Goal: Task Accomplishment & Management: Use online tool/utility

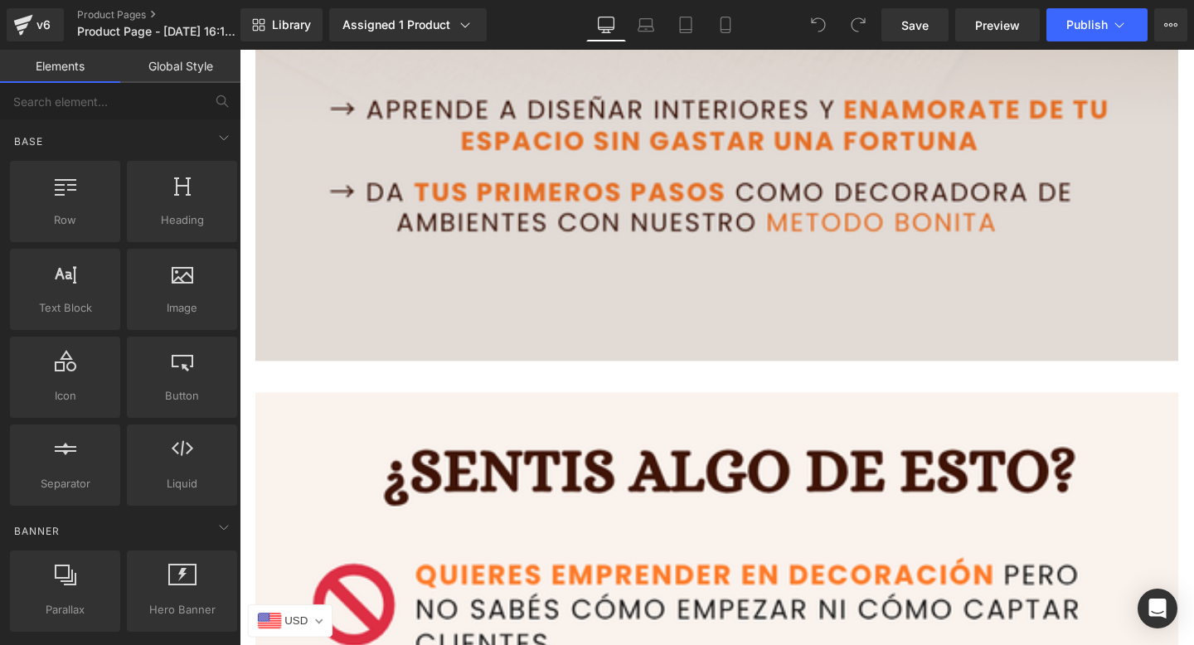
scroll to position [1186, 0]
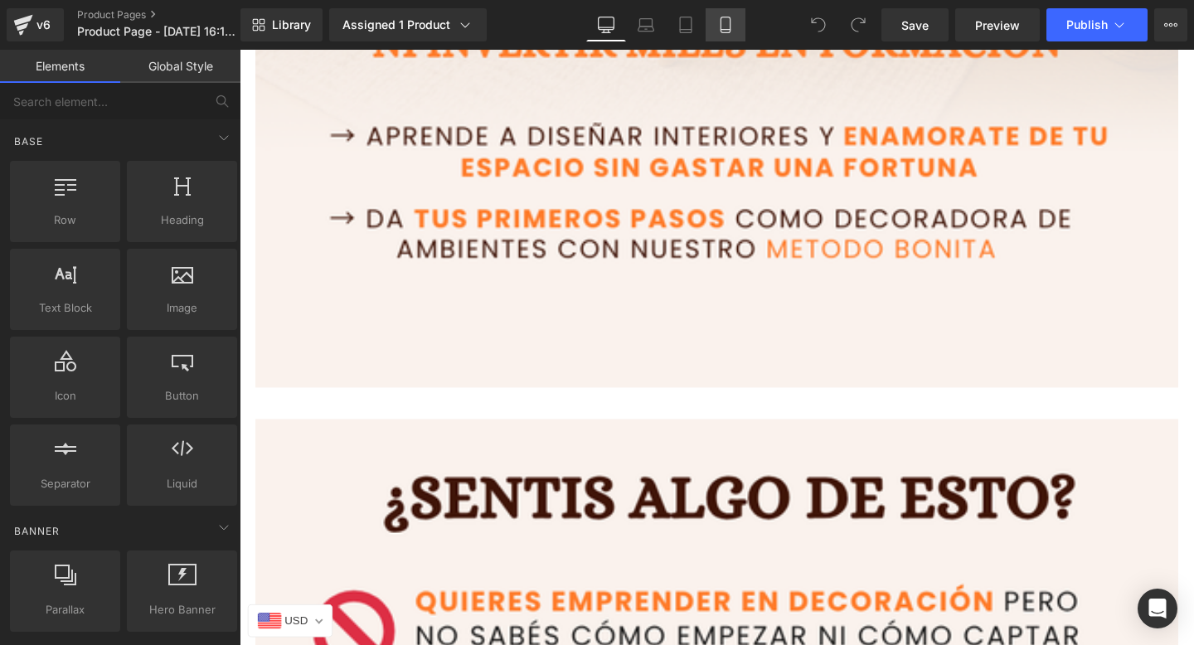
click at [731, 12] on link "Mobile" at bounding box center [726, 24] width 40 height 33
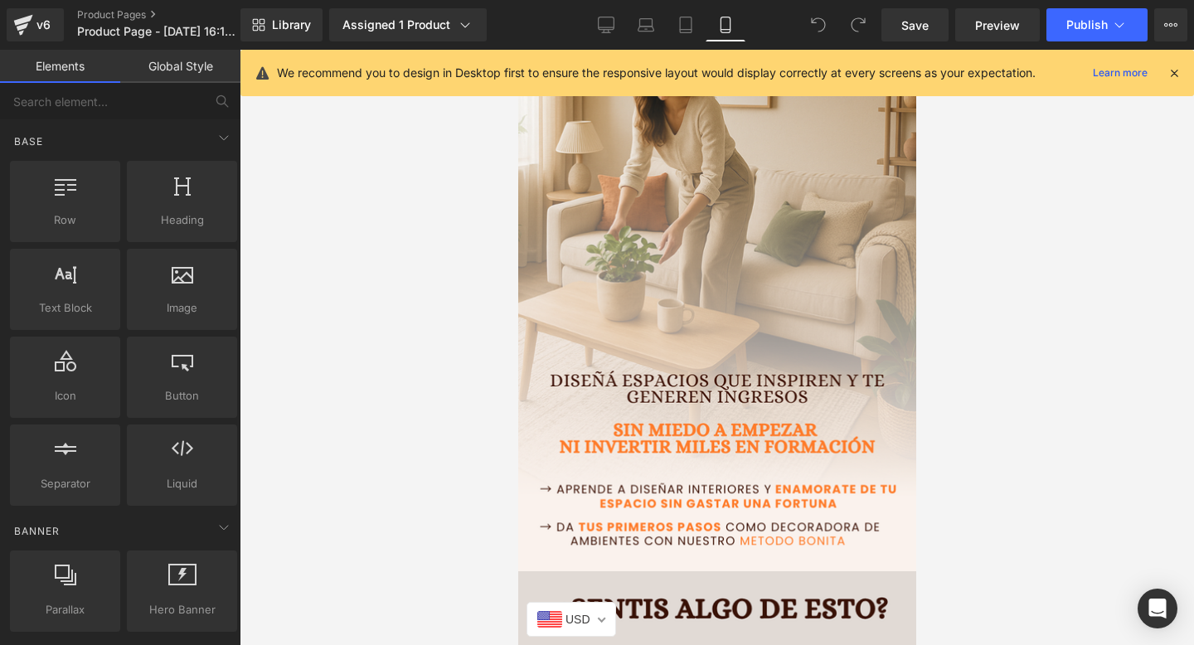
scroll to position [64, 0]
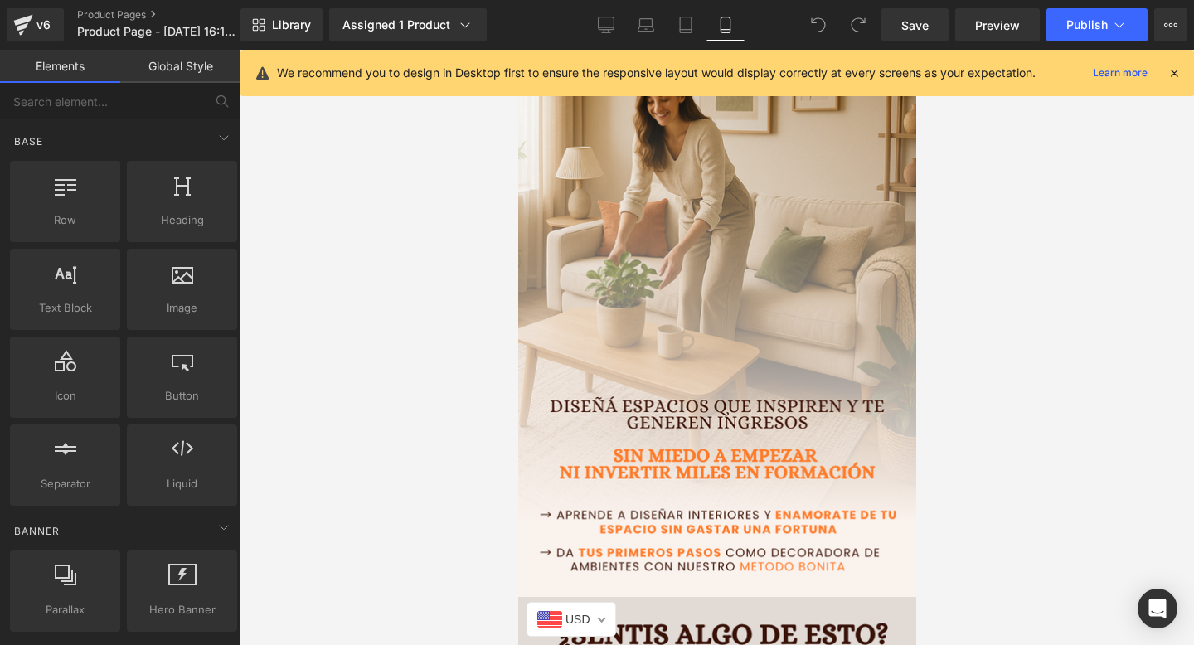
click at [623, 214] on img at bounding box center [716, 299] width 423 height 661
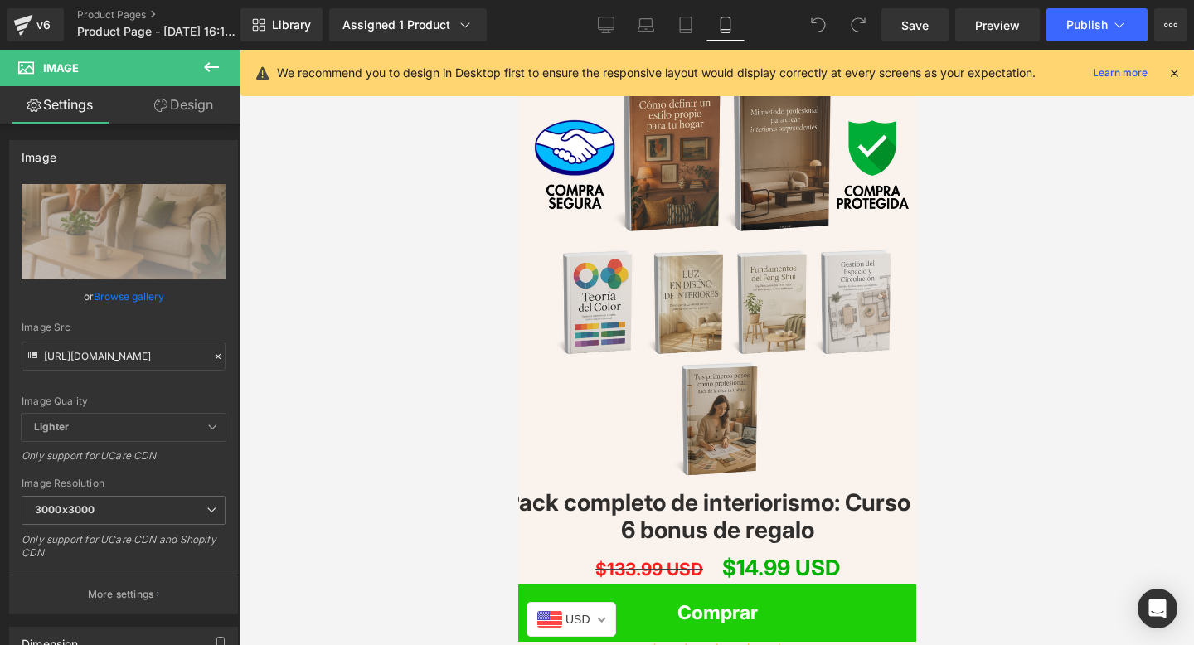
scroll to position [2018, 0]
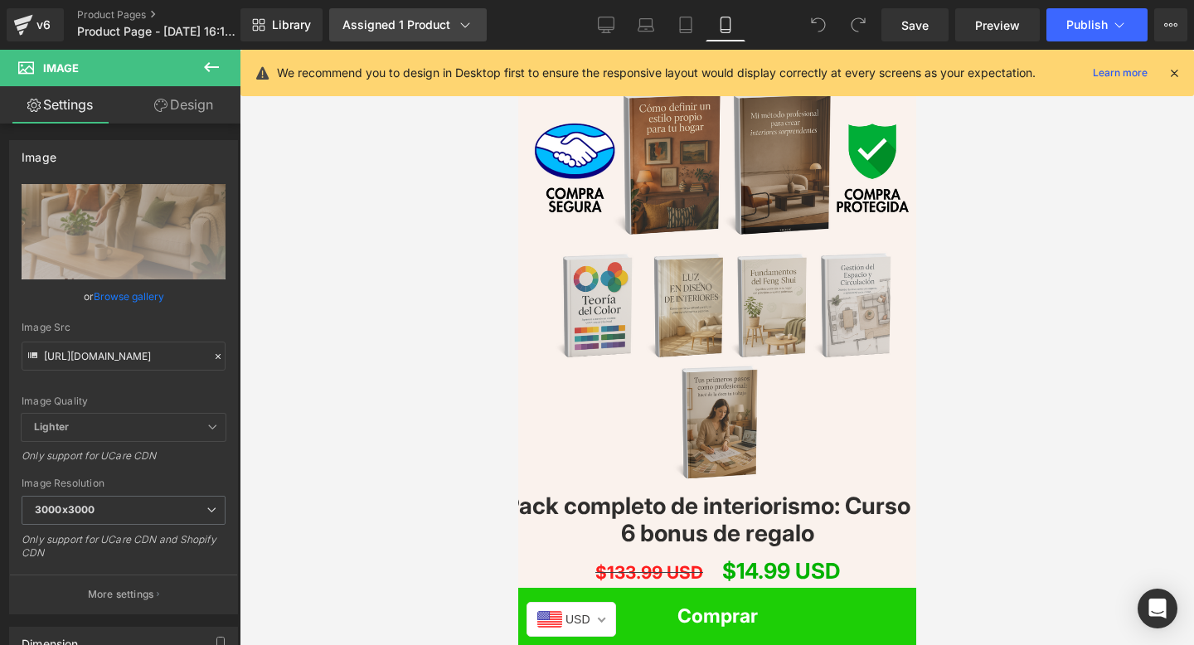
click at [443, 32] on div "Assigned 1 Product" at bounding box center [407, 25] width 131 height 17
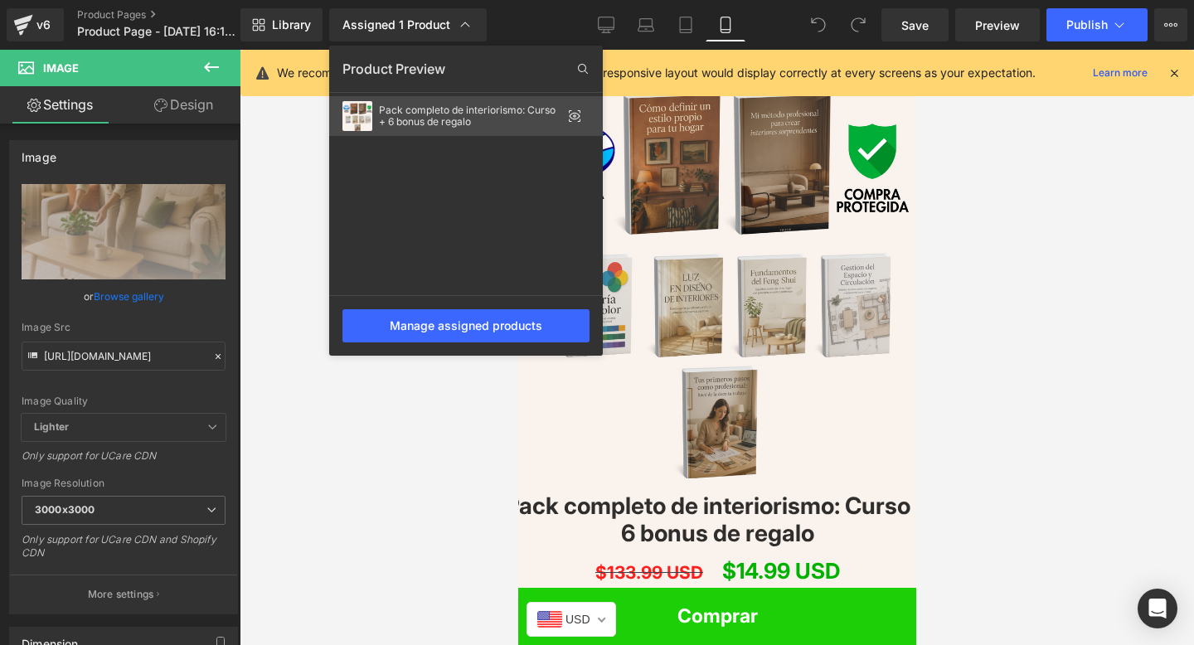
click at [541, 123] on div "Pack completo de interiorismo: Curso + 6 bonus de regalo" at bounding box center [470, 115] width 182 height 23
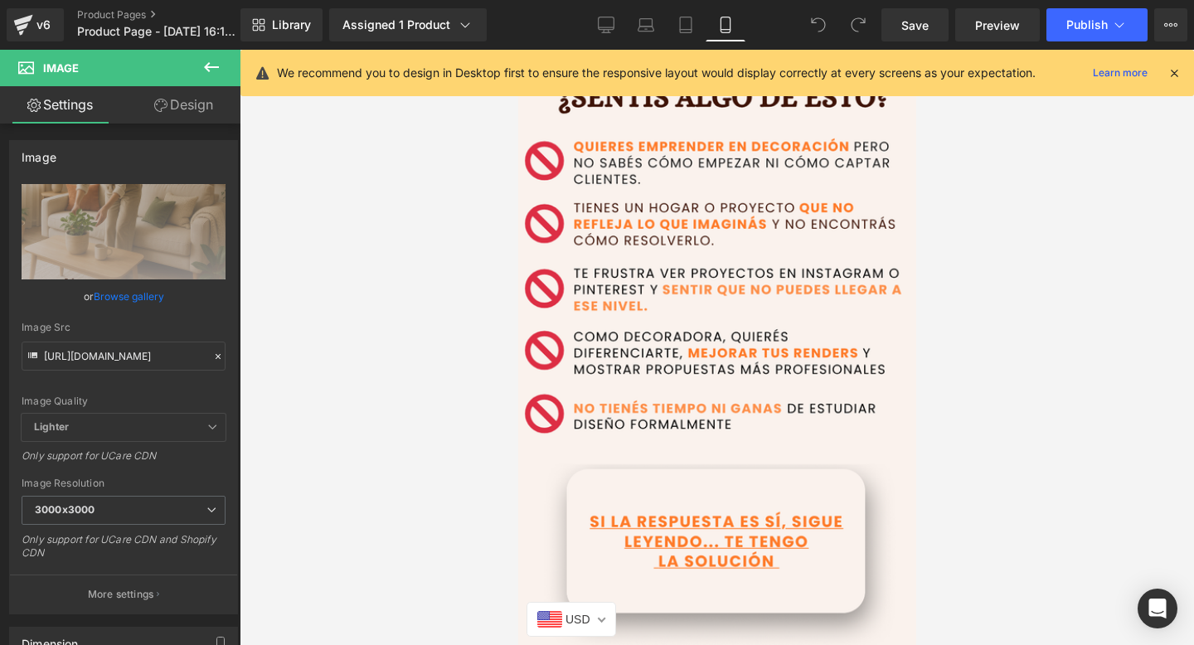
scroll to position [0, 0]
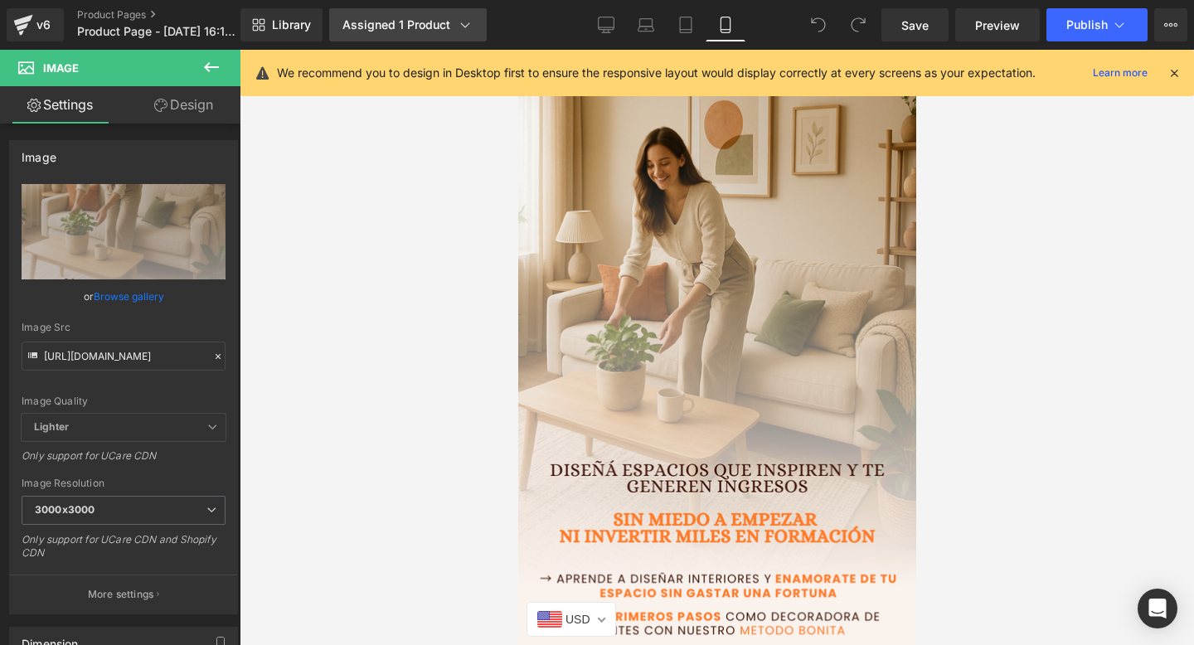
click at [385, 18] on div "Assigned 1 Product" at bounding box center [407, 25] width 131 height 17
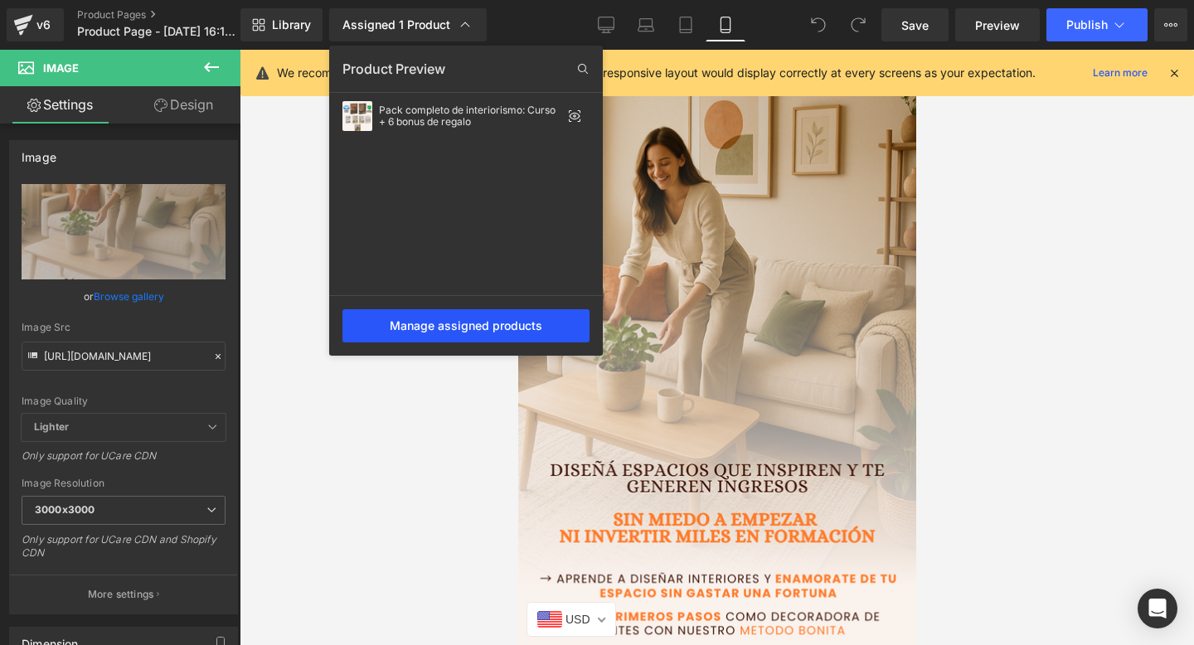
click at [410, 328] on div "Manage assigned products" at bounding box center [465, 325] width 247 height 33
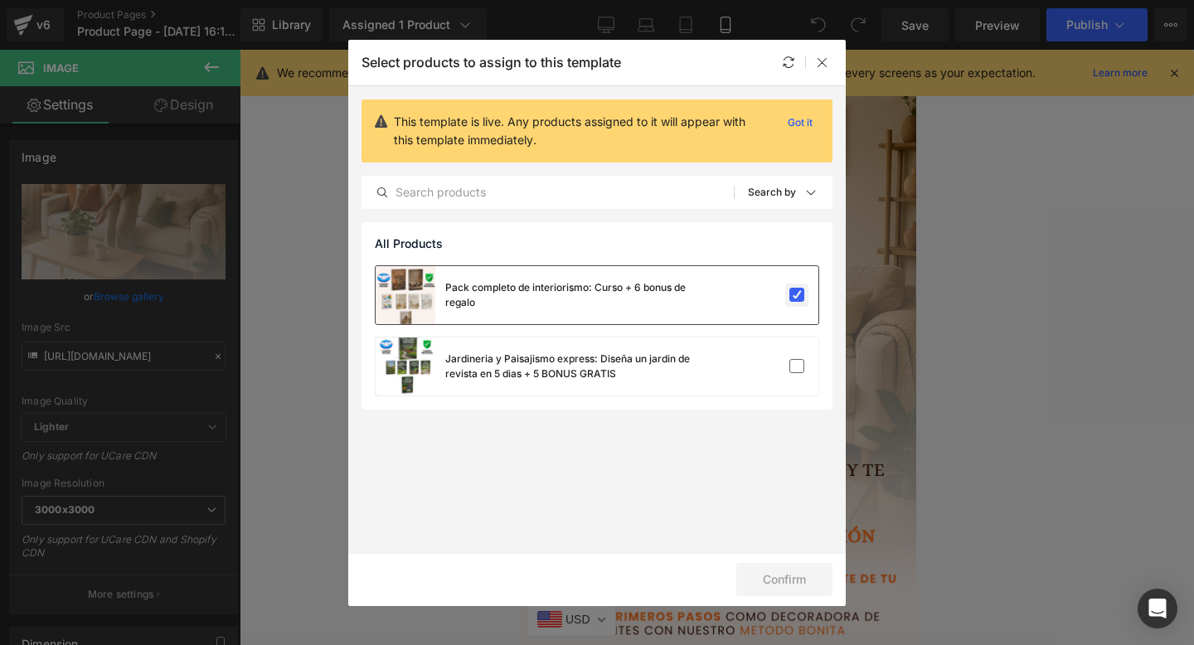
click at [793, 292] on label at bounding box center [796, 295] width 15 height 15
click at [797, 295] on input "checkbox" at bounding box center [797, 295] width 0 height 0
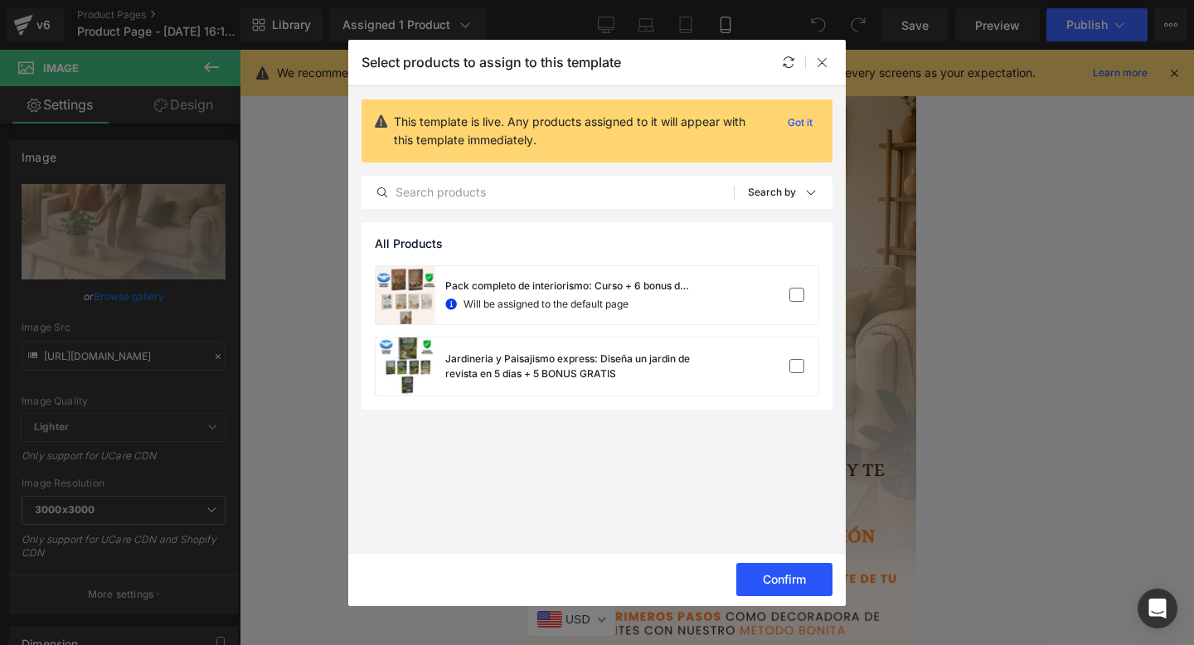
click at [774, 571] on button "Confirm" at bounding box center [784, 579] width 96 height 33
click at [774, 571] on button "Success" at bounding box center [774, 579] width 117 height 33
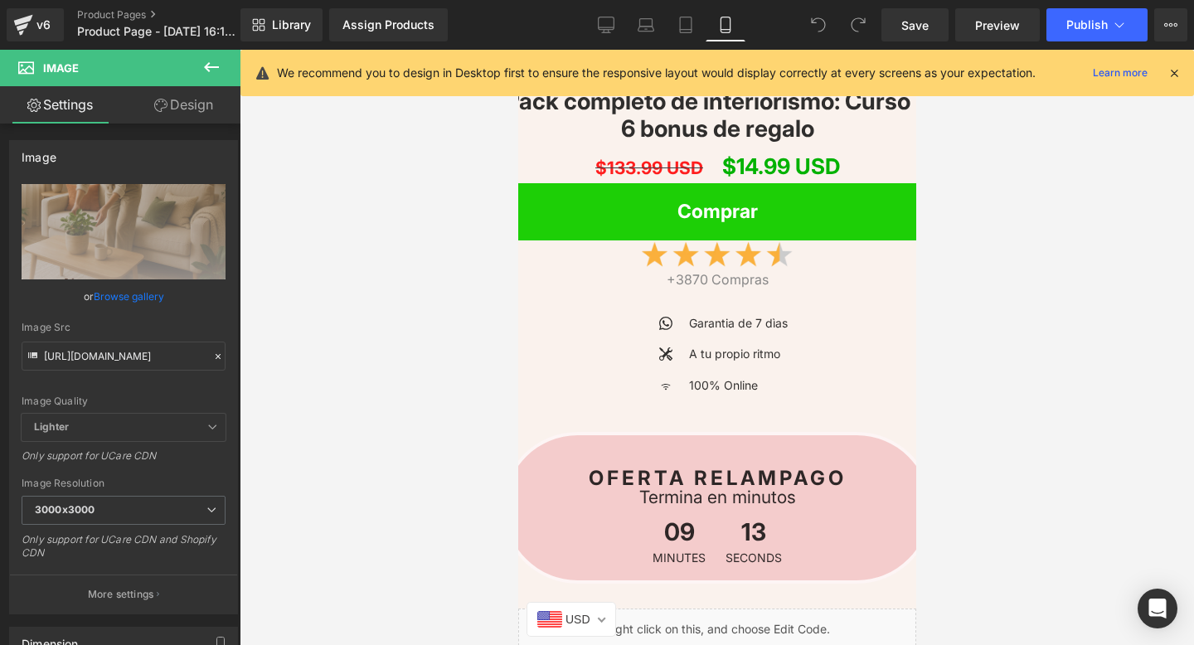
scroll to position [2261, 0]
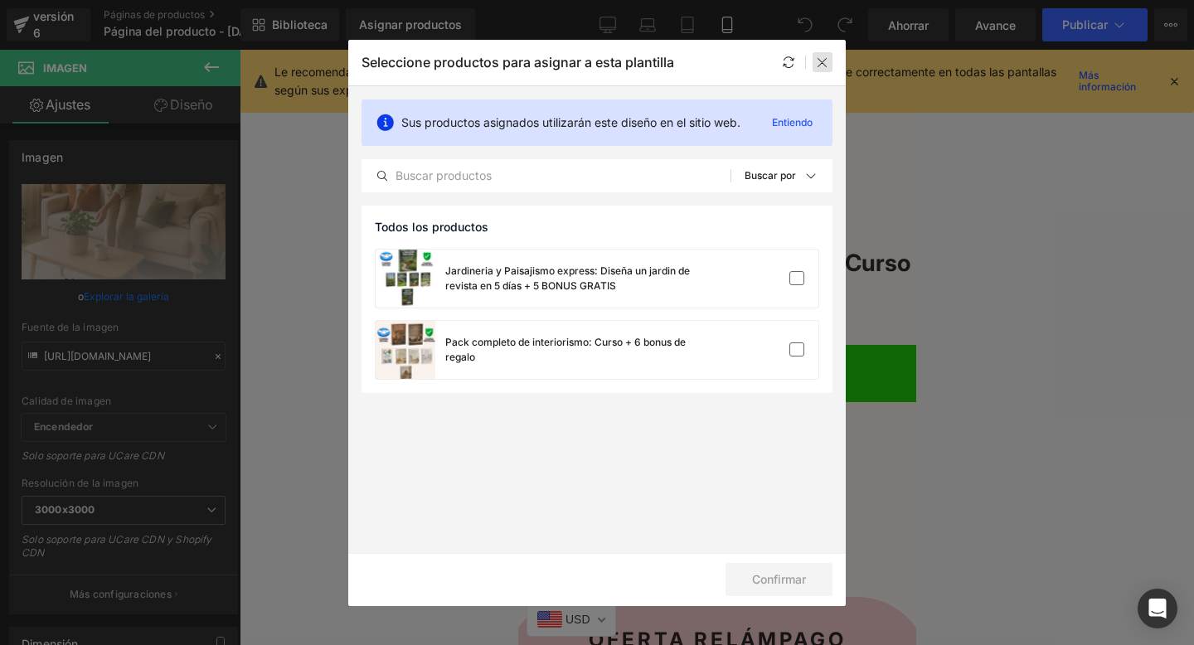
click at [820, 61] on icon at bounding box center [822, 62] width 13 height 13
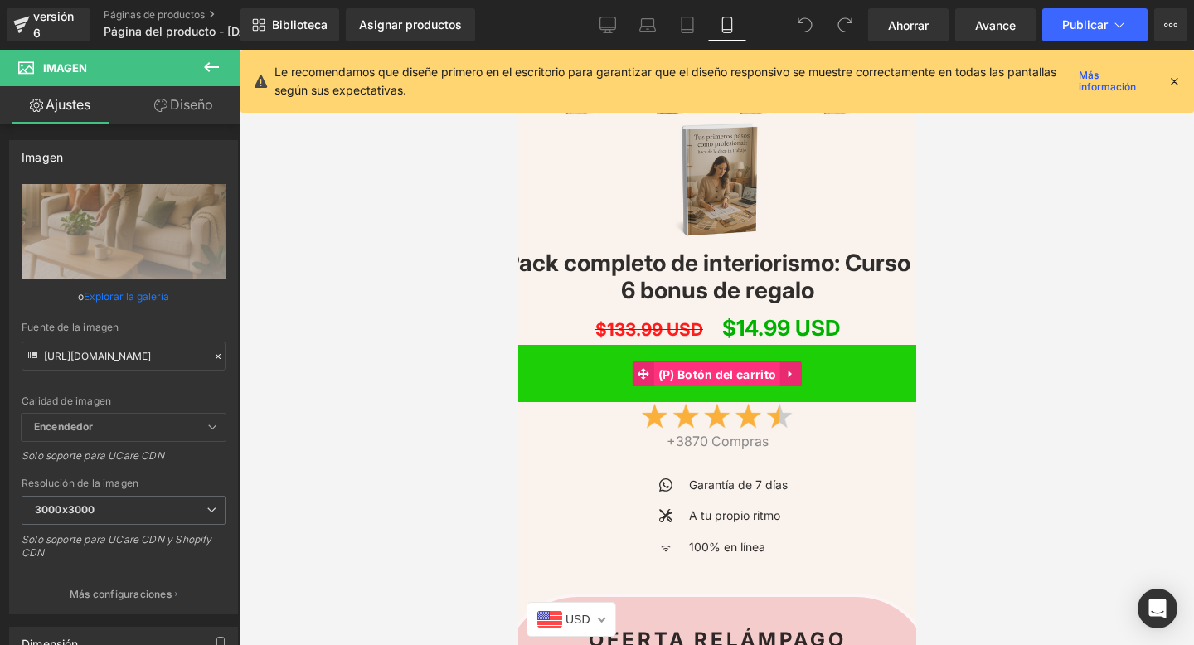
click at [710, 368] on font "(P) Botón del carrito" at bounding box center [717, 374] width 118 height 14
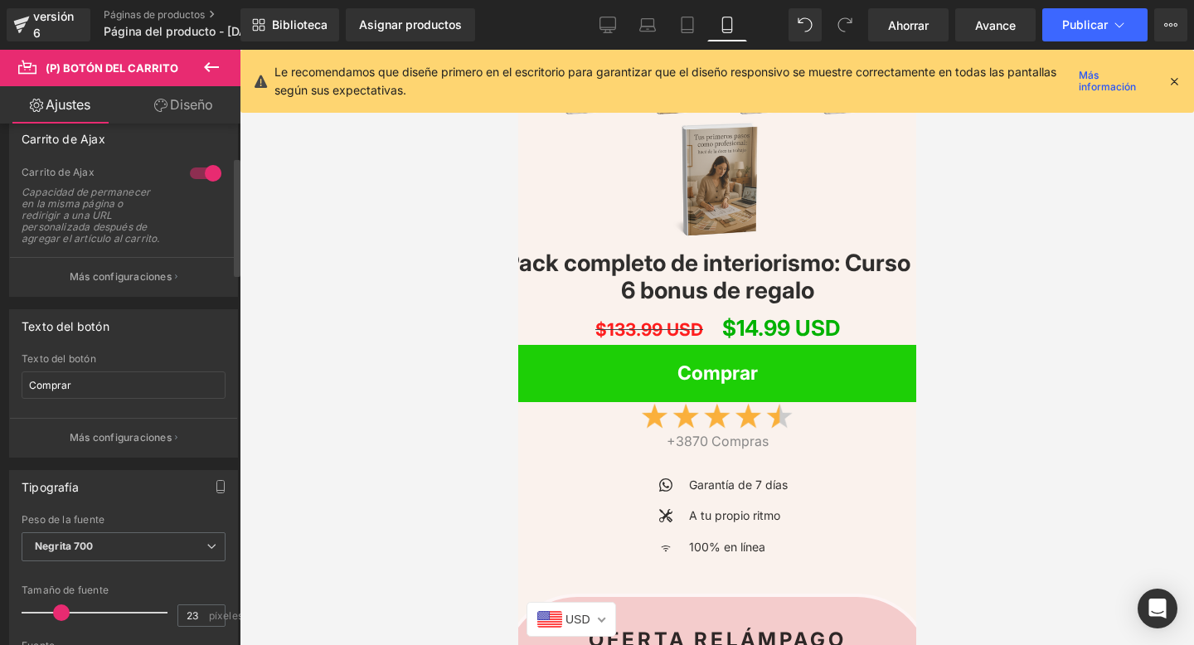
scroll to position [147, 0]
click at [116, 284] on font "Más configuraciones" at bounding box center [121, 278] width 102 height 12
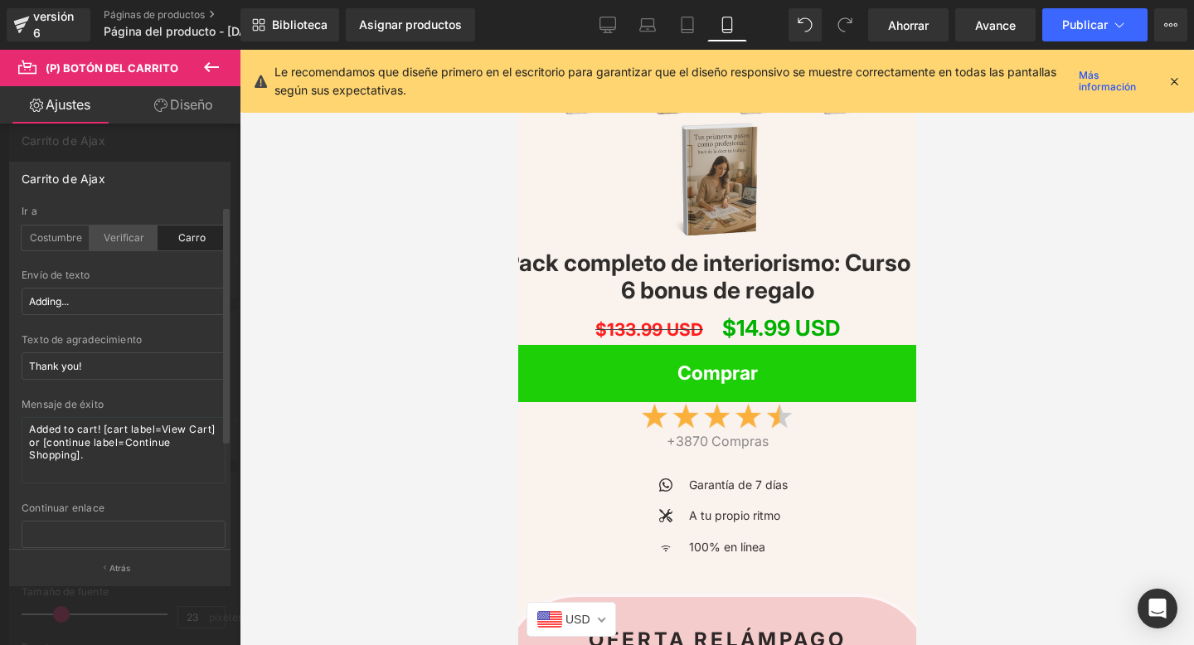
click at [116, 230] on div "Verificar" at bounding box center [124, 238] width 68 height 25
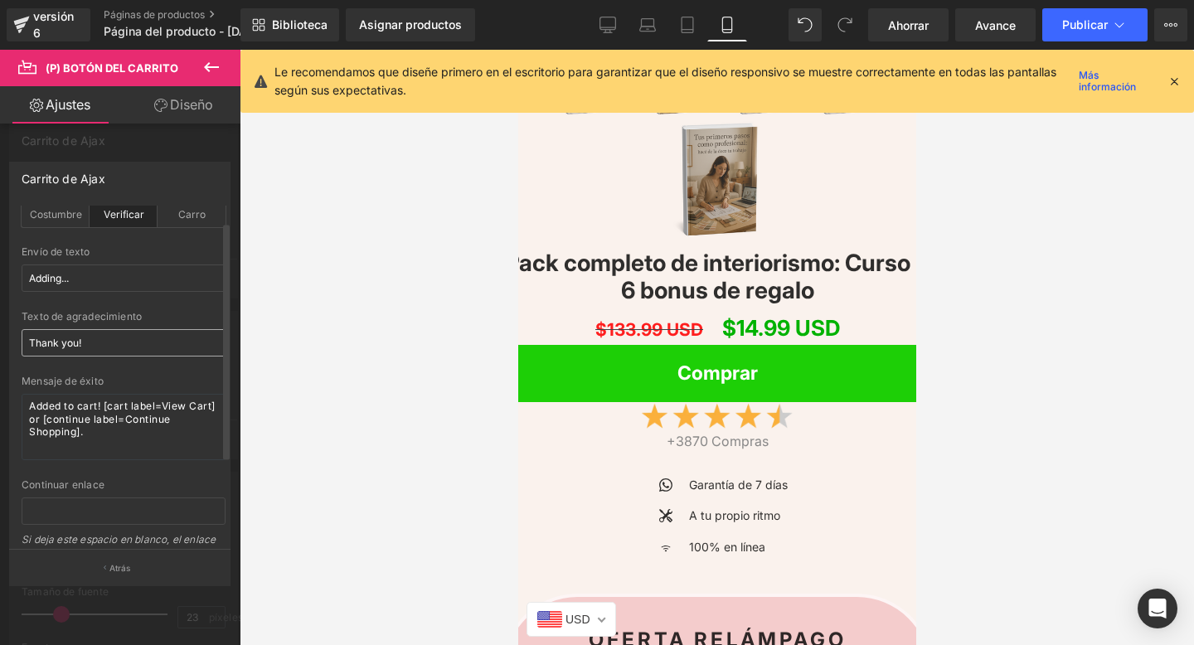
scroll to position [22, 0]
click at [60, 218] on font "Costumbre" at bounding box center [56, 215] width 52 height 12
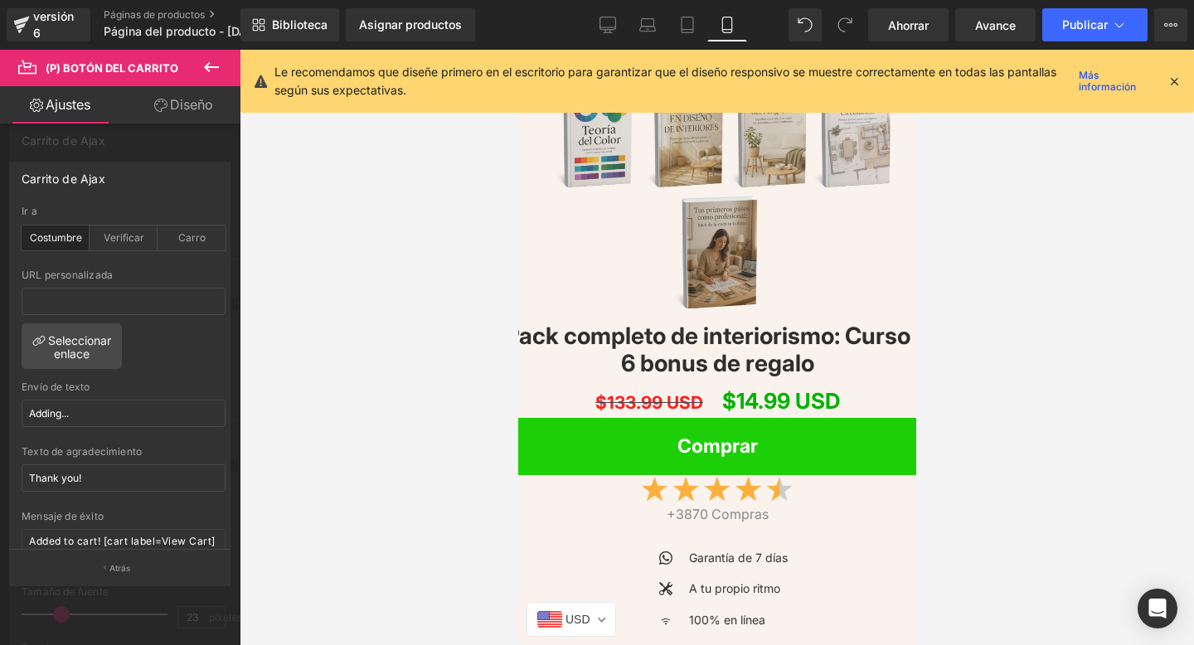
scroll to position [2187, 0]
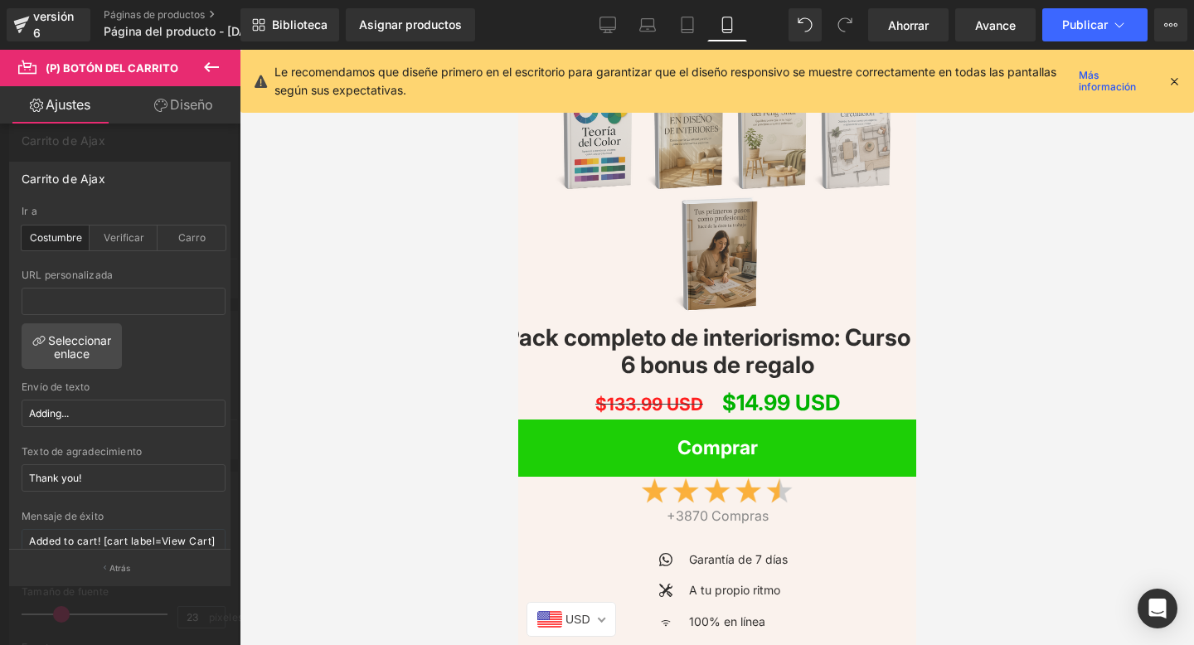
click at [681, 355] on body "Imagen Fila Imagen Fila Imagen Fila Líquido Líquido Sale Off (P) Imagen Pack co…" at bounding box center [716, 224] width 398 height 4722
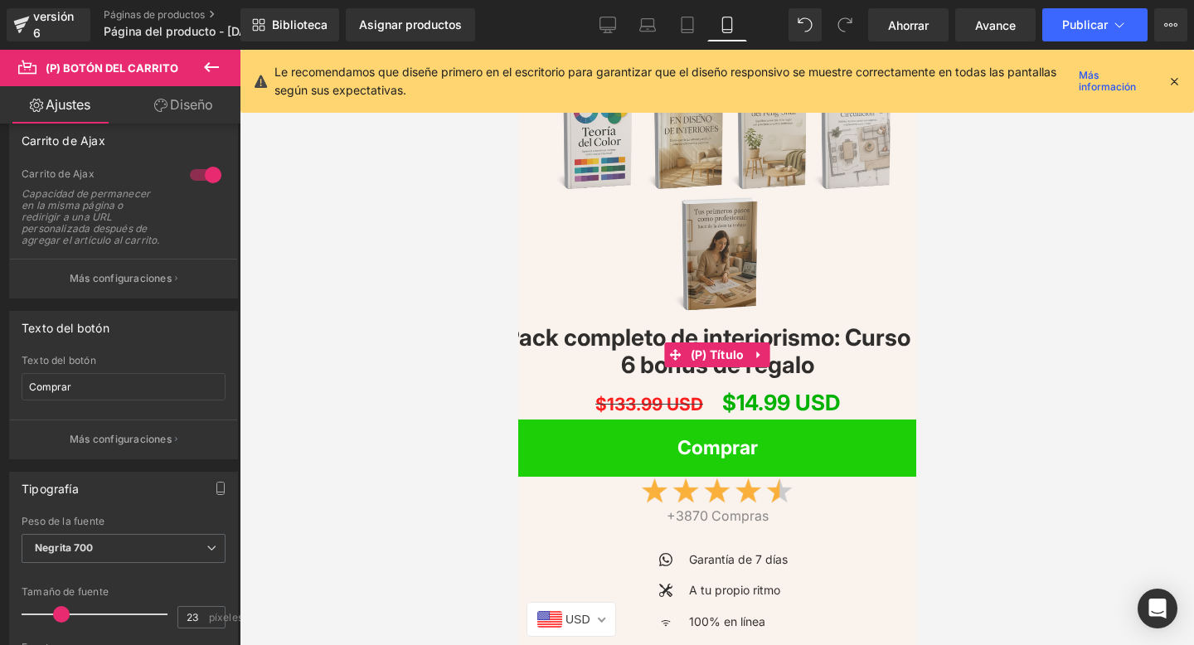
click at [681, 355] on icon at bounding box center [675, 355] width 12 height 12
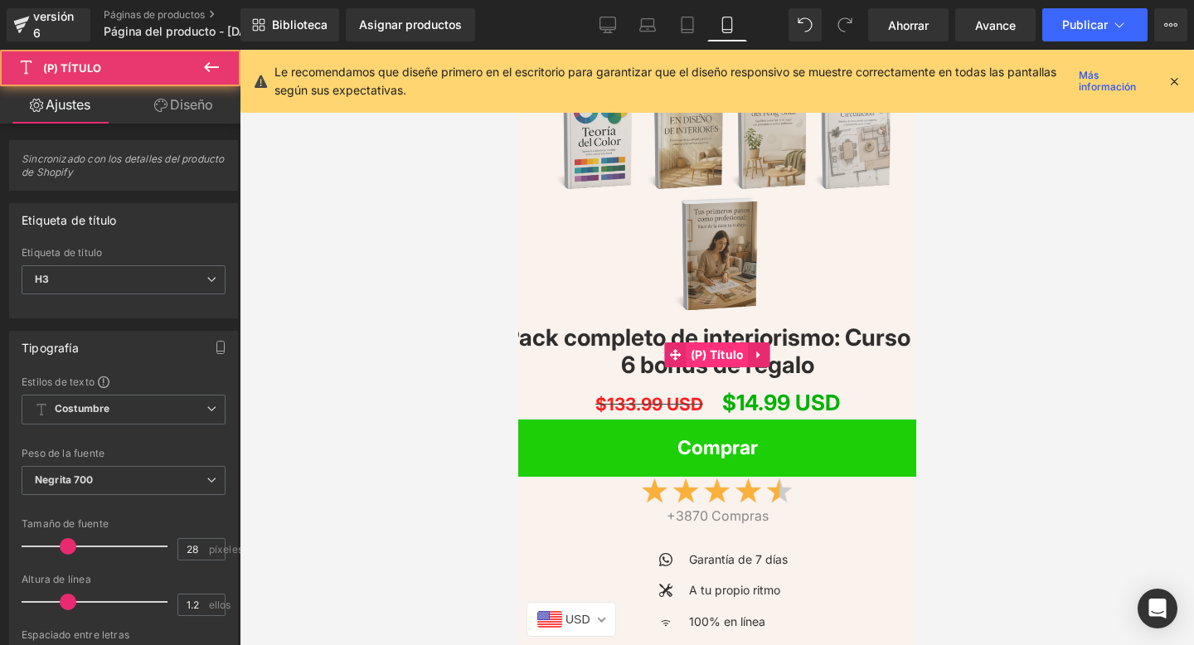
click at [695, 355] on font "(P) Título" at bounding box center [717, 354] width 54 height 14
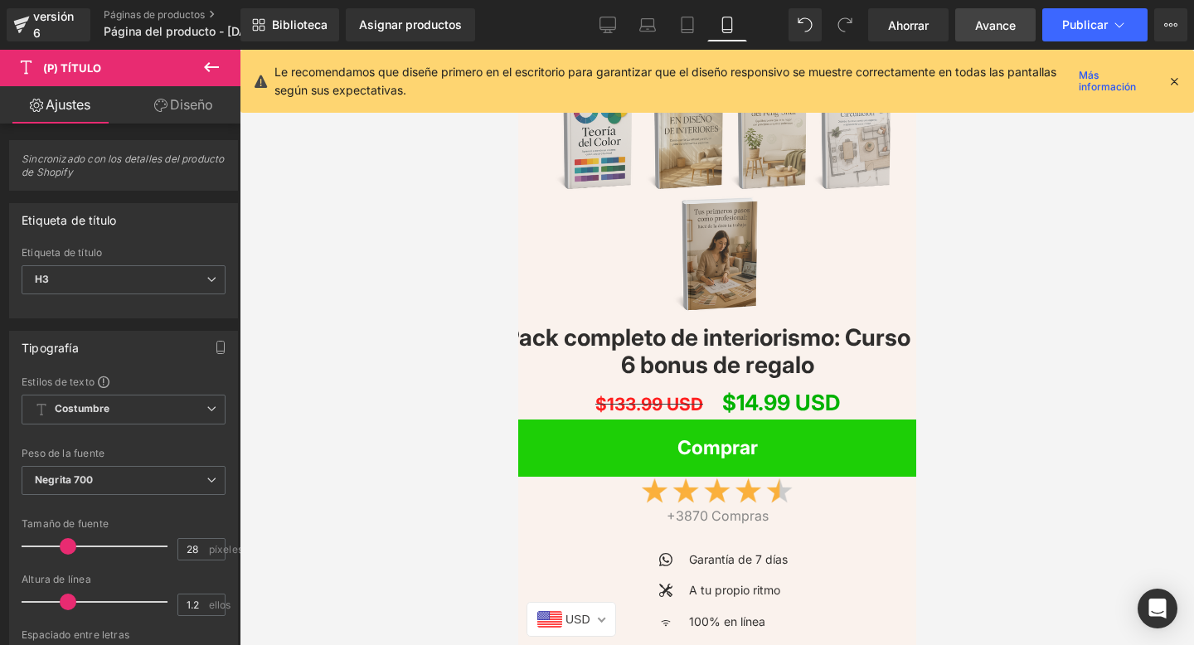
click at [1001, 27] on font "Avance" at bounding box center [995, 25] width 41 height 14
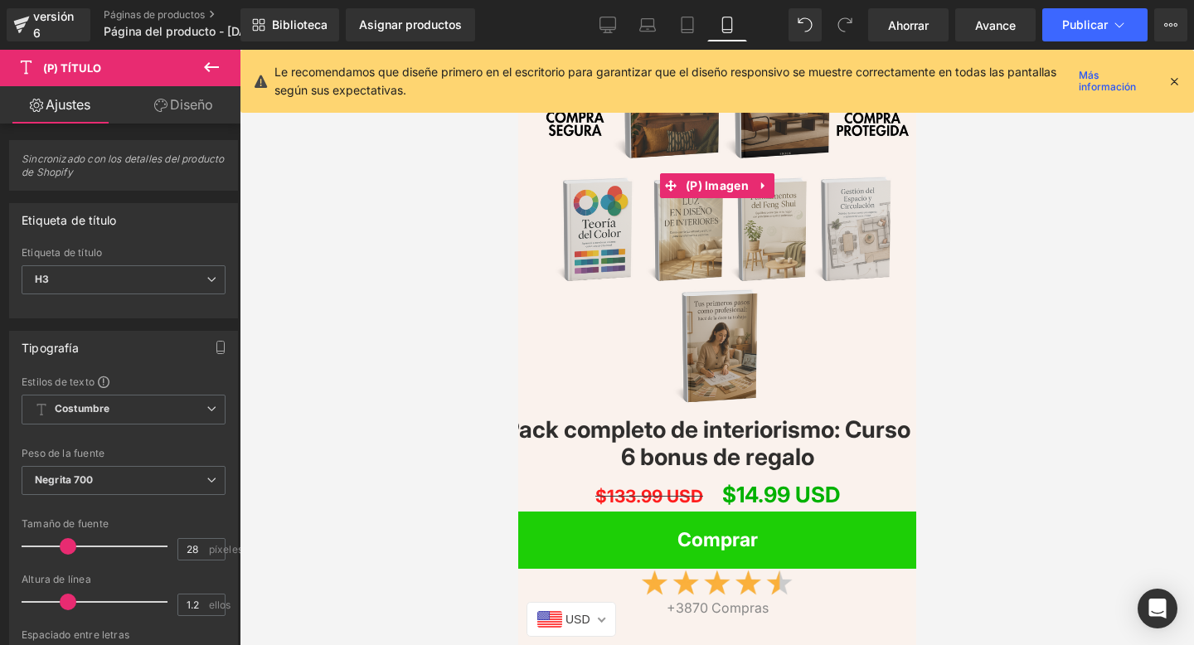
scroll to position [2094, 0]
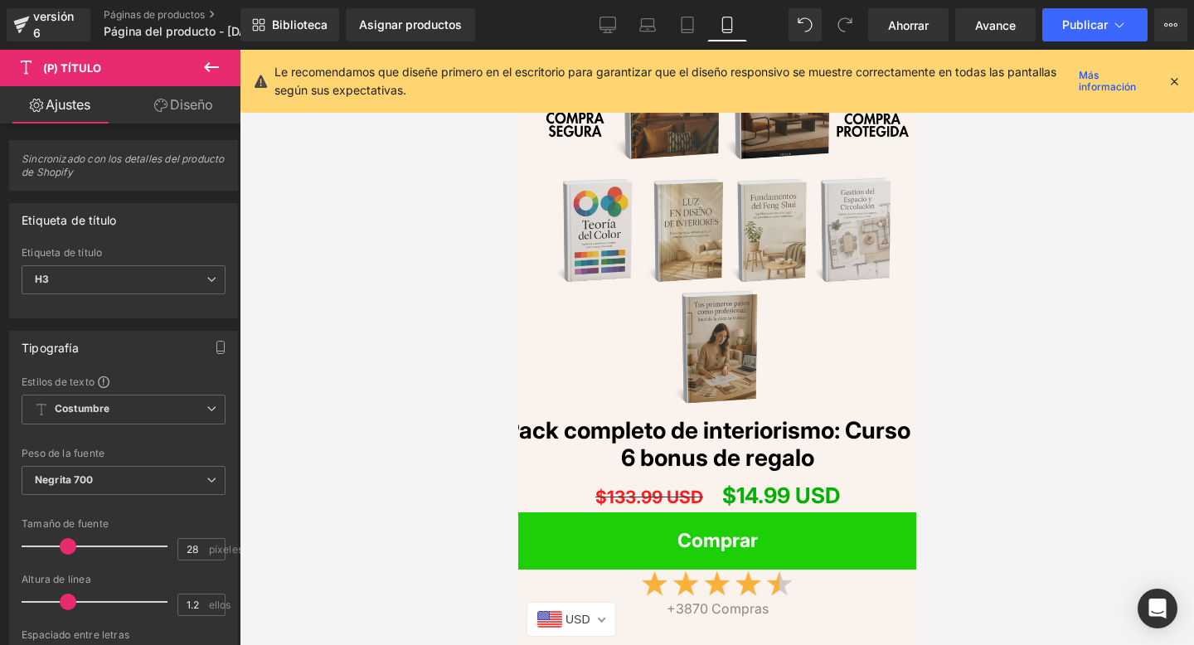
click at [679, 429] on font "Pack completo de interiorismo: Curso + 6 bonus de regalo" at bounding box center [716, 444] width 425 height 56
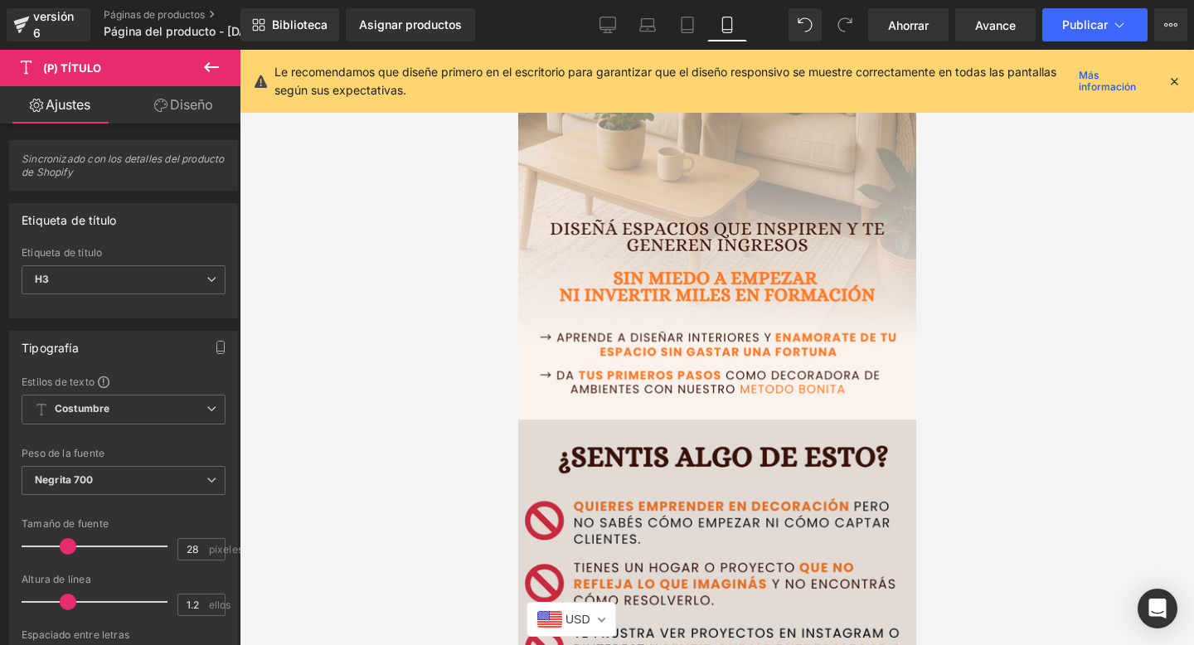
scroll to position [238, 0]
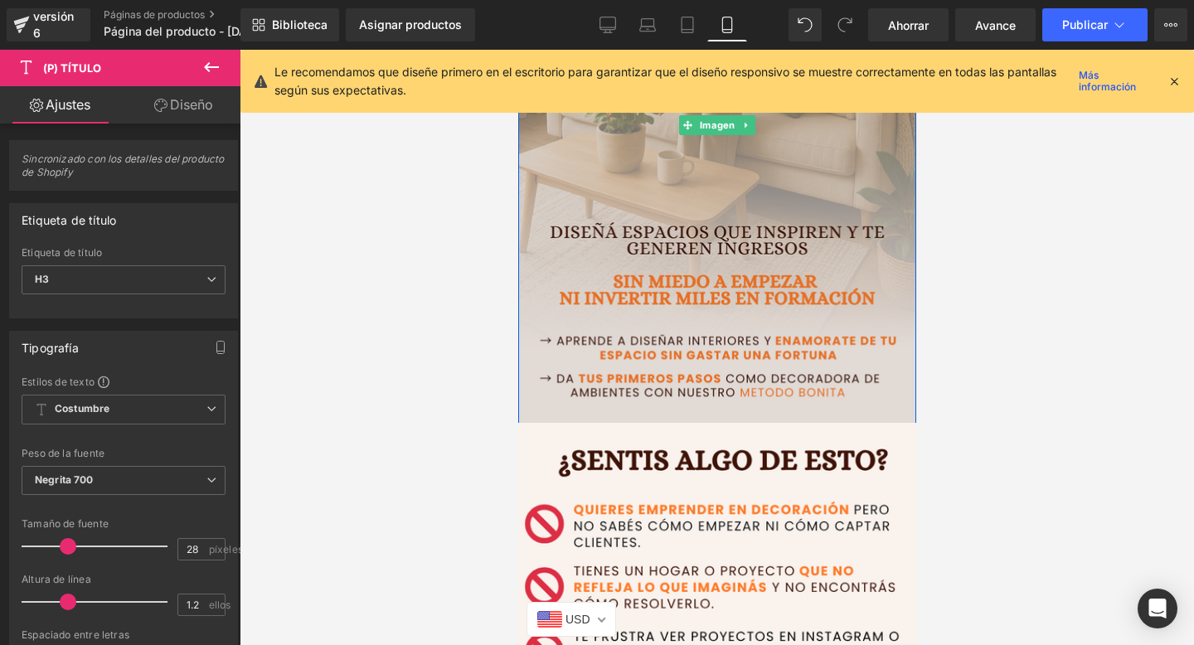
click at [661, 334] on img at bounding box center [716, 125] width 423 height 661
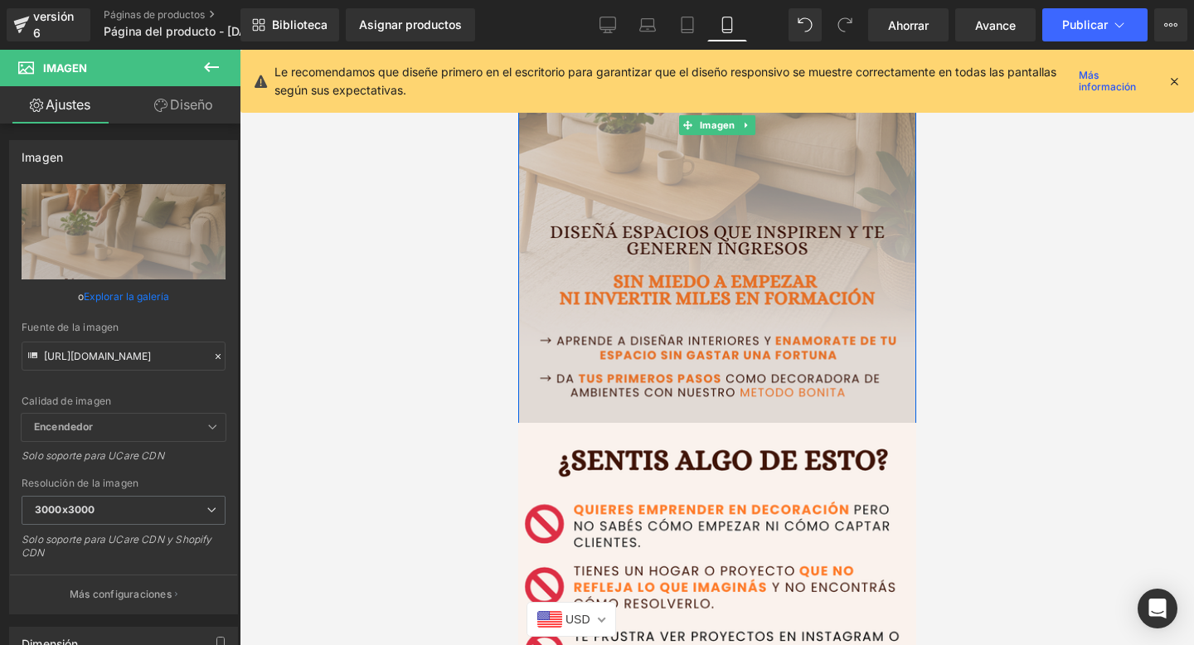
scroll to position [0, 0]
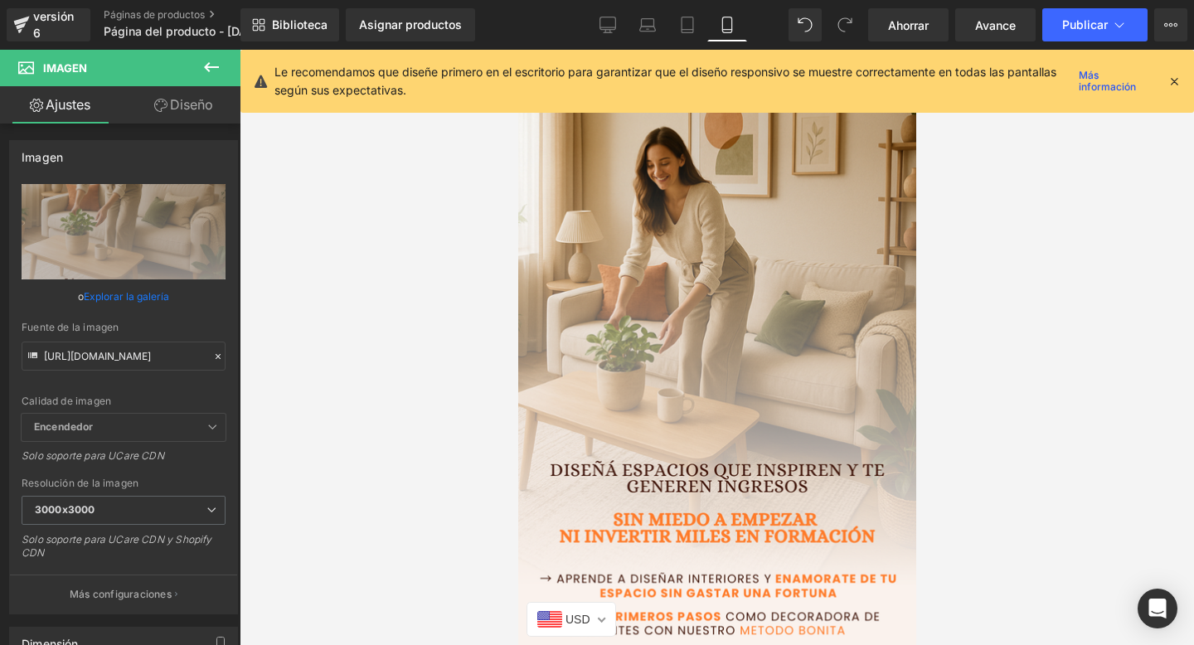
click at [192, 101] on font "Diseño" at bounding box center [191, 104] width 43 height 17
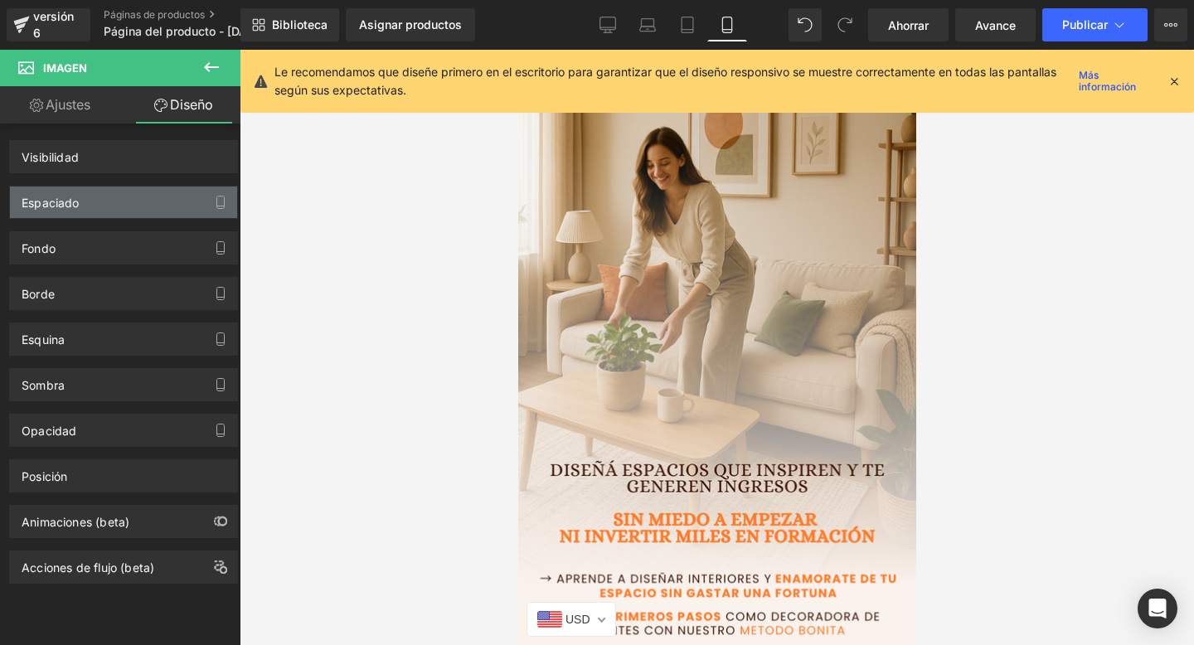
click at [193, 211] on div "Espaciado" at bounding box center [123, 203] width 227 height 32
click at [184, 214] on div "Espaciado" at bounding box center [123, 203] width 227 height 32
click at [178, 180] on div "Espaciado Margen Relleno" at bounding box center [124, 196] width 248 height 46
click at [177, 195] on div "Espaciado" at bounding box center [123, 203] width 227 height 32
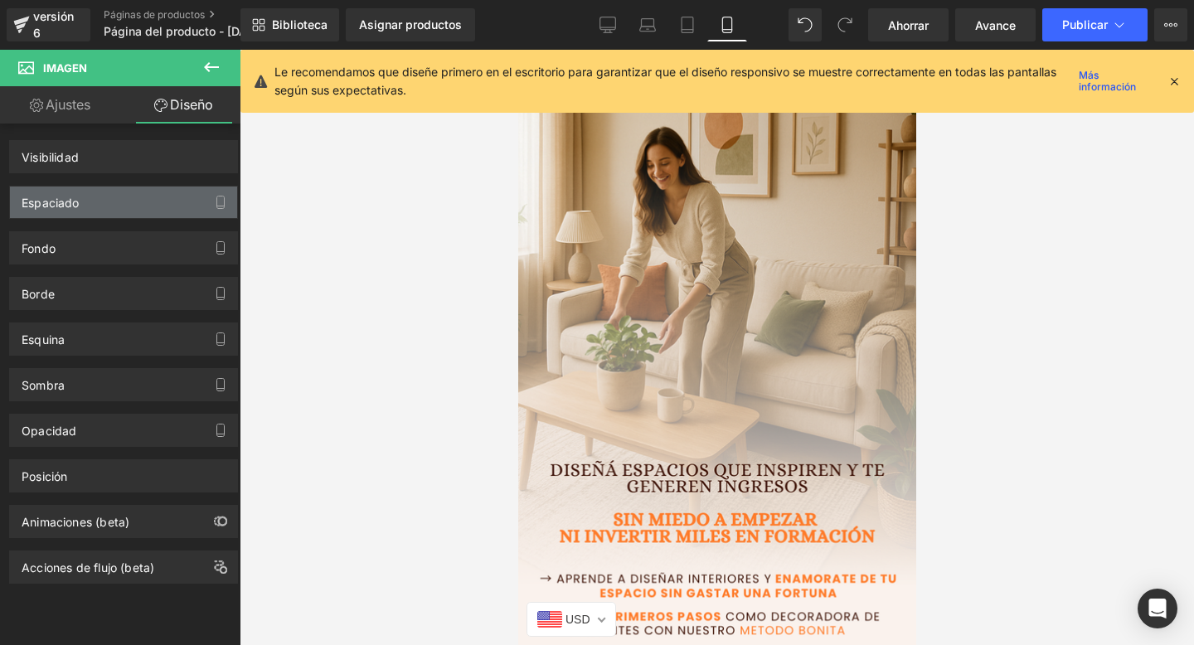
click at [177, 195] on div "Espaciado" at bounding box center [123, 203] width 227 height 32
click at [127, 198] on div "Espaciado" at bounding box center [123, 203] width 227 height 32
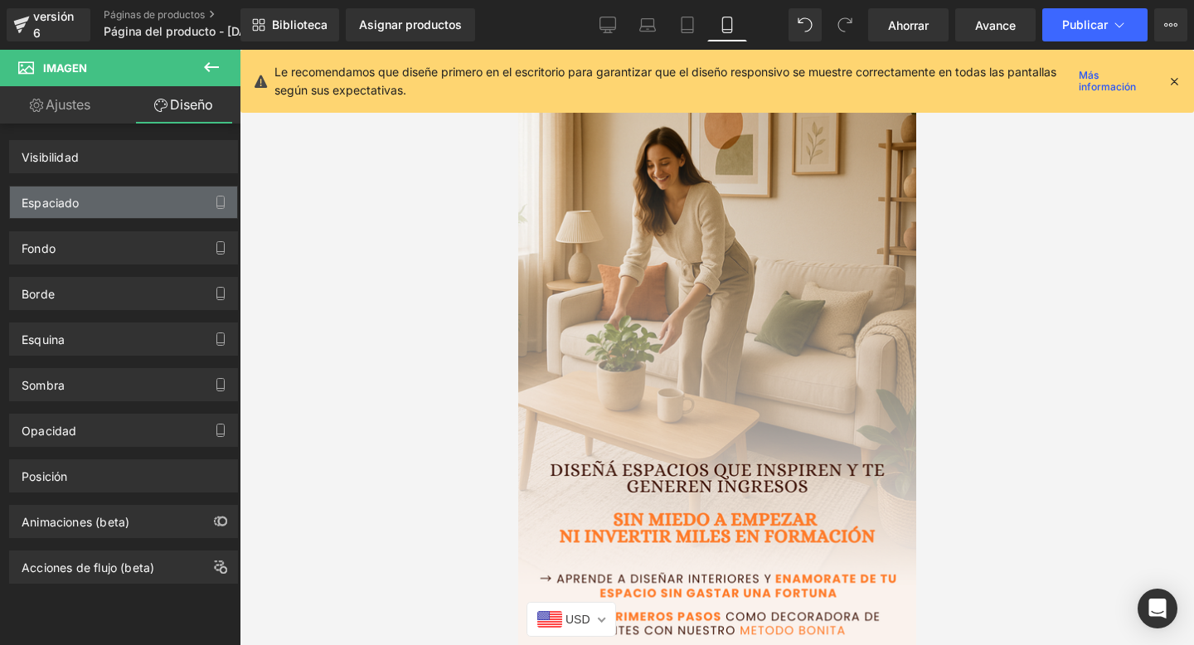
click at [127, 198] on div "Espaciado" at bounding box center [123, 203] width 227 height 32
click at [45, 209] on font "Espaciado" at bounding box center [51, 203] width 58 height 14
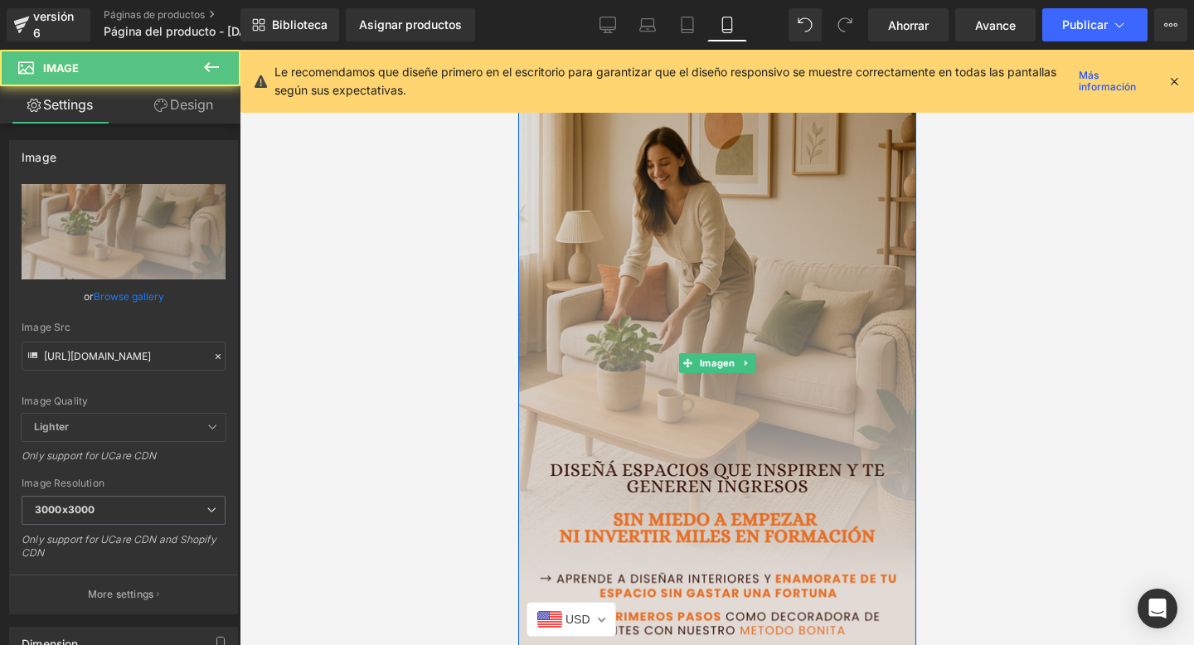
click at [638, 337] on img at bounding box center [716, 363] width 423 height 661
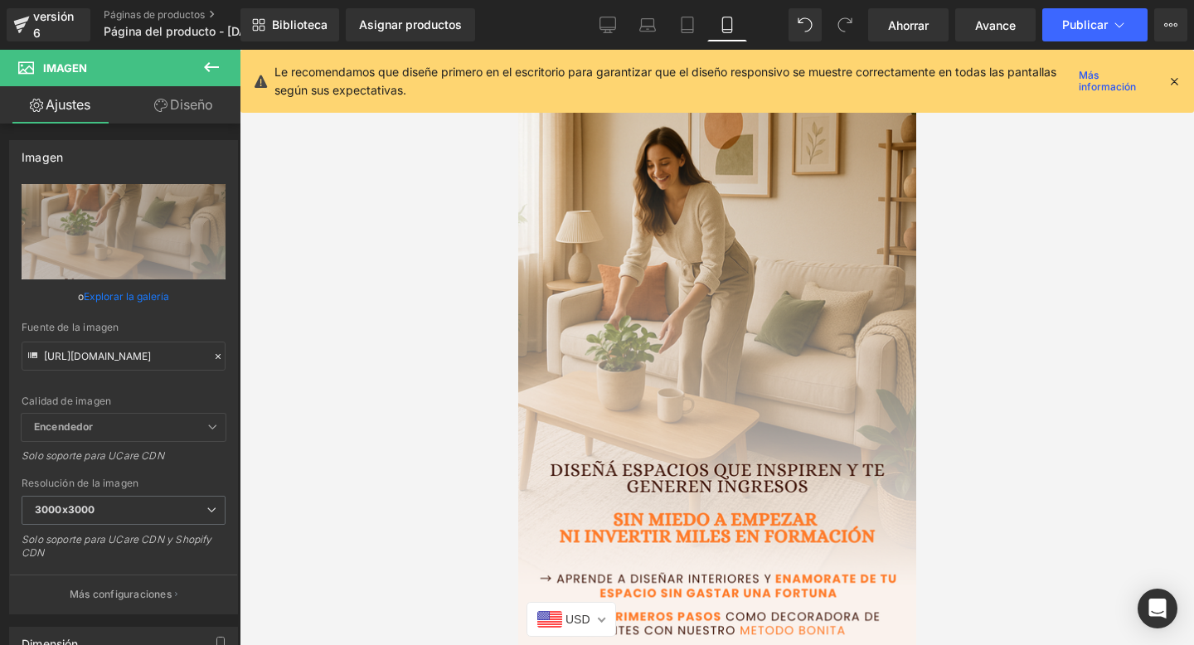
click at [182, 111] on font "Diseño" at bounding box center [191, 104] width 43 height 17
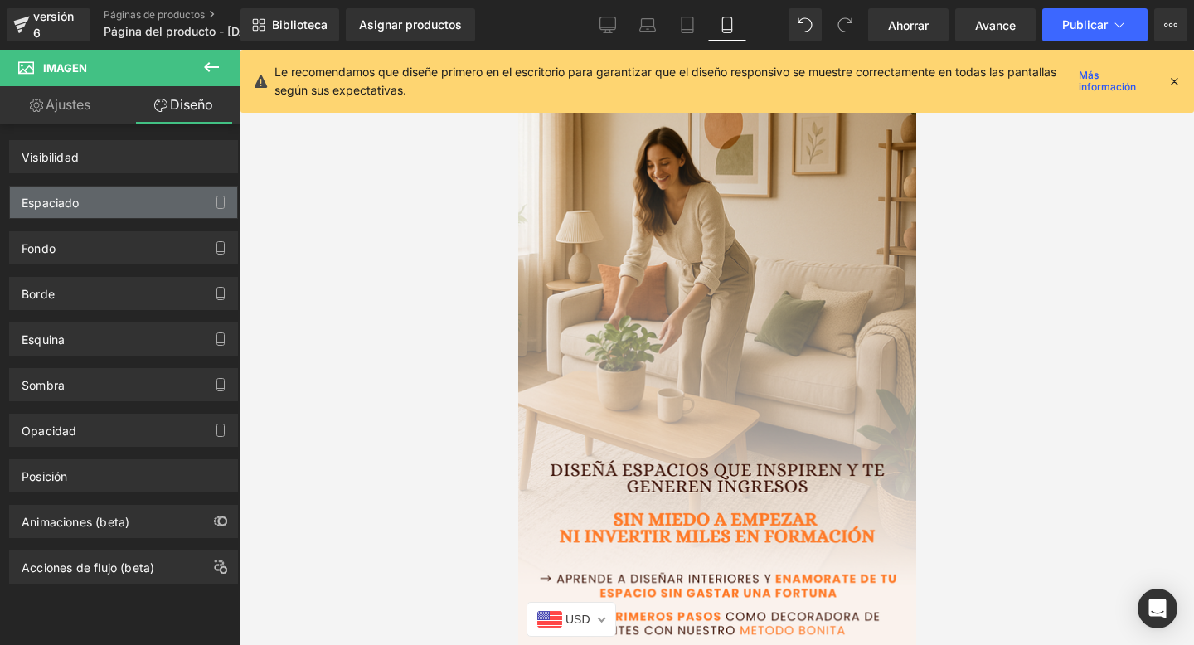
click at [158, 200] on div "Espaciado" at bounding box center [123, 203] width 227 height 32
click at [225, 201] on button "button" at bounding box center [220, 203] width 27 height 32
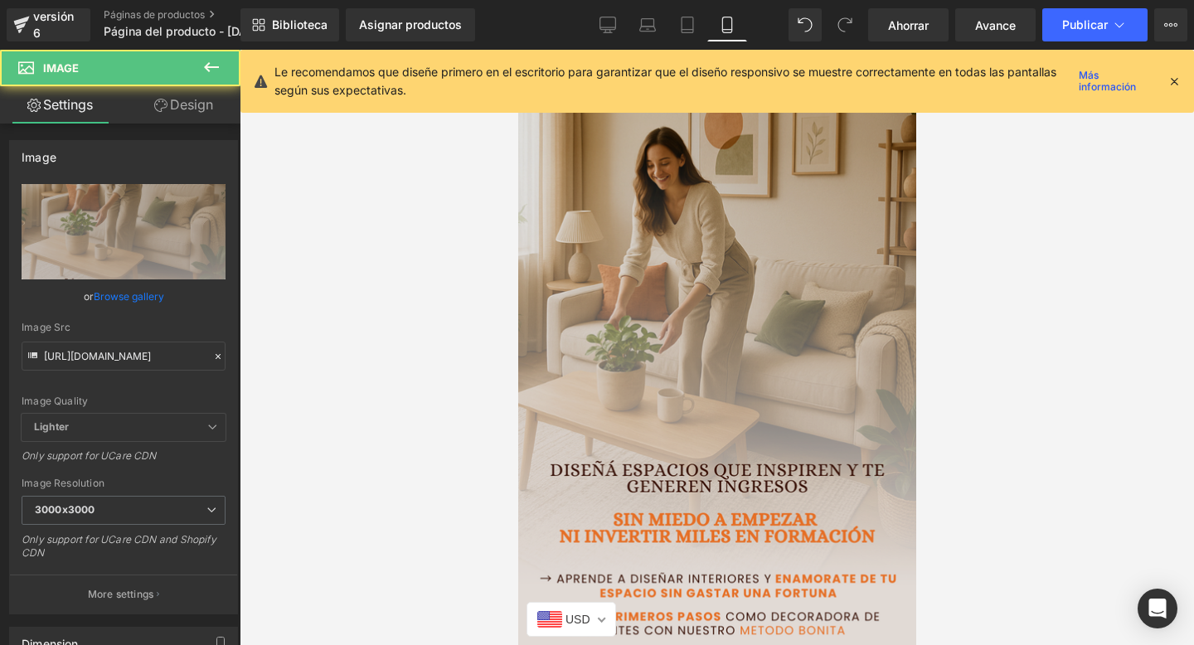
click at [680, 416] on img at bounding box center [716, 363] width 423 height 661
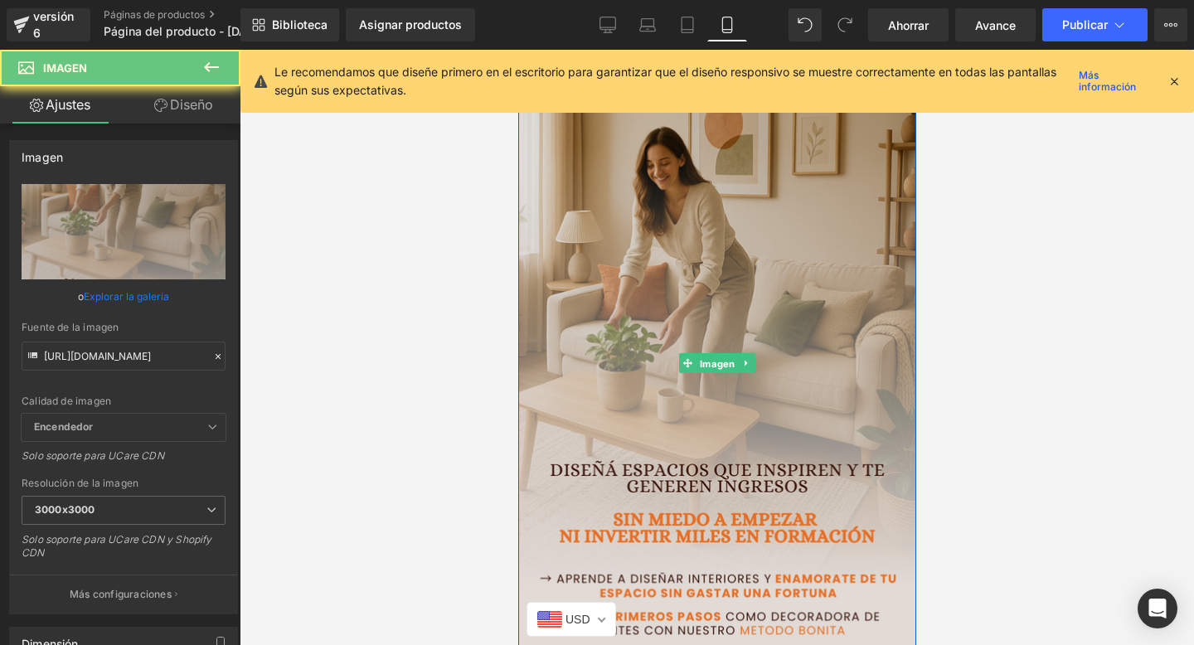
click at [715, 368] on font "Imagen" at bounding box center [716, 364] width 35 height 12
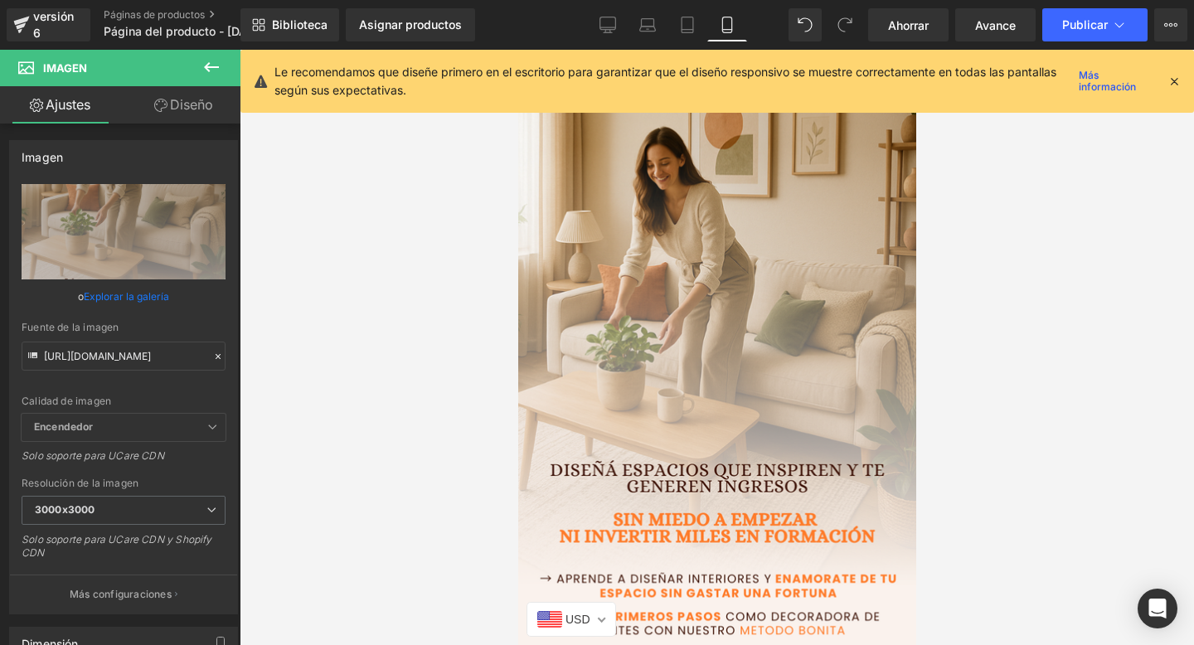
click at [188, 116] on link "Diseño" at bounding box center [184, 104] width 120 height 37
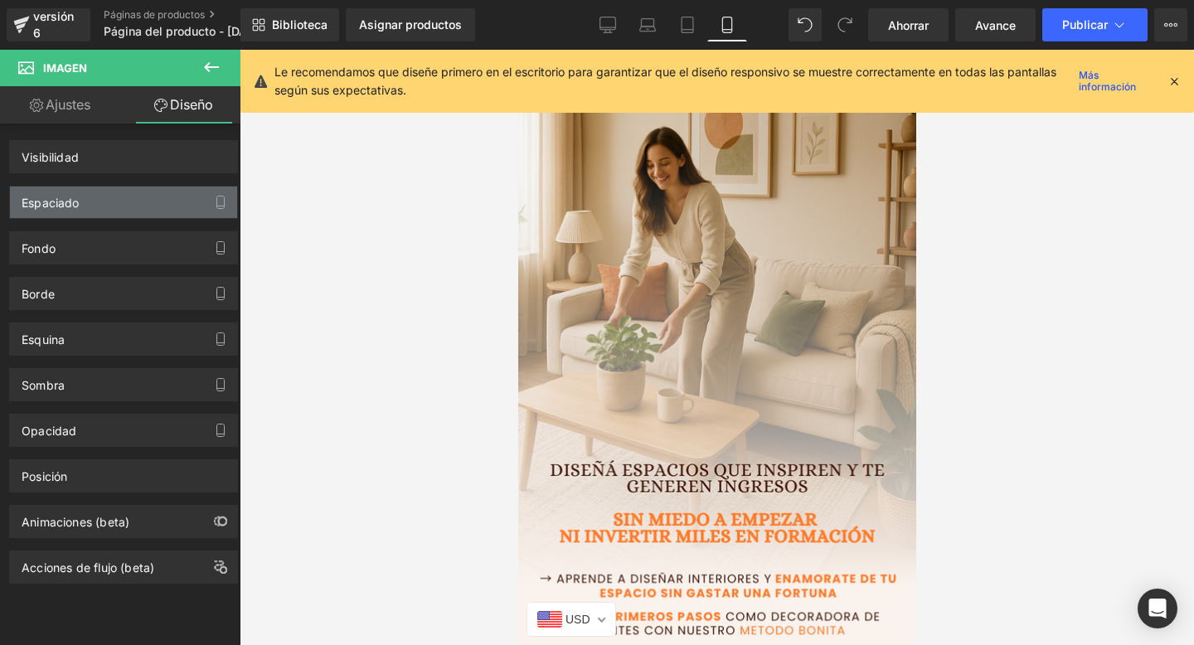
click at [158, 205] on div "Espaciado" at bounding box center [123, 203] width 227 height 32
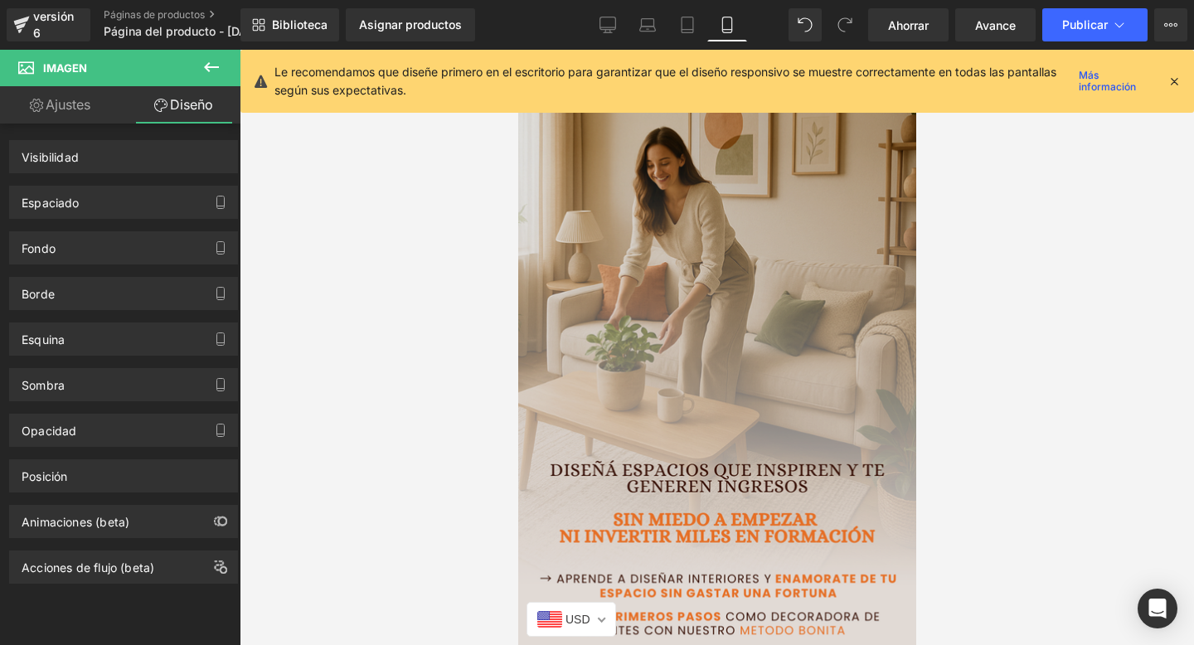
drag, startPoint x: 676, startPoint y: 255, endPoint x: 903, endPoint y: 263, distance: 227.4
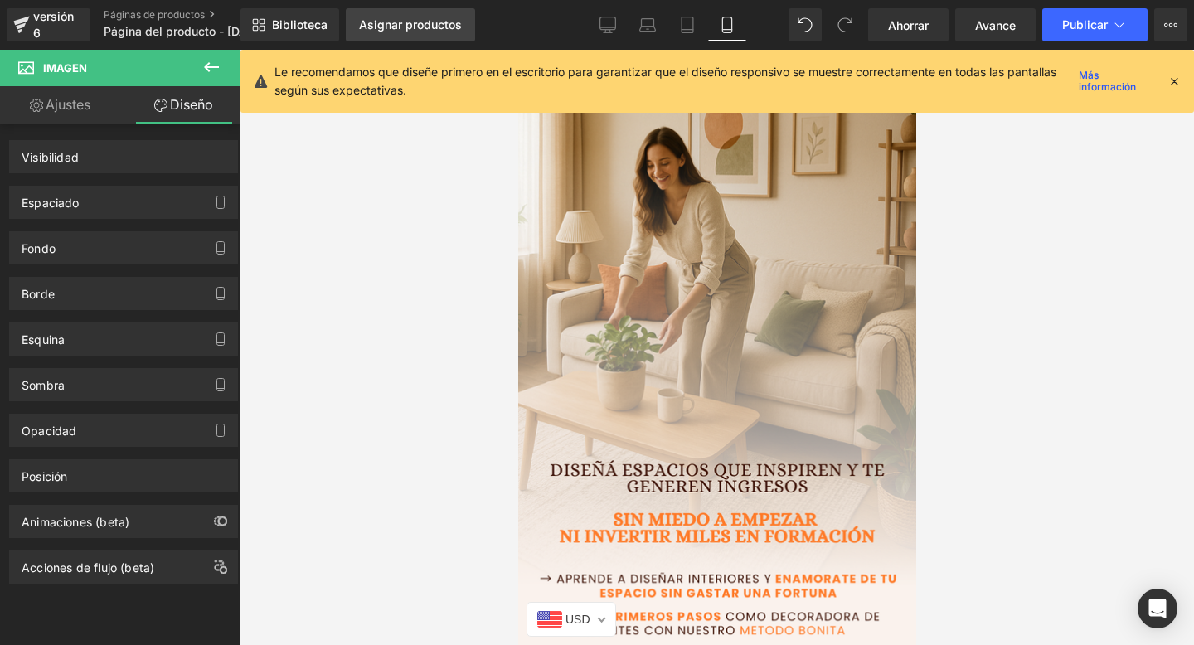
click at [409, 23] on font "Asignar productos" at bounding box center [410, 24] width 103 height 14
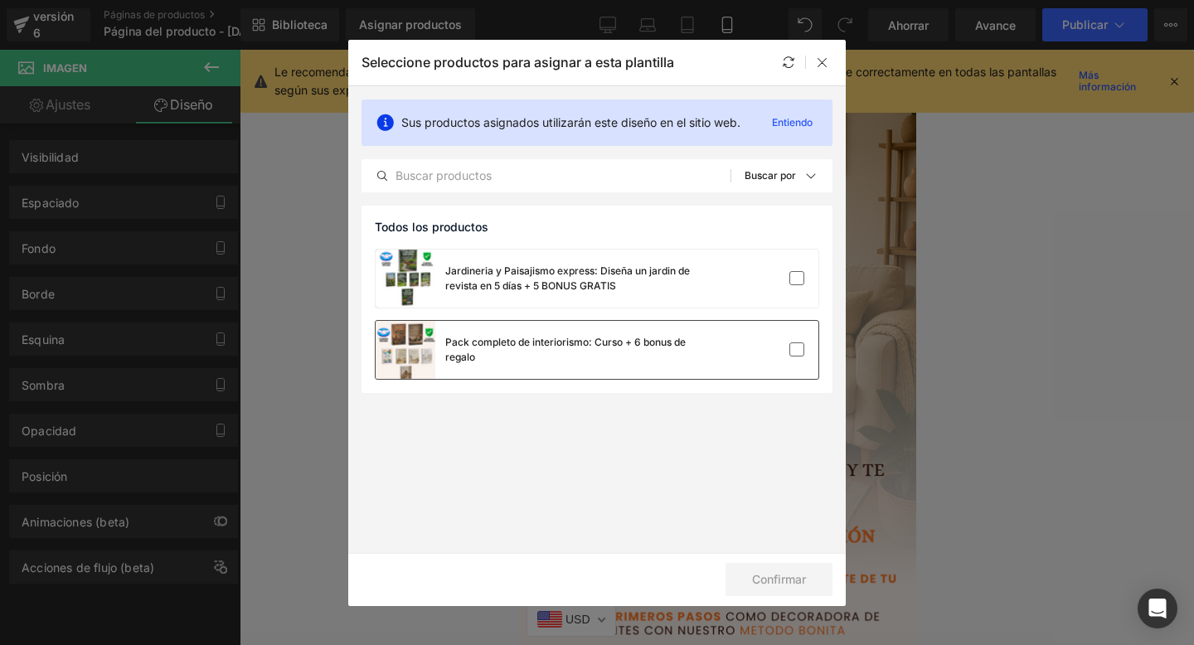
click at [713, 352] on div "Pack completo de interiorismo: Curso + 6 bonus de regalo" at bounding box center [597, 350] width 443 height 58
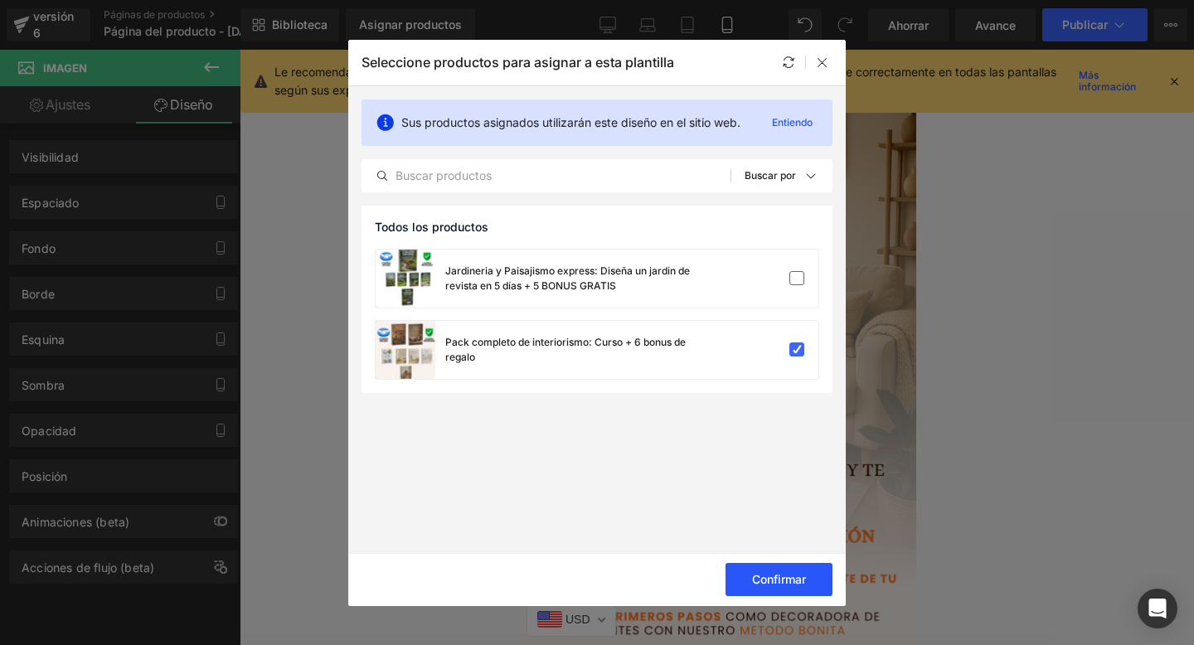
click at [764, 578] on font "Confirmar" at bounding box center [779, 579] width 54 height 14
click at [823, 66] on icon at bounding box center [822, 62] width 13 height 13
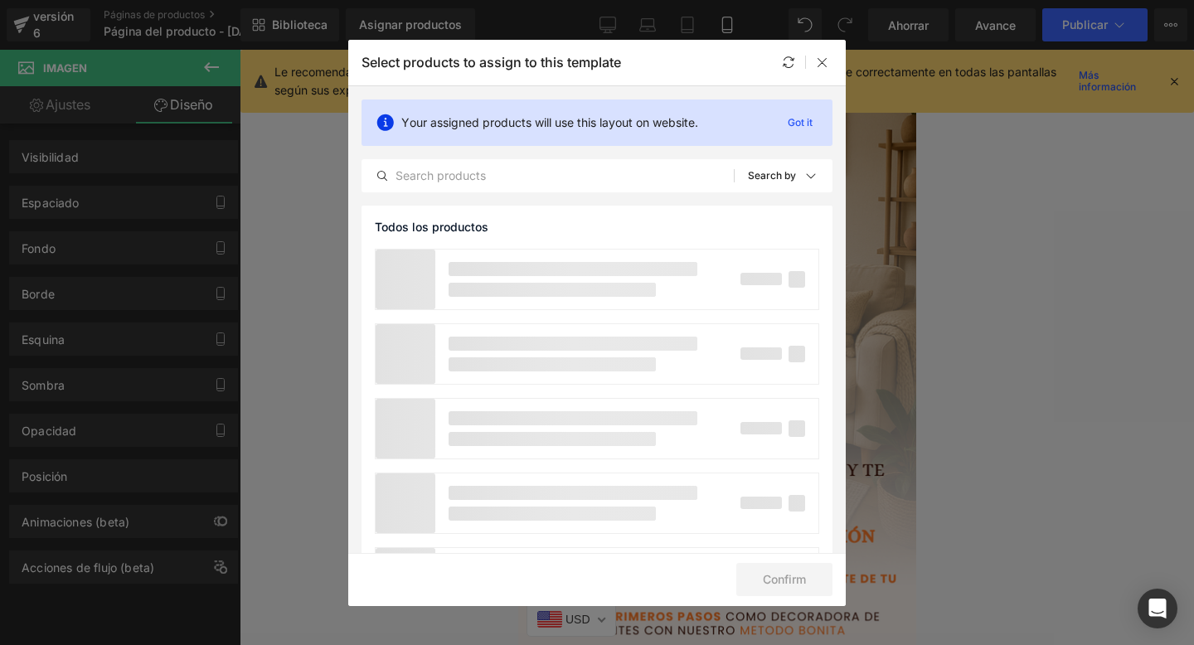
click at [595, 299] on div at bounding box center [537, 280] width 322 height 60
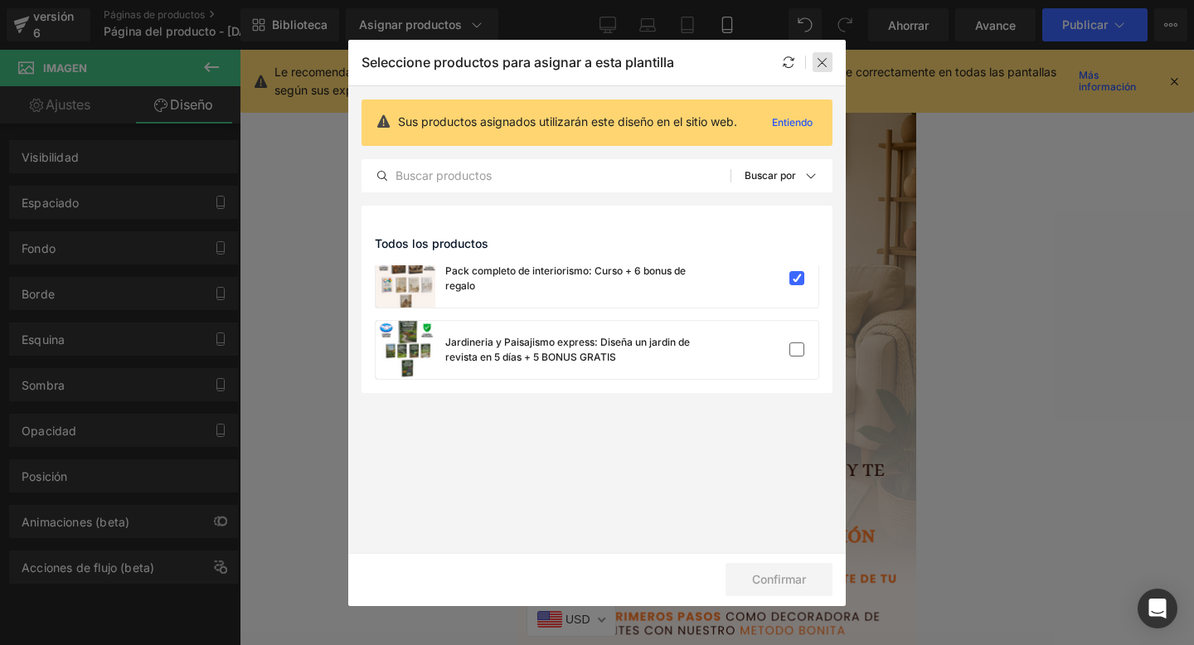
click at [820, 69] on div at bounding box center [823, 62] width 20 height 20
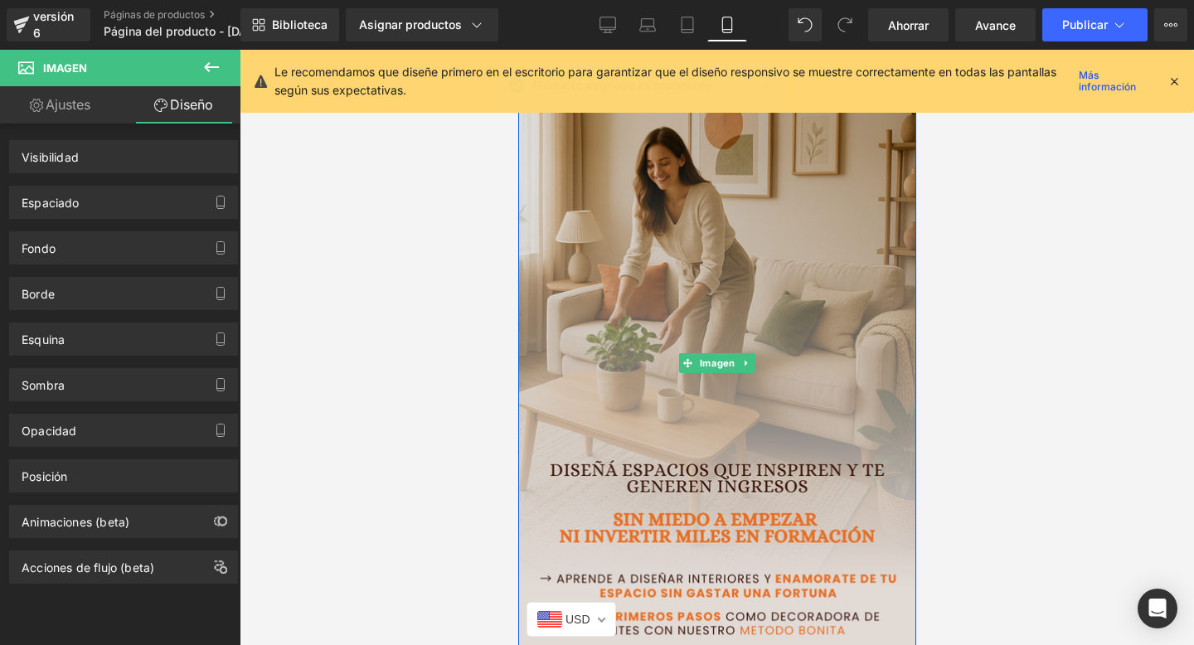
click at [672, 360] on img at bounding box center [716, 363] width 423 height 661
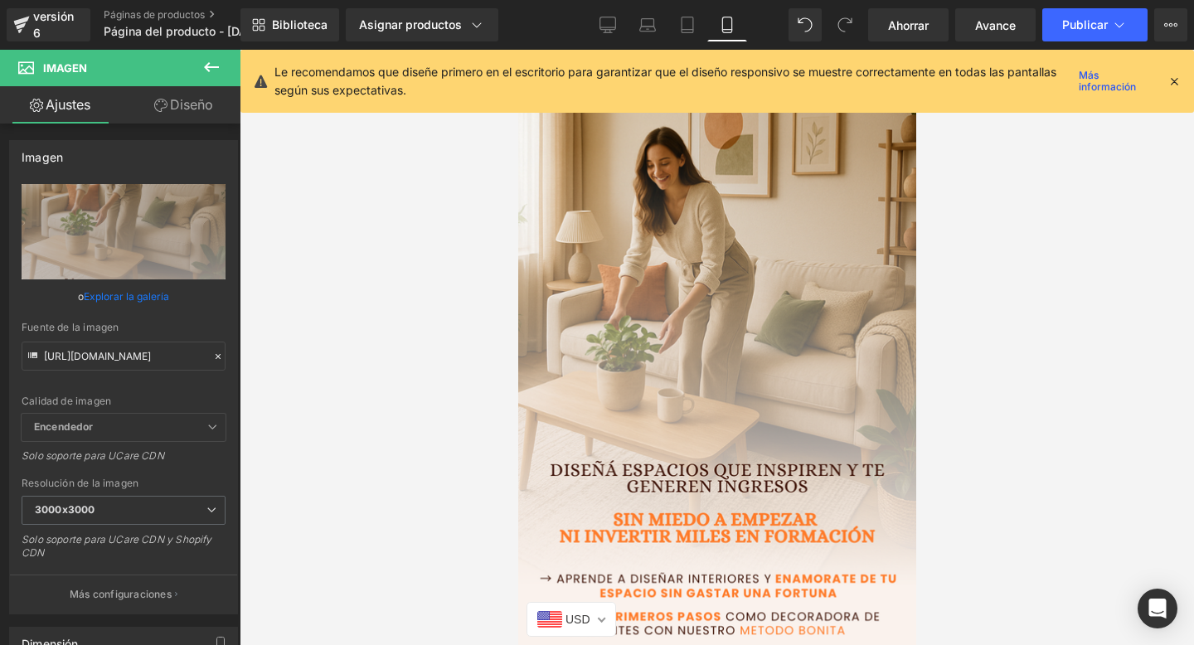
click at [184, 101] on font "Diseño" at bounding box center [191, 104] width 43 height 17
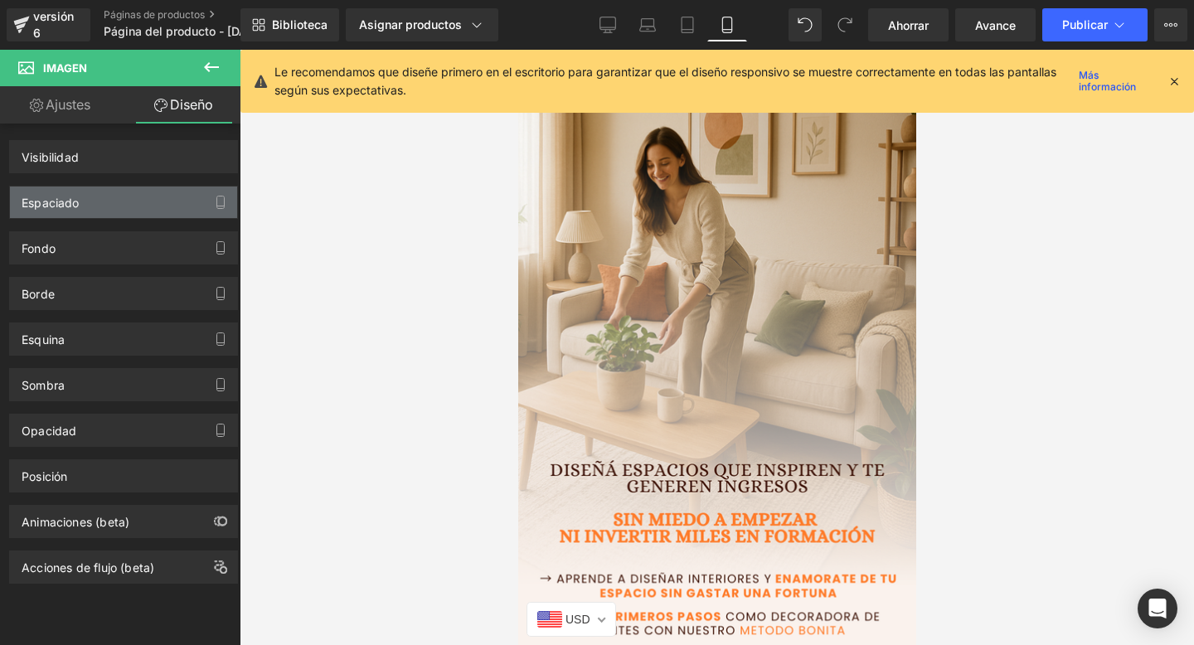
click at [136, 201] on div "Espaciado" at bounding box center [123, 203] width 227 height 32
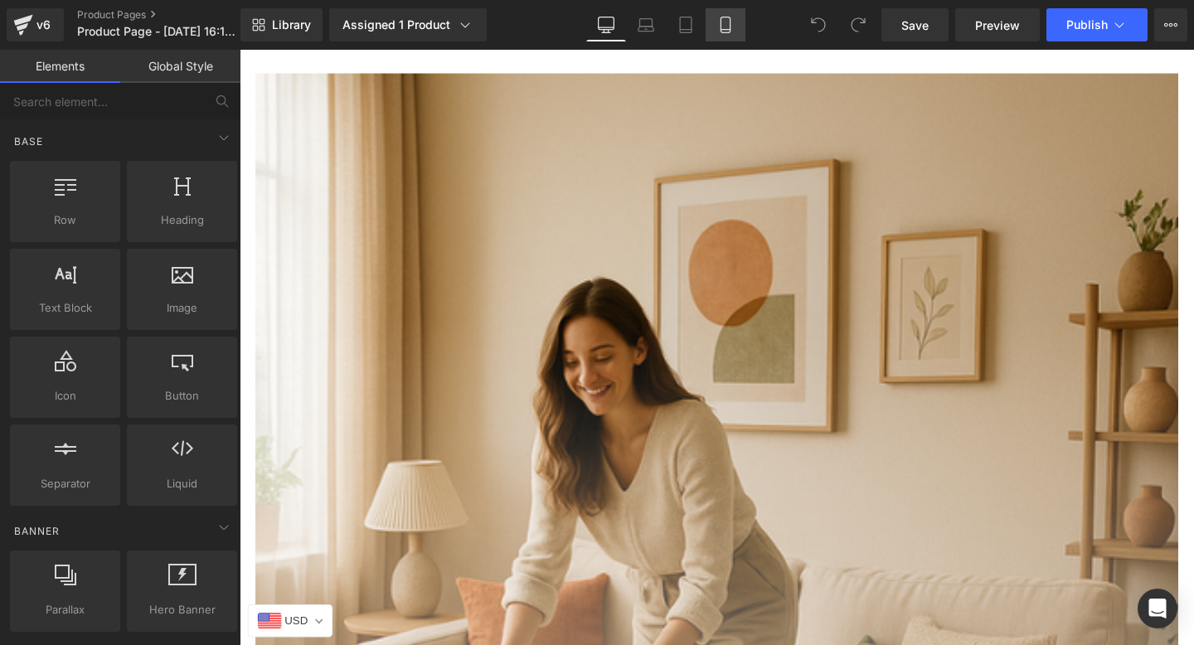
click at [725, 27] on icon at bounding box center [725, 25] width 17 height 17
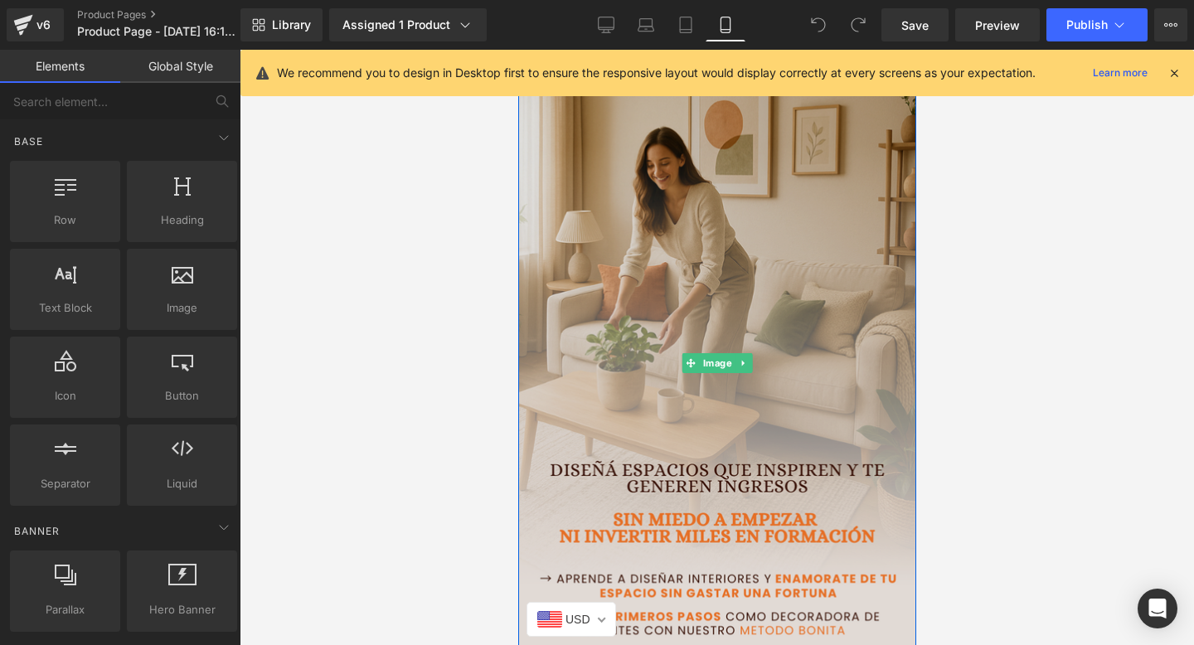
click at [600, 253] on img at bounding box center [716, 363] width 423 height 661
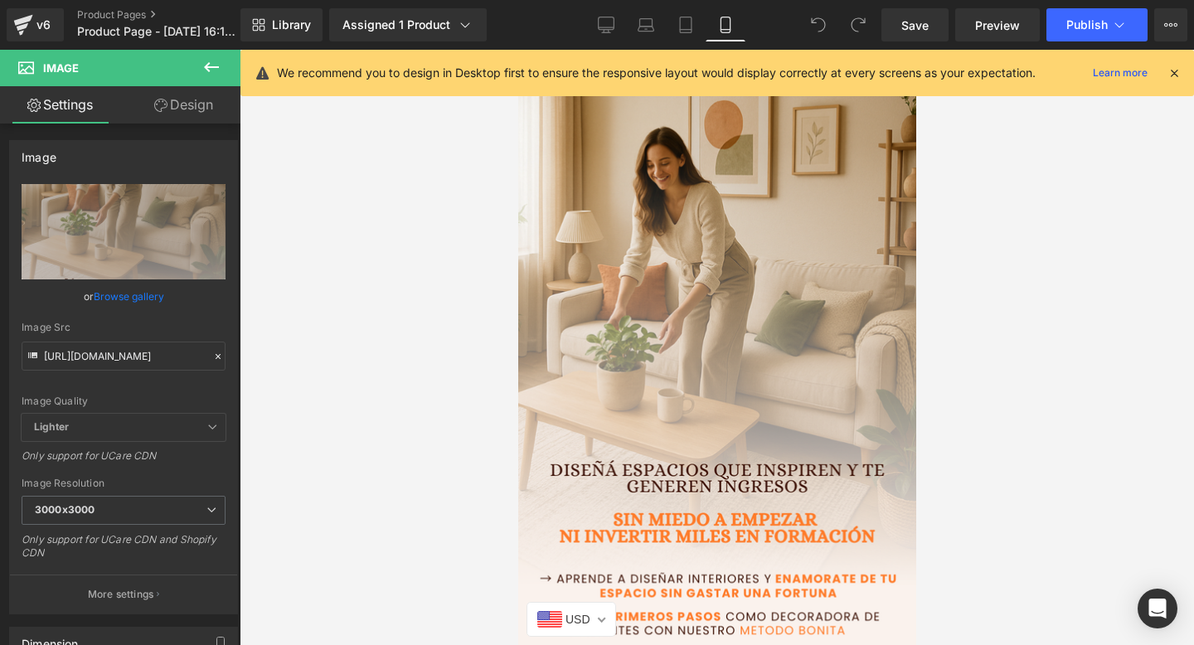
click at [190, 101] on link "Design" at bounding box center [184, 104] width 120 height 37
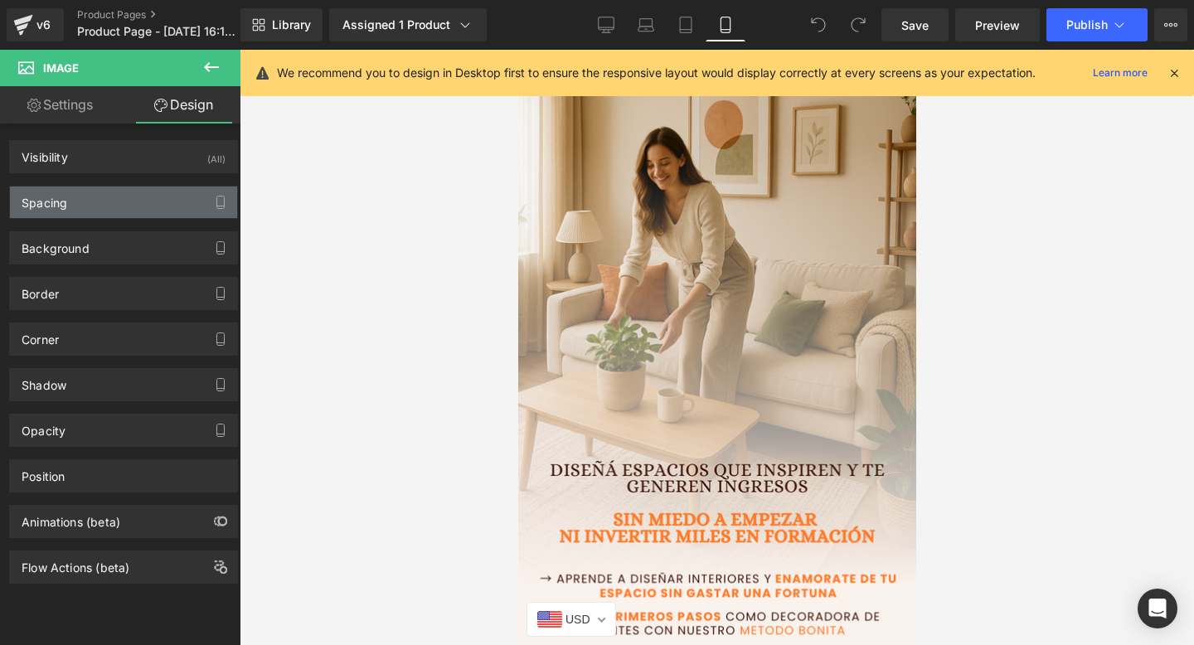
click at [150, 205] on div "Spacing" at bounding box center [123, 203] width 227 height 32
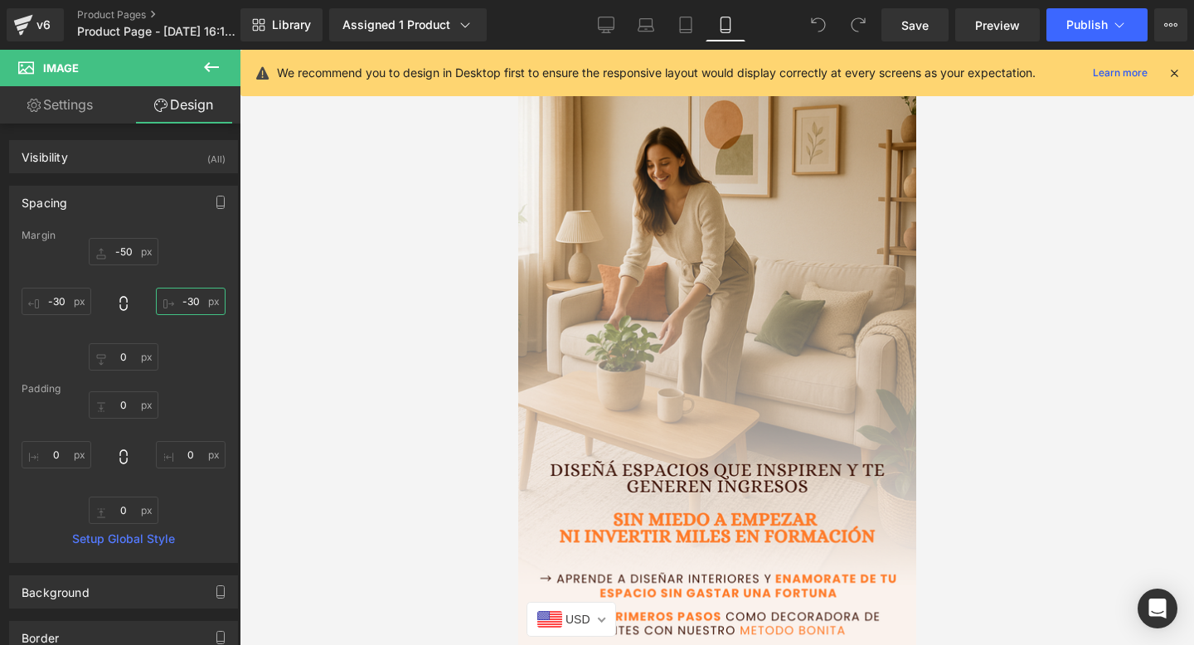
click at [186, 303] on input "-30" at bounding box center [191, 301] width 70 height 27
click at [189, 301] on input "-30" at bounding box center [191, 301] width 70 height 27
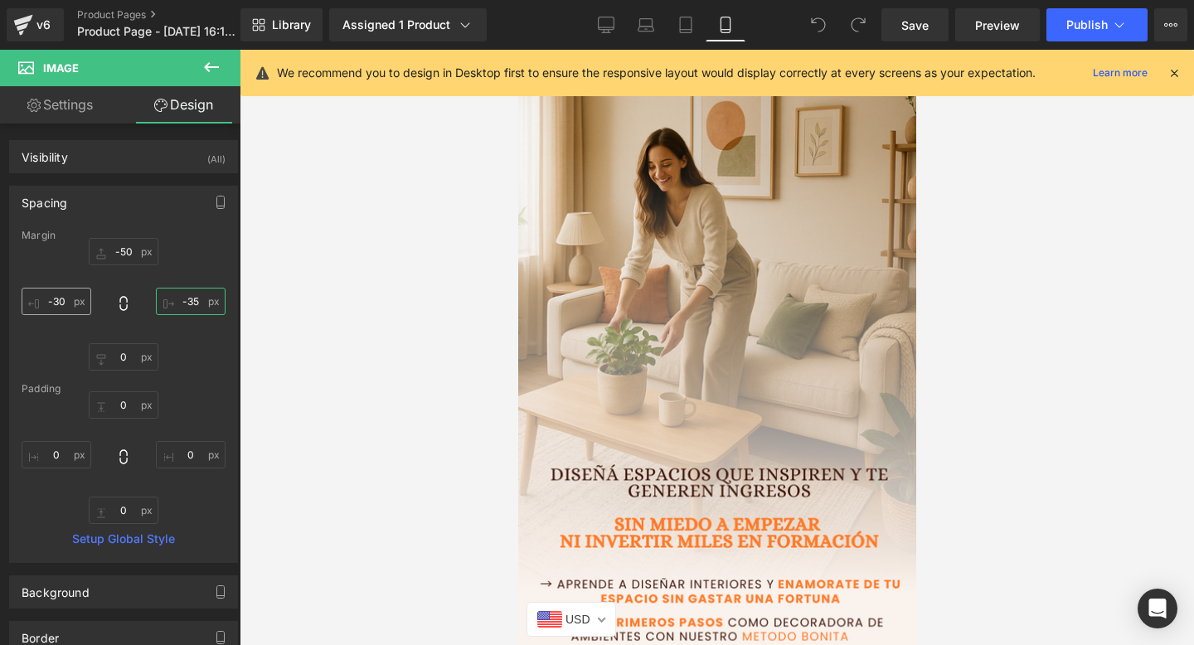
type input "-35"
click at [65, 302] on input "-30" at bounding box center [57, 301] width 70 height 27
type input "-35"
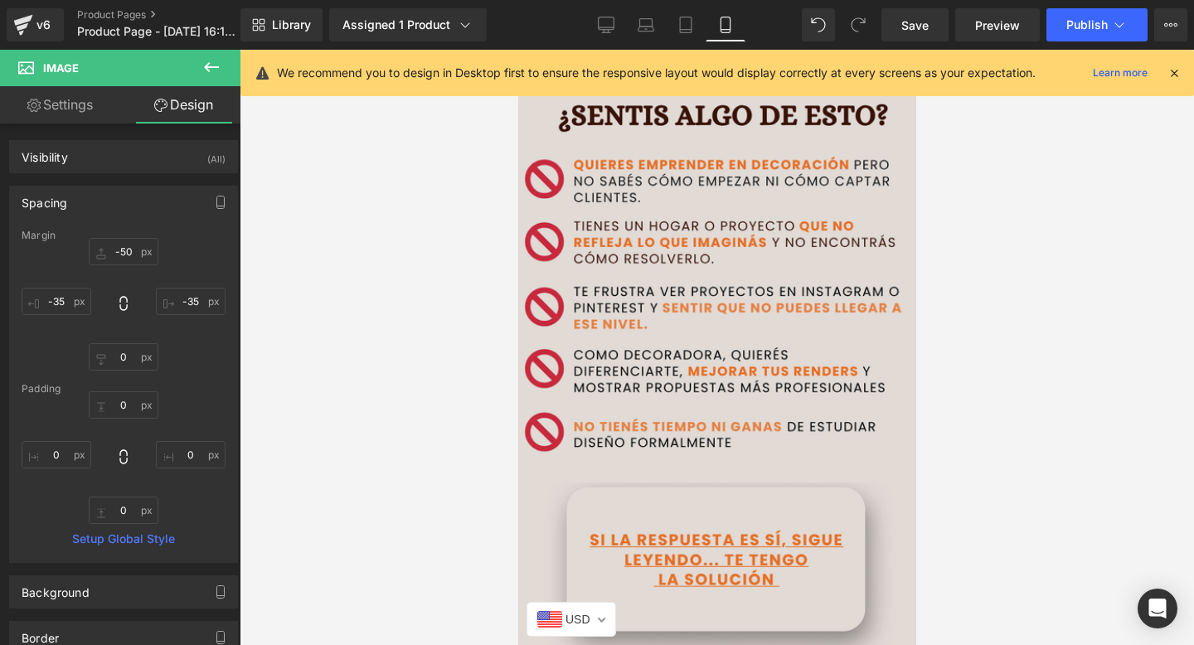
click at [627, 332] on img at bounding box center [716, 421] width 439 height 687
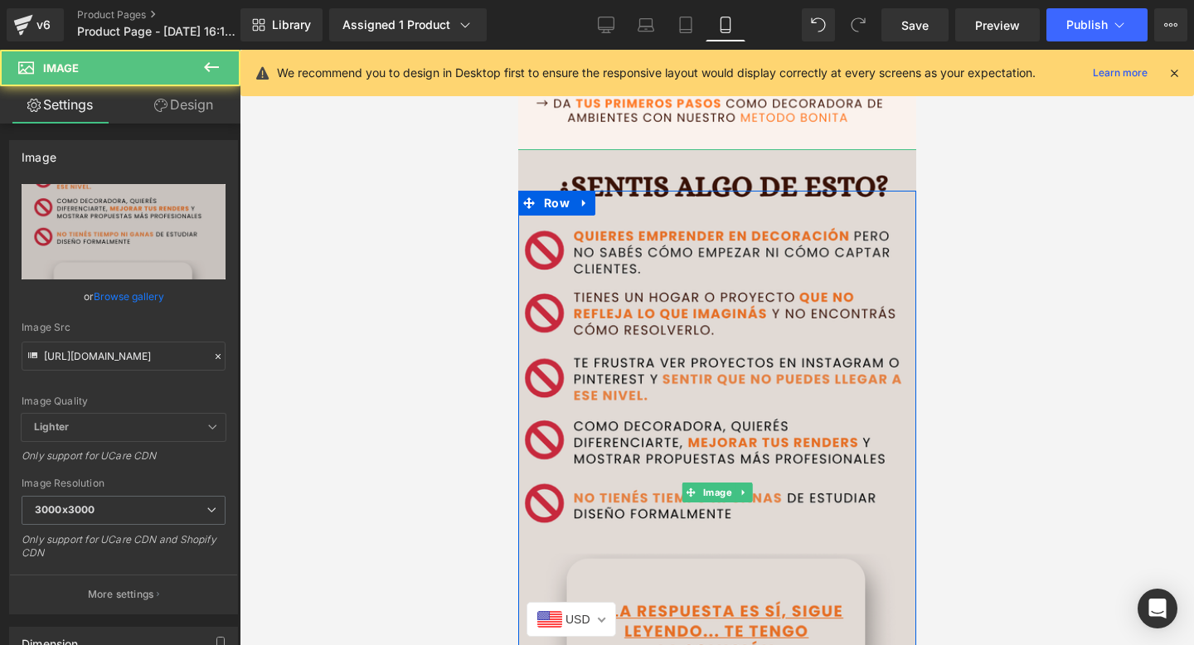
scroll to position [520, 0]
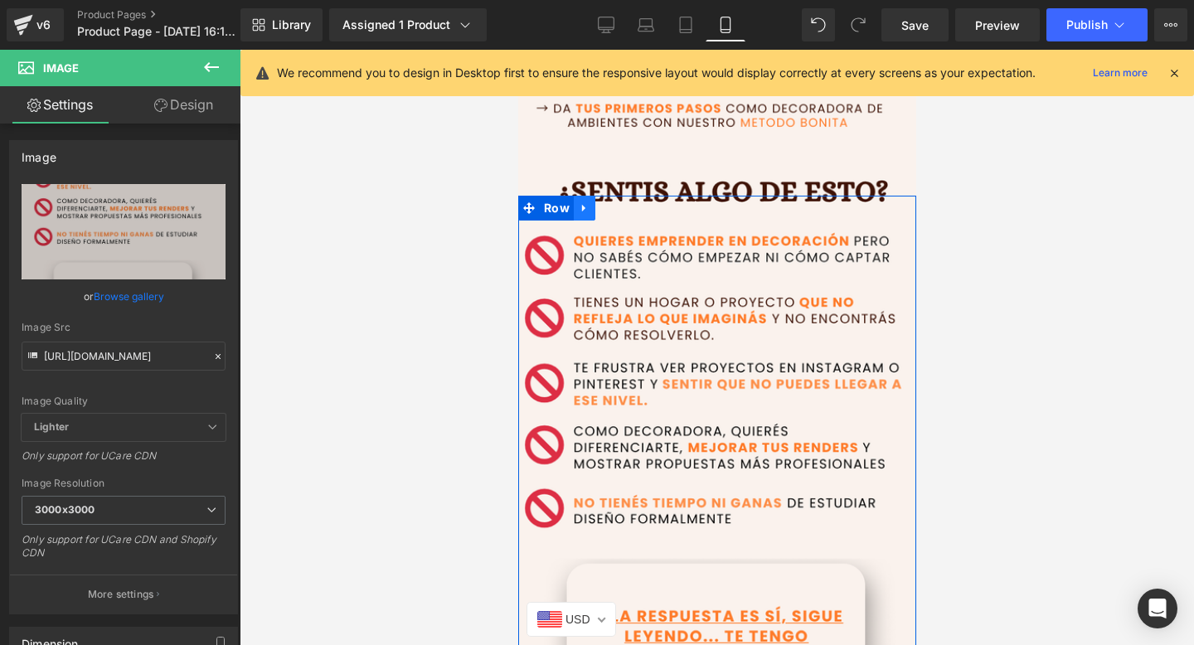
click at [585, 201] on icon at bounding box center [584, 207] width 12 height 12
click at [628, 209] on icon at bounding box center [627, 207] width 12 height 12
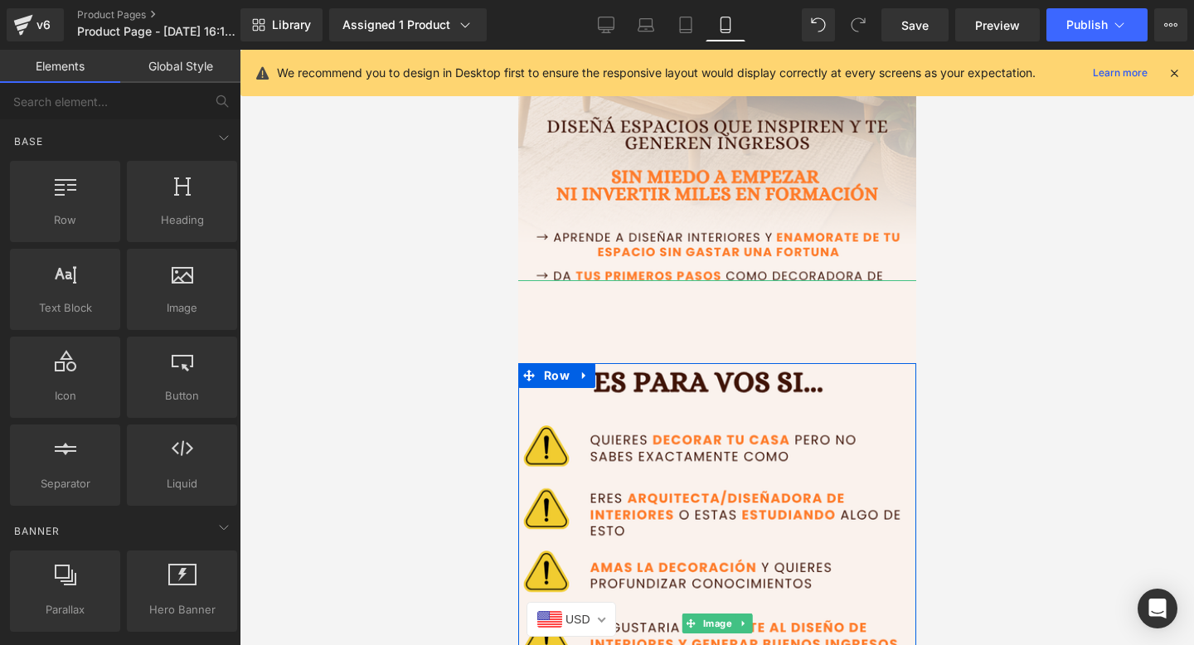
scroll to position [325, 0]
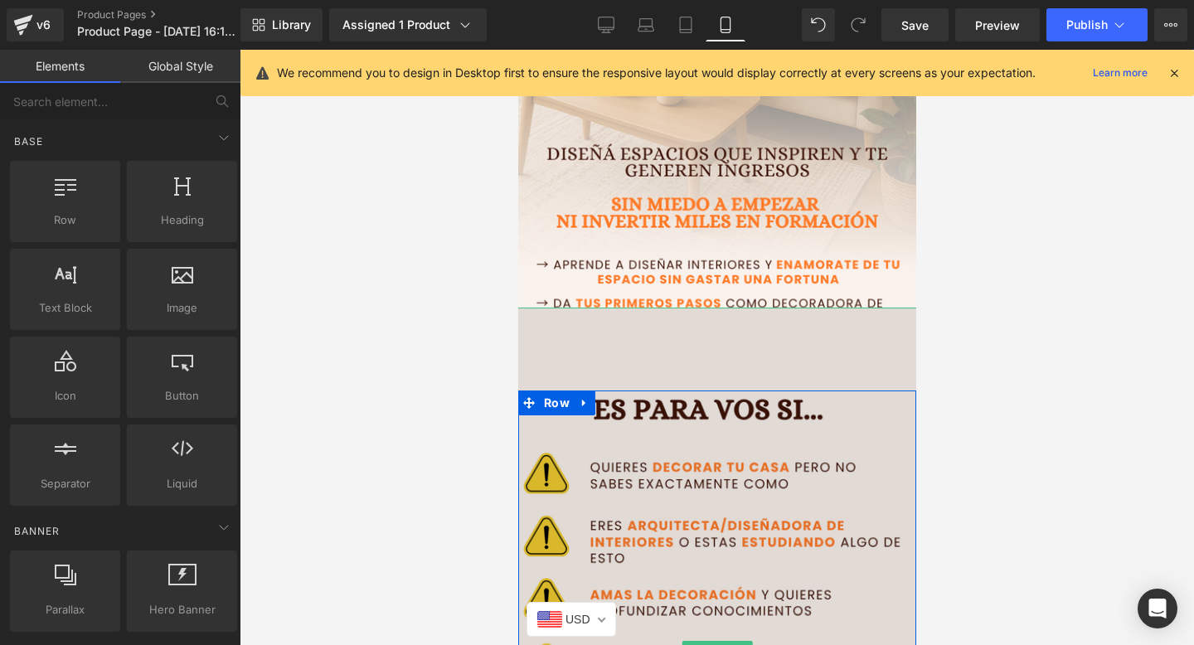
click at [624, 395] on img at bounding box center [716, 651] width 439 height 687
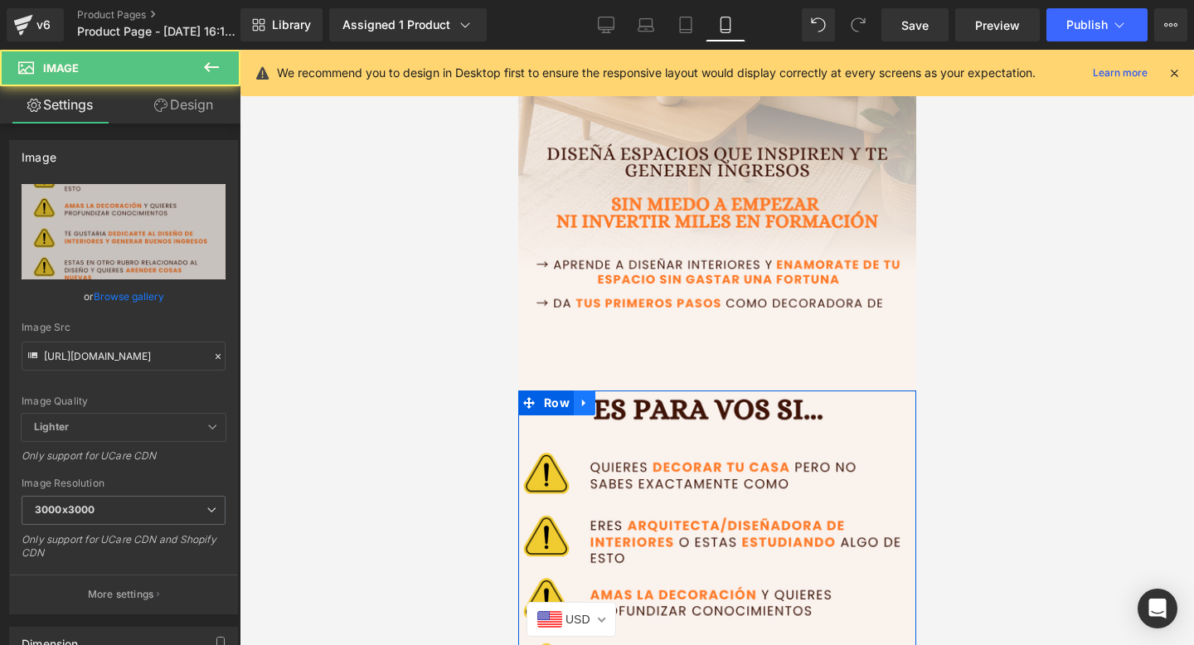
click at [578, 406] on icon at bounding box center [584, 402] width 12 height 12
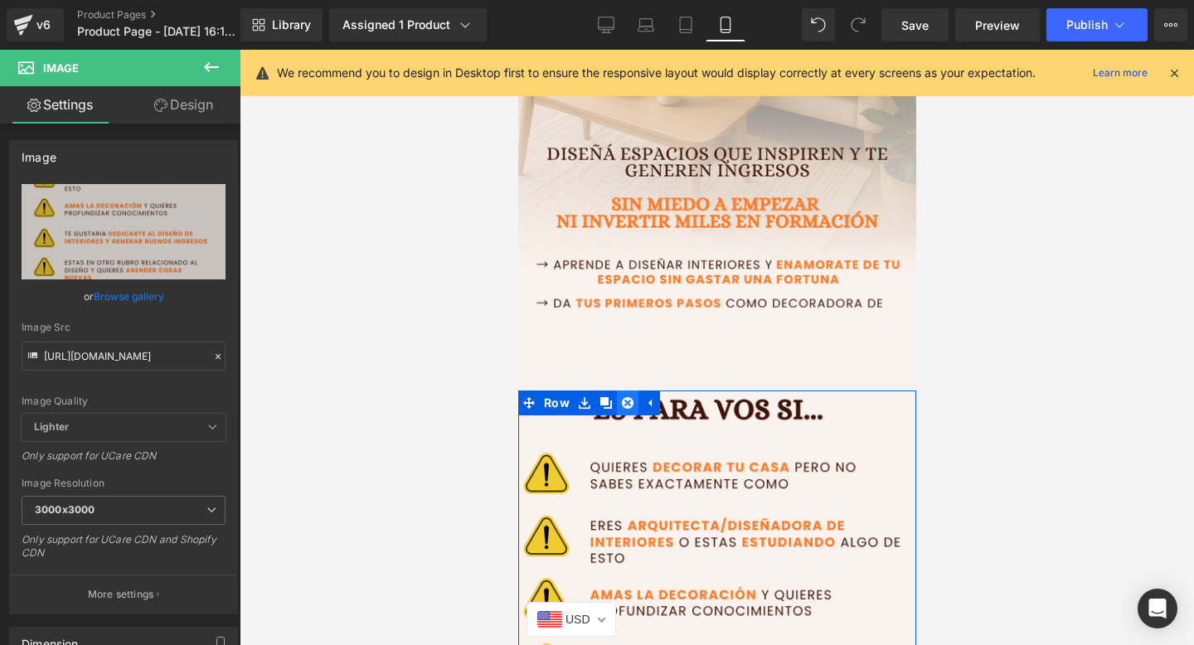
click at [624, 402] on icon at bounding box center [627, 403] width 12 height 12
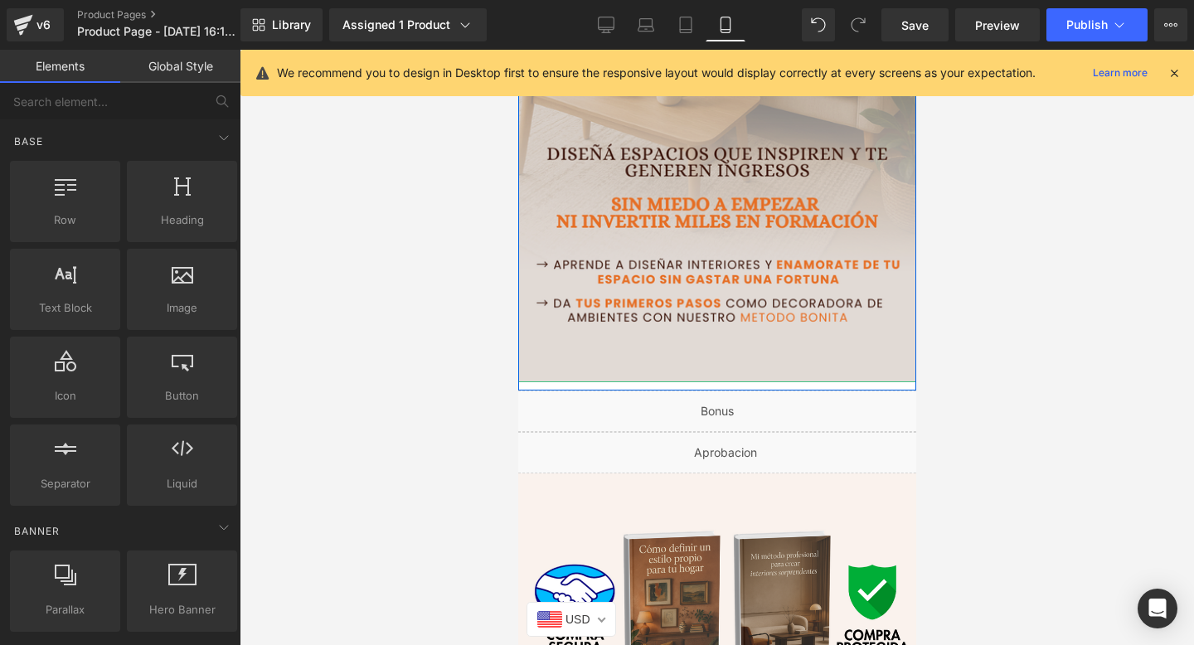
click at [652, 342] on img at bounding box center [716, 45] width 431 height 674
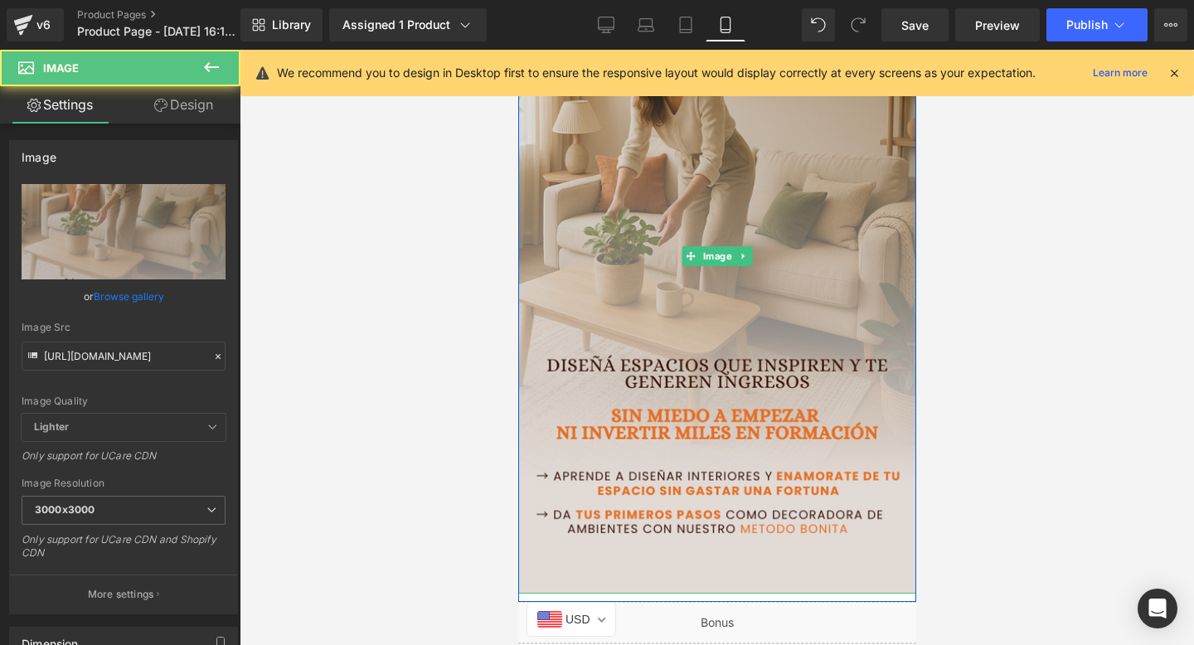
scroll to position [0, 0]
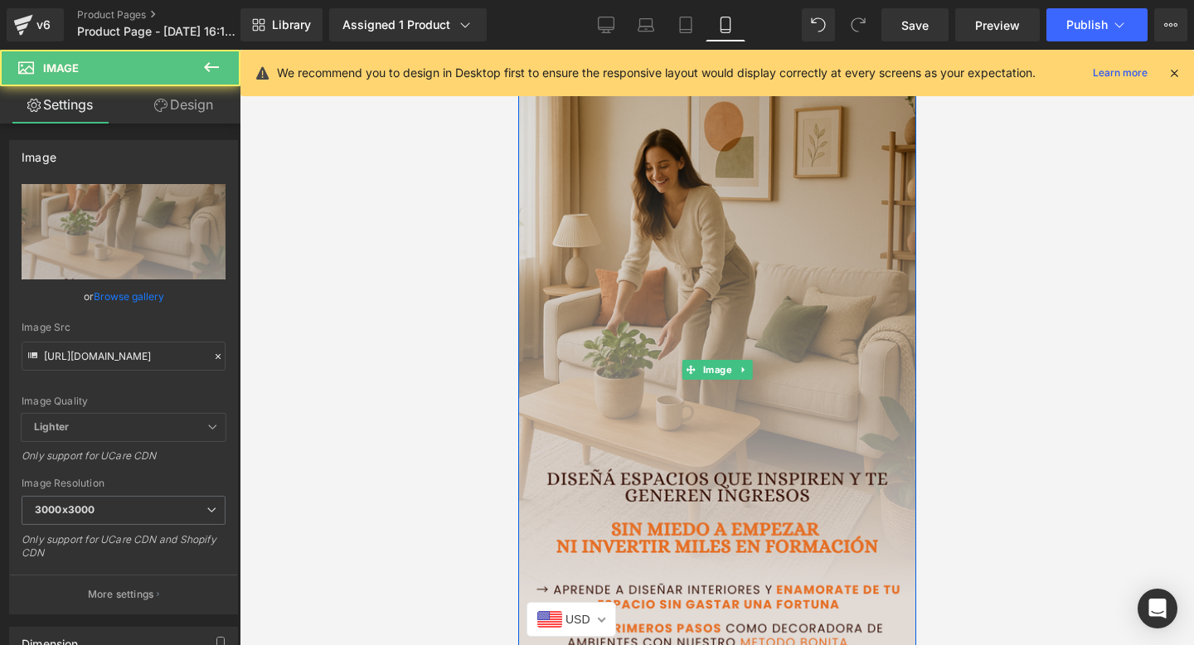
click at [541, 182] on img at bounding box center [716, 370] width 431 height 674
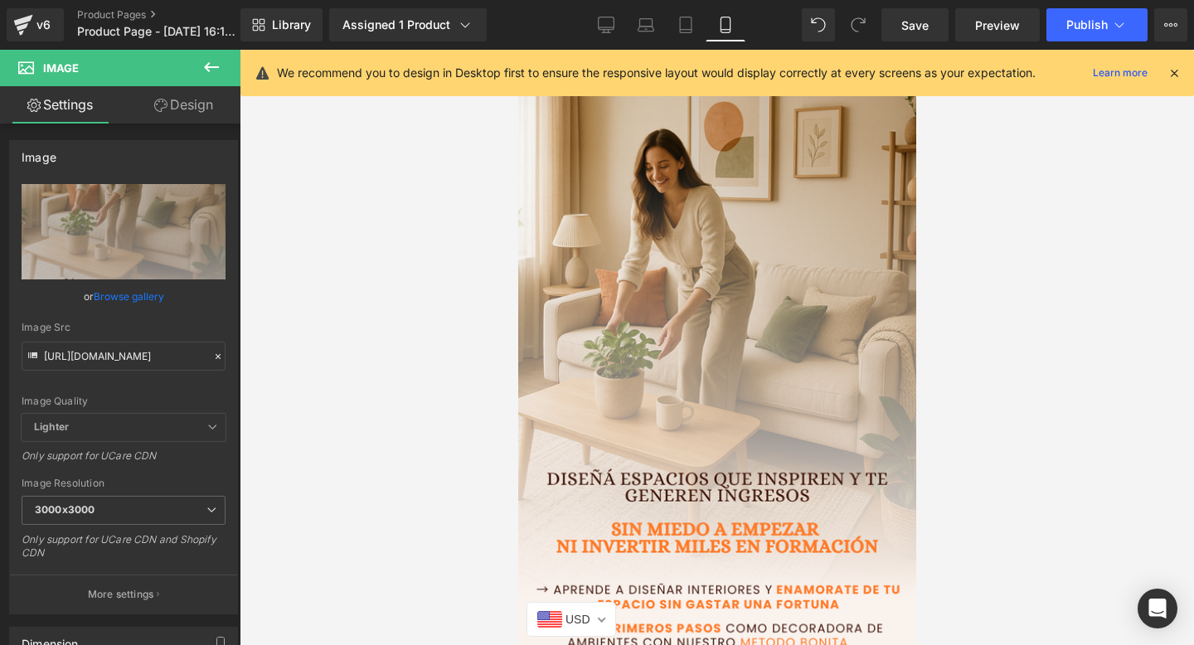
click at [1172, 76] on icon at bounding box center [1174, 73] width 15 height 15
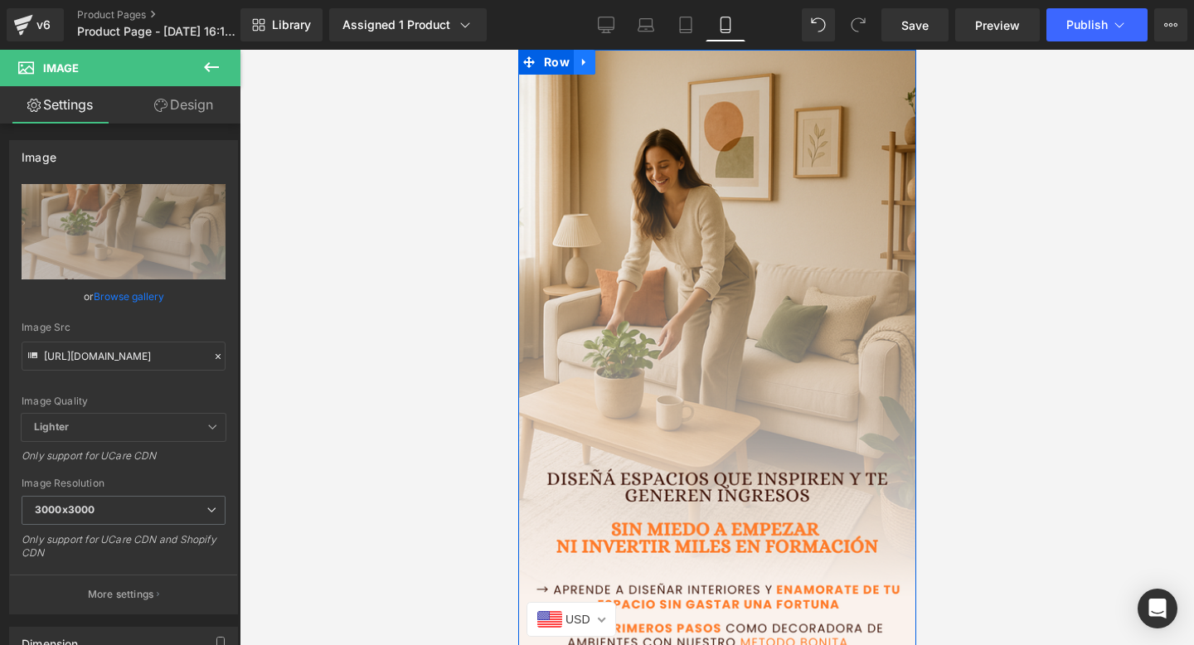
click at [575, 63] on link at bounding box center [584, 62] width 22 height 25
click at [604, 66] on icon at bounding box center [606, 62] width 12 height 12
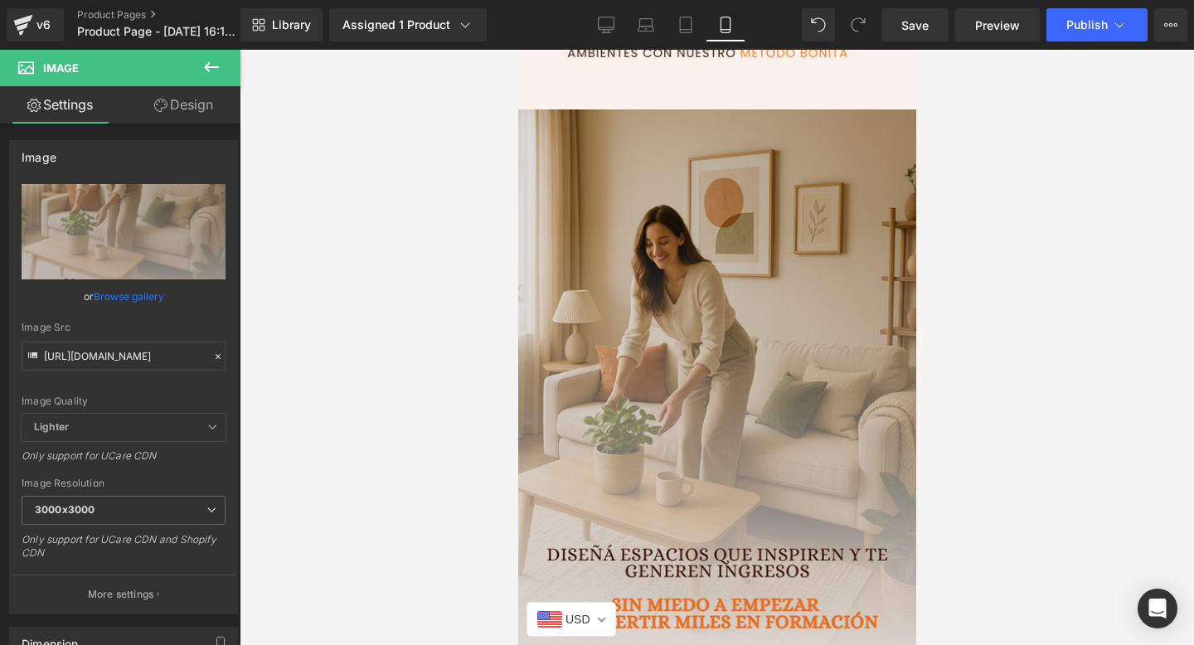
scroll to position [599, 0]
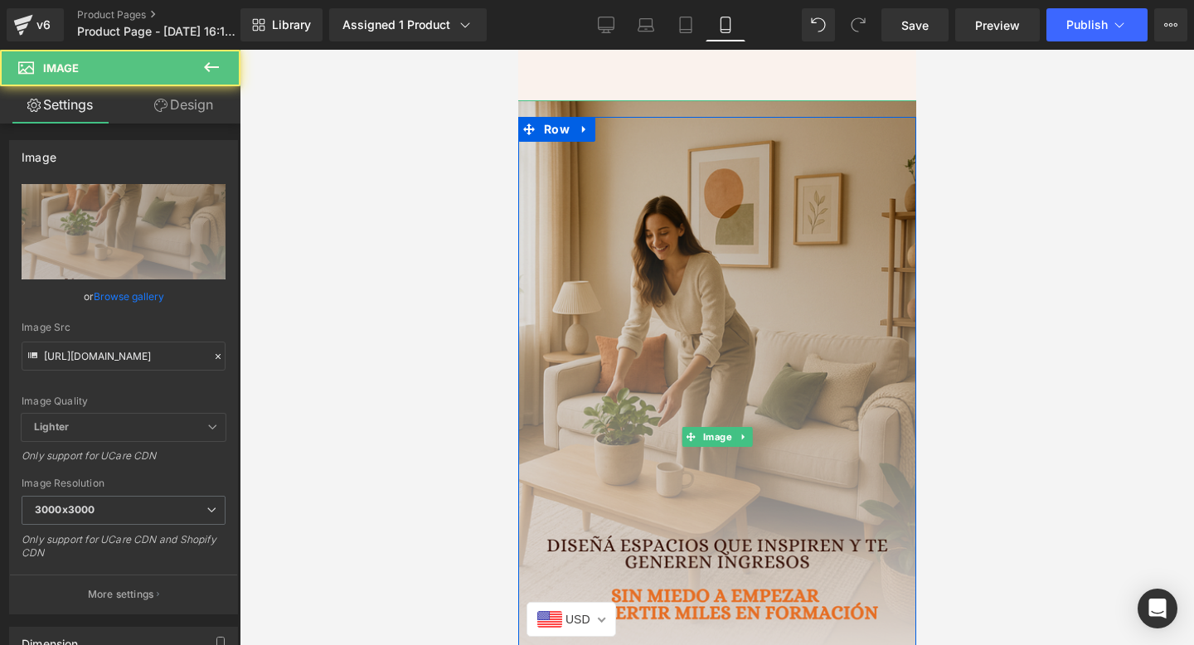
click at [622, 191] on img at bounding box center [716, 437] width 431 height 674
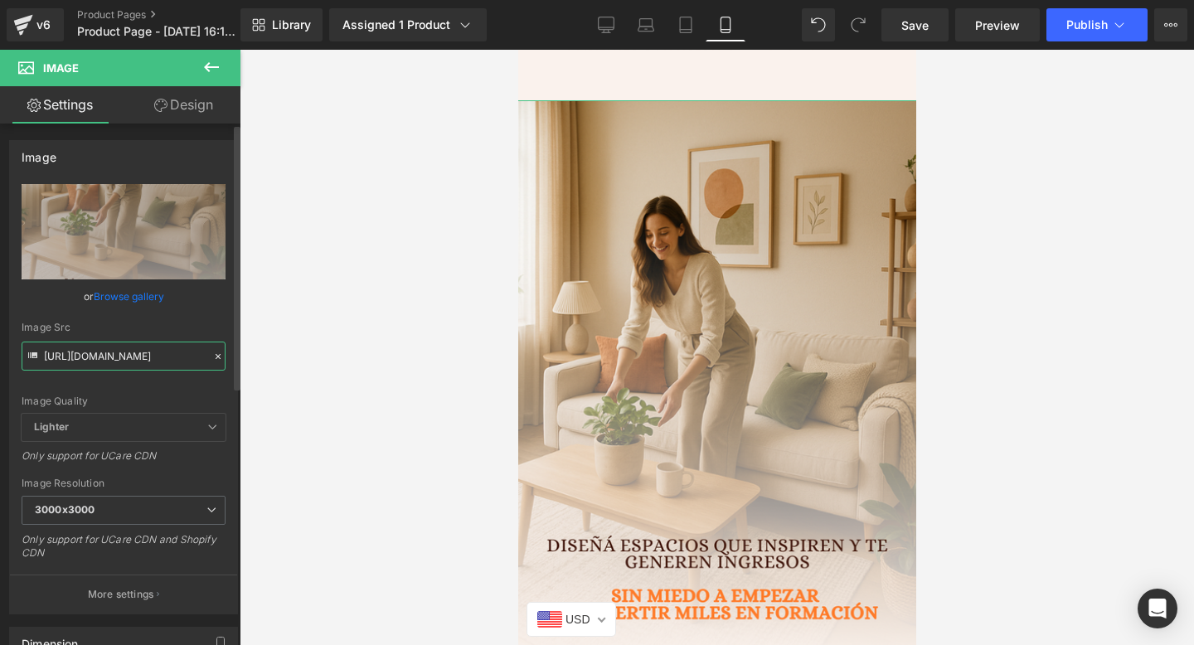
click at [95, 353] on input "[URL][DOMAIN_NAME]" at bounding box center [124, 356] width 204 height 29
paste input "bJLZ4rGh/Deco-WEB-7"
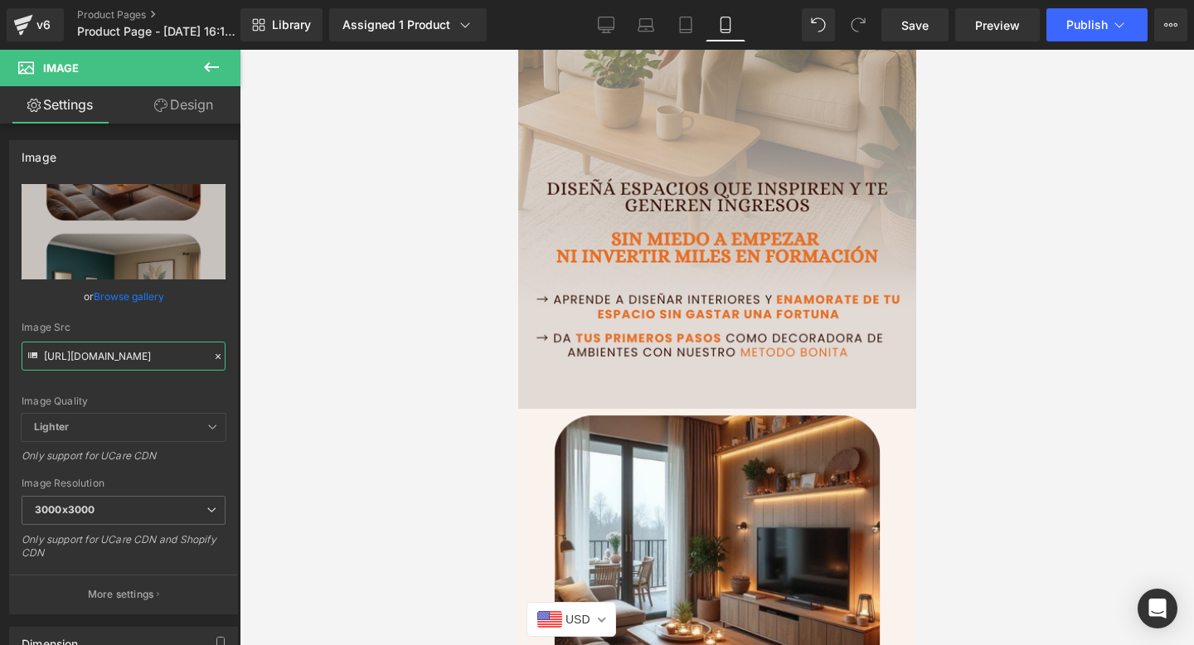
scroll to position [289, 0]
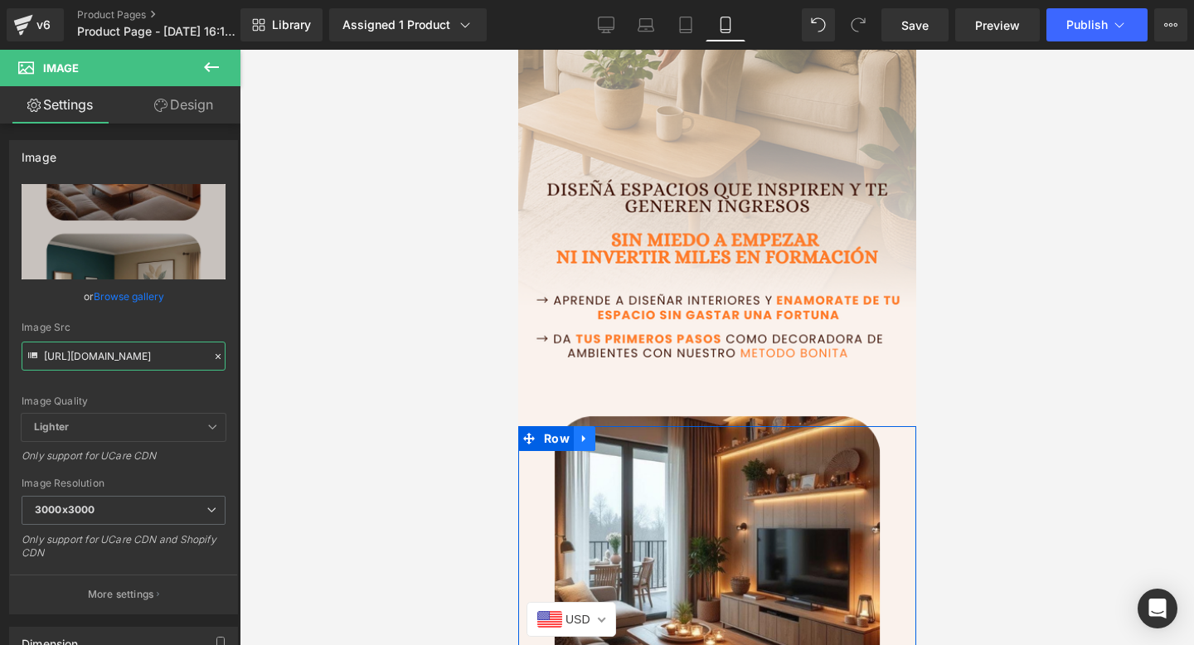
type input "https://i.postimg.cc/bJLZ4rGh/Deco-WEB-7.png"
click at [580, 437] on icon at bounding box center [584, 438] width 12 height 12
click at [613, 439] on link at bounding box center [606, 438] width 22 height 25
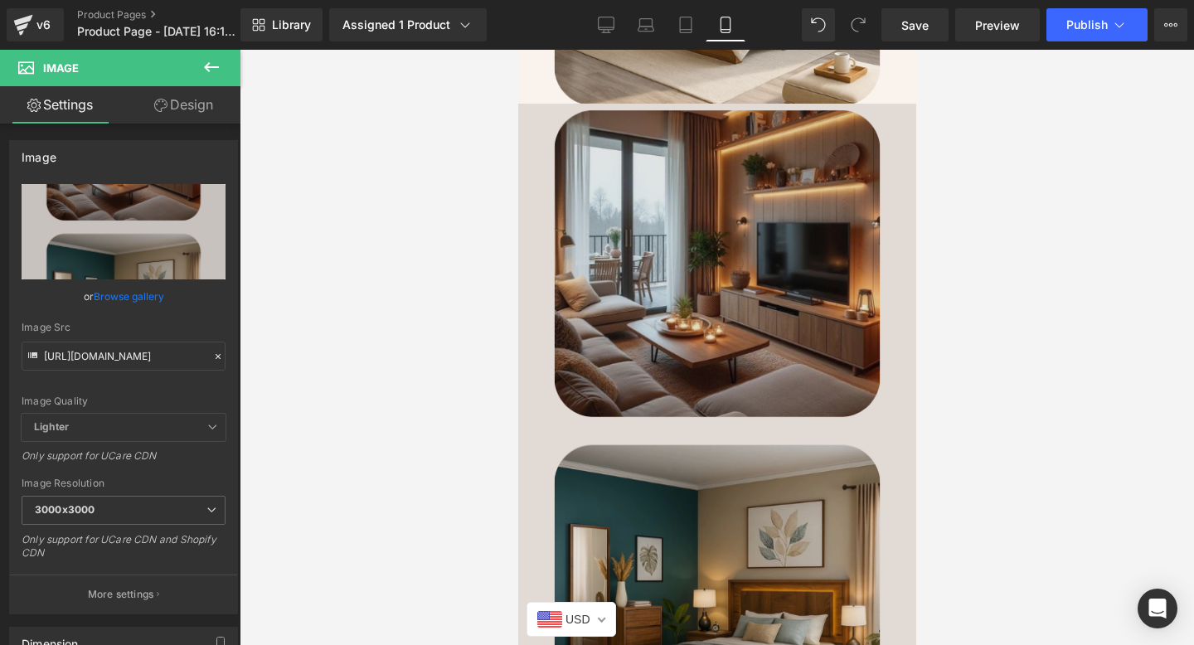
scroll to position [1264, 0]
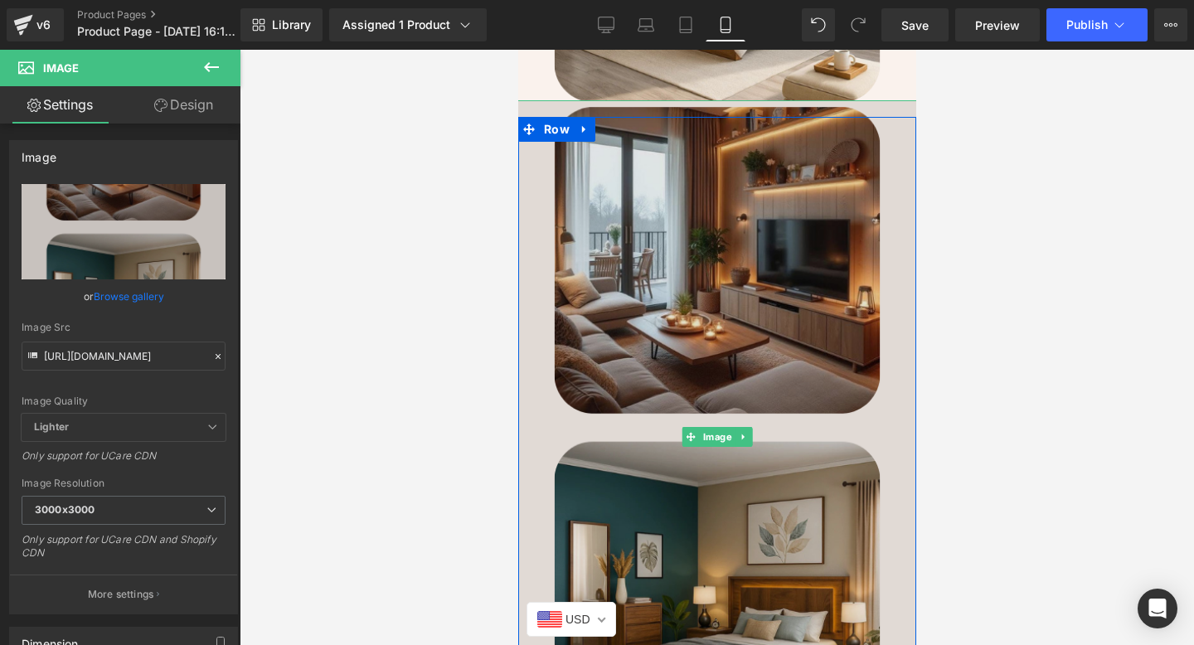
click at [678, 516] on img at bounding box center [716, 437] width 431 height 674
click at [743, 342] on img at bounding box center [716, 437] width 431 height 674
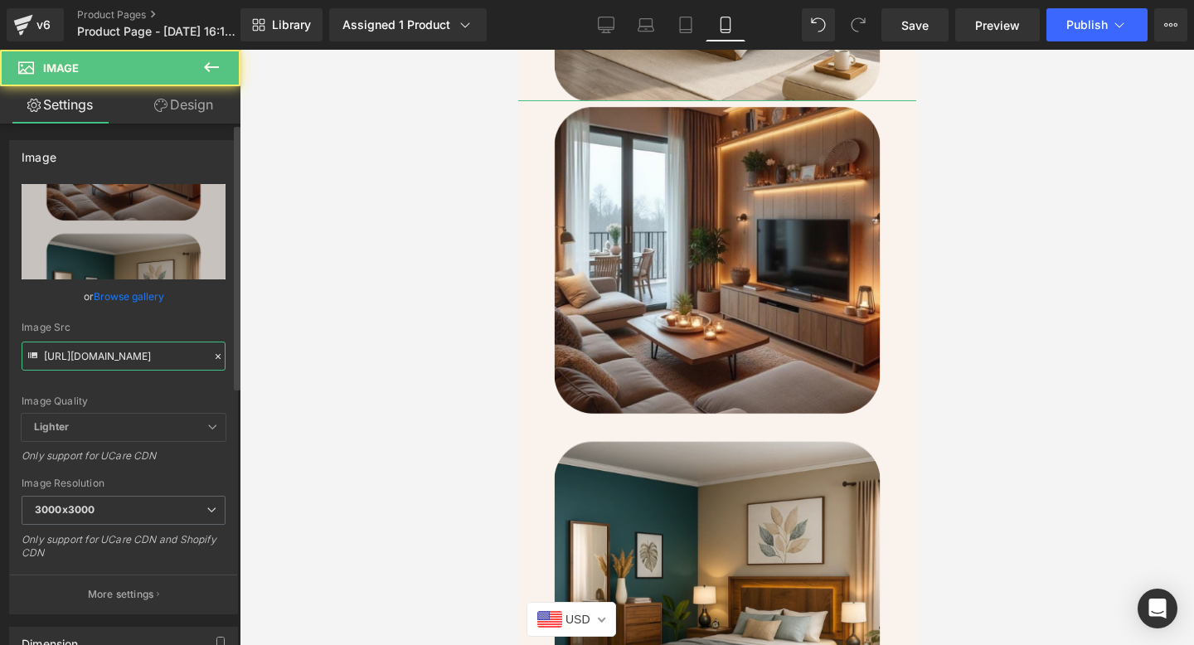
click at [116, 354] on input "https://i.postimg.cc/bJLZ4rGh/Deco-WEB-7.png" at bounding box center [124, 356] width 204 height 29
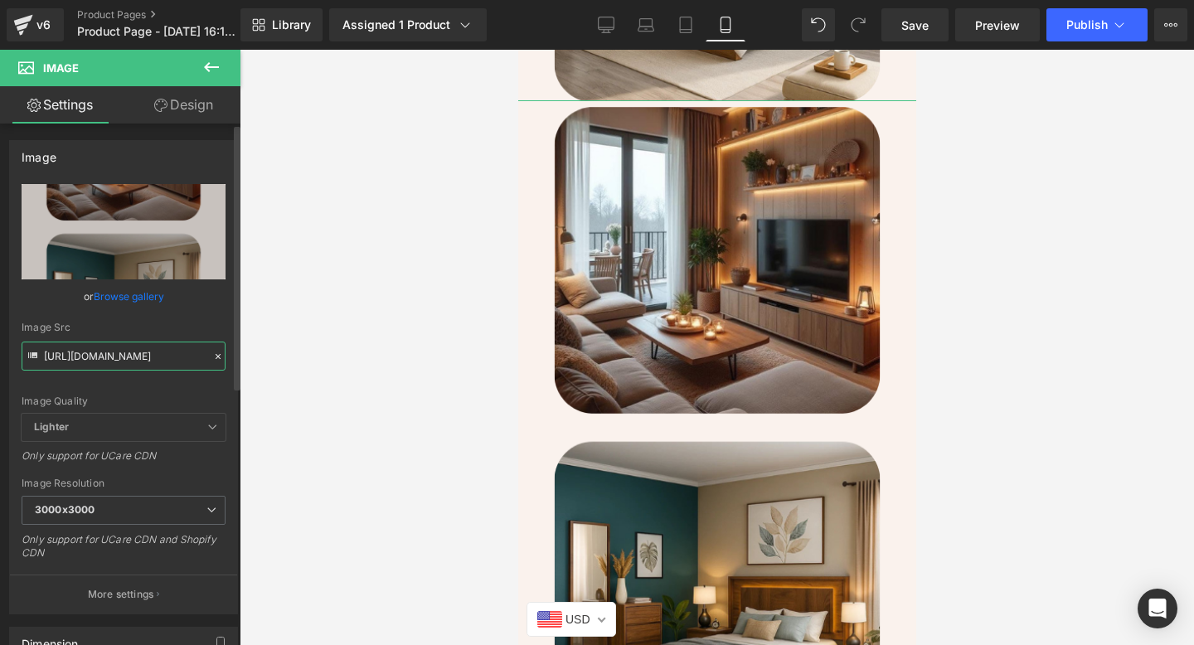
click at [116, 354] on input "https://i.postimg.cc/bJLZ4rGh/Deco-WEB-7.png" at bounding box center [124, 356] width 204 height 29
paste input "44wqyGCw/4"
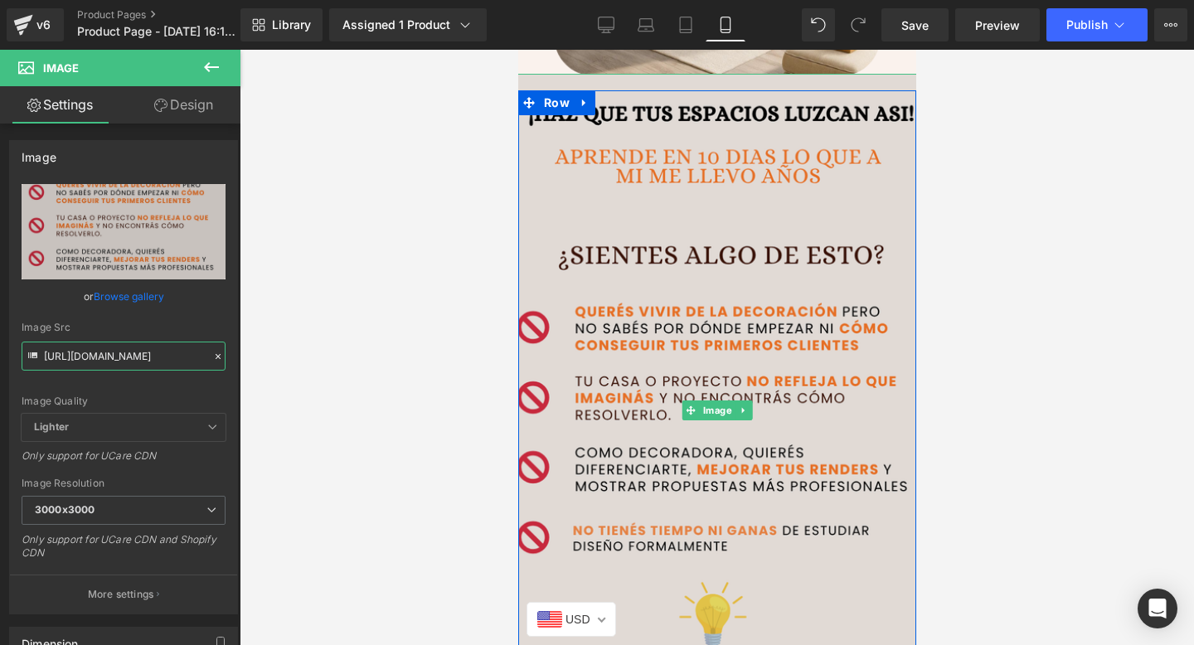
scroll to position [1291, 0]
type input "https://i.postimg.cc/44wqyGCw/4.png"
click at [709, 206] on img at bounding box center [716, 410] width 431 height 674
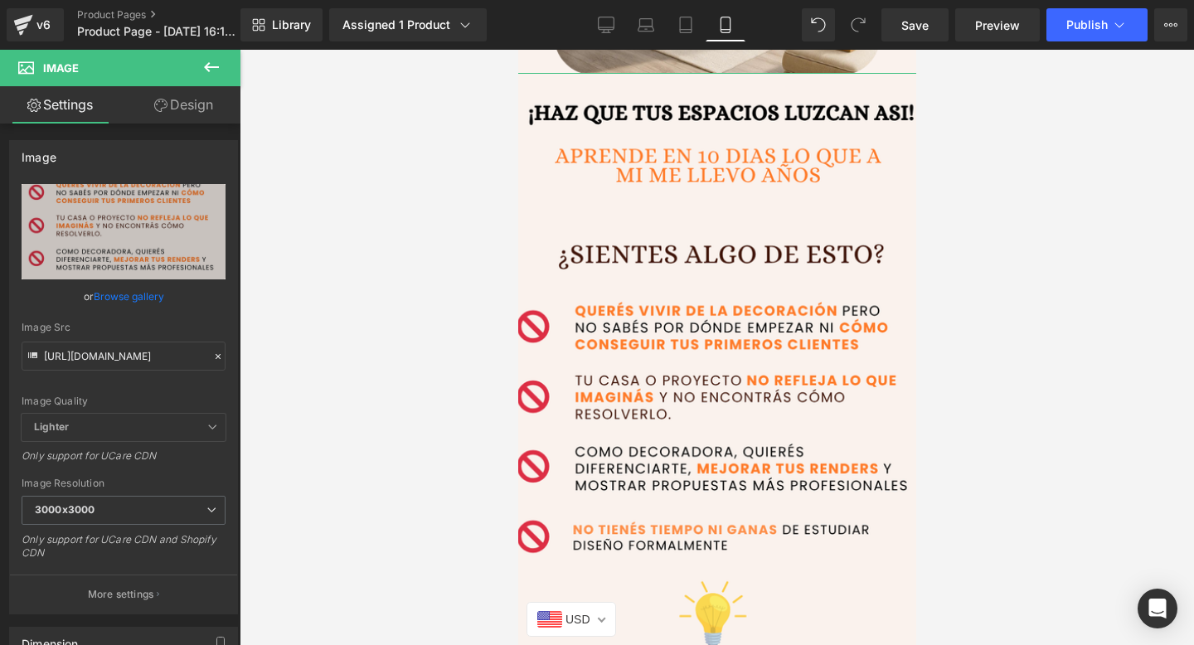
click at [159, 109] on icon at bounding box center [160, 105] width 13 height 13
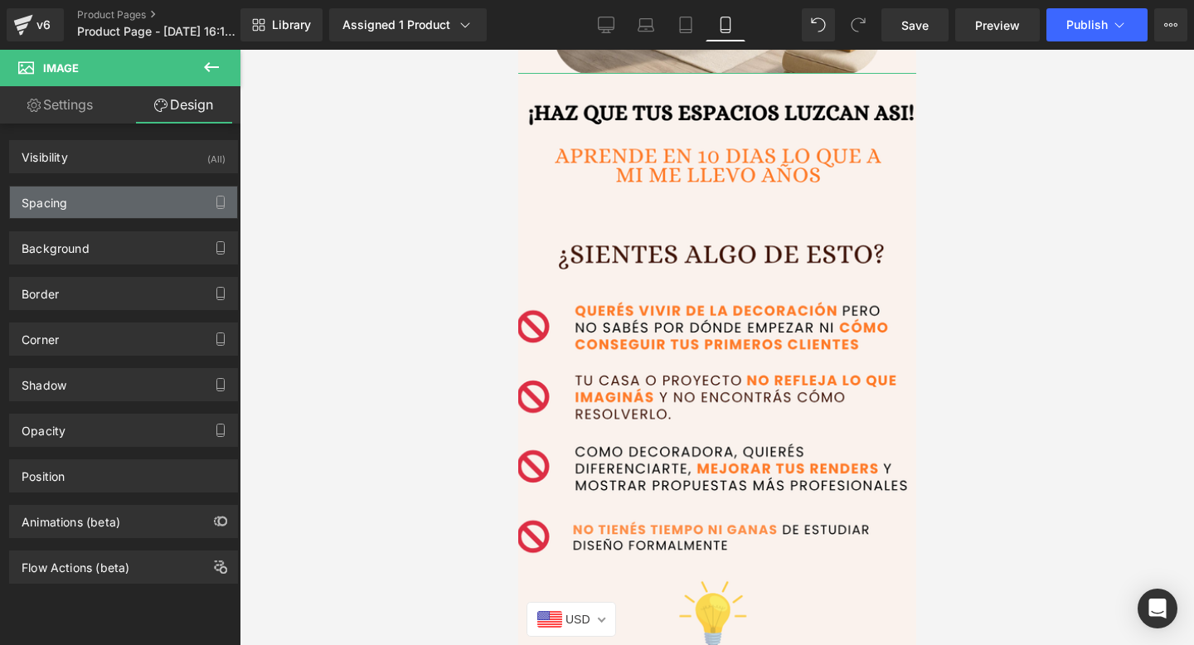
click at [143, 203] on div "Spacing" at bounding box center [123, 203] width 227 height 32
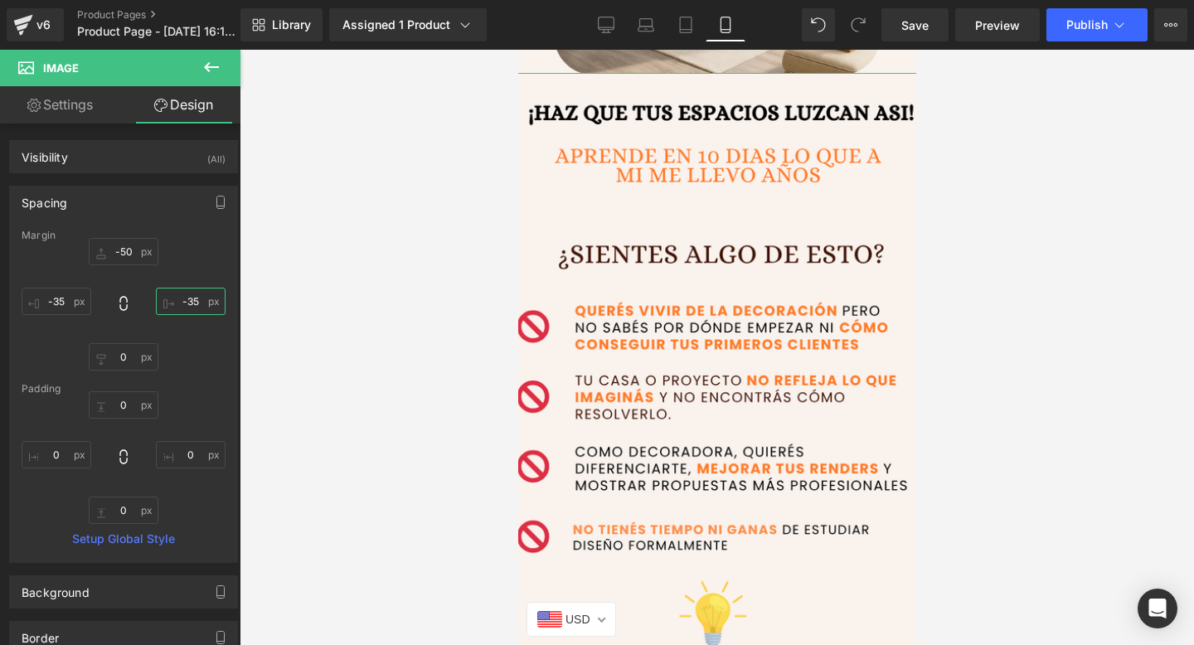
click at [187, 304] on input "-35" at bounding box center [191, 301] width 70 height 27
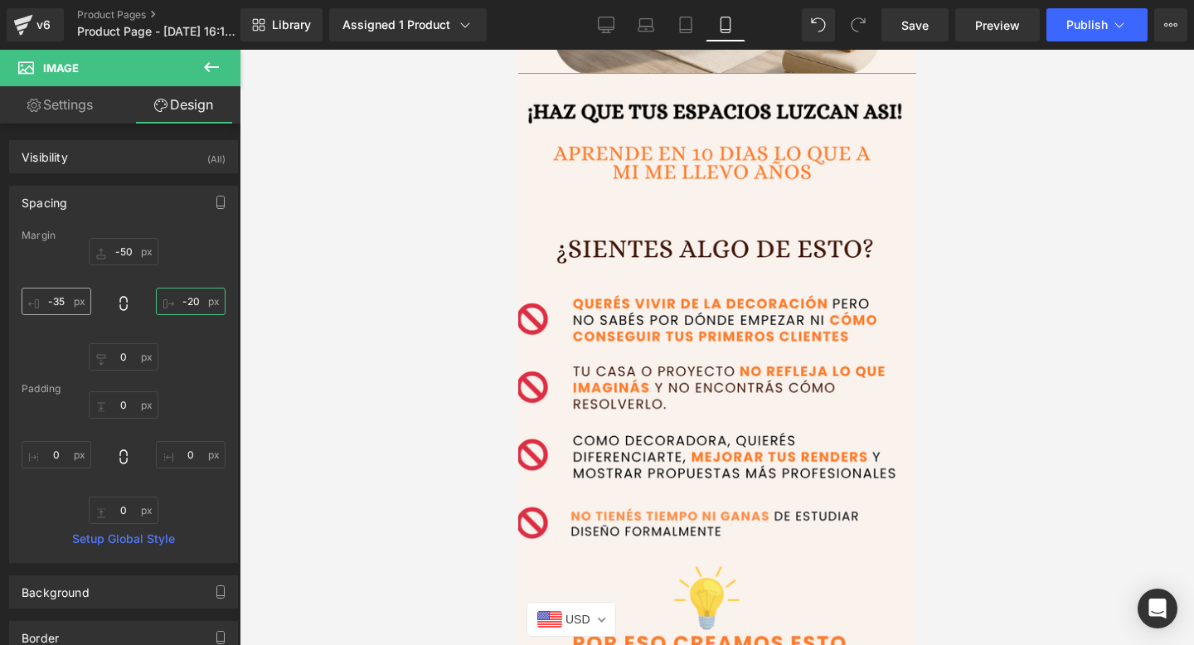
type input "-20"
click at [64, 299] on input "-35" at bounding box center [57, 301] width 70 height 27
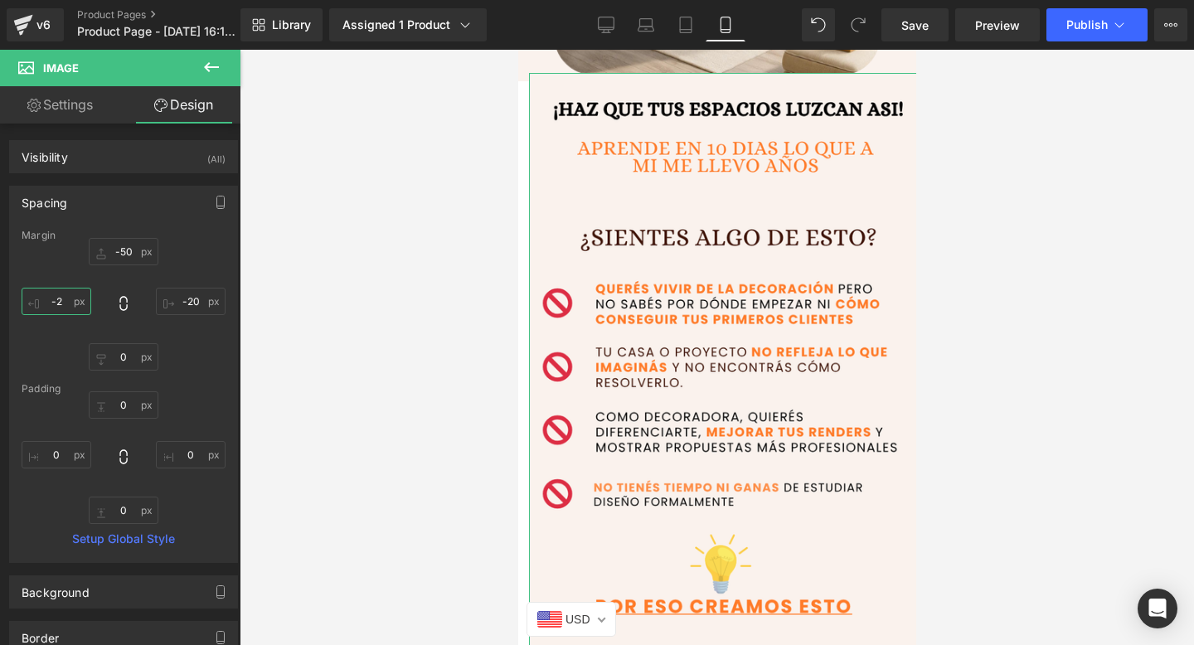
type input "-20"
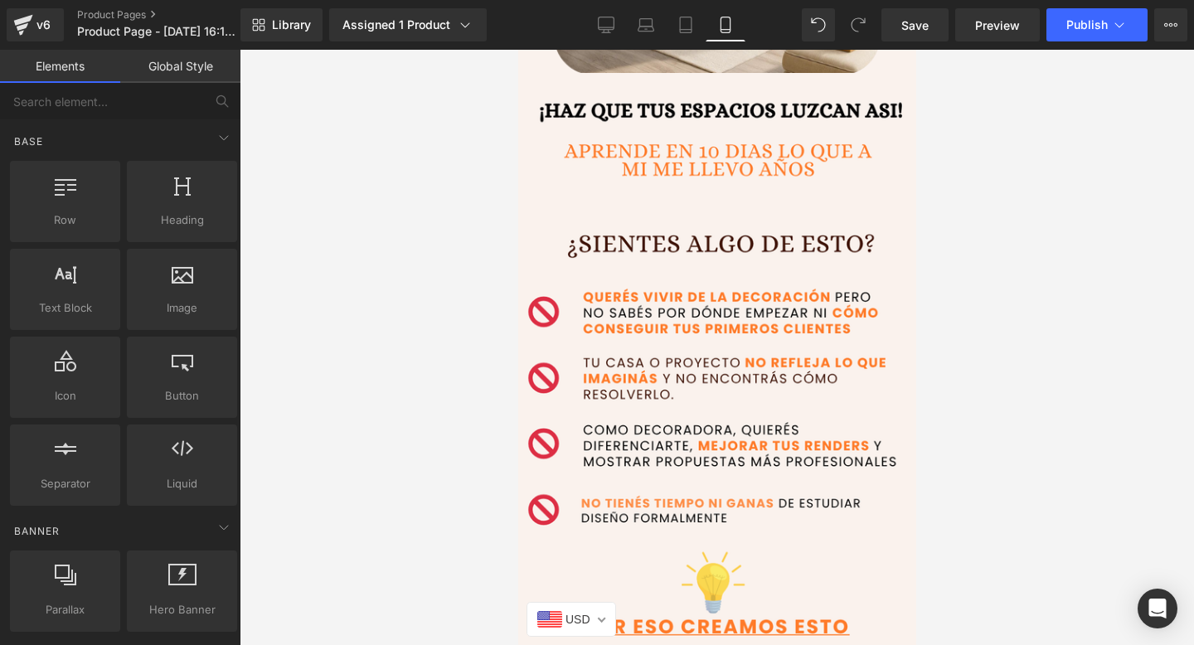
click at [1029, 503] on div at bounding box center [717, 347] width 954 height 595
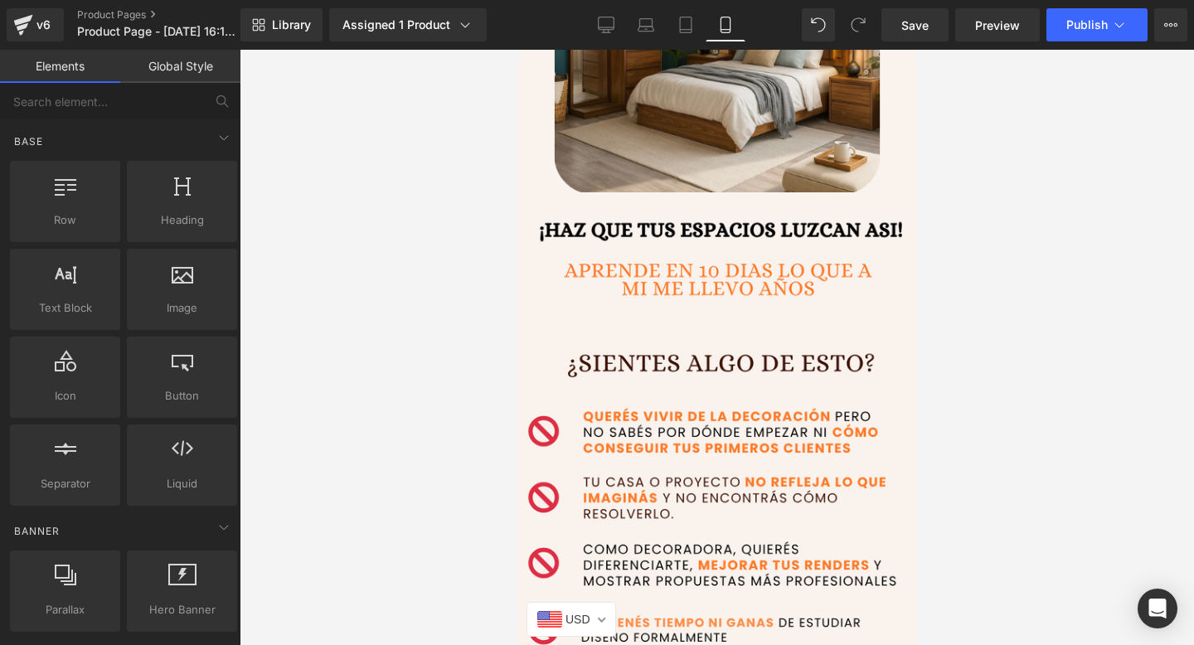
click at [715, 439] on img at bounding box center [716, 509] width 406 height 635
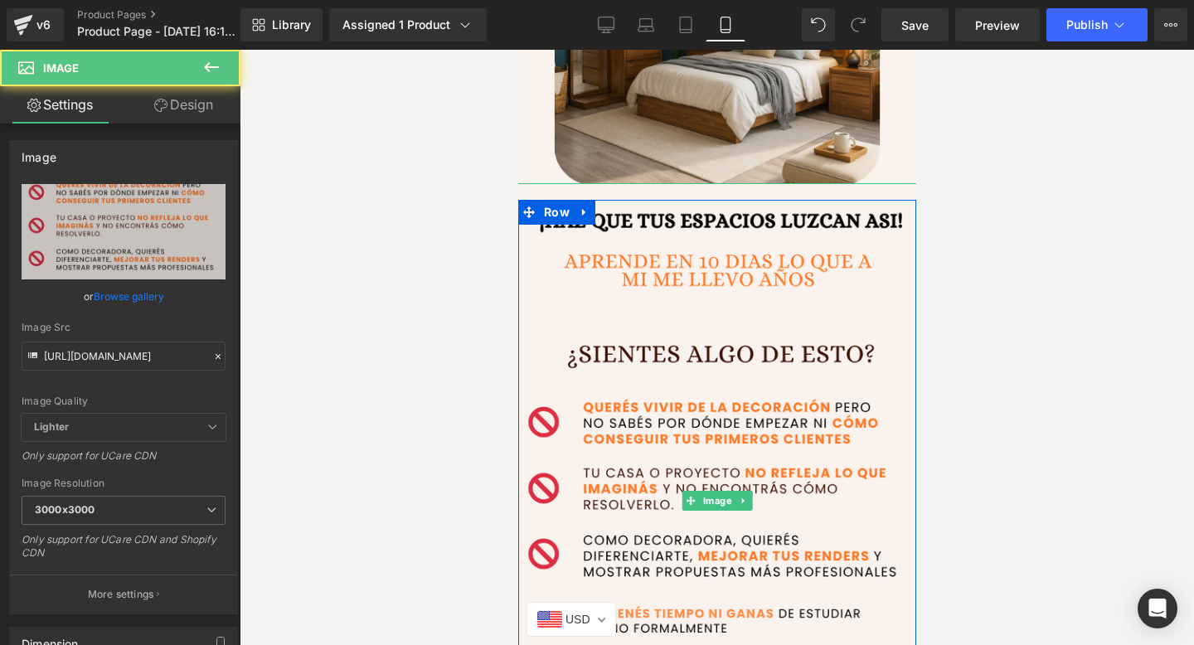
scroll to position [1182, 0]
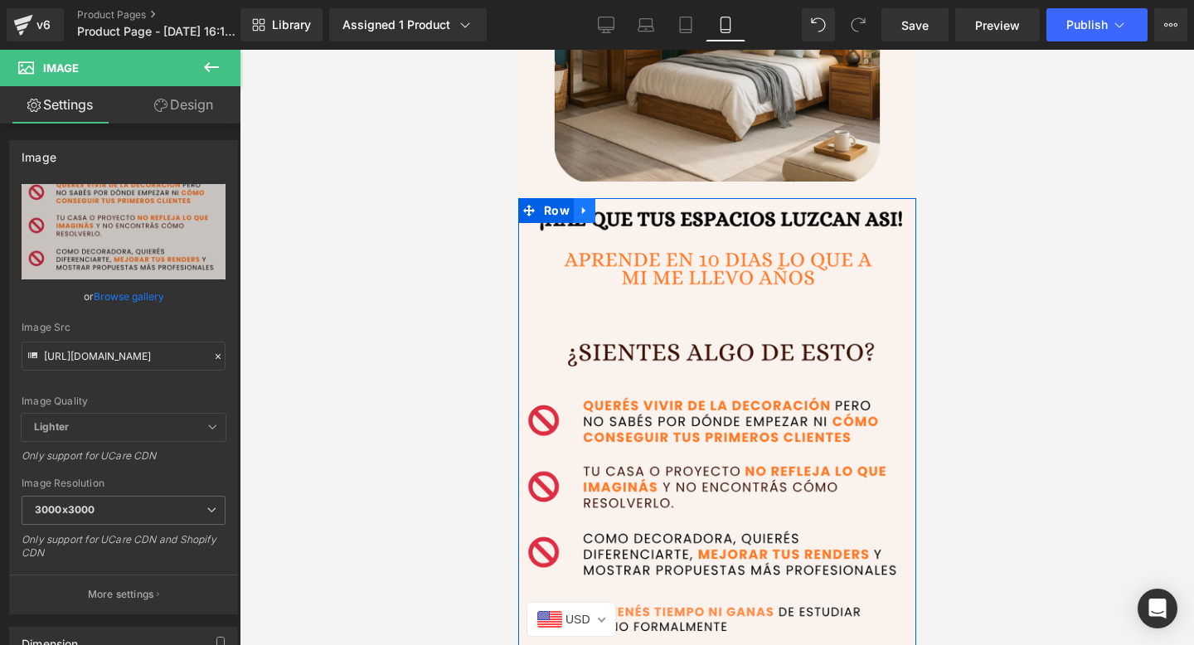
click at [582, 205] on icon at bounding box center [584, 211] width 12 height 12
click at [600, 213] on icon at bounding box center [606, 211] width 12 height 12
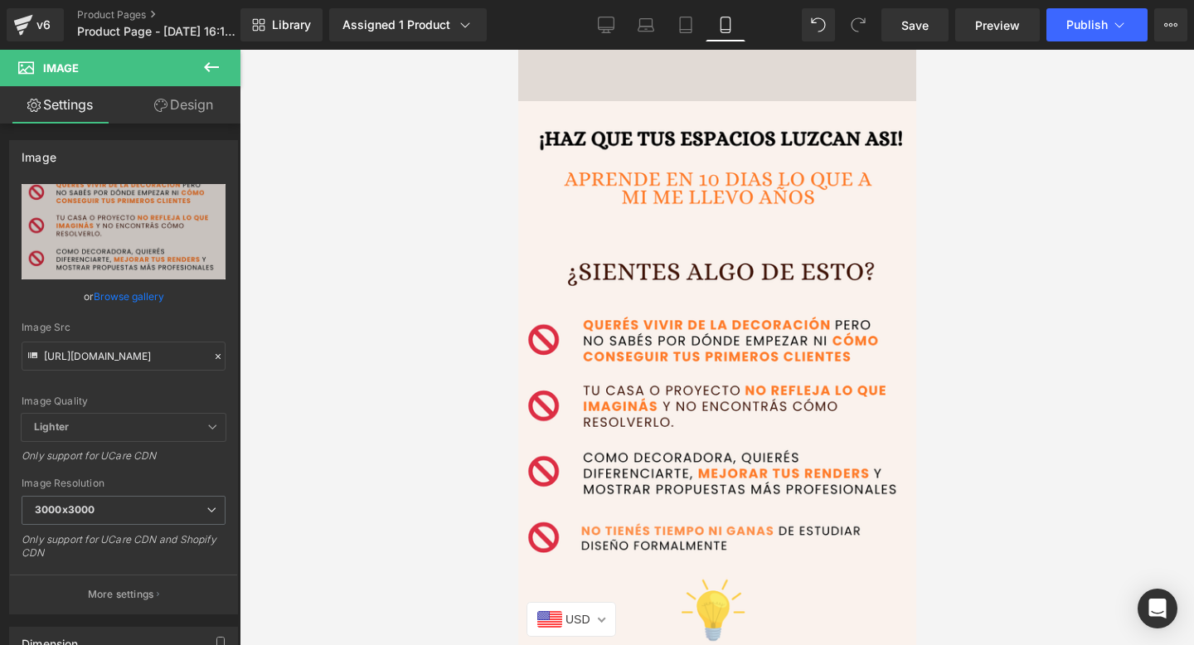
scroll to position [1891, 0]
click at [697, 434] on img at bounding box center [716, 417] width 406 height 635
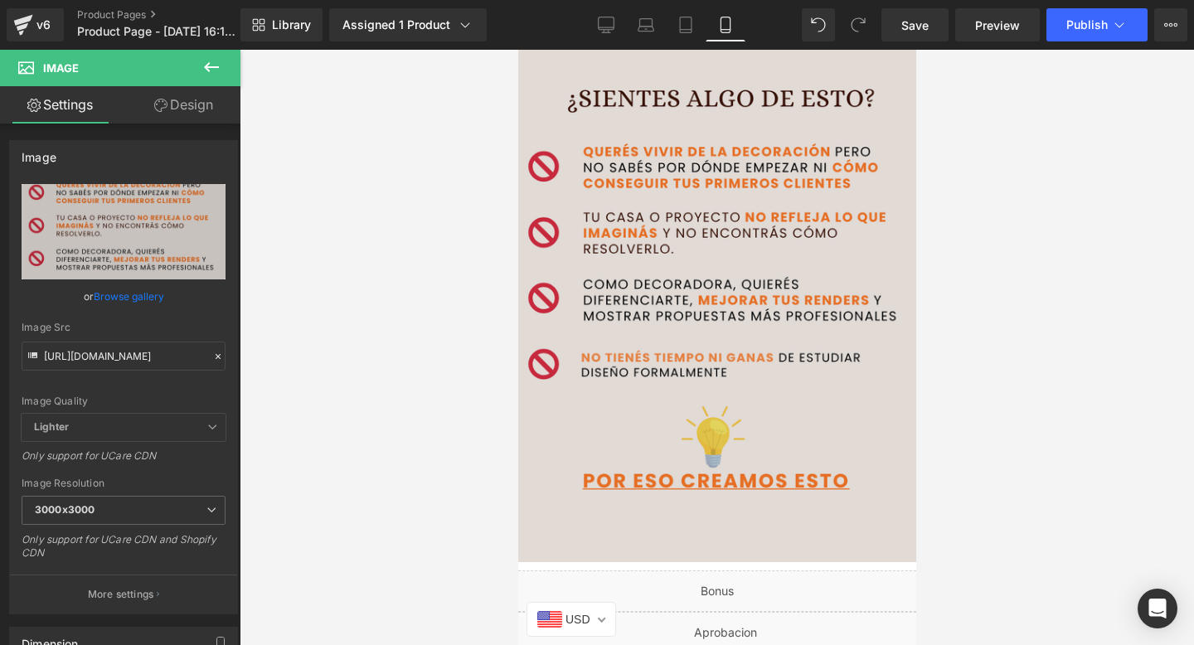
scroll to position [2017, 0]
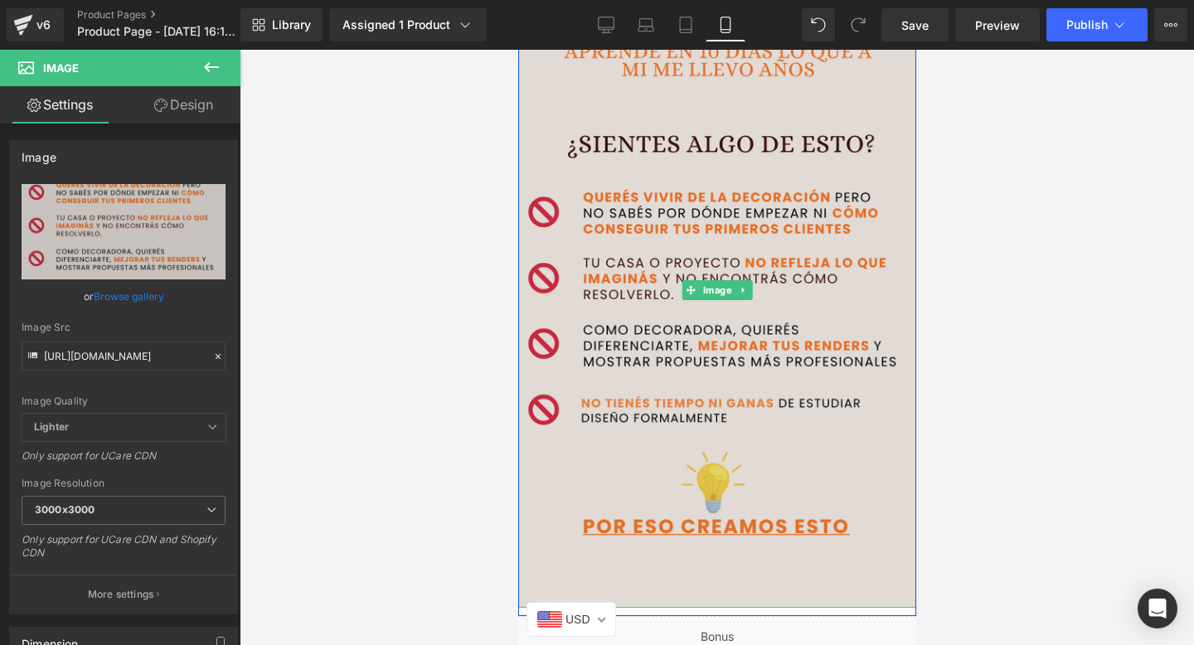
click at [858, 398] on img at bounding box center [716, 290] width 406 height 635
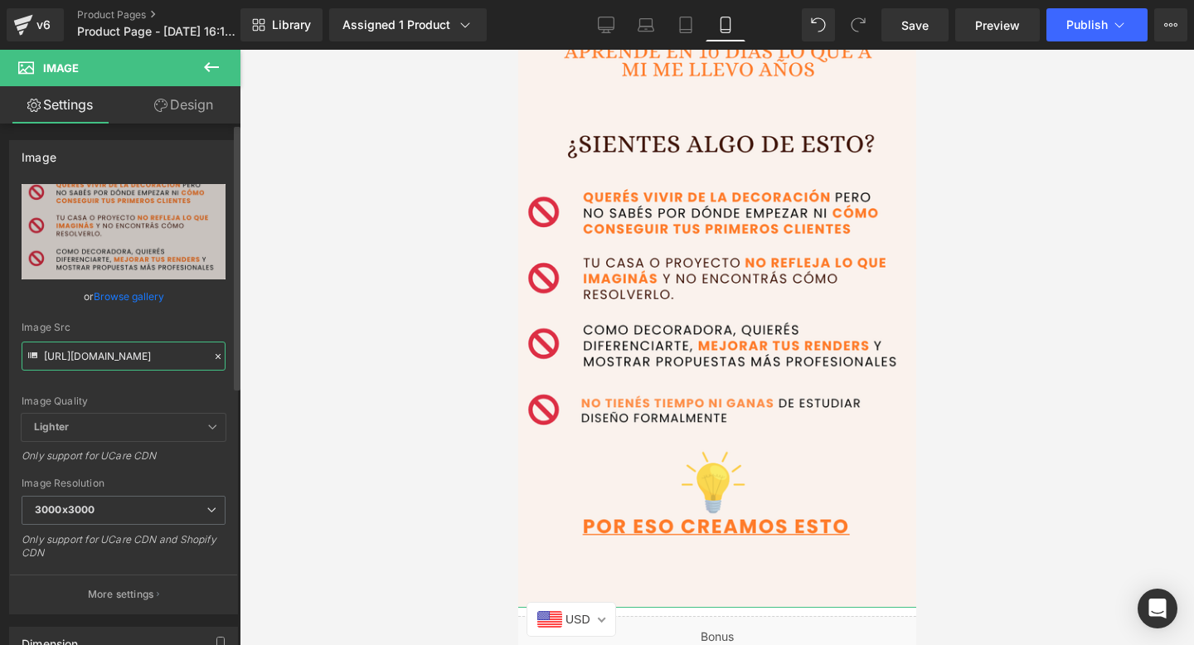
click at [115, 357] on input "https://i.postimg.cc/44wqyGCw/4.png" at bounding box center [124, 356] width 204 height 29
paste input "Qtyv0LQc/2"
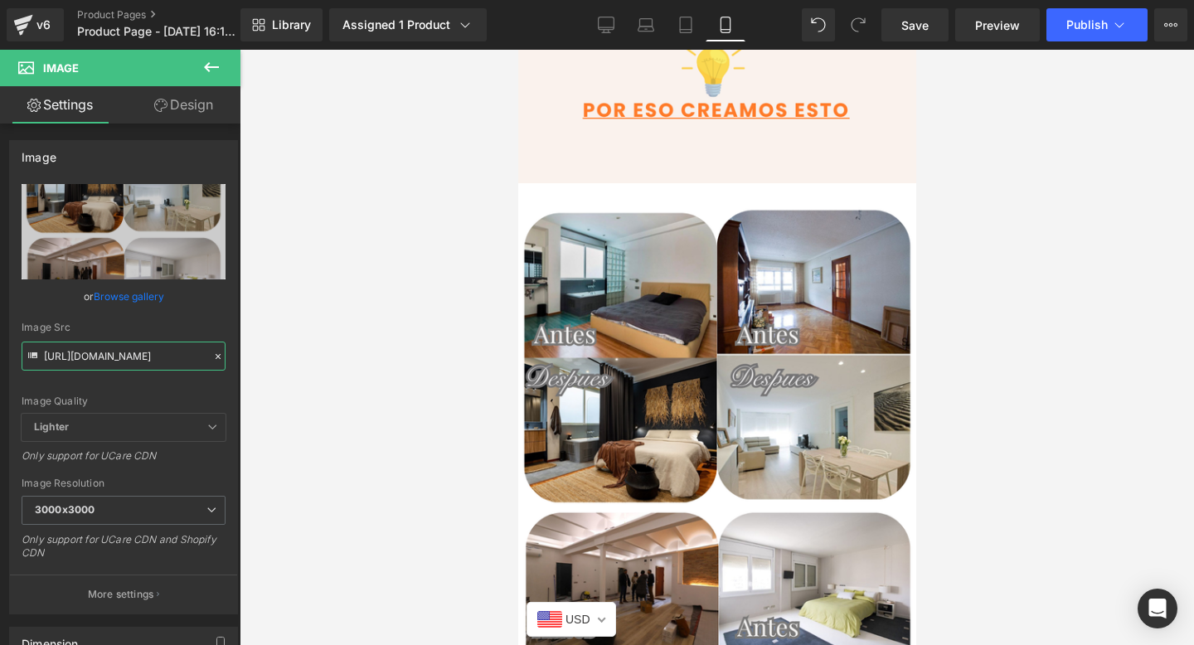
scroll to position [1754, 0]
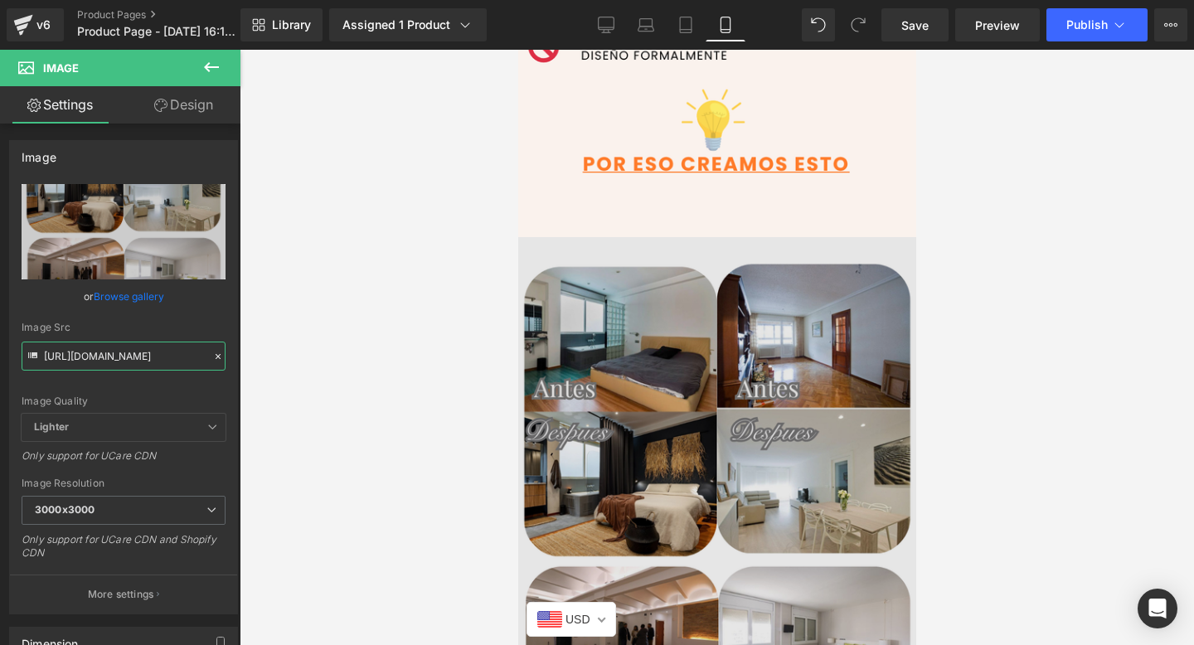
type input "https://i.postimg.cc/Qtyv0LQc/2.png"
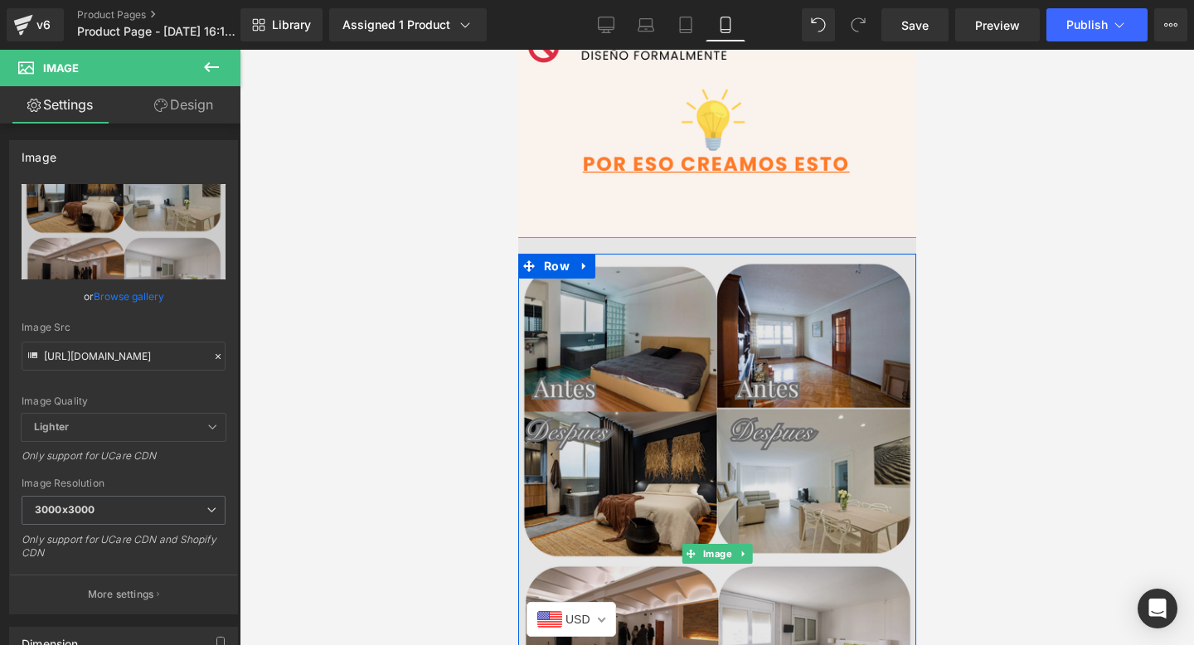
click at [575, 325] on img at bounding box center [716, 554] width 406 height 635
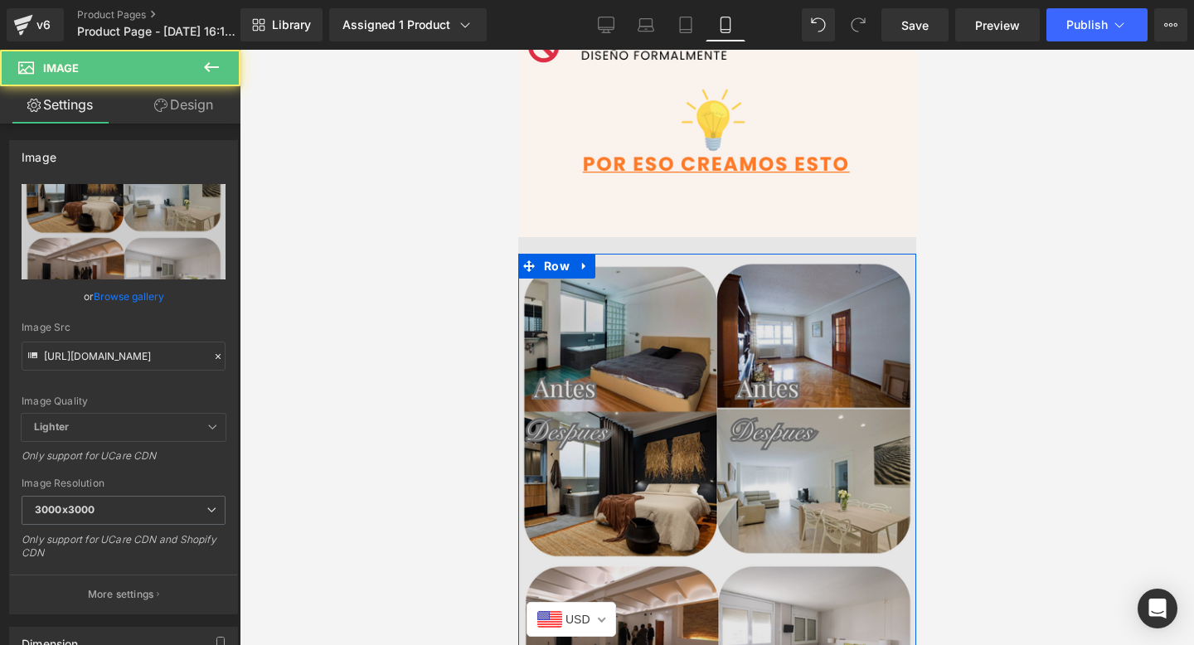
click at [578, 248] on img at bounding box center [716, 554] width 406 height 635
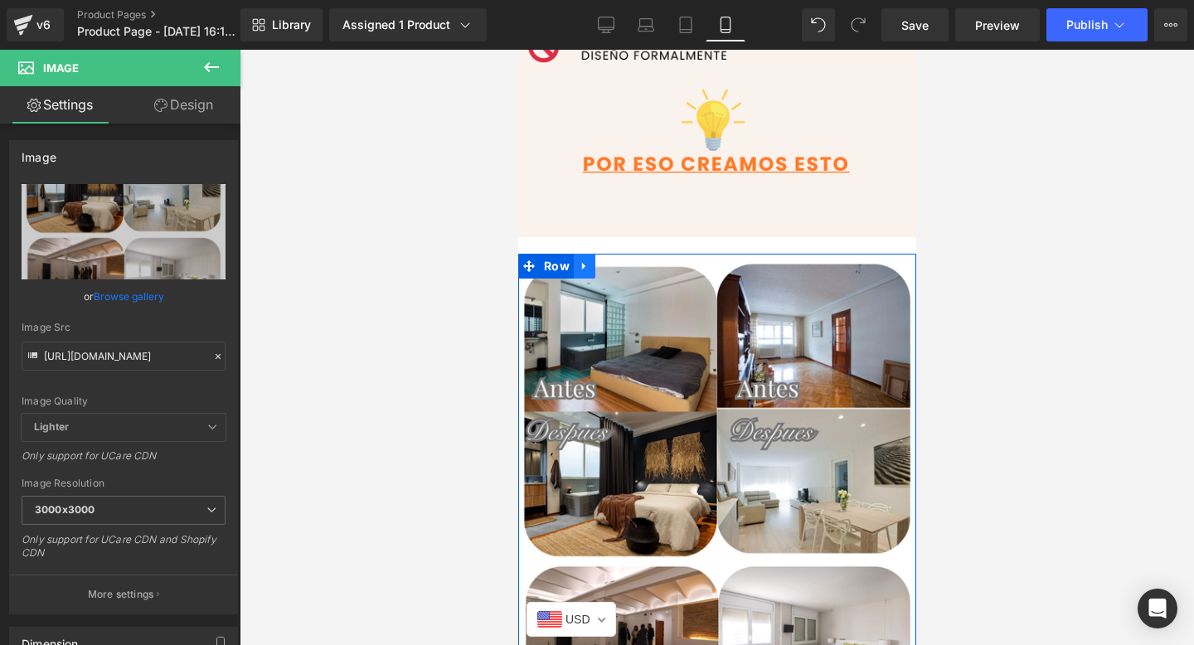
click at [581, 260] on icon at bounding box center [584, 266] width 12 height 12
click at [600, 265] on icon at bounding box center [606, 266] width 12 height 12
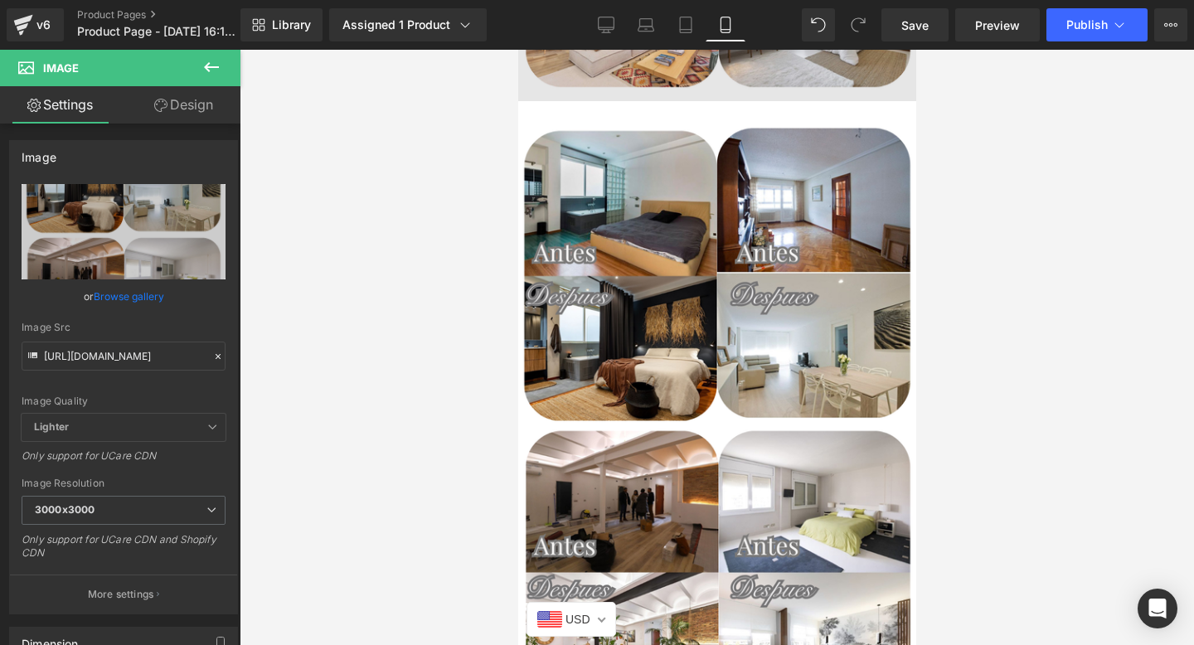
scroll to position [2517, 0]
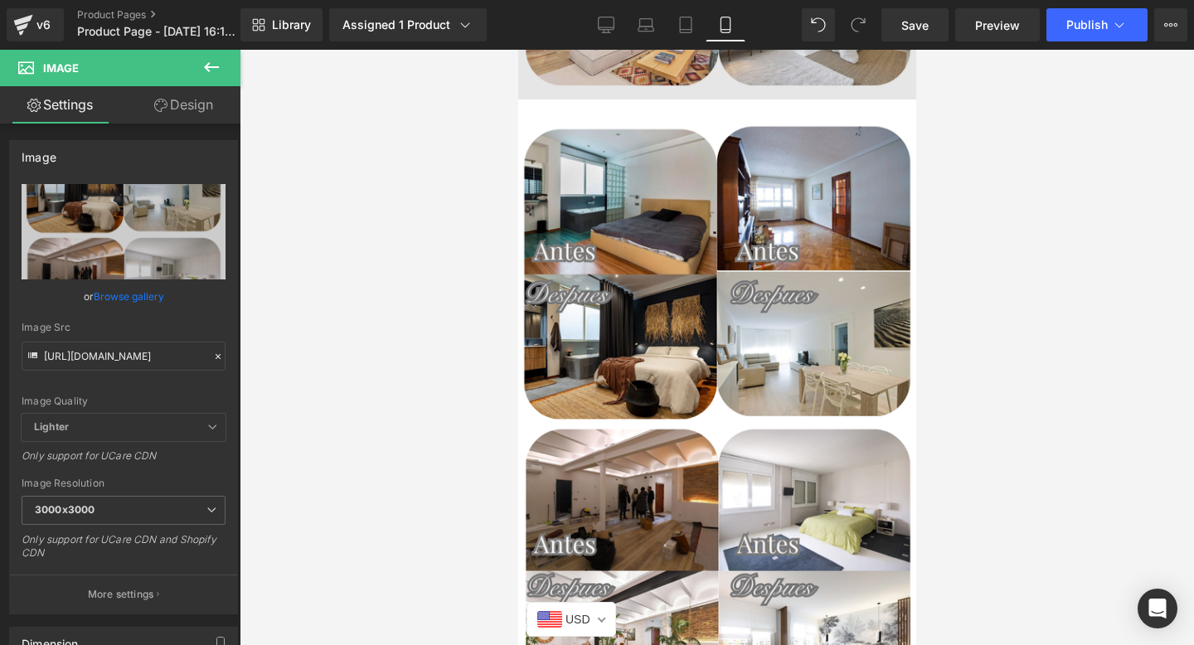
click at [595, 328] on img at bounding box center [716, 417] width 406 height 635
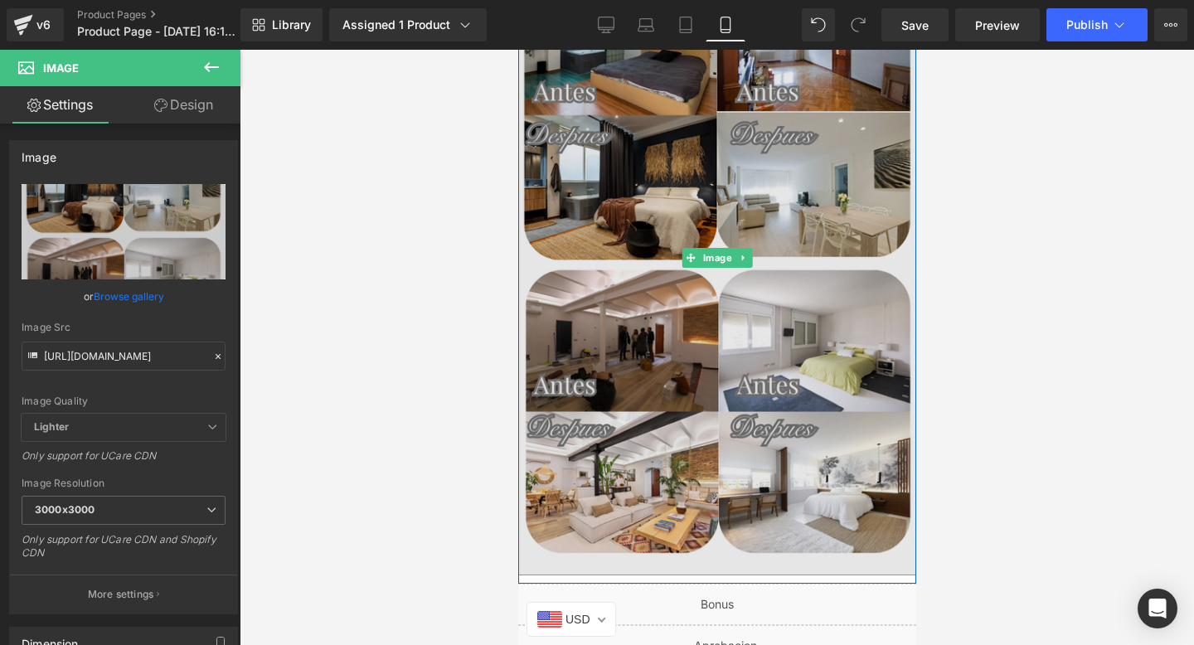
scroll to position [2696, 0]
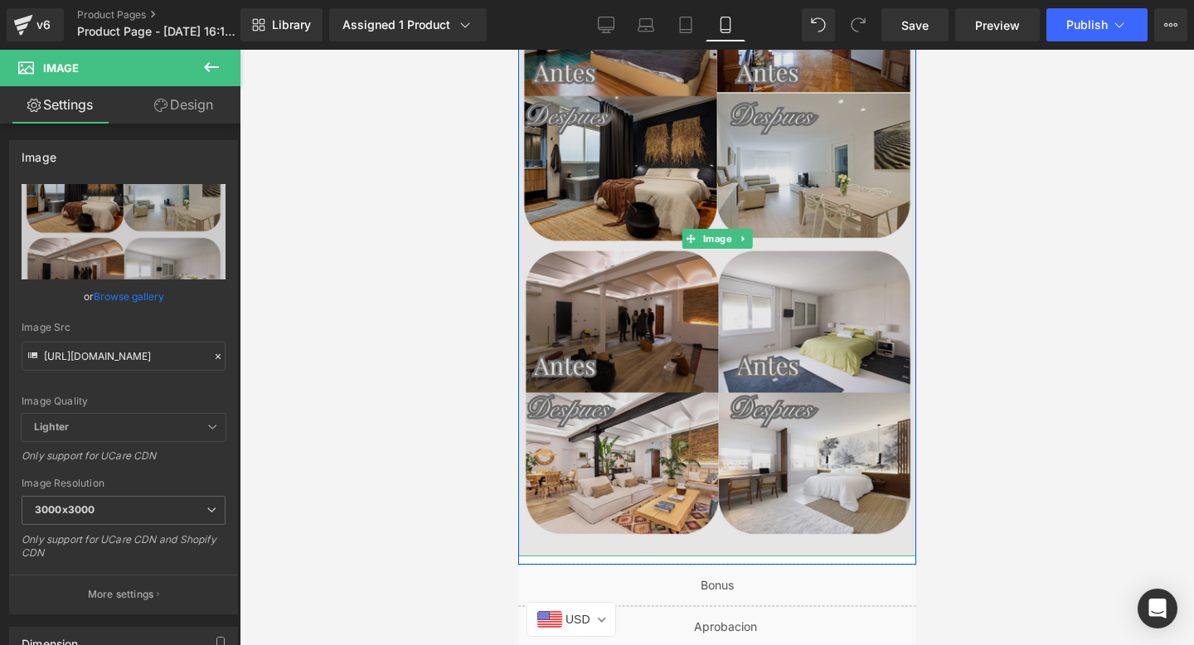
click at [659, 290] on img at bounding box center [716, 238] width 406 height 635
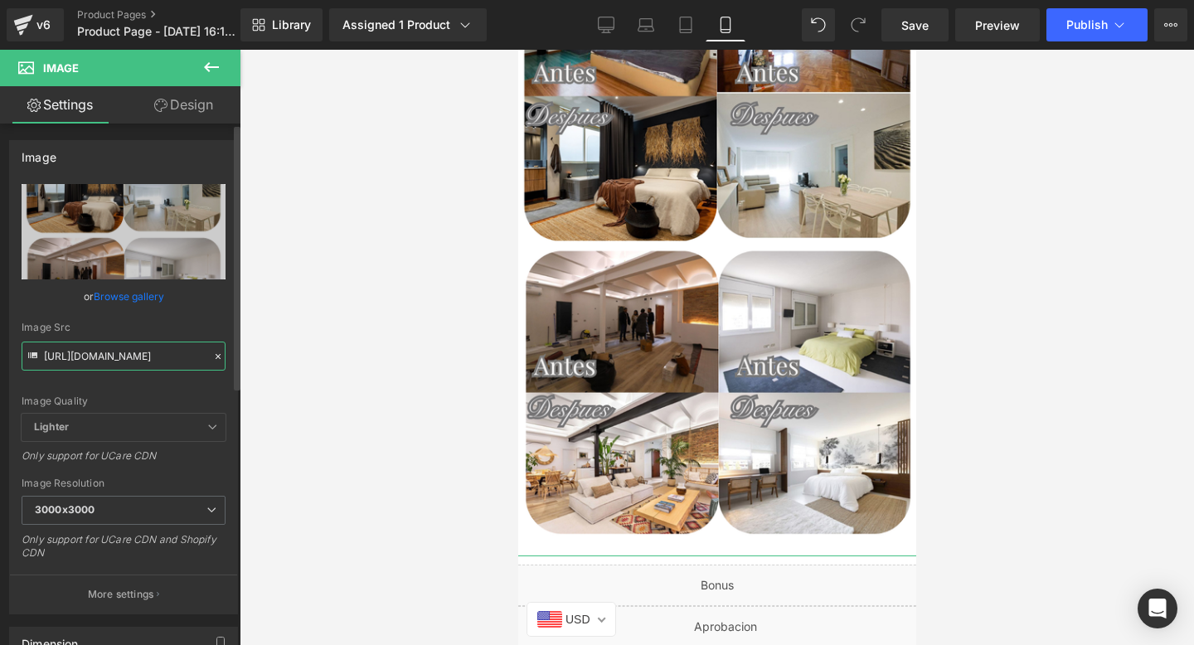
click at [189, 354] on input "https://i.postimg.cc/Qtyv0LQc/2.png" at bounding box center [124, 356] width 204 height 29
click at [379, 431] on div at bounding box center [717, 347] width 954 height 595
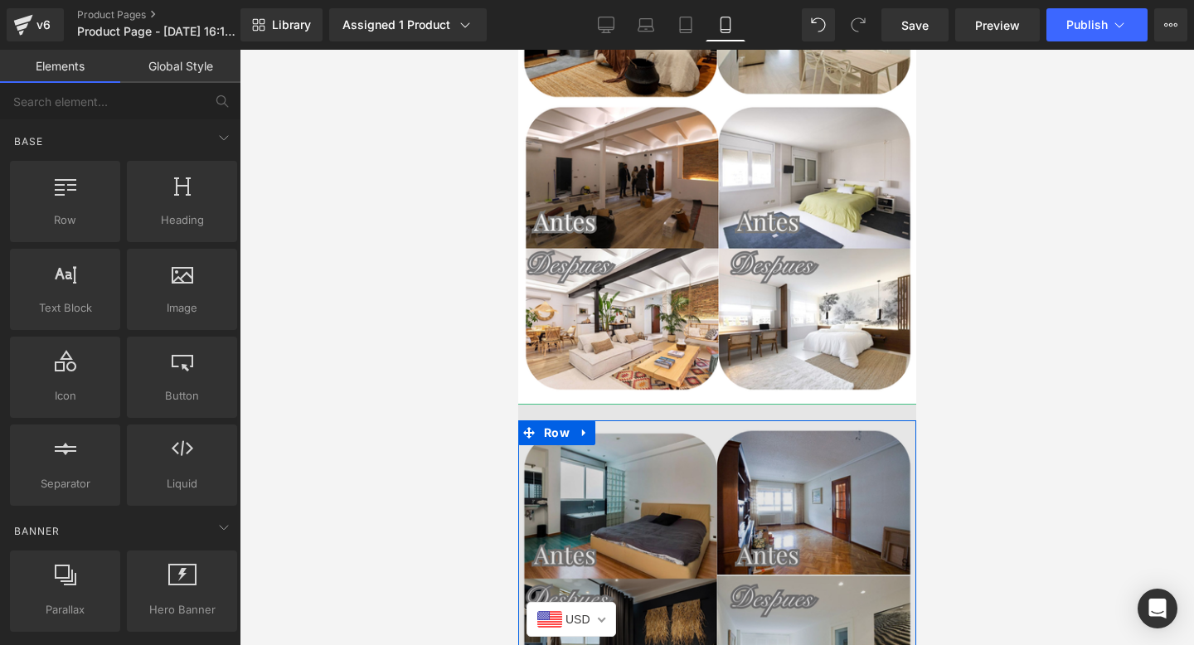
scroll to position [2212, 0]
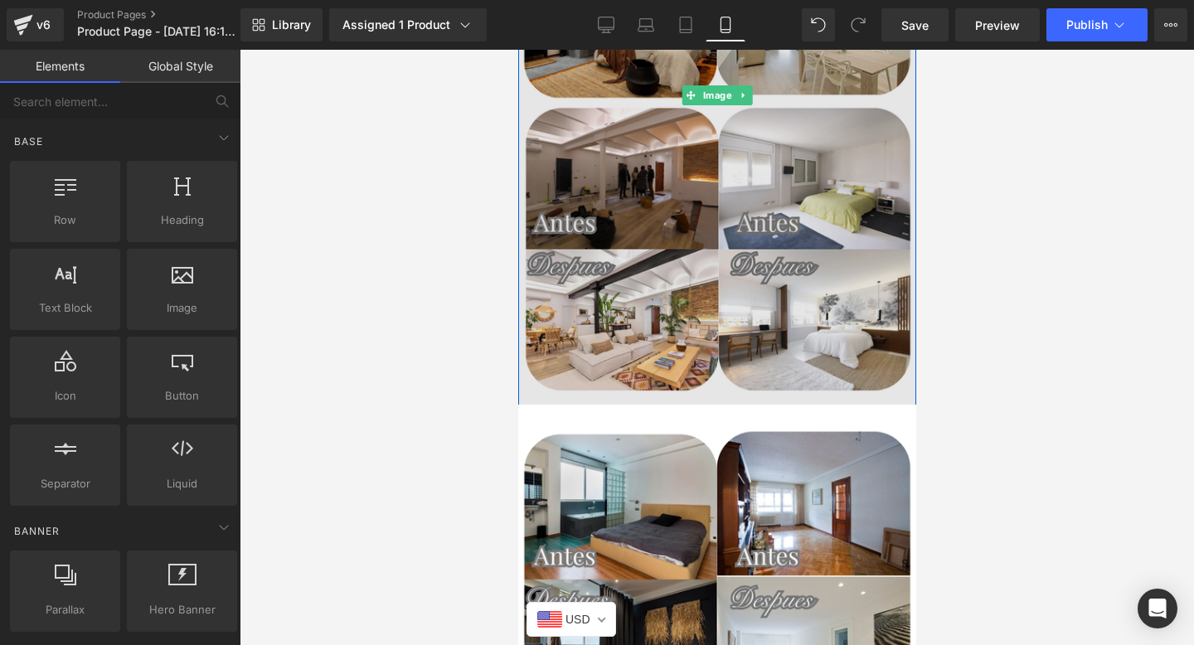
click at [638, 323] on img at bounding box center [716, 96] width 406 height 635
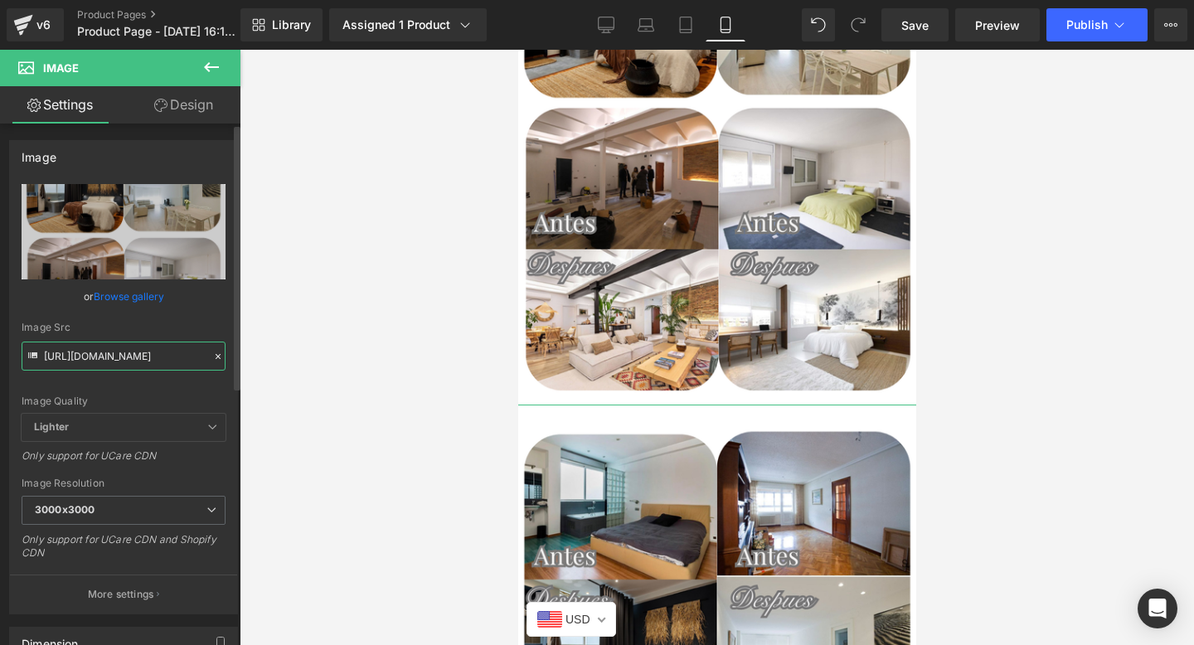
click at [71, 358] on input "https://i.postimg.cc/Qtyv0LQc/2.png" at bounding box center [124, 356] width 204 height 29
paste input "V663qsCF/6"
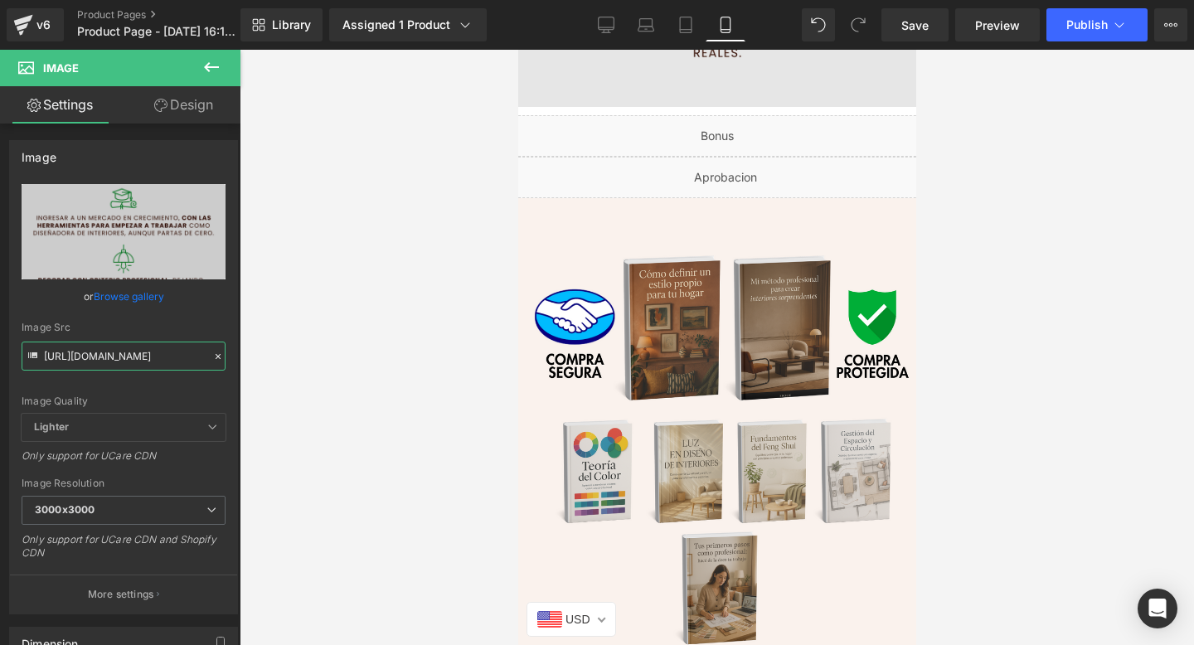
scroll to position [3197, 0]
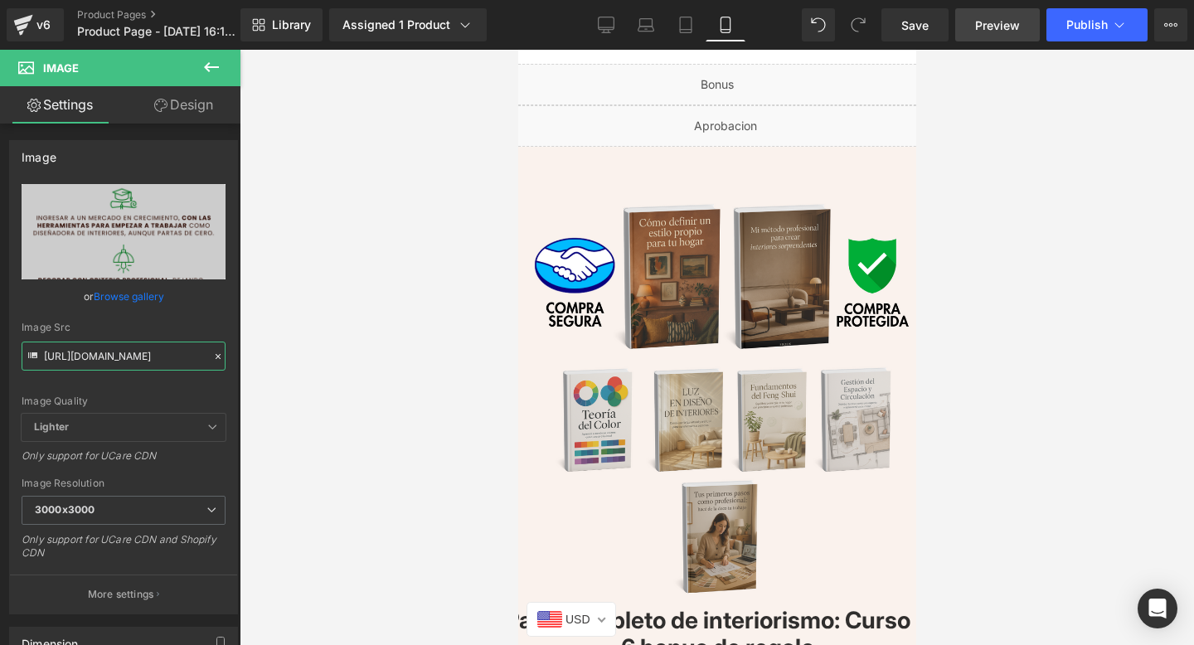
type input "https://i.postimg.cc/V663qsCF/6.png"
click at [999, 22] on span "Preview" at bounding box center [997, 25] width 45 height 17
click at [923, 25] on span "Save" at bounding box center [914, 25] width 27 height 17
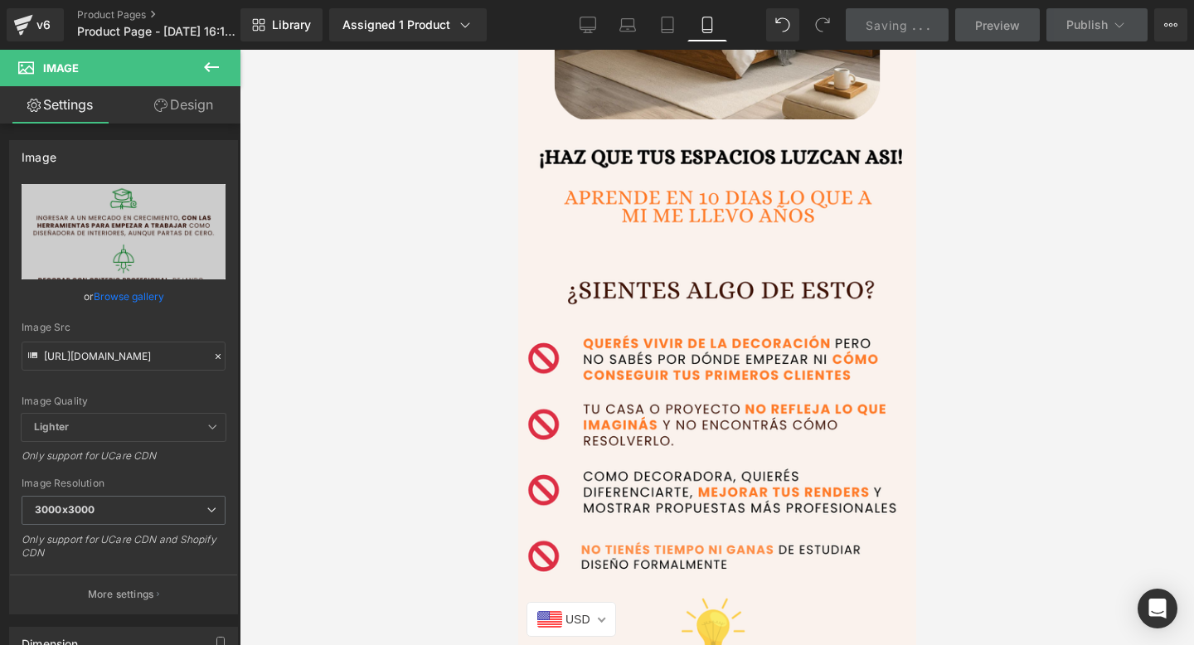
scroll to position [772, 0]
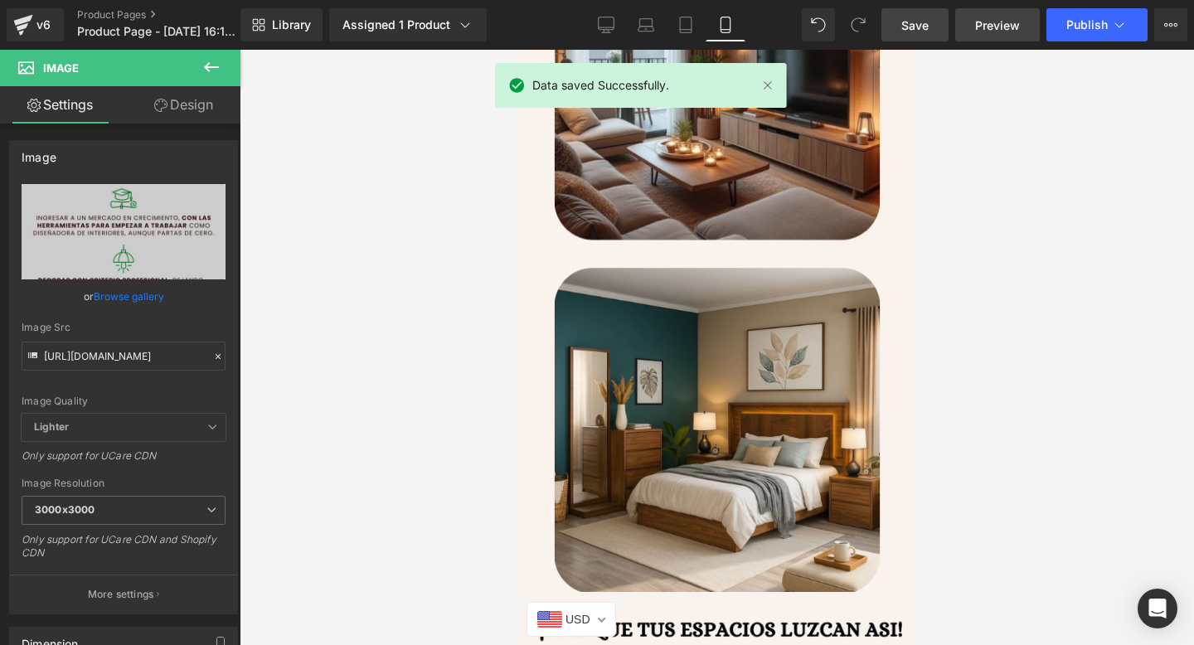
click at [990, 29] on span "Preview" at bounding box center [997, 25] width 45 height 17
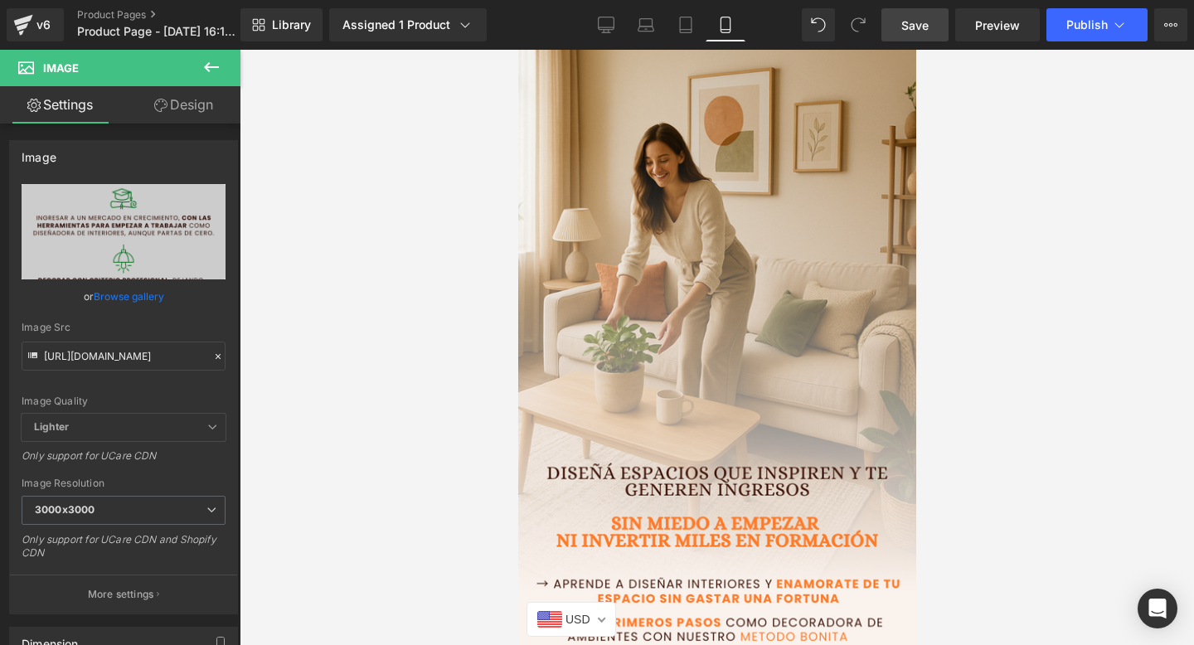
scroll to position [0, 0]
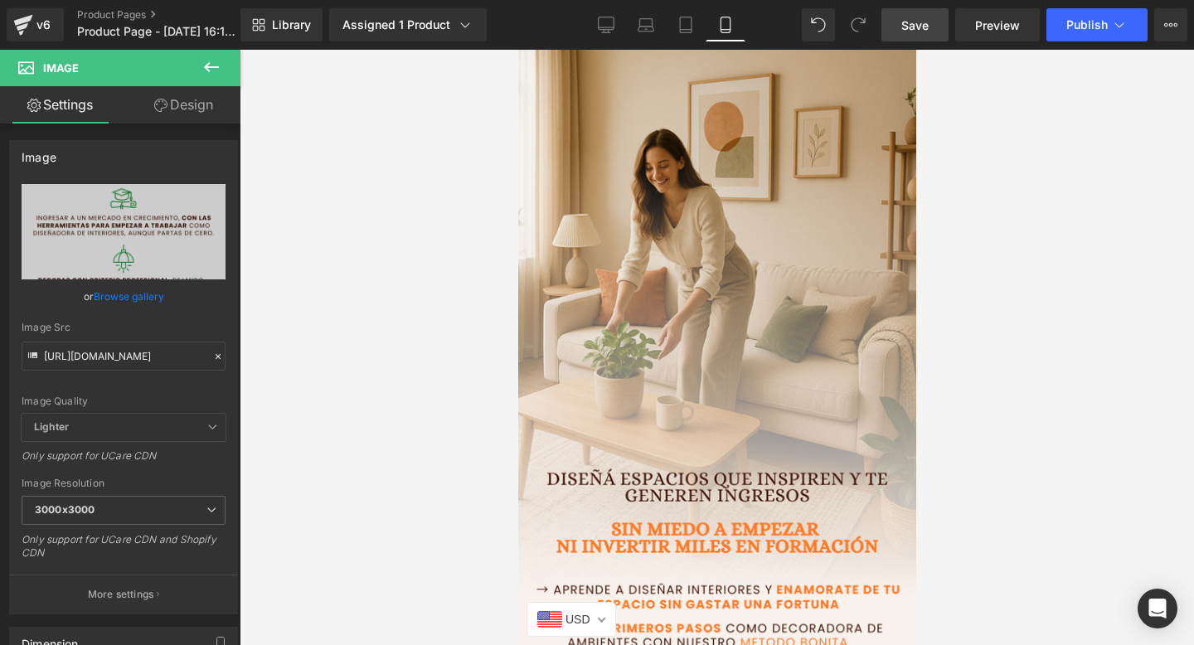
click at [671, 224] on img at bounding box center [716, 370] width 431 height 674
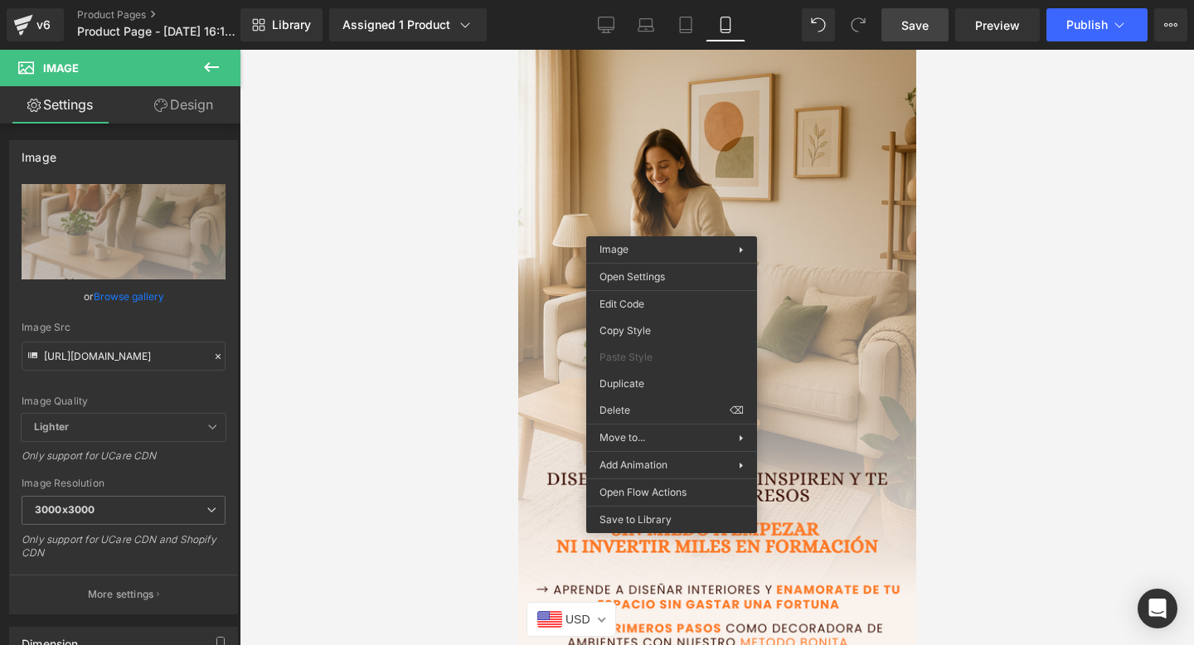
click at [158, 107] on icon at bounding box center [160, 105] width 13 height 13
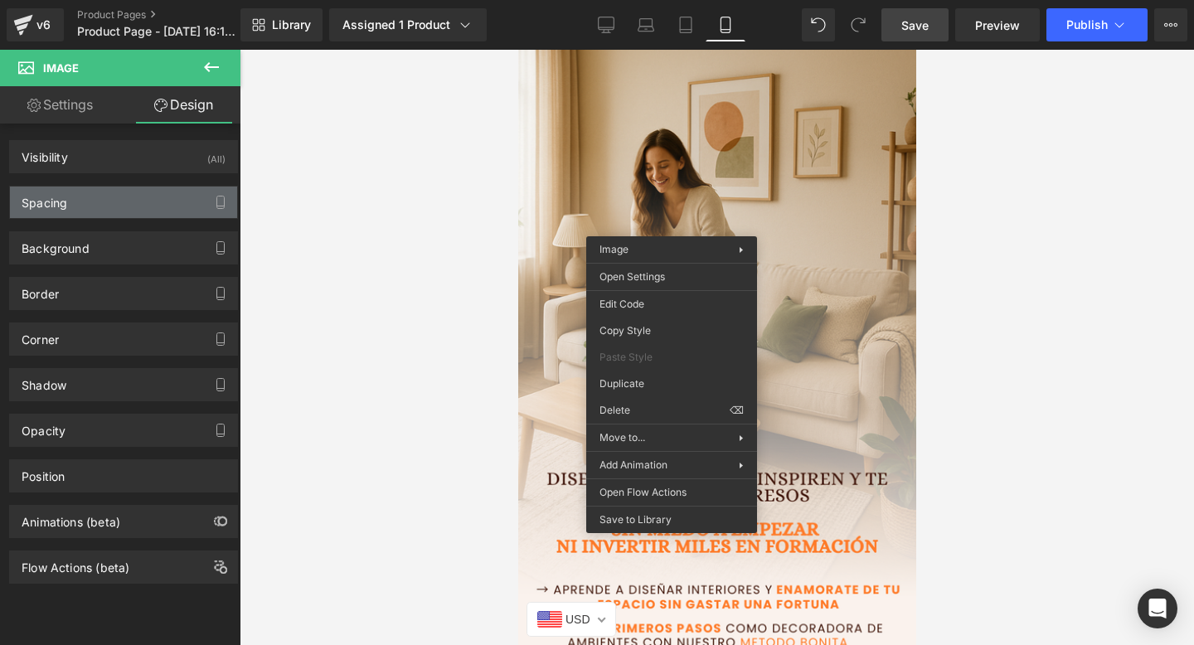
click at [104, 192] on div "Spacing" at bounding box center [123, 203] width 227 height 32
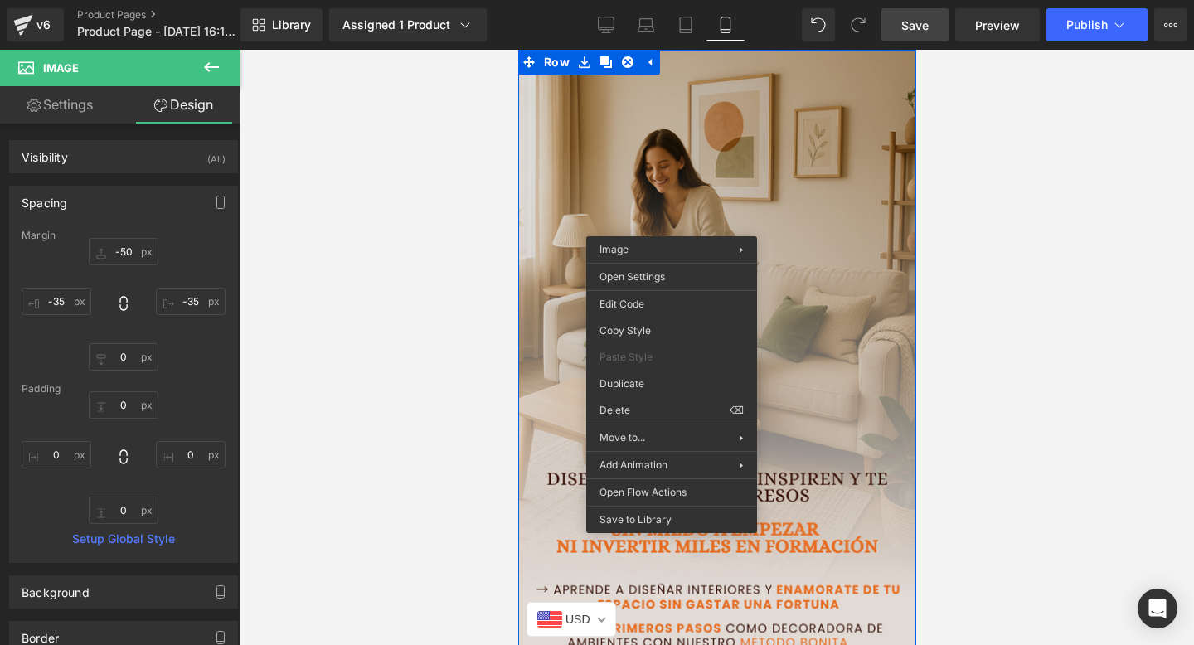
click at [779, 347] on img at bounding box center [716, 370] width 431 height 674
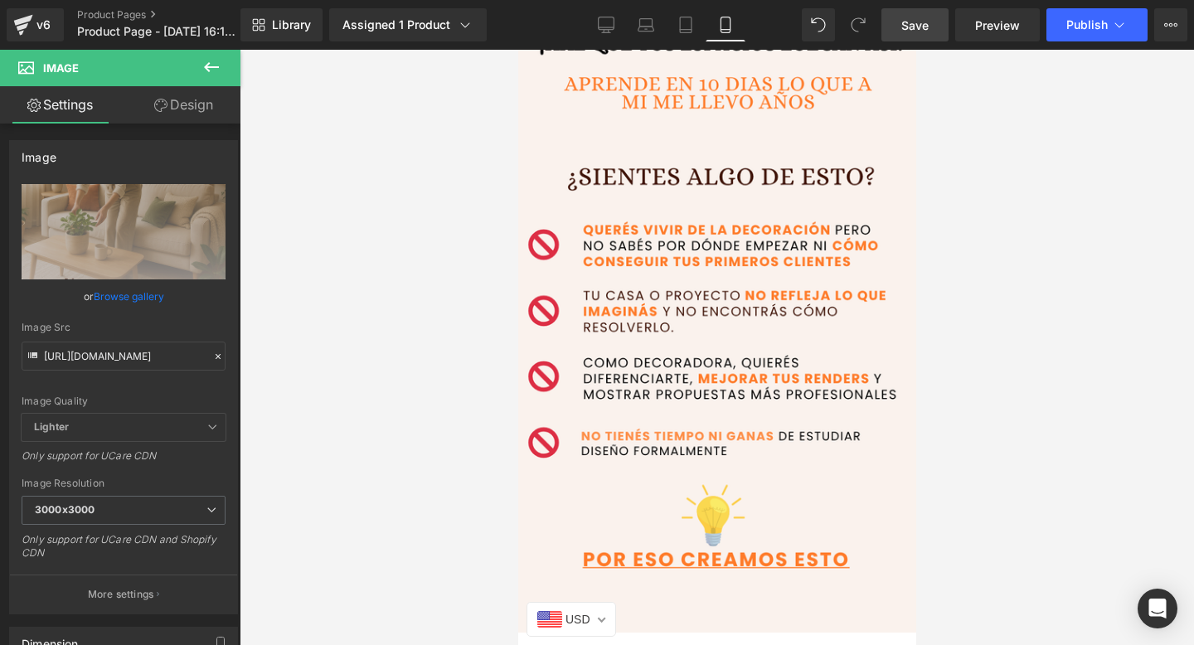
scroll to position [1478, 0]
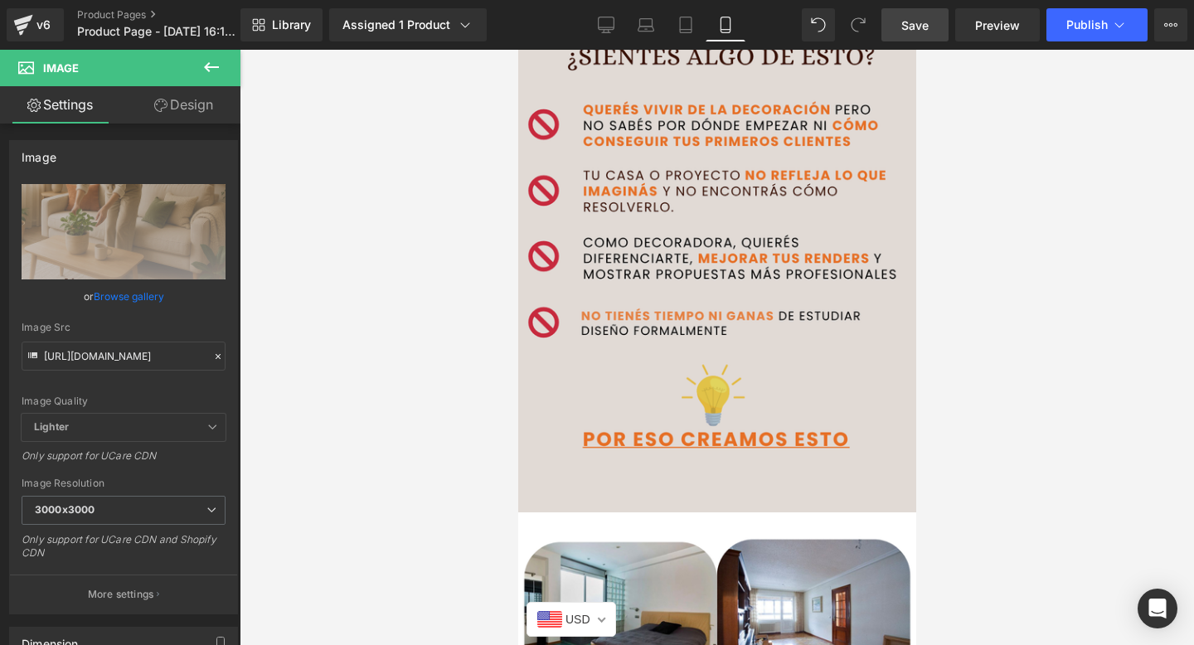
click at [780, 449] on img at bounding box center [716, 203] width 406 height 635
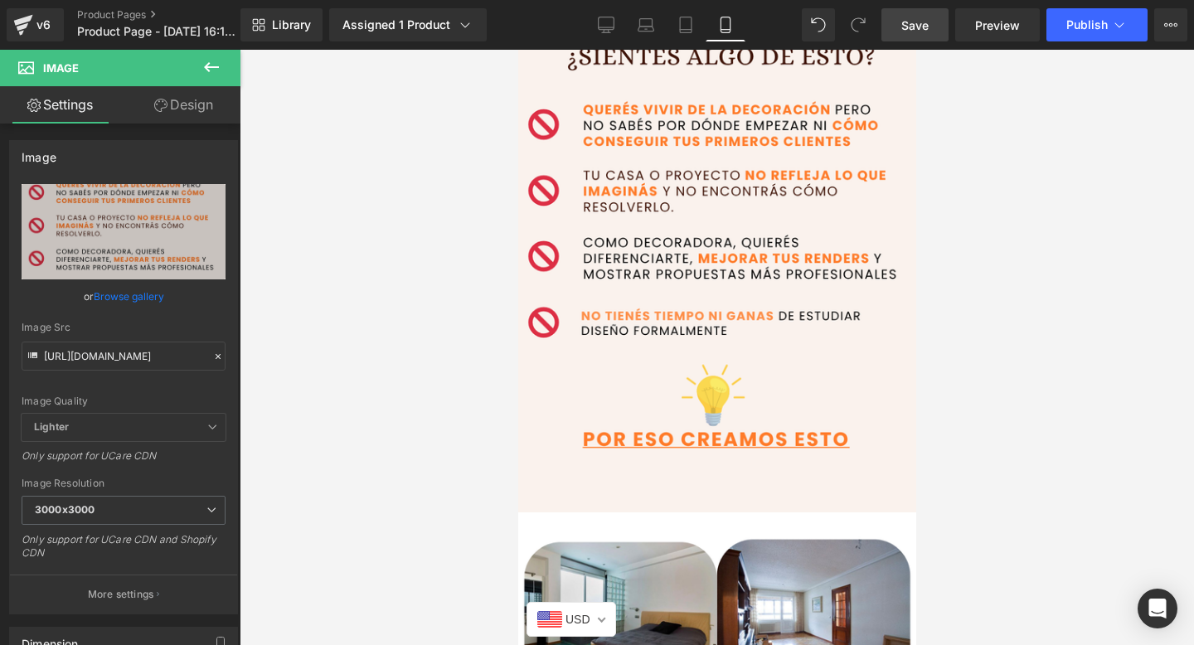
click at [153, 119] on link "Design" at bounding box center [184, 104] width 120 height 37
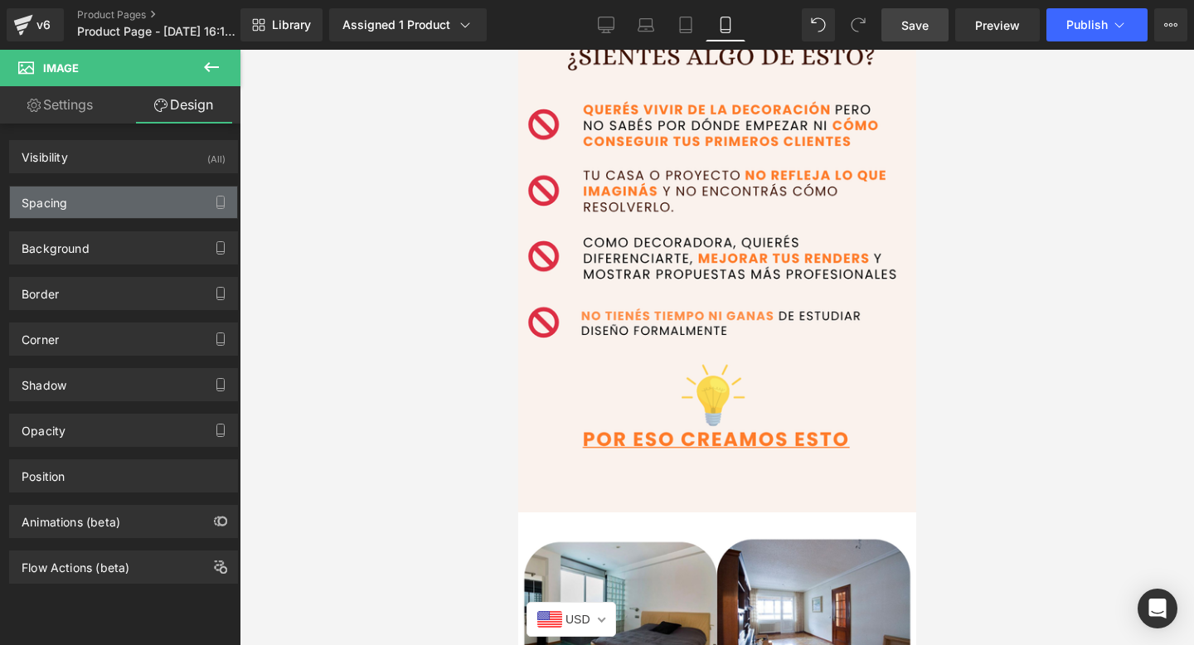
click at [144, 201] on div "Spacing" at bounding box center [123, 203] width 227 height 32
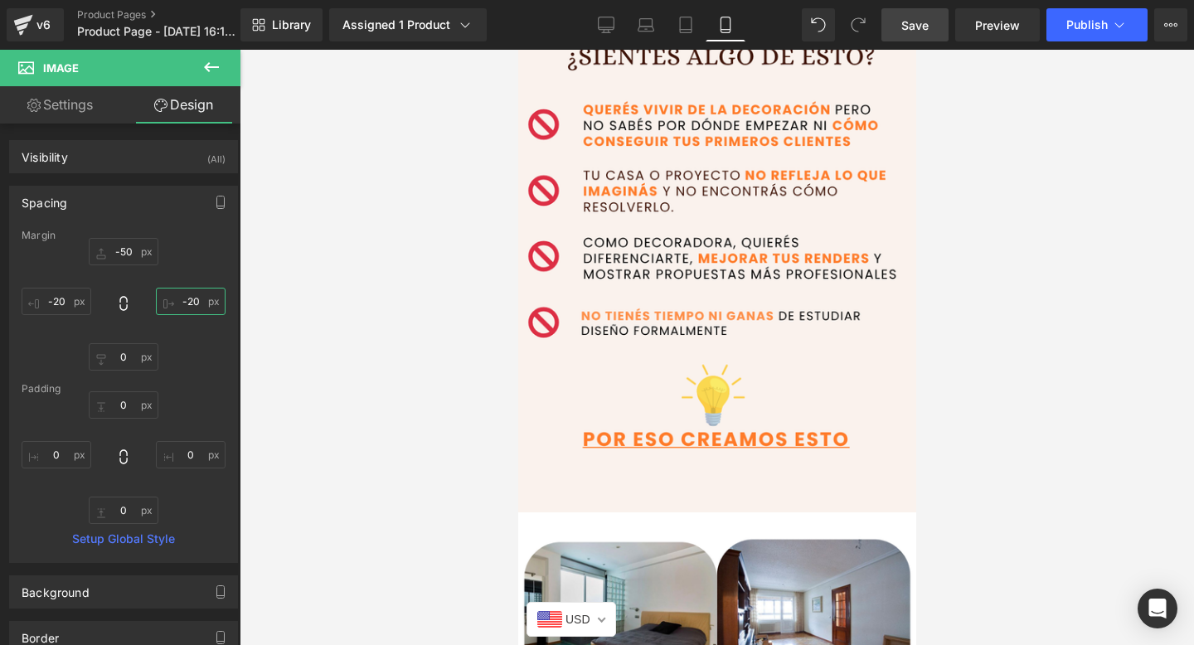
click at [182, 295] on input "-20" at bounding box center [191, 301] width 70 height 27
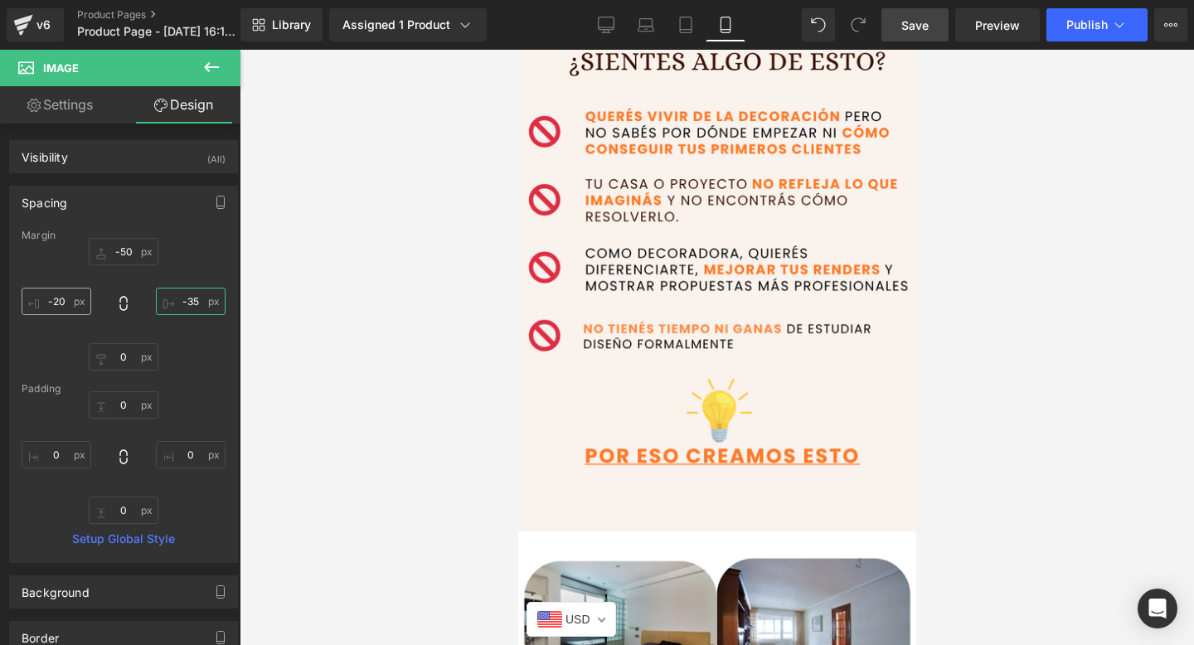
type input "-35"
click at [67, 304] on input "-20" at bounding box center [57, 301] width 70 height 27
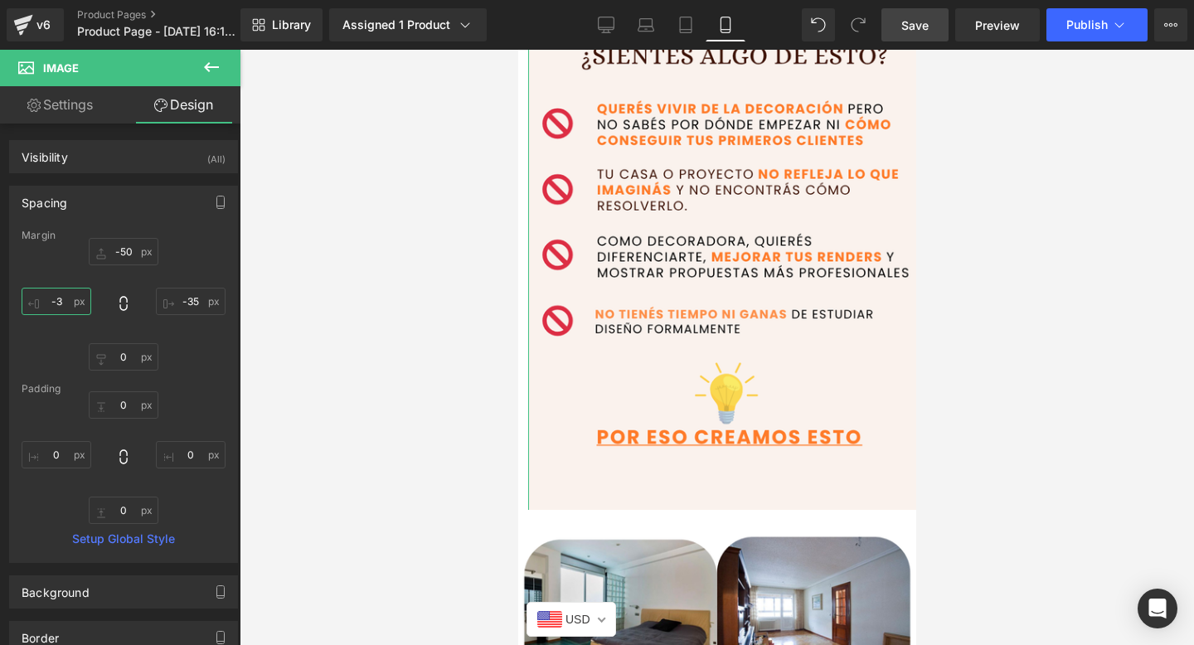
type input "-35"
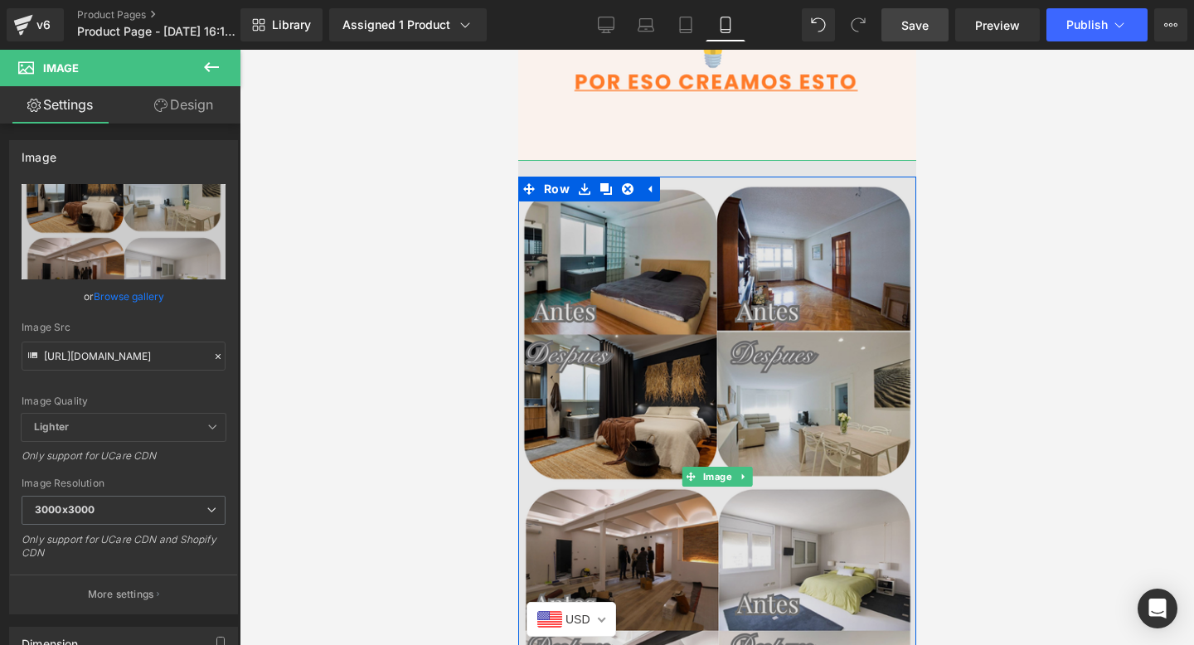
scroll to position [1893, 0]
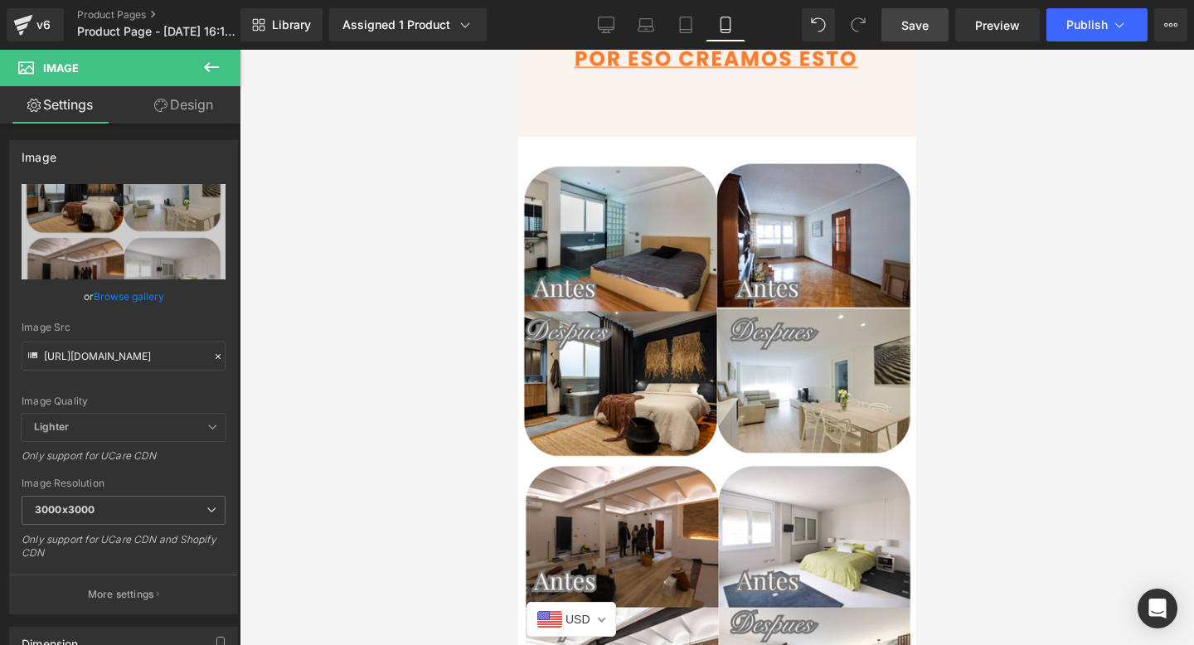
click at [923, 41] on link "Save" at bounding box center [914, 24] width 67 height 33
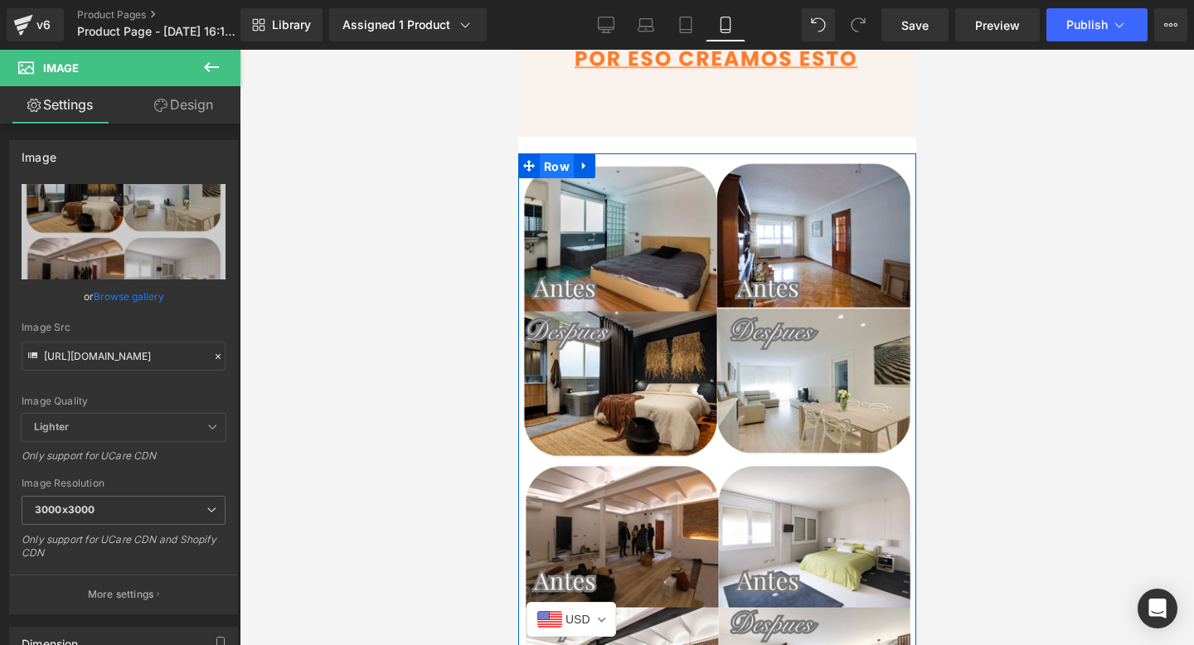
click at [548, 170] on span "Row" at bounding box center [556, 166] width 34 height 25
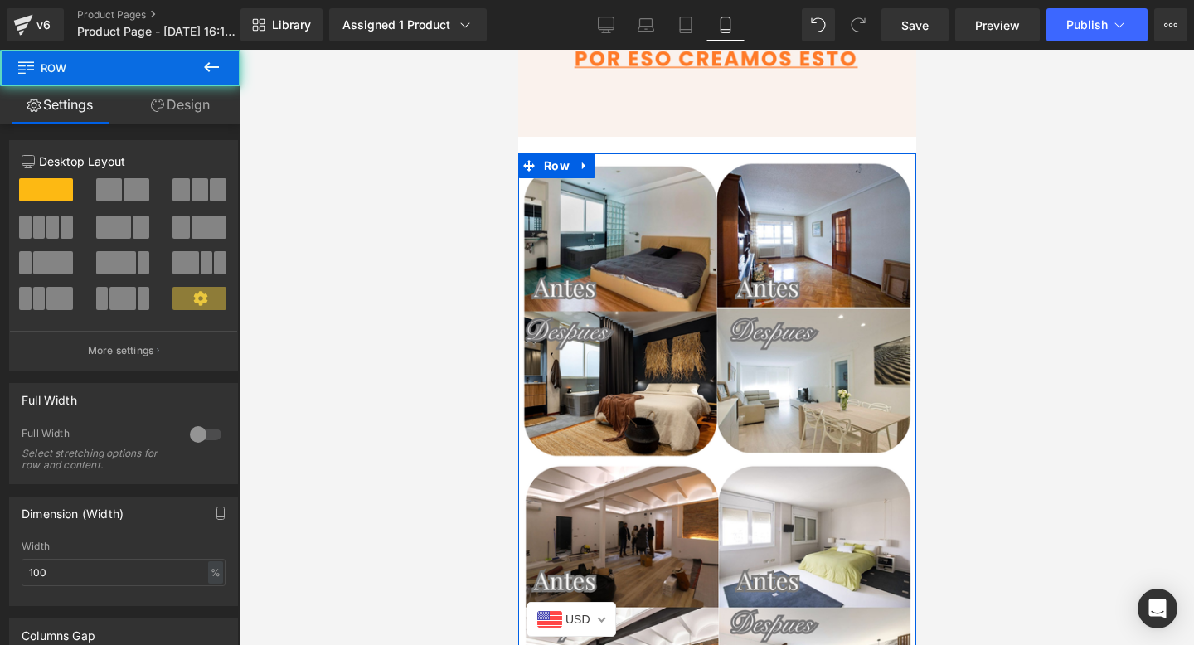
click at [175, 109] on link "Design" at bounding box center [180, 104] width 120 height 37
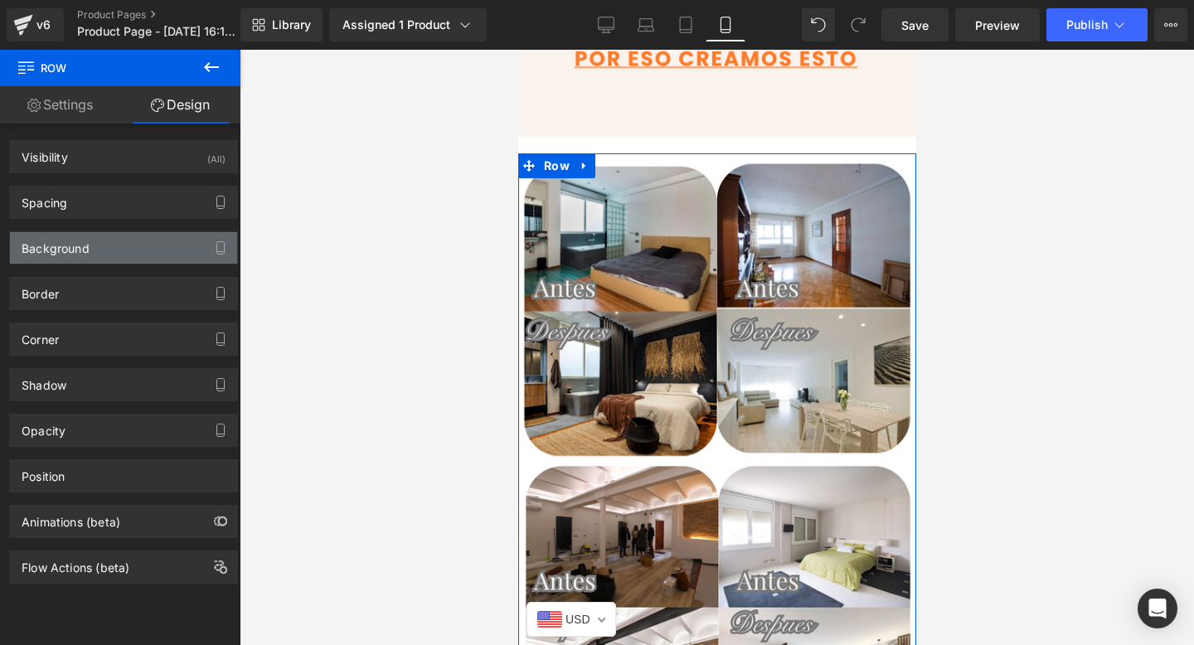
click at [100, 244] on div "Background" at bounding box center [123, 248] width 227 height 32
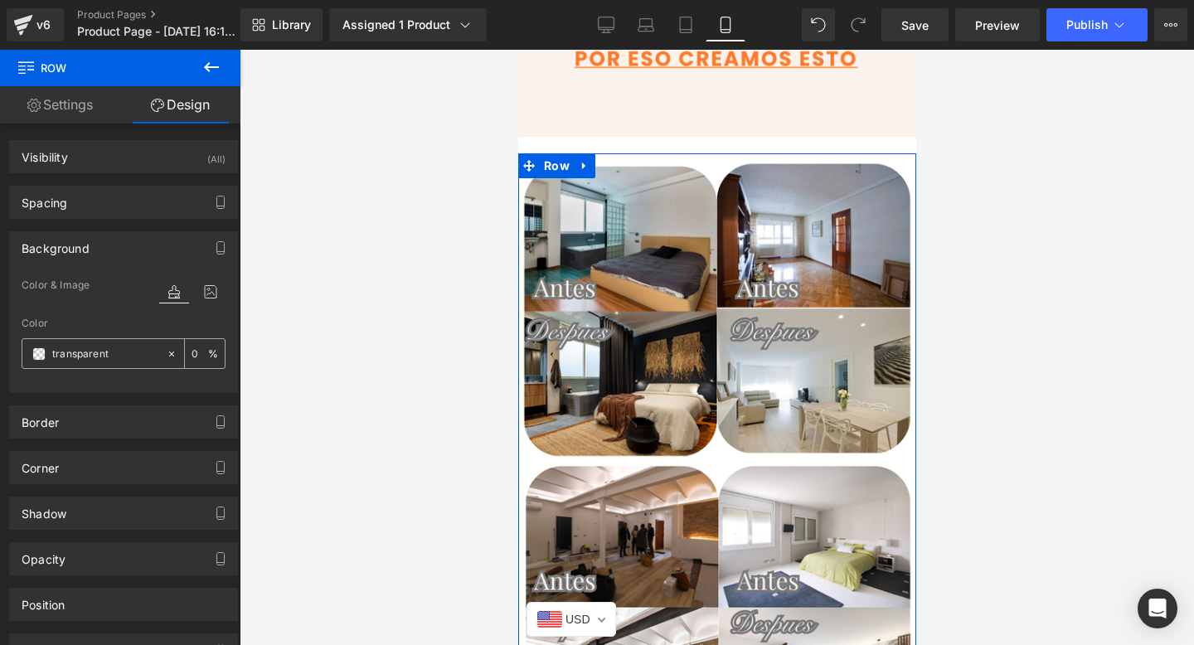
click at [45, 357] on span at bounding box center [38, 353] width 13 height 13
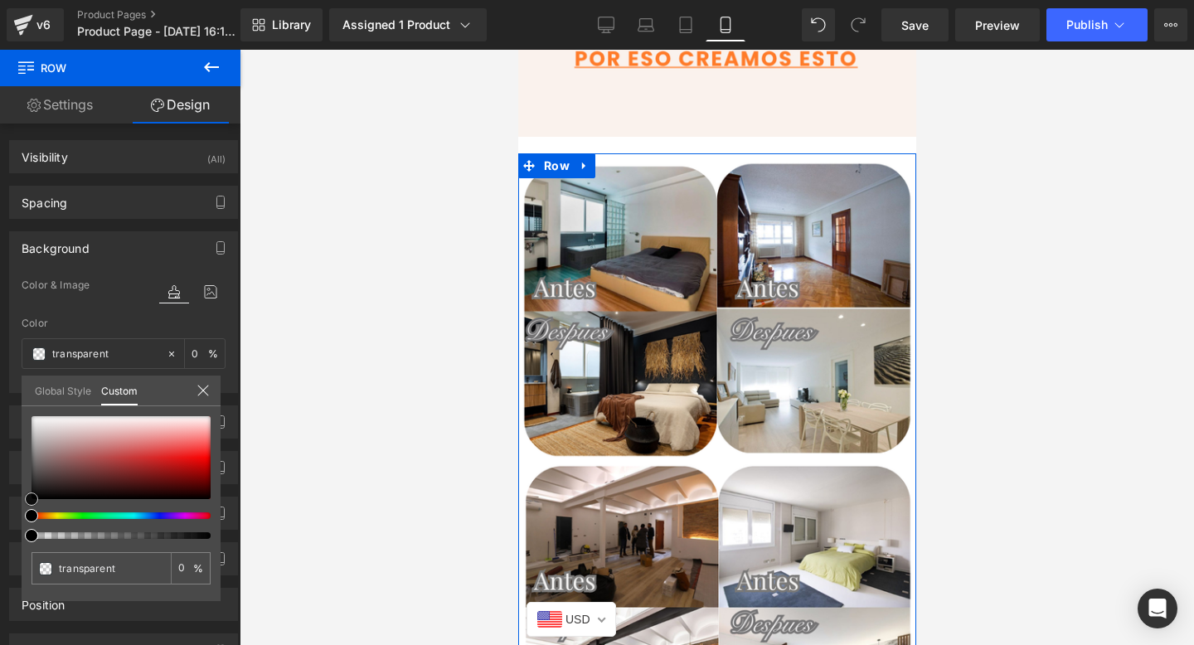
type input "#f0efef"
type input "100"
type input "#f0efef"
type input "100"
type input "#efefef"
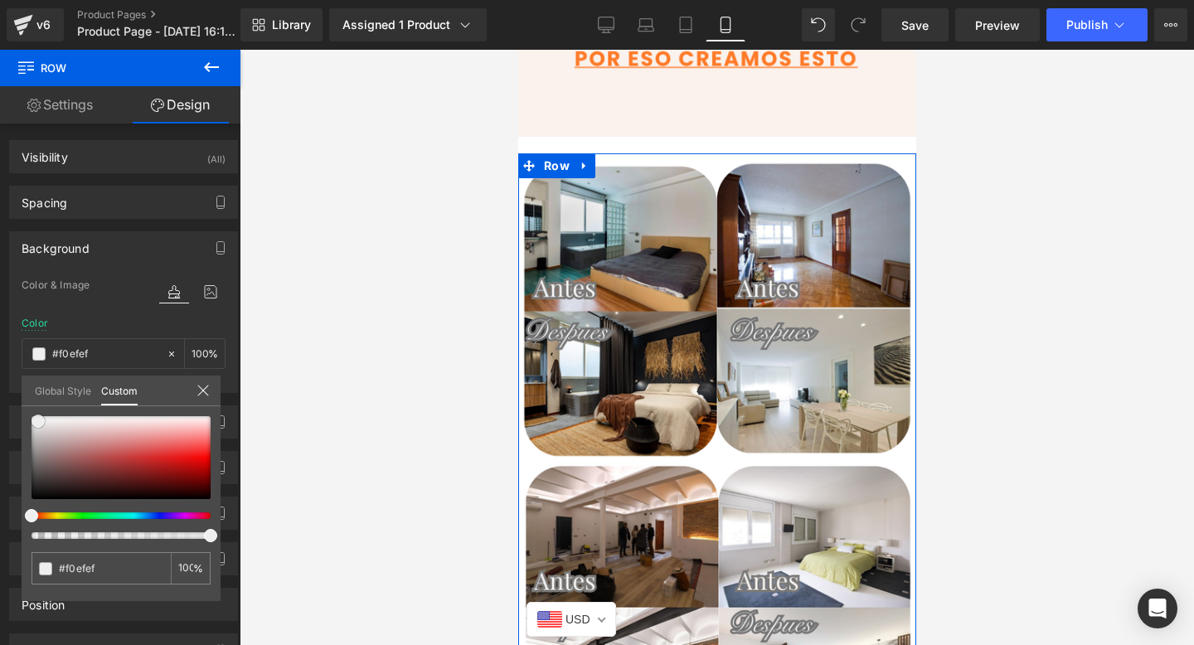
type input "#efefef"
type input "#f2f2f2"
type input "#f4f4f4"
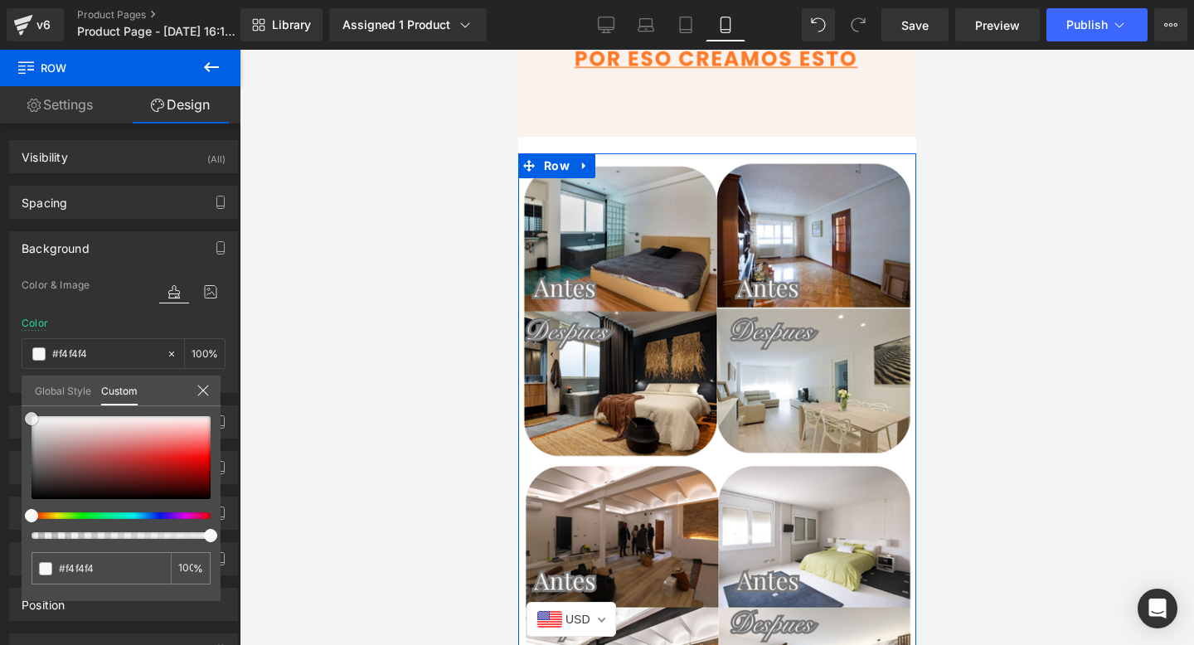
type input "#f7f7f7"
type input "#f9f9f9"
drag, startPoint x: 38, startPoint y: 421, endPoint x: 23, endPoint y: 418, distance: 15.3
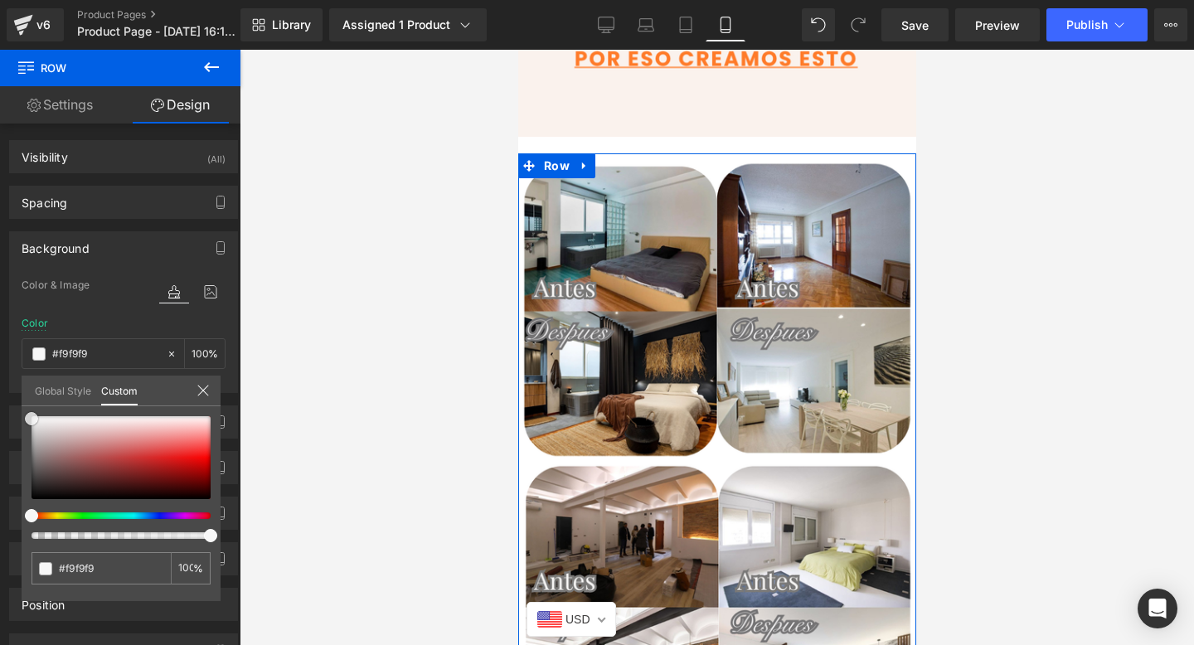
click at [23, 418] on div "#f9f9f9 100 %" at bounding box center [121, 508] width 199 height 185
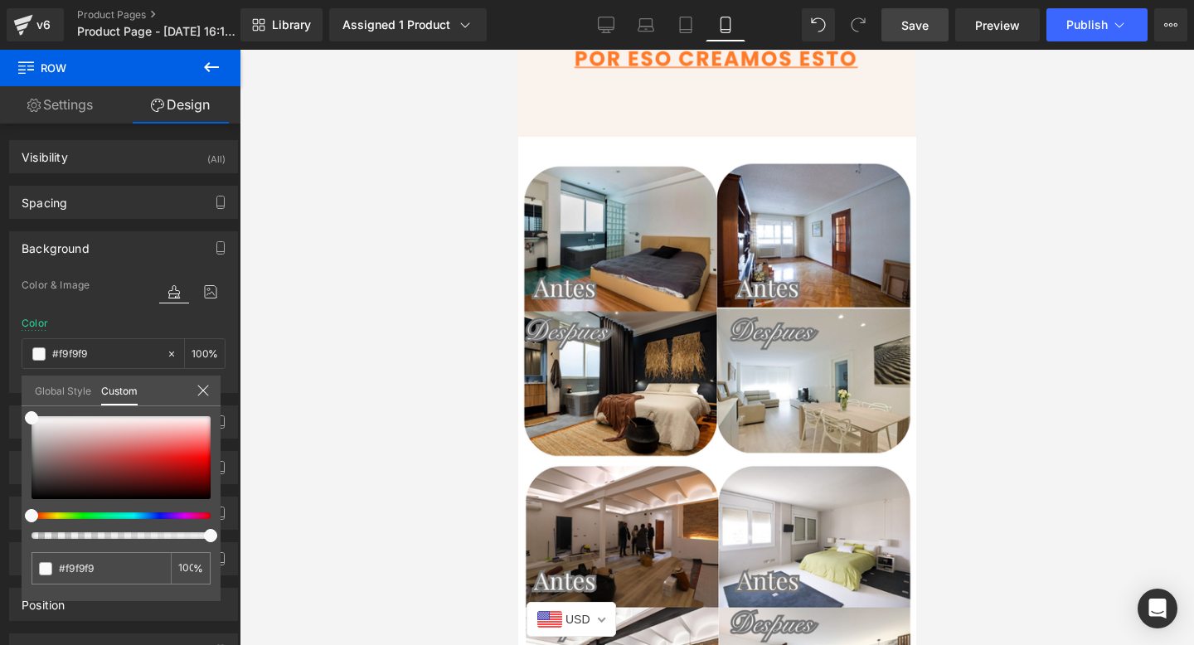
click at [942, 29] on link "Save" at bounding box center [914, 24] width 67 height 33
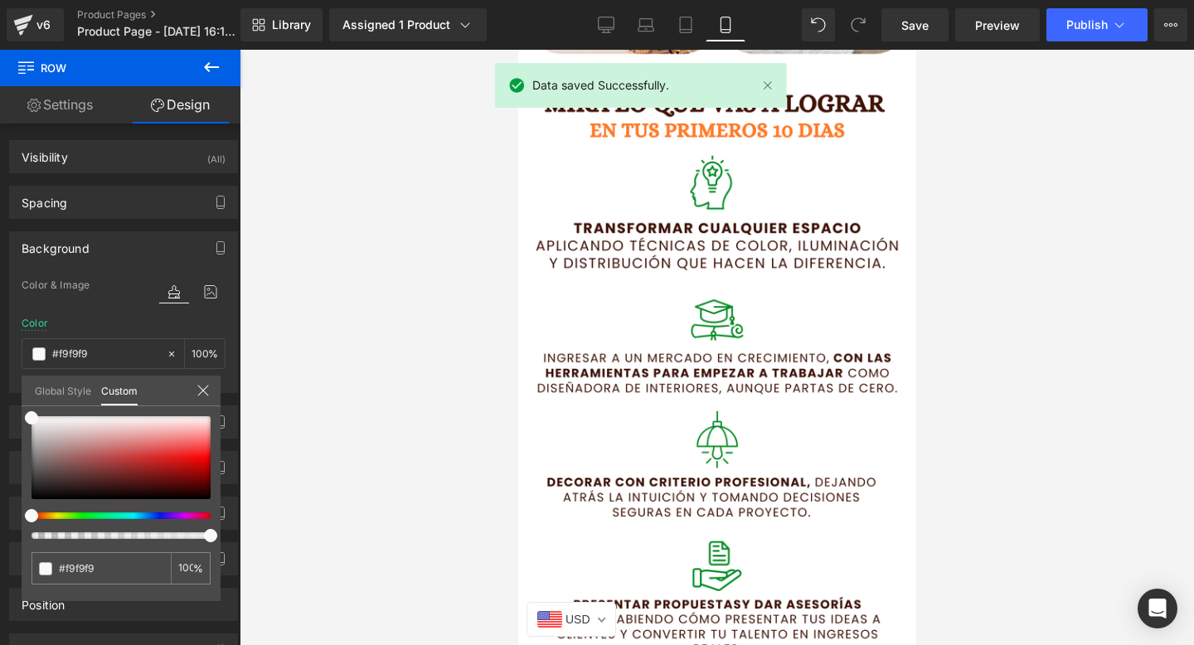
scroll to position [2585, 0]
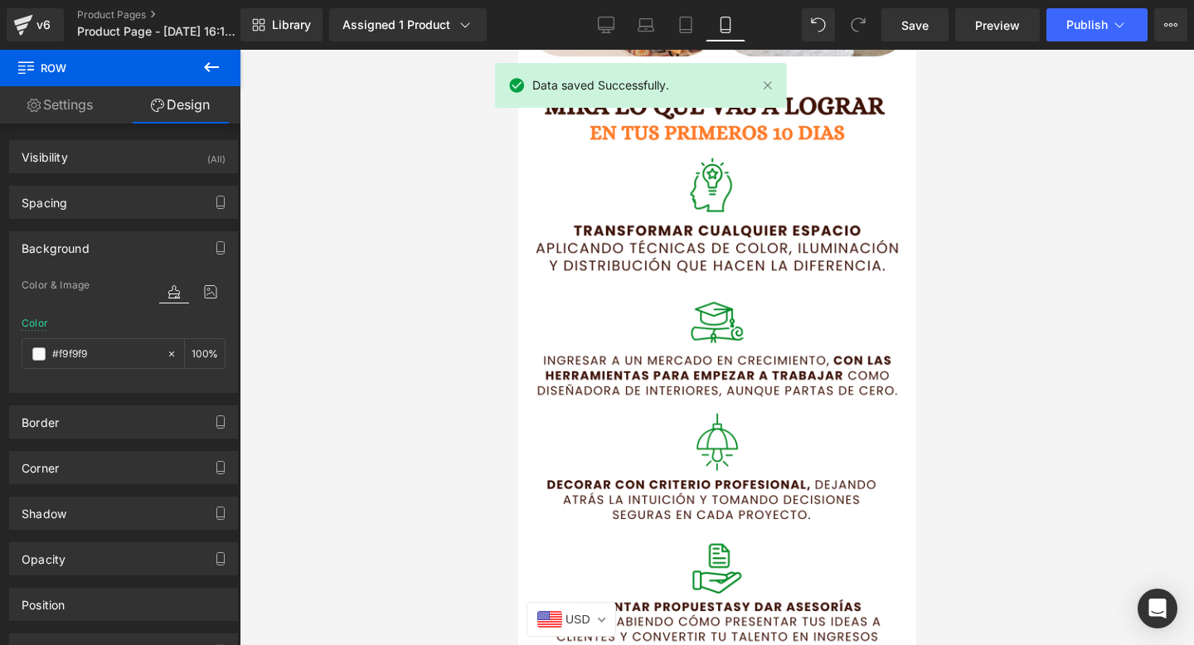
click at [719, 293] on body "Image Row Image Row Image Row Image Row Image Row Liquid Liquid Sale Off (P) Im…" at bounding box center [716, 490] width 398 height 6053
click at [719, 293] on img at bounding box center [716, 387] width 406 height 635
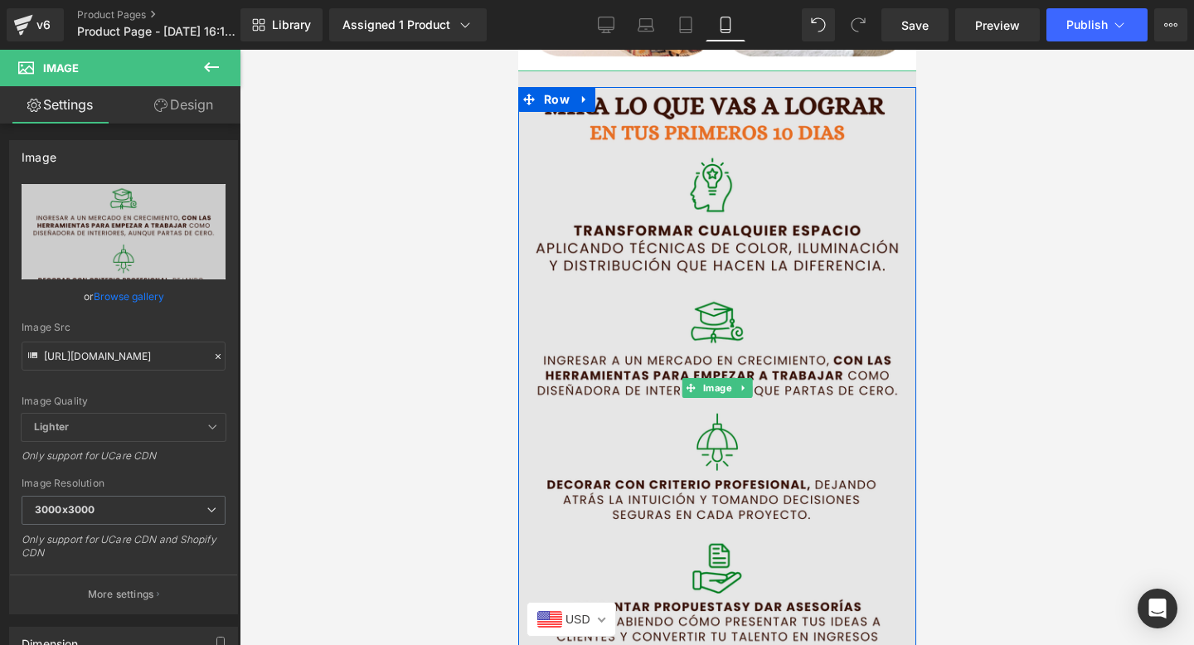
click at [623, 246] on img at bounding box center [716, 387] width 406 height 635
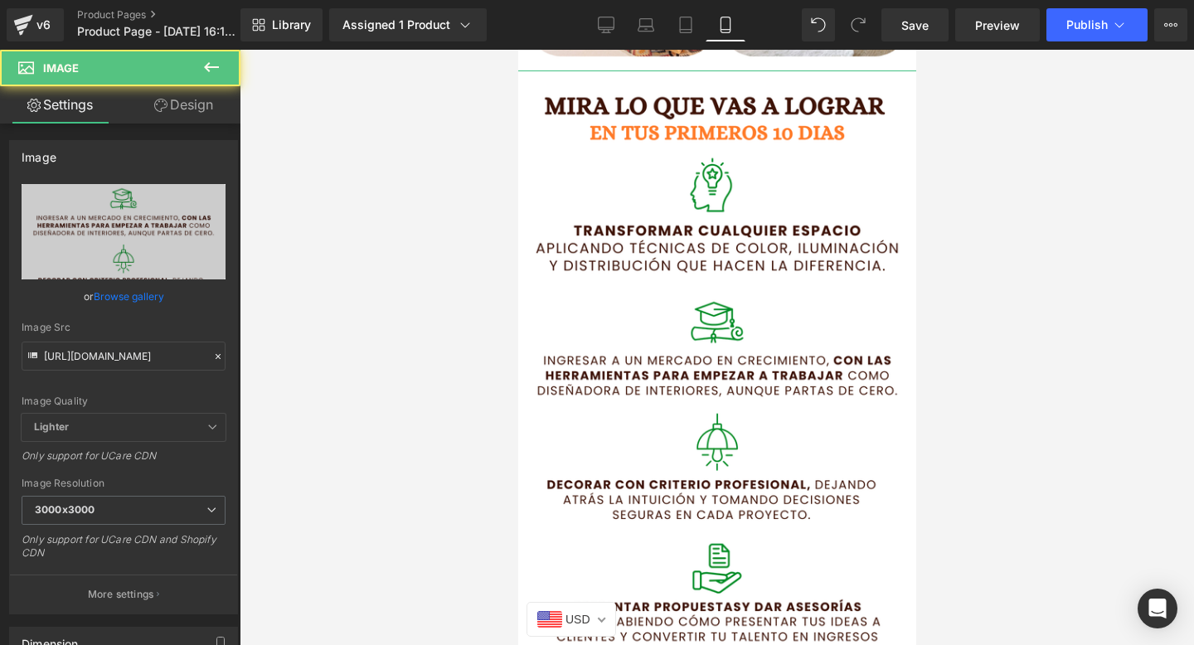
click at [169, 115] on link "Design" at bounding box center [184, 104] width 120 height 37
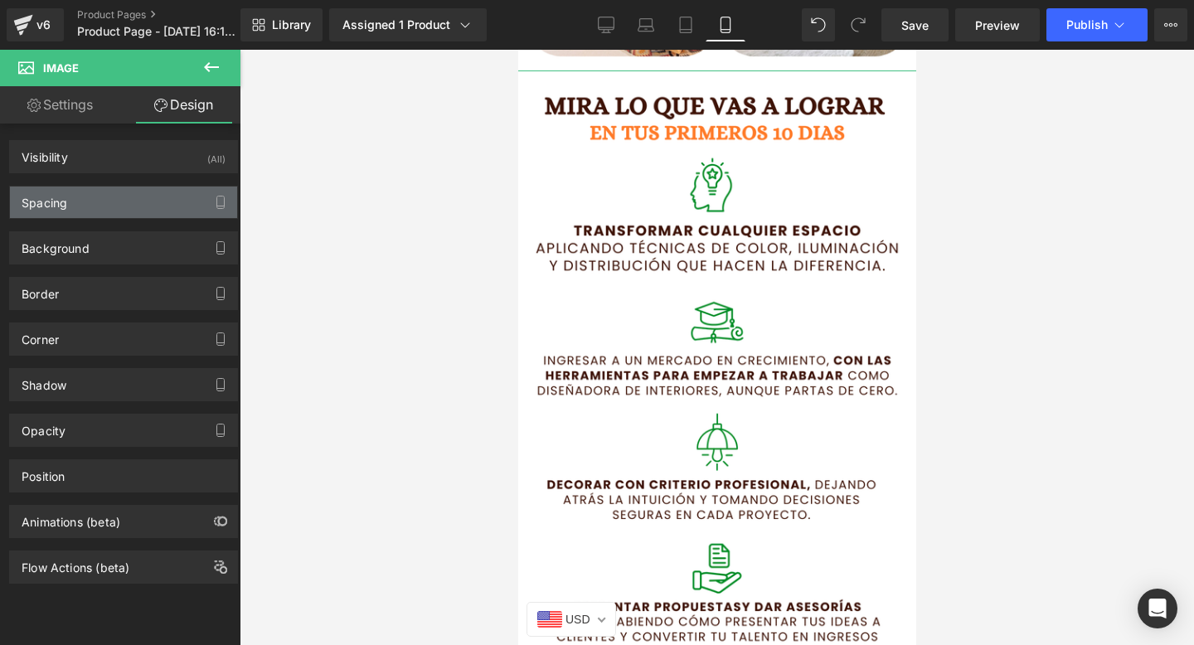
click at [154, 201] on div "Spacing" at bounding box center [123, 203] width 227 height 32
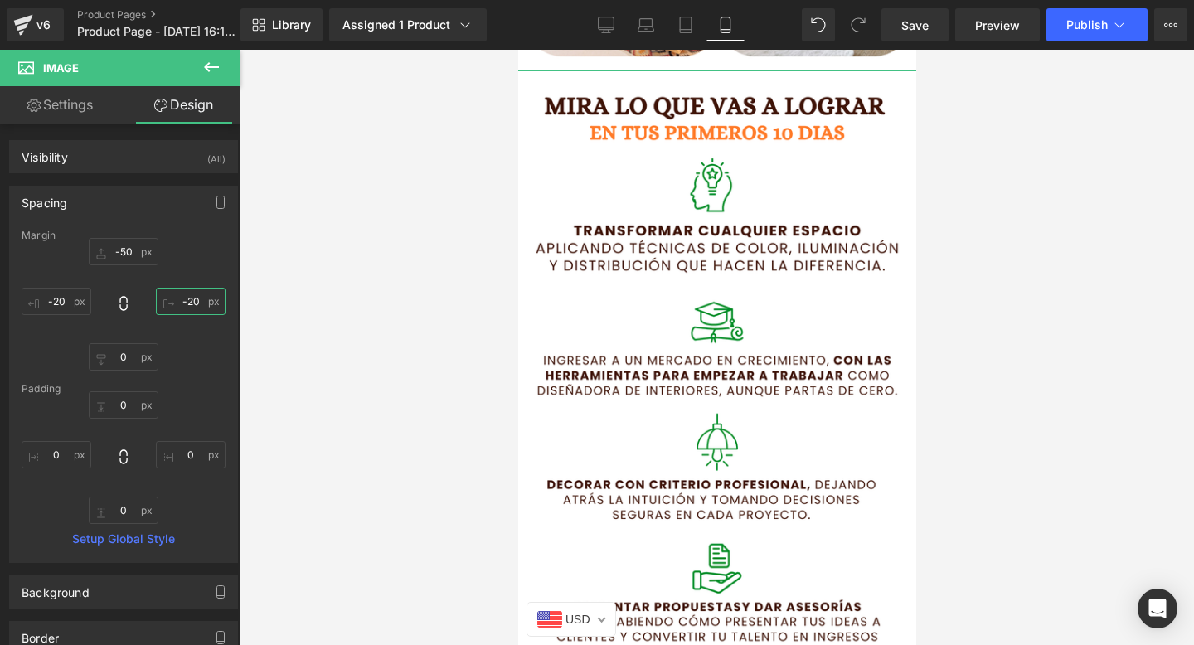
click at [189, 308] on input "-20" at bounding box center [191, 301] width 70 height 27
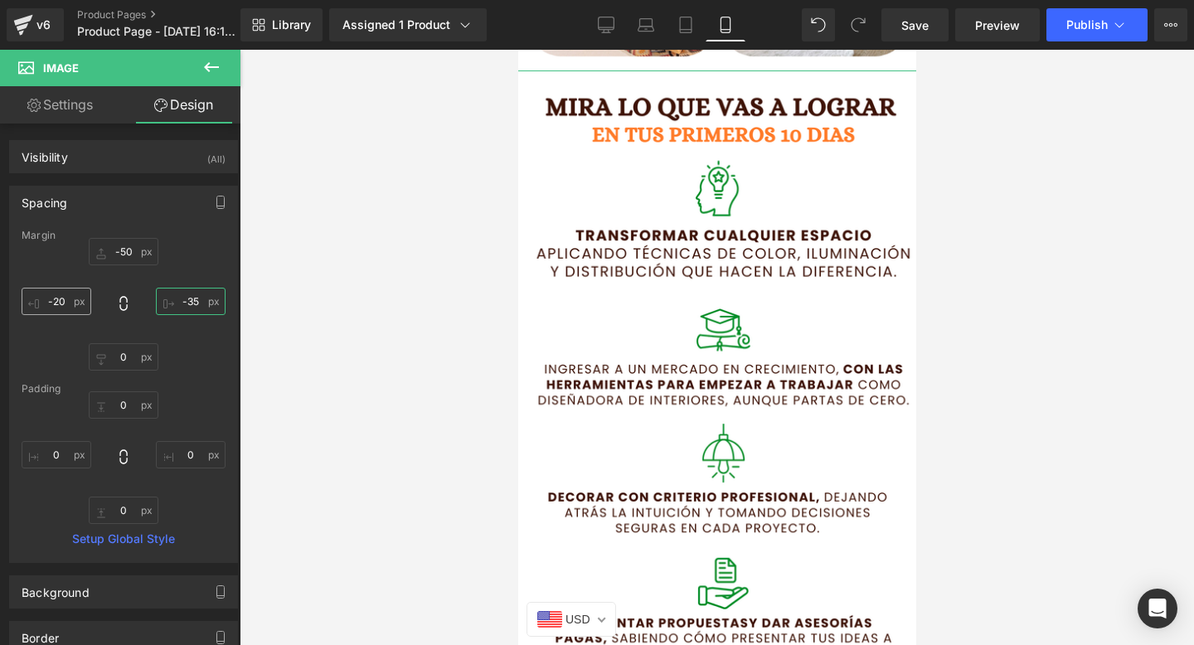
type input "-35"
click at [50, 305] on input "-20" at bounding box center [57, 301] width 70 height 27
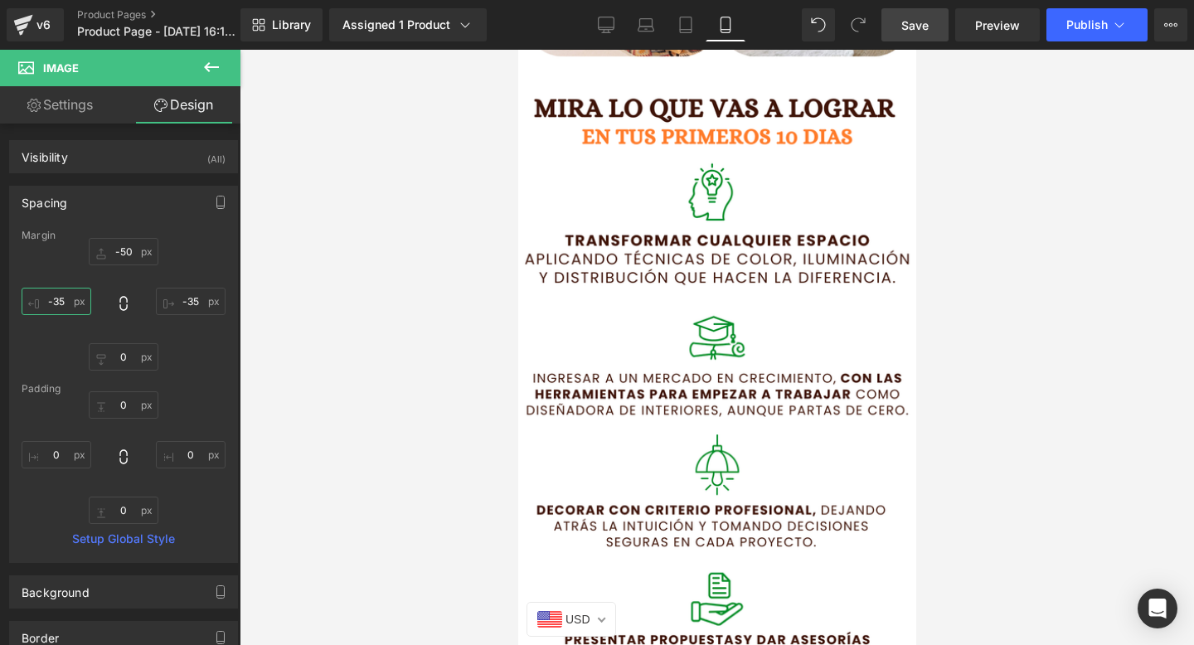
type input "-35"
click at [918, 27] on span "Save" at bounding box center [914, 25] width 27 height 17
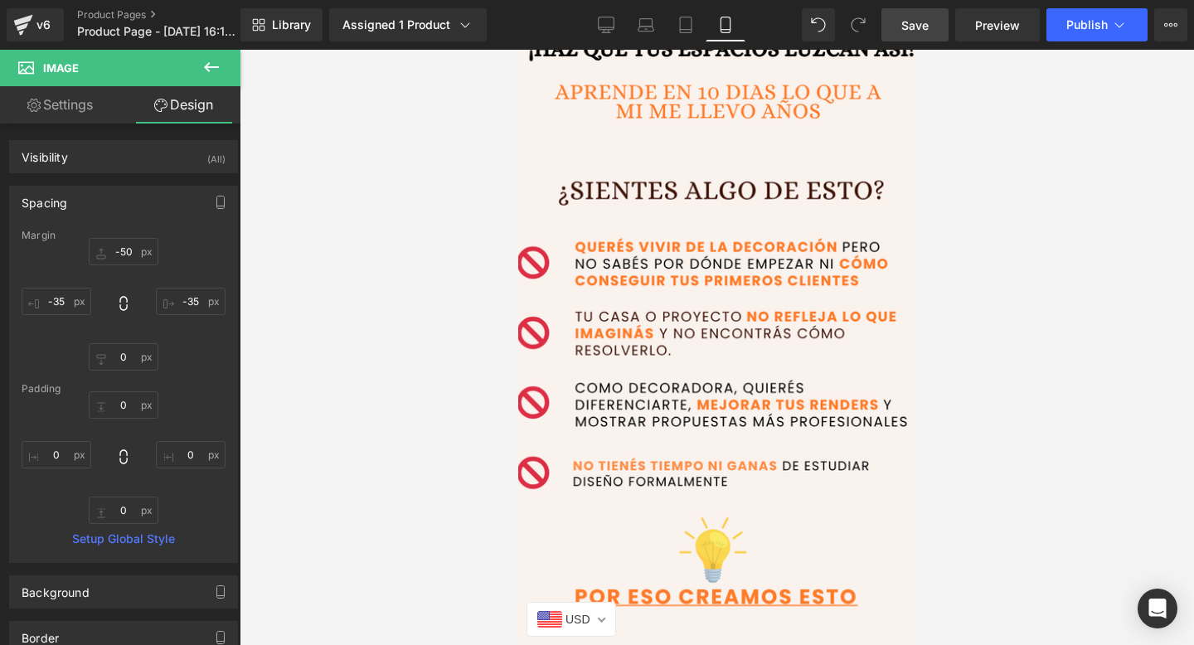
scroll to position [1867, 0]
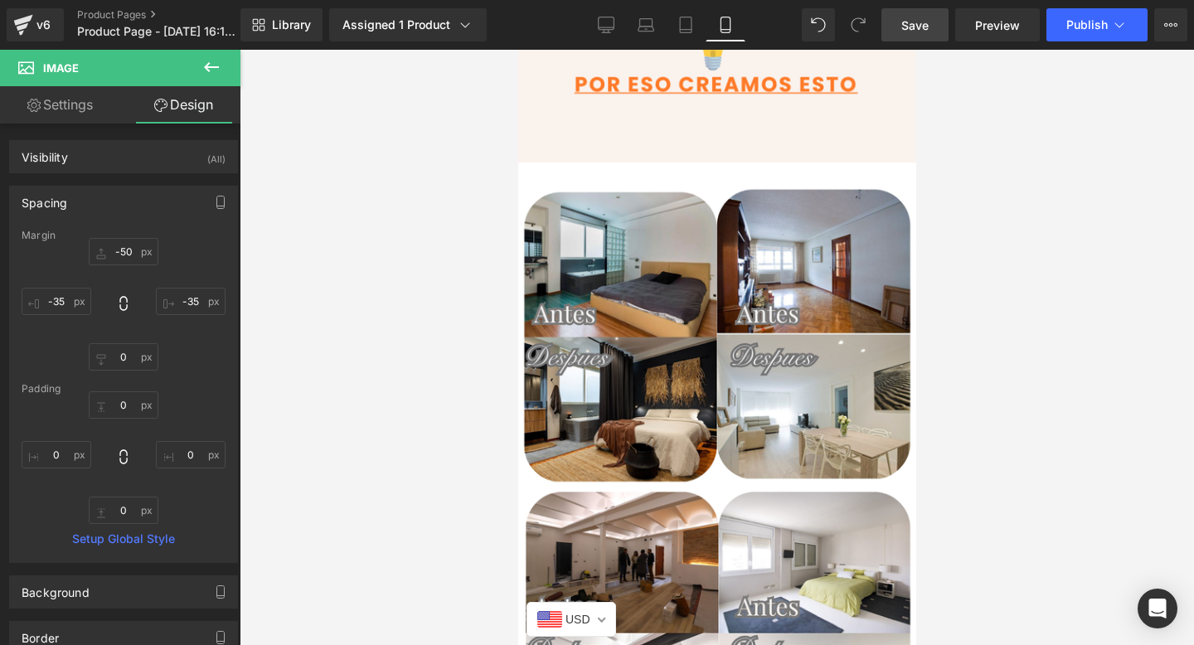
click at [677, 228] on img at bounding box center [716, 480] width 406 height 635
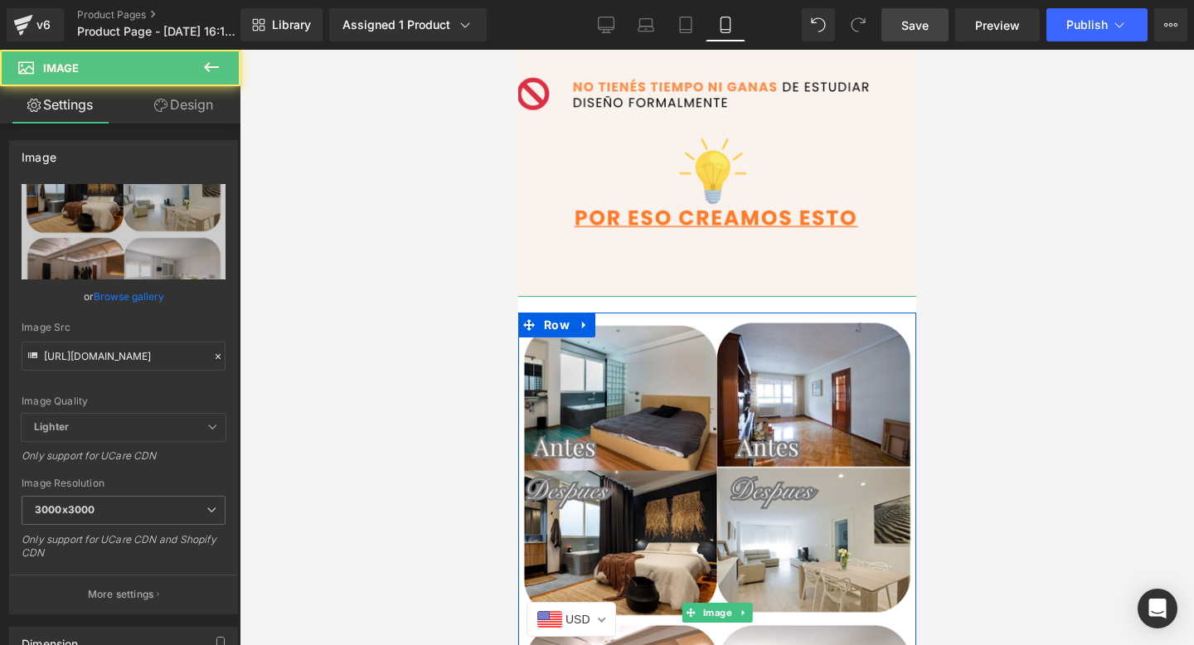
scroll to position [1517, 0]
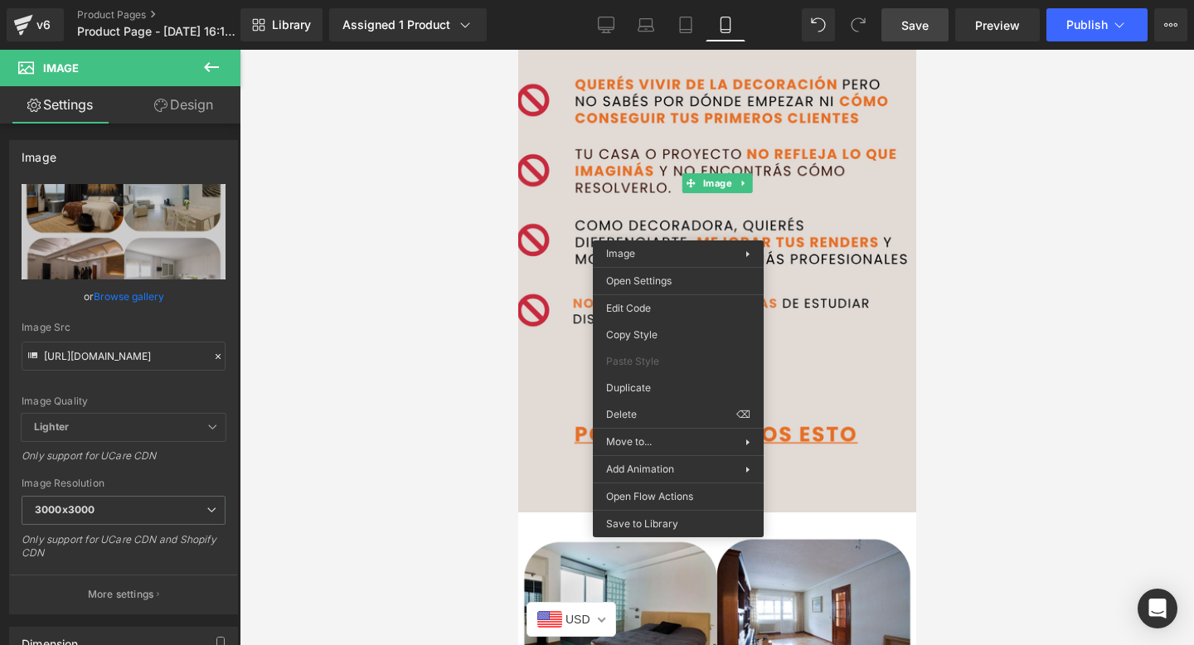
click at [631, 153] on img at bounding box center [716, 184] width 431 height 674
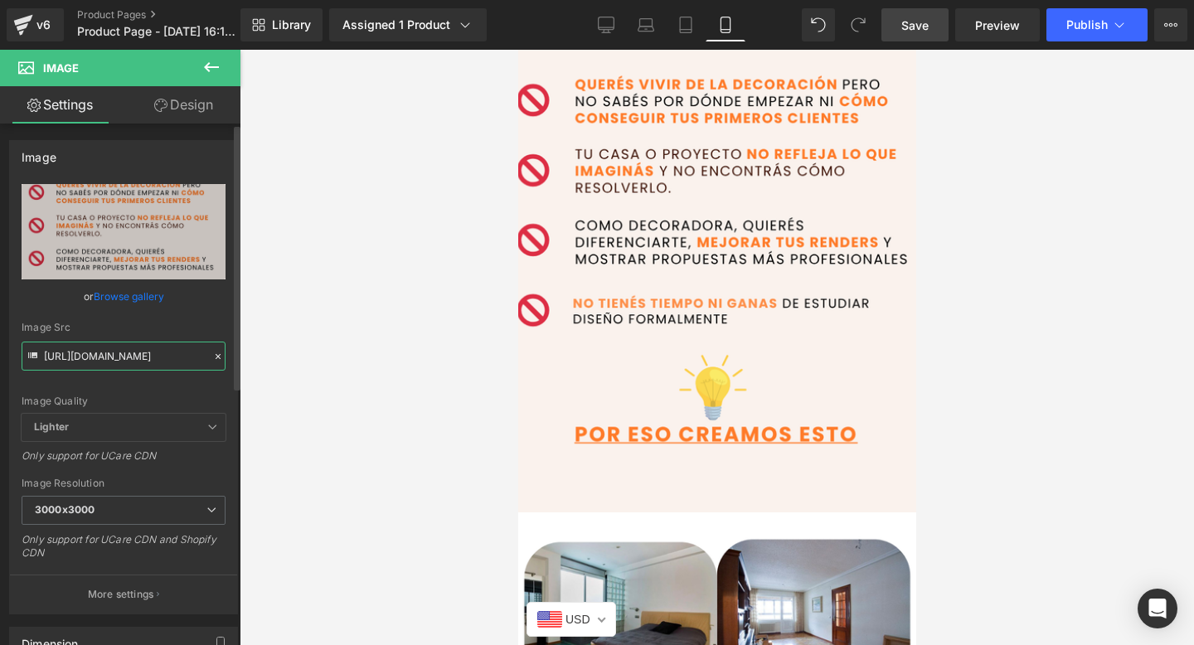
click at [119, 357] on input "https://i.postimg.cc/44wqyGCw/4.png" at bounding box center [124, 356] width 204 height 29
paste input "Y0gGSH8D/5"
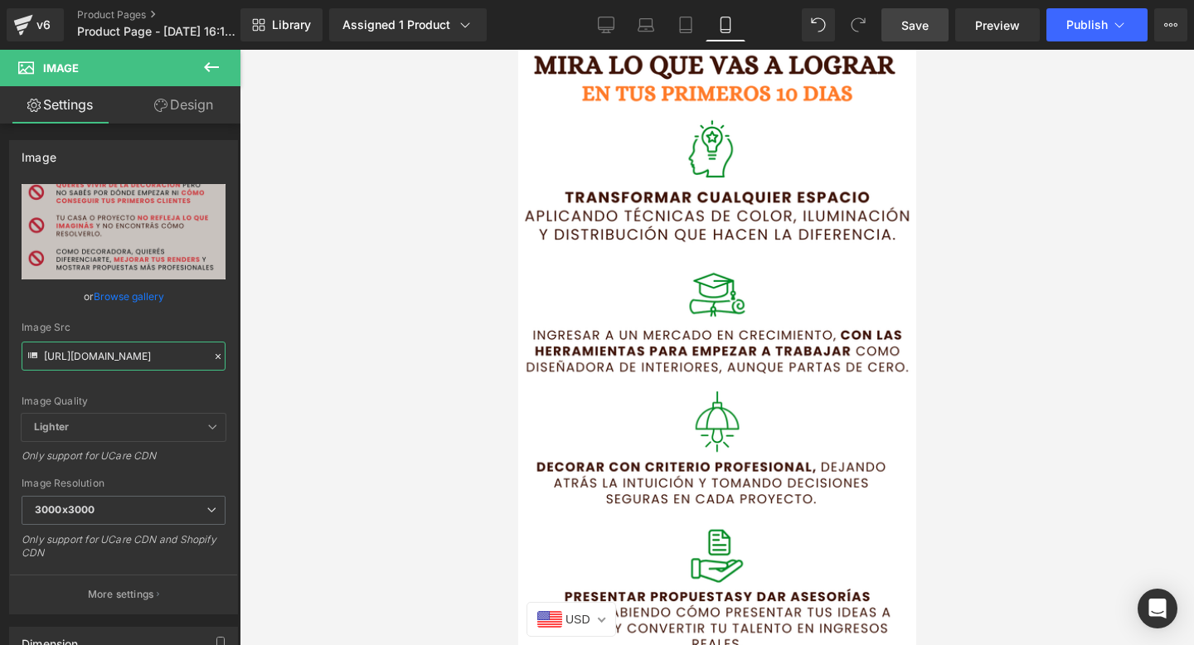
scroll to position [2693, 0]
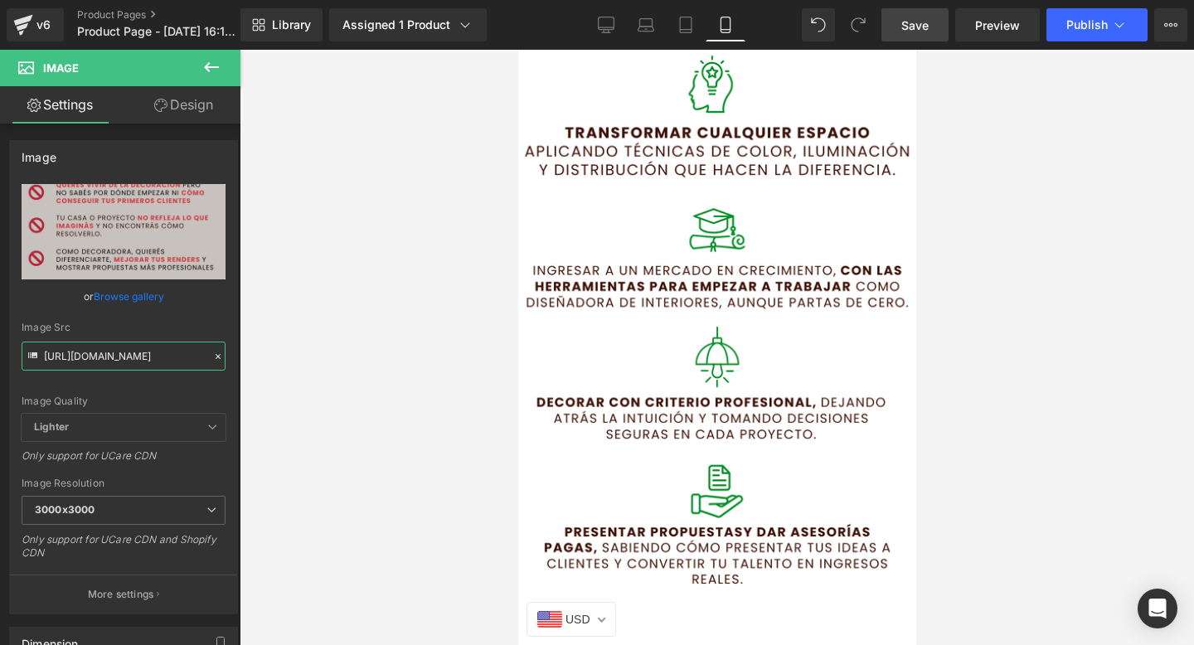
type input "https://i.postimg.cc/Y0gGSH8D/5.png"
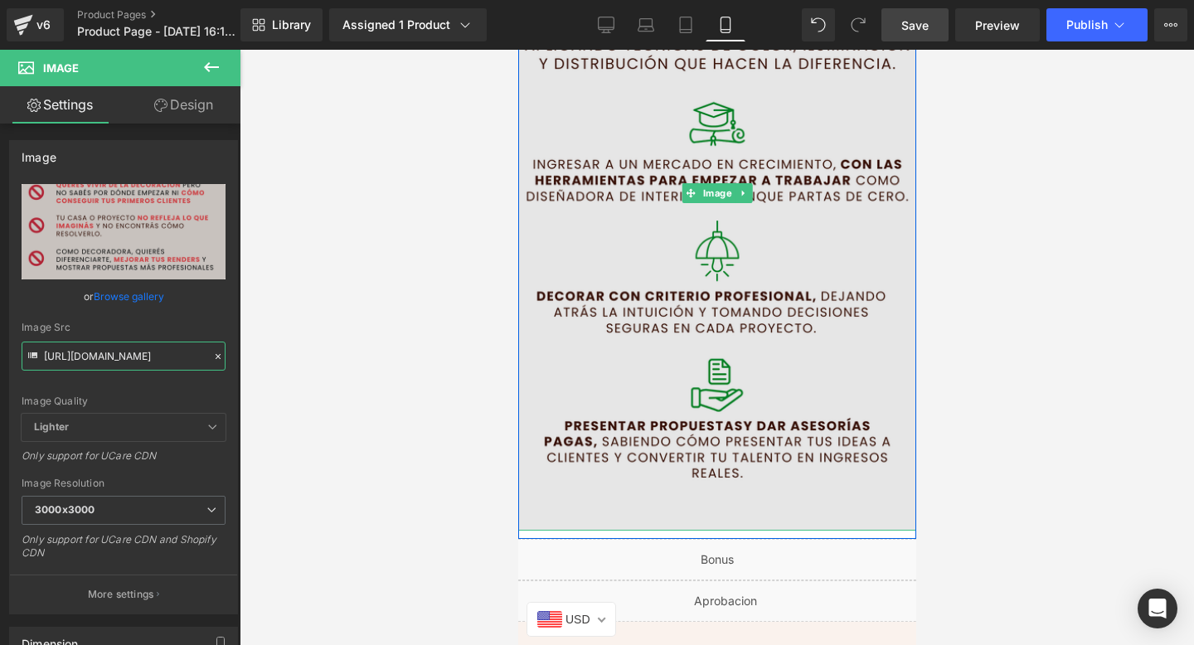
scroll to position [2801, 0]
click at [681, 391] on img at bounding box center [716, 192] width 431 height 674
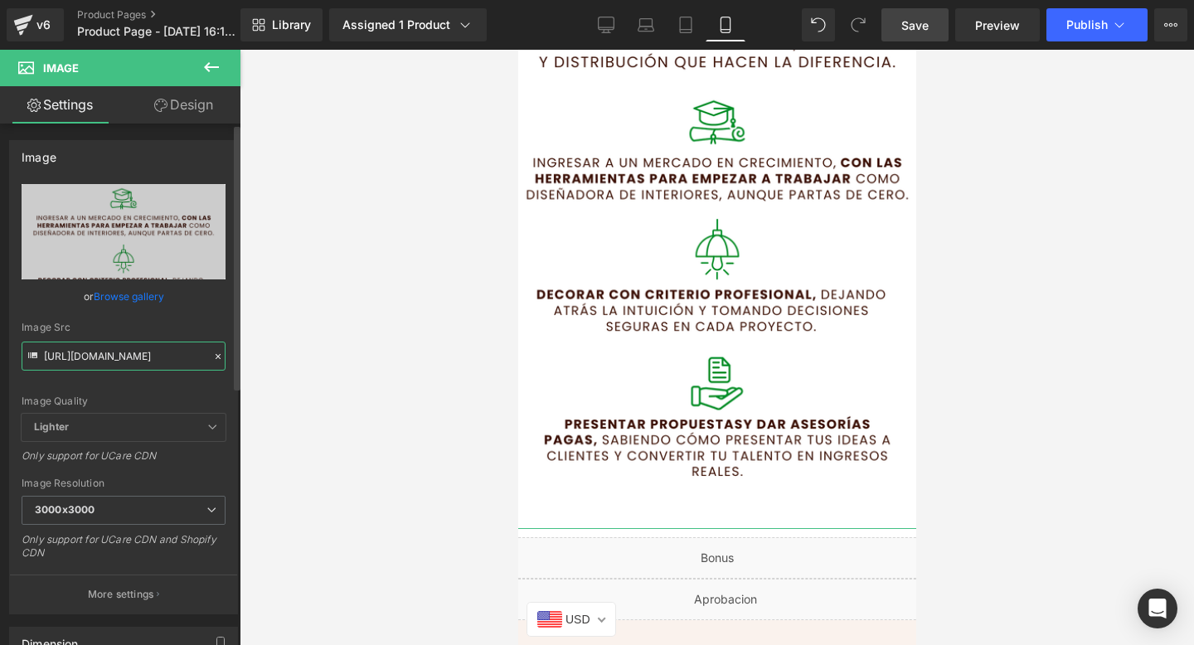
click at [99, 353] on input "https://i.postimg.cc/V663qsCF/6.png" at bounding box center [124, 356] width 204 height 29
paste input "rsW0pkgP"
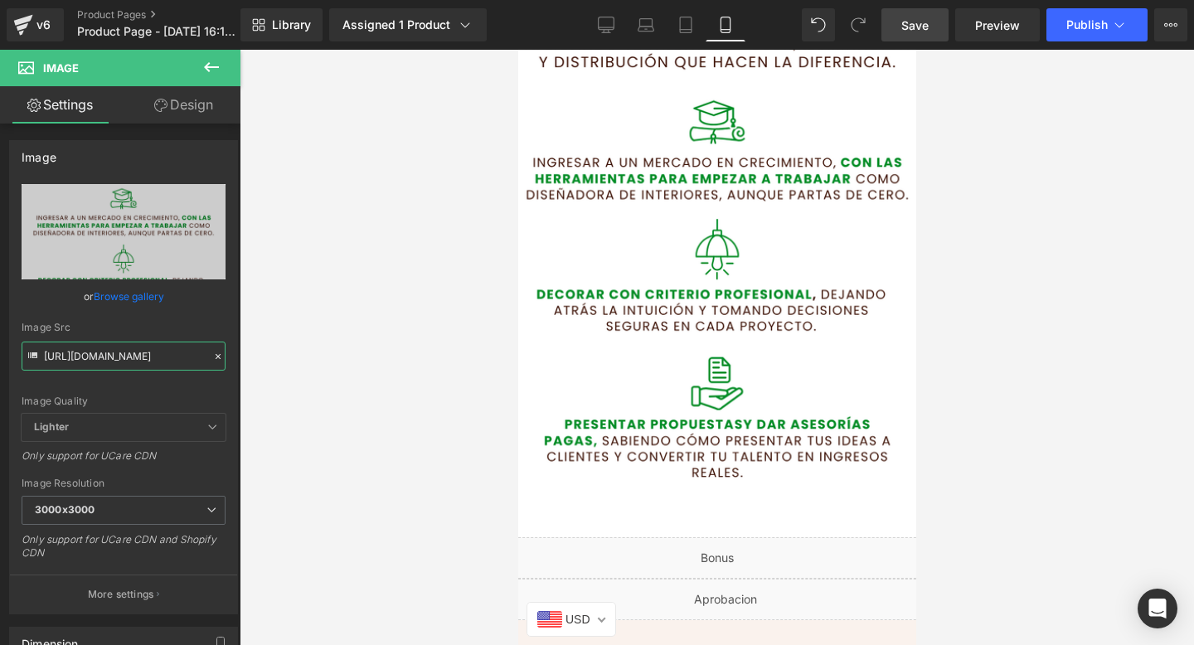
type input "https://i.postimg.cc/rsW0pkgP/6.png"
click at [920, 32] on span "Save" at bounding box center [914, 25] width 27 height 17
click at [1063, 32] on button "Publish" at bounding box center [1096, 24] width 101 height 33
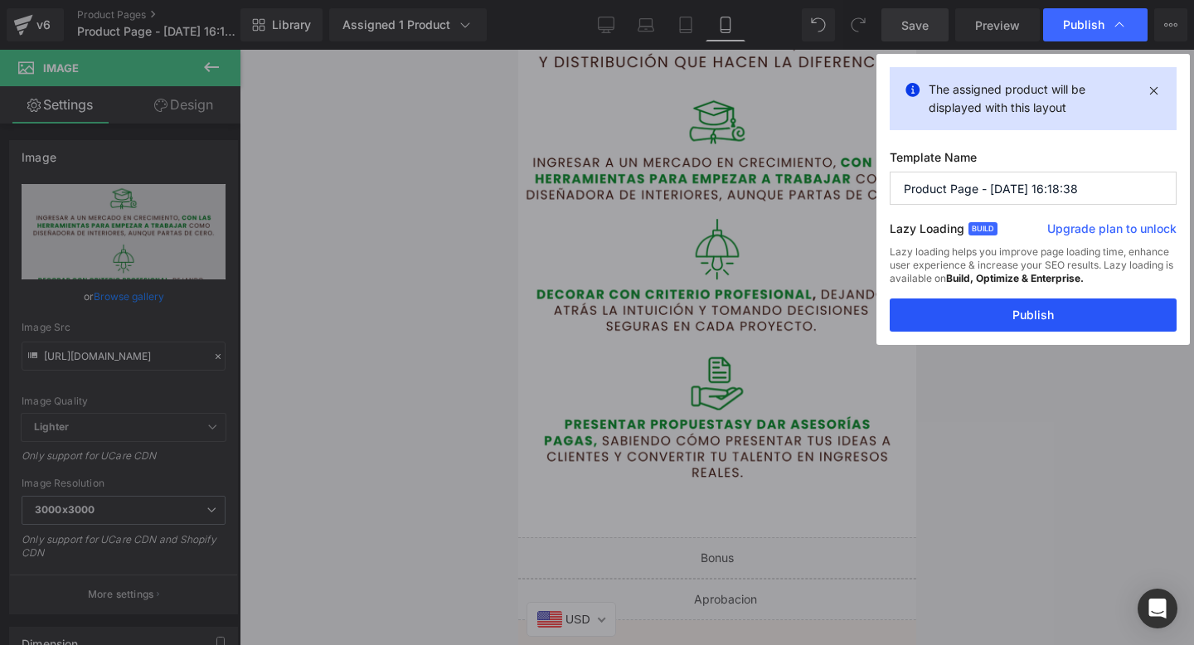
click at [1004, 317] on button "Publish" at bounding box center [1033, 315] width 287 height 33
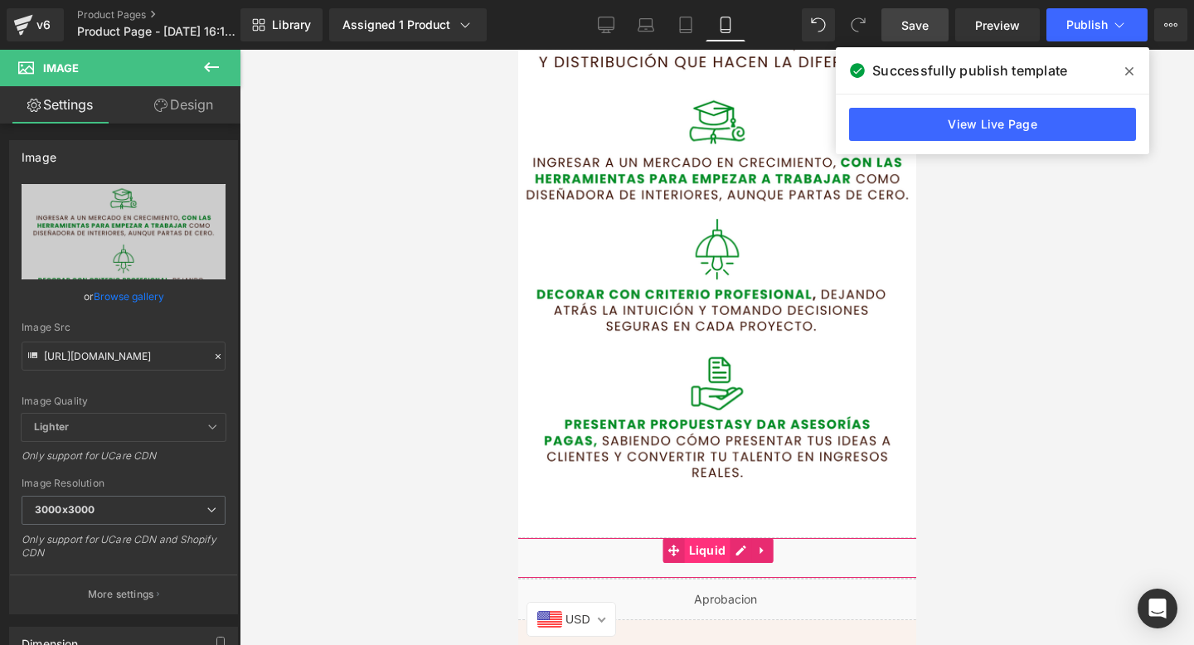
click at [716, 541] on span "Liquid" at bounding box center [707, 550] width 46 height 25
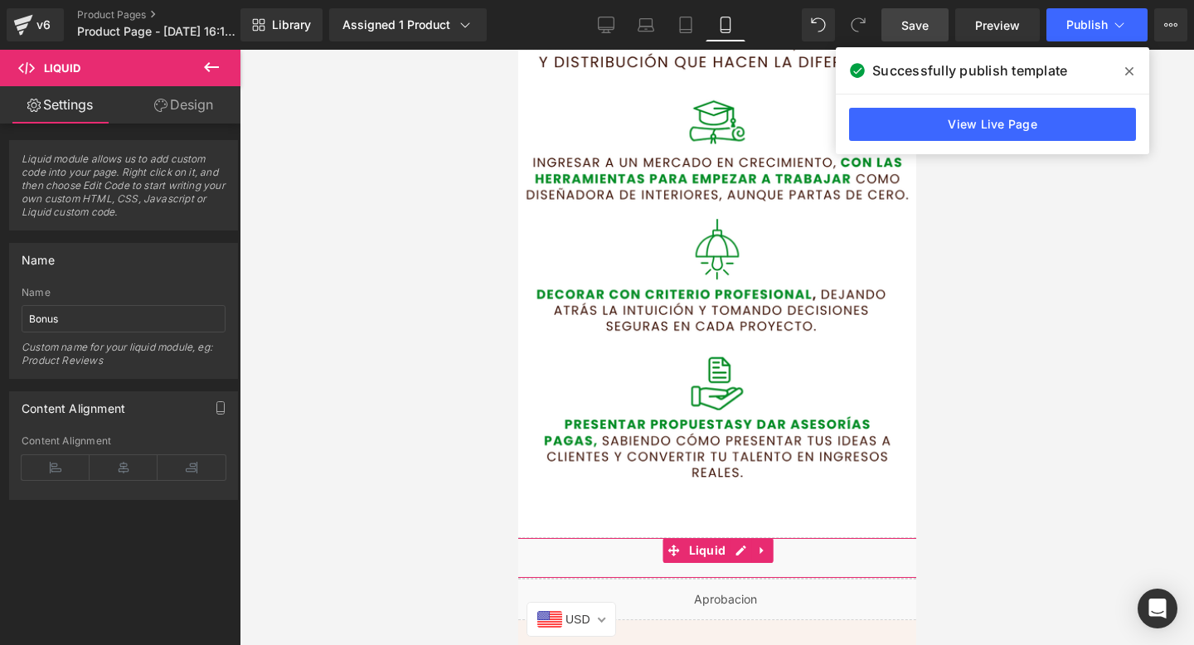
click at [164, 99] on icon at bounding box center [160, 105] width 13 height 13
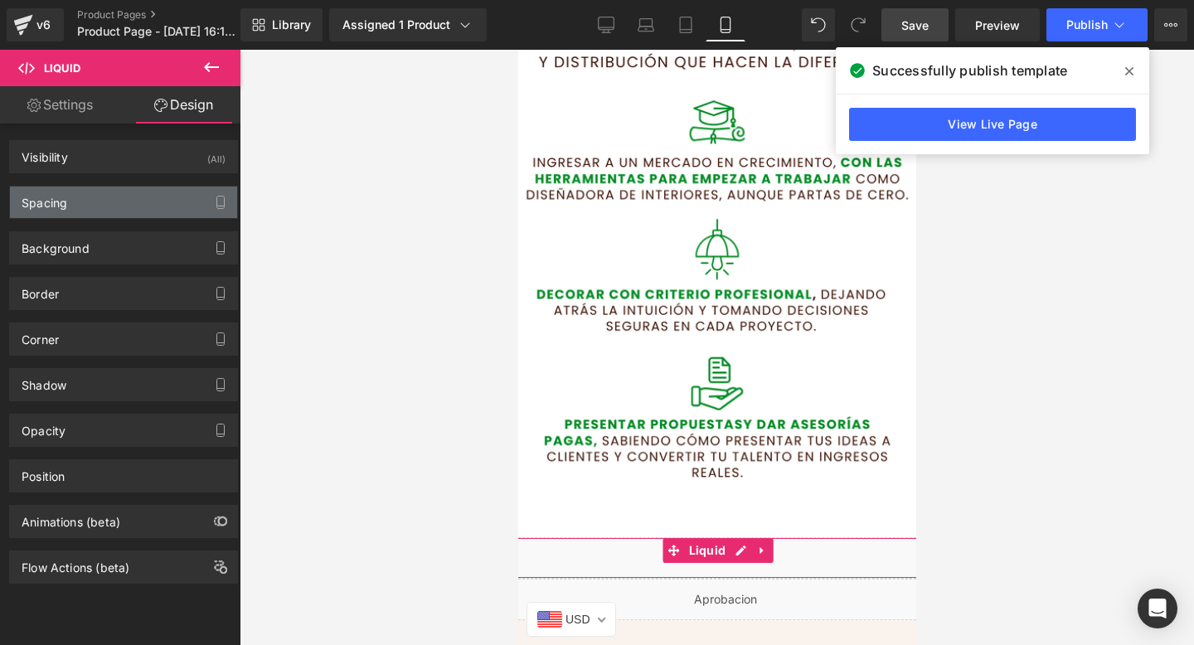
click at [135, 208] on div "Spacing" at bounding box center [123, 203] width 227 height 32
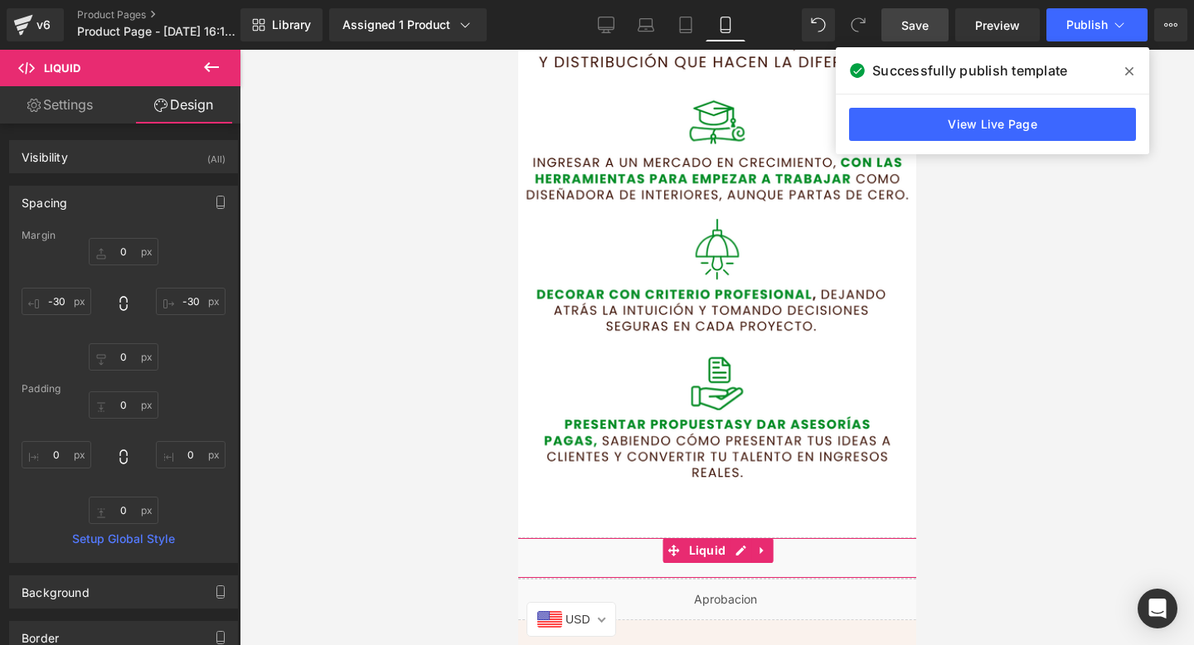
click at [128, 240] on div "Margin" at bounding box center [124, 236] width 204 height 12
click at [117, 250] on input "0" at bounding box center [124, 251] width 70 height 27
type input "="
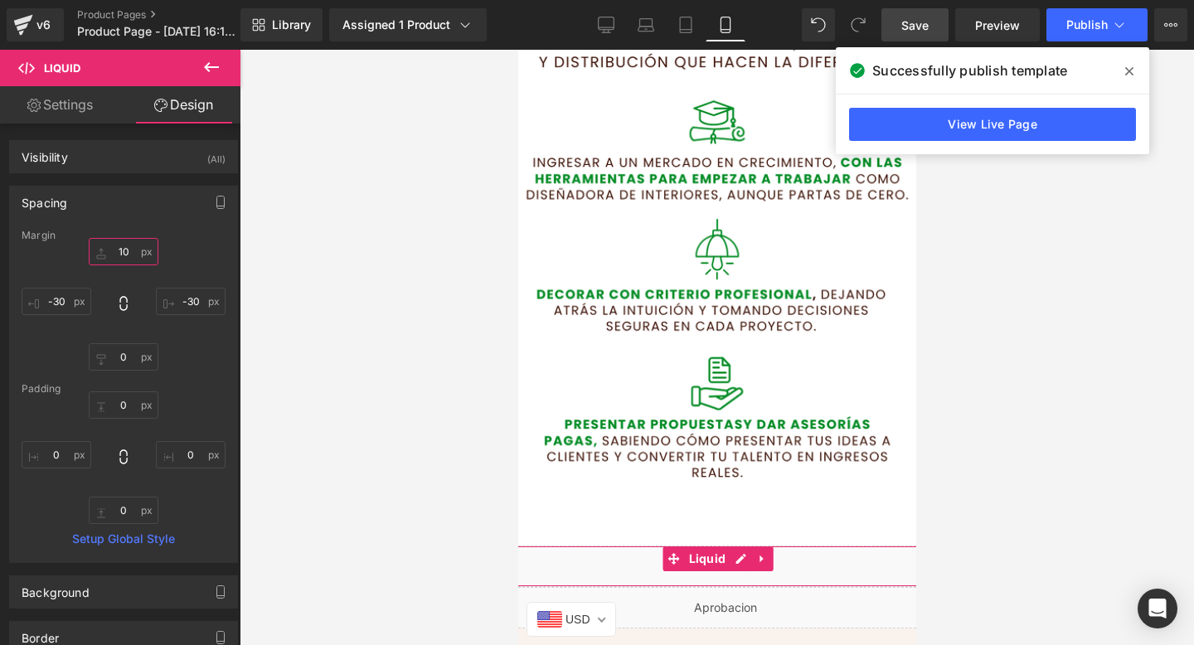
type input "1"
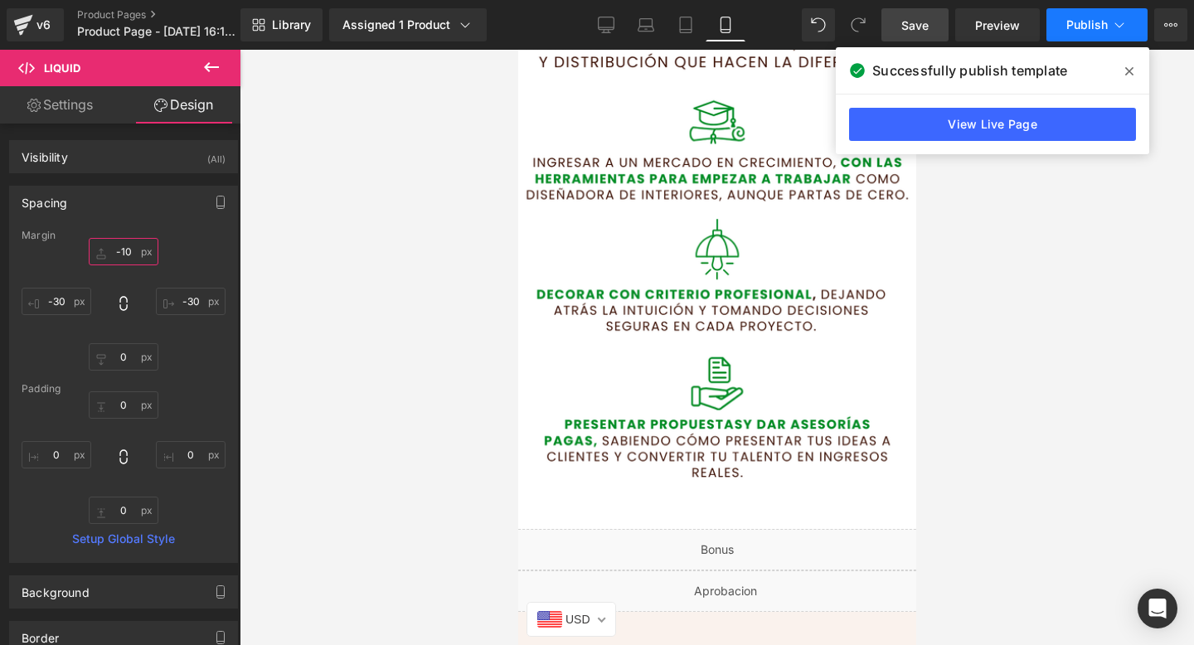
type input "-10"
click at [1065, 23] on button "Publish" at bounding box center [1096, 24] width 101 height 33
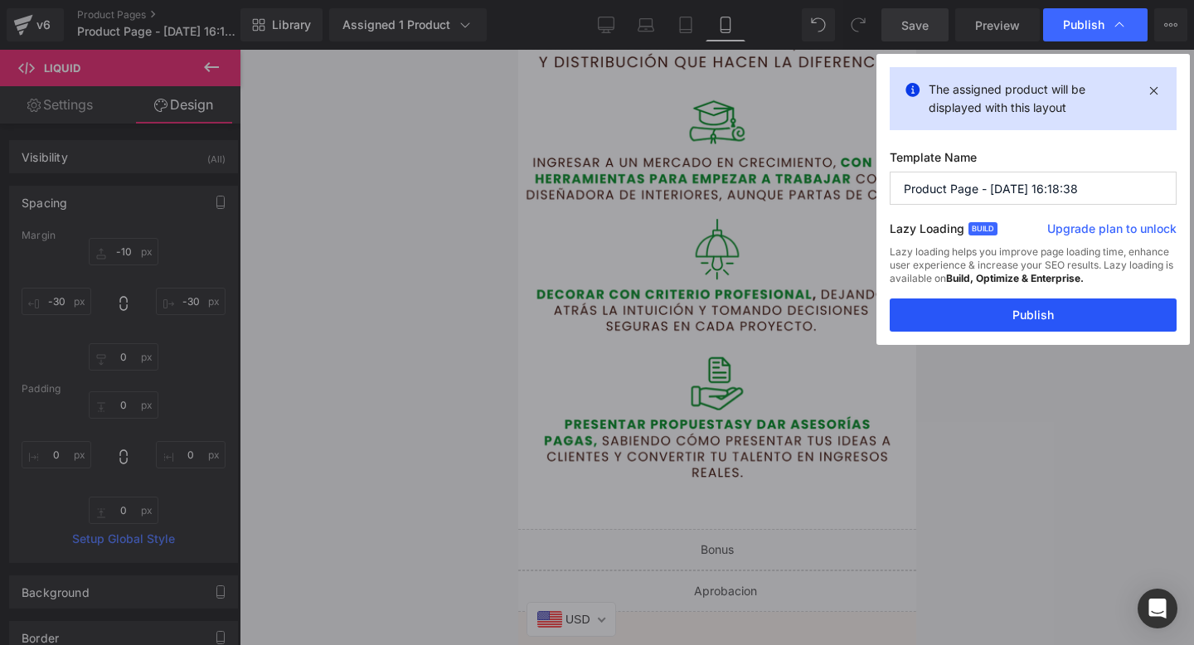
click at [945, 324] on button "Publish" at bounding box center [1033, 315] width 287 height 33
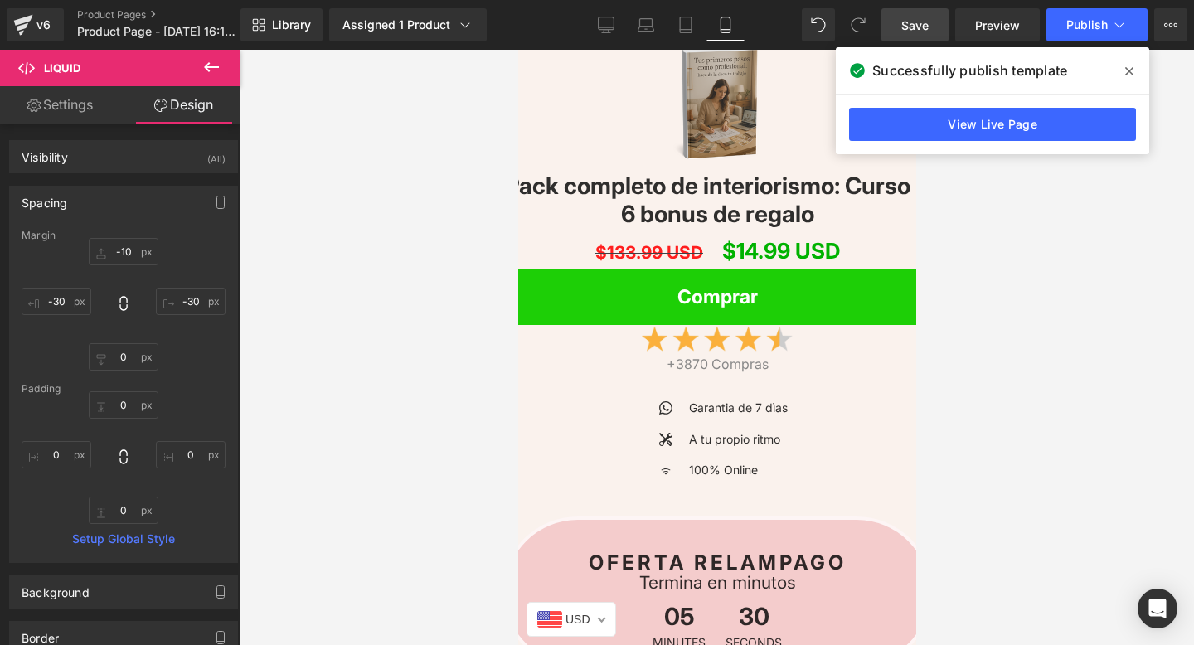
scroll to position [3679, 0]
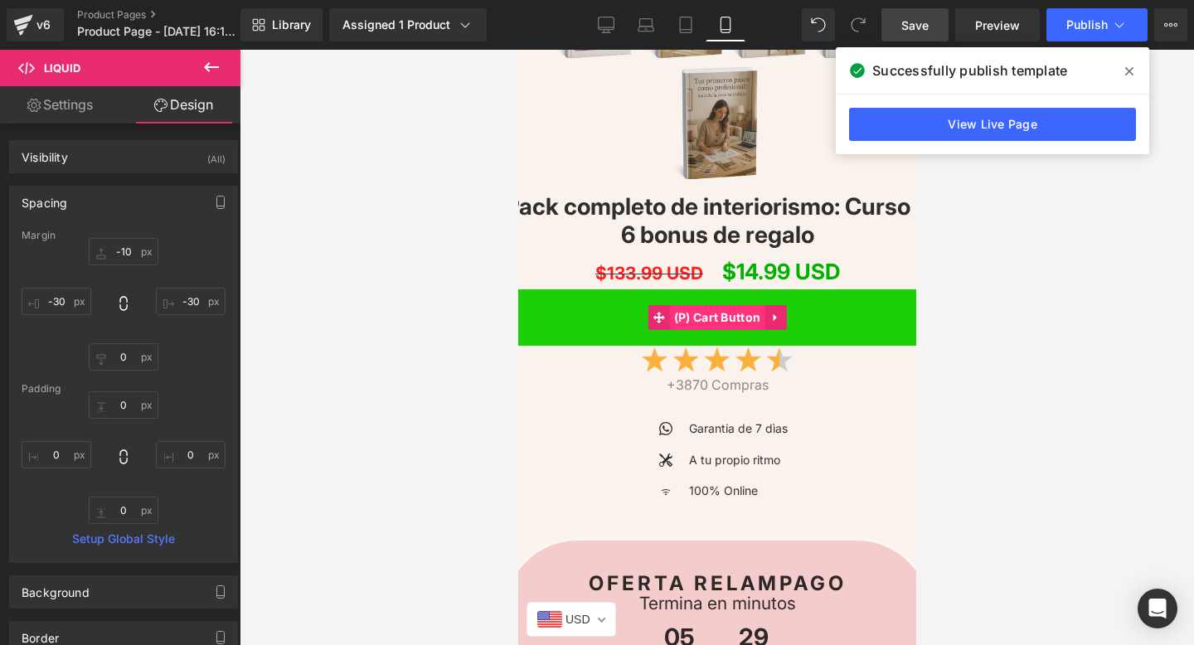
click at [706, 320] on span "(P) Cart Button" at bounding box center [716, 317] width 95 height 25
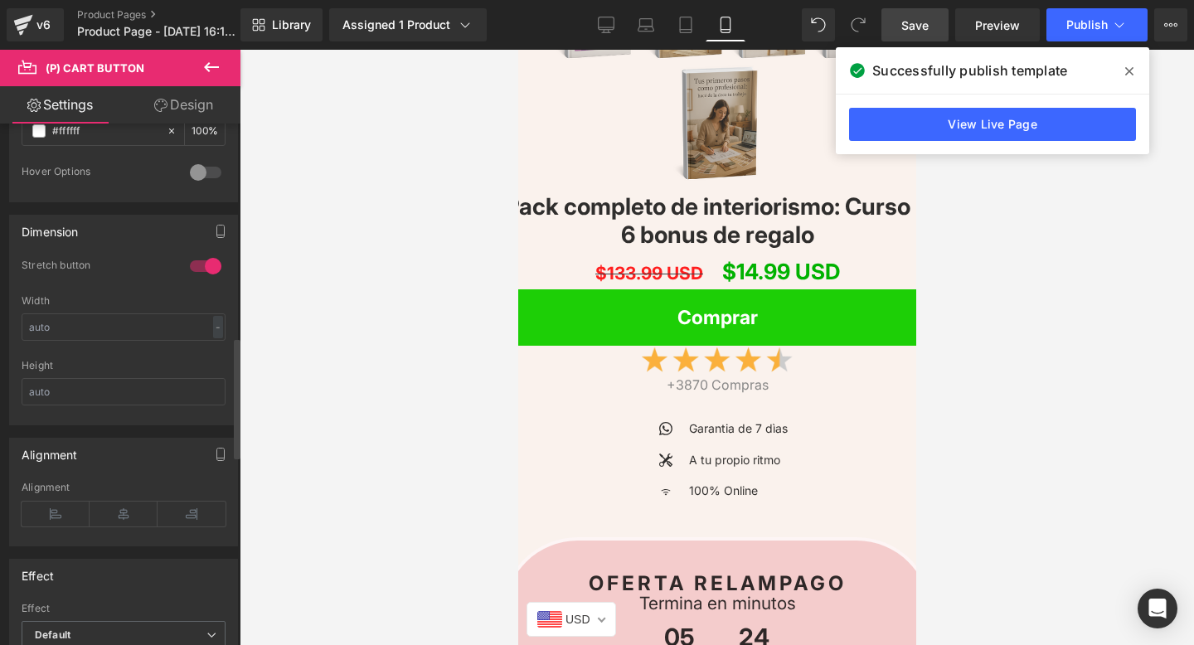
scroll to position [1012, 0]
click at [194, 265] on div at bounding box center [206, 259] width 40 height 27
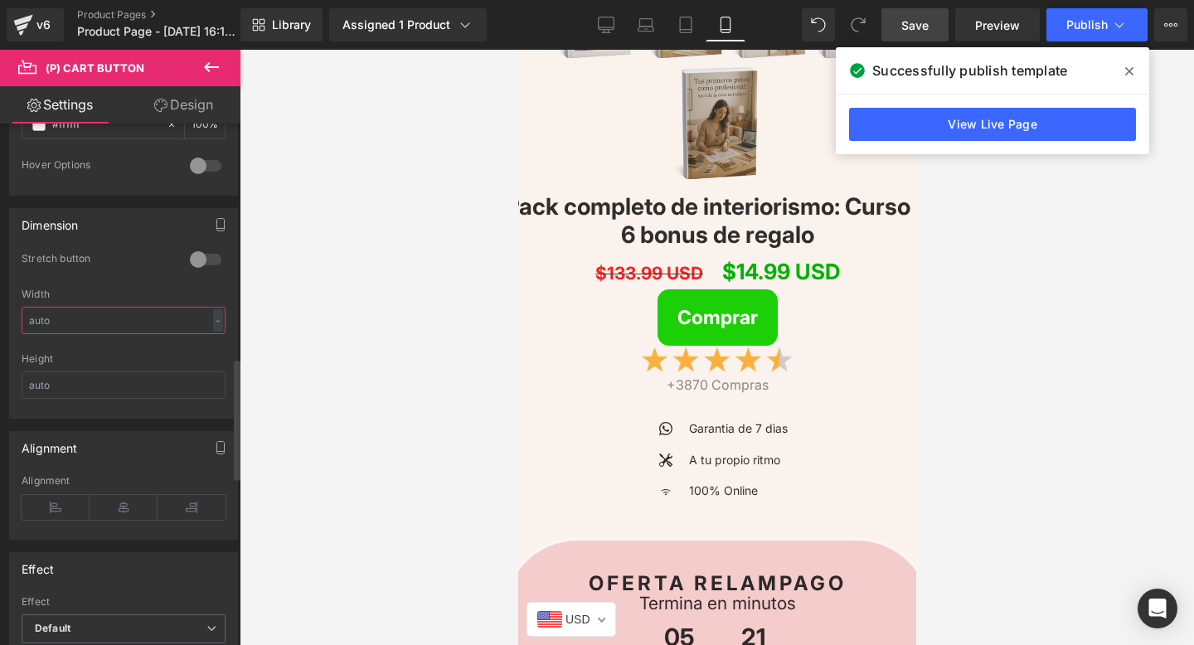
click at [154, 319] on input "text" at bounding box center [124, 320] width 204 height 27
click at [199, 265] on div at bounding box center [206, 259] width 40 height 27
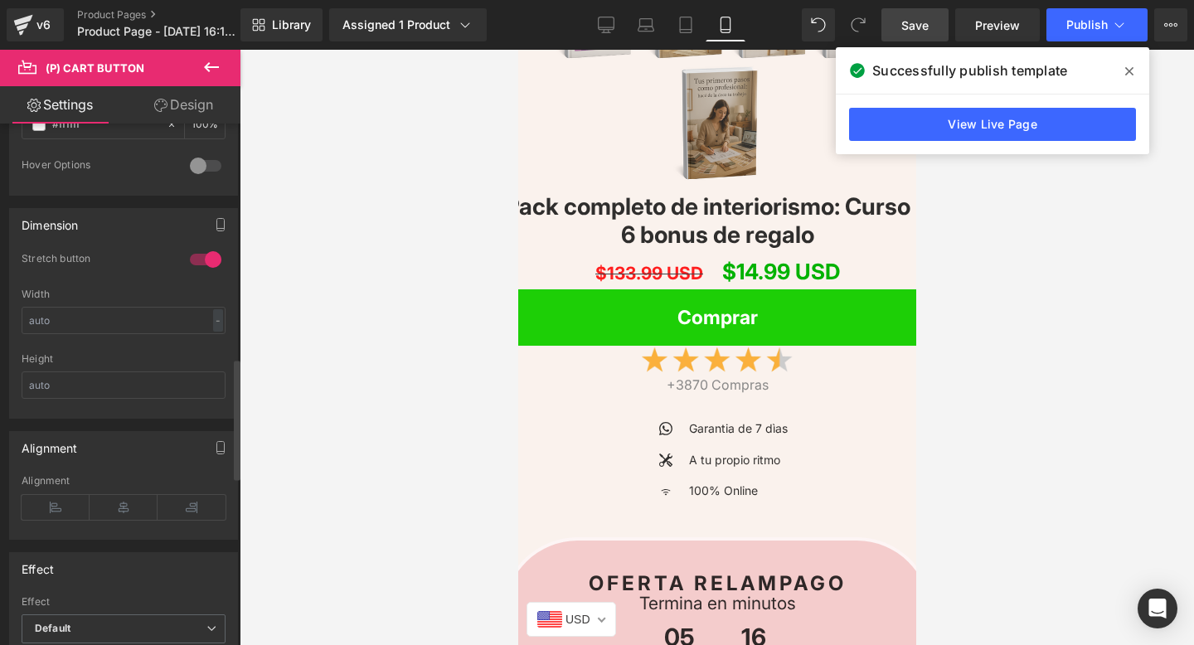
click at [198, 265] on div at bounding box center [206, 259] width 40 height 27
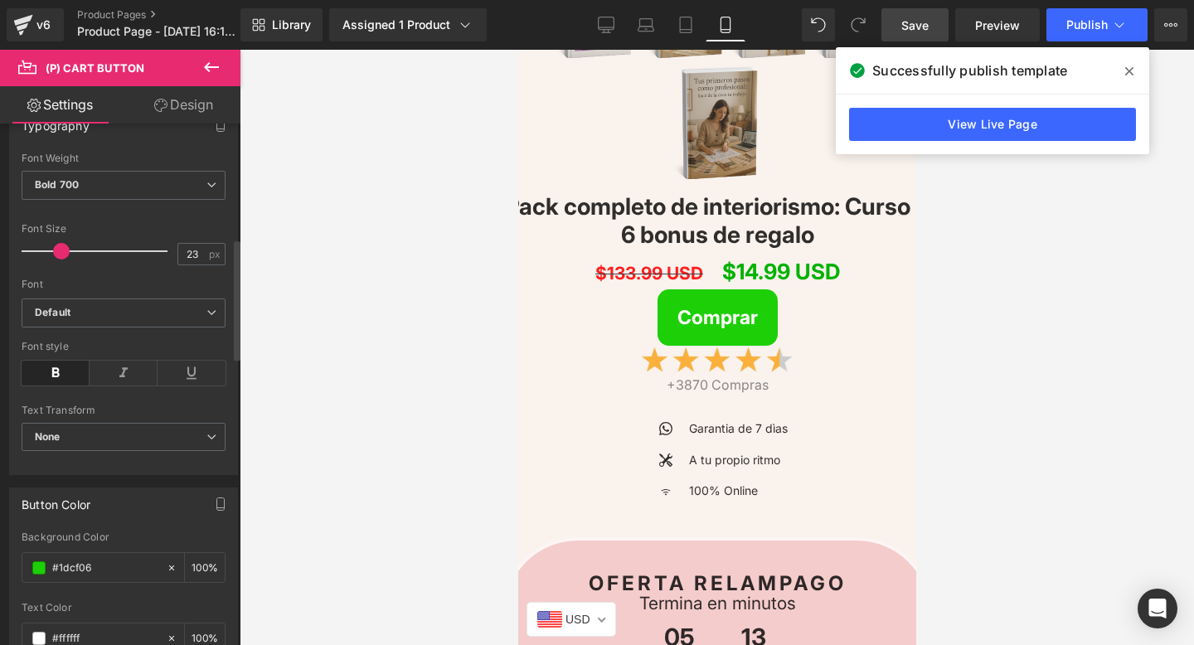
scroll to position [495, 0]
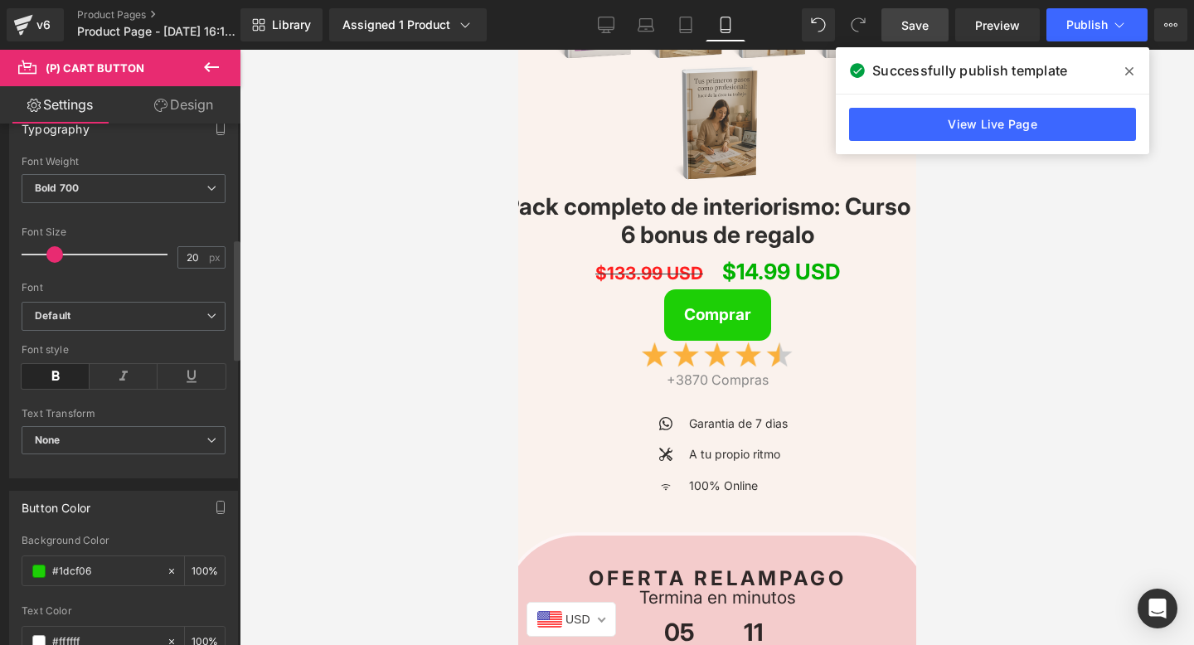
type input "21"
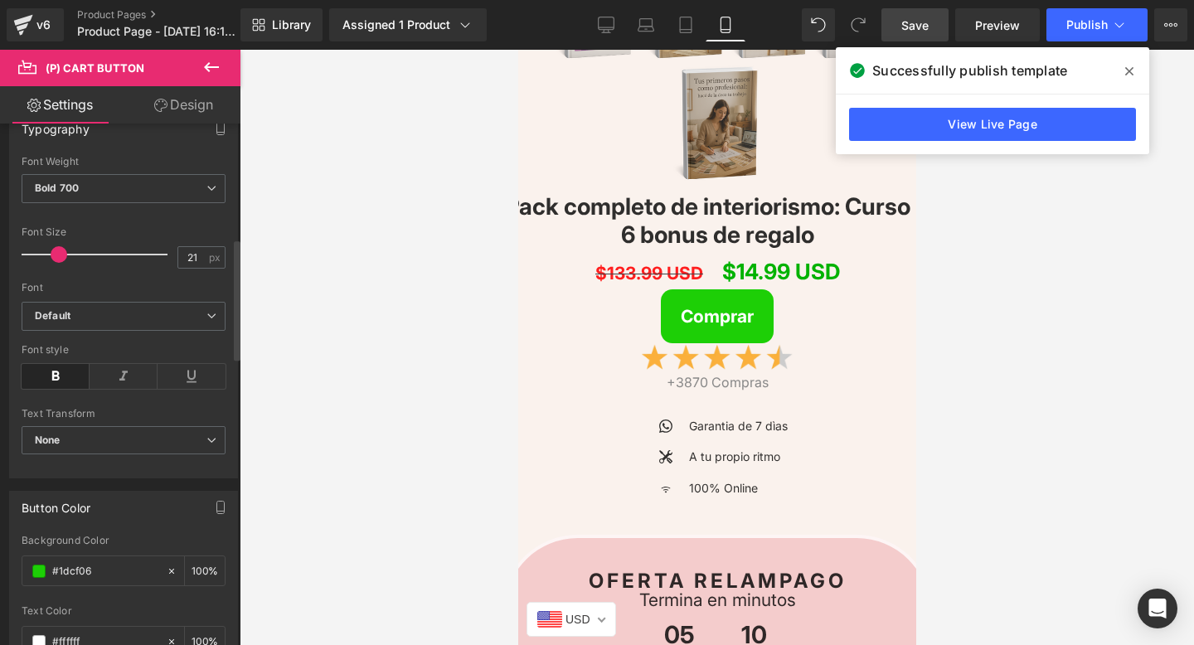
click at [59, 247] on span at bounding box center [59, 254] width 17 height 17
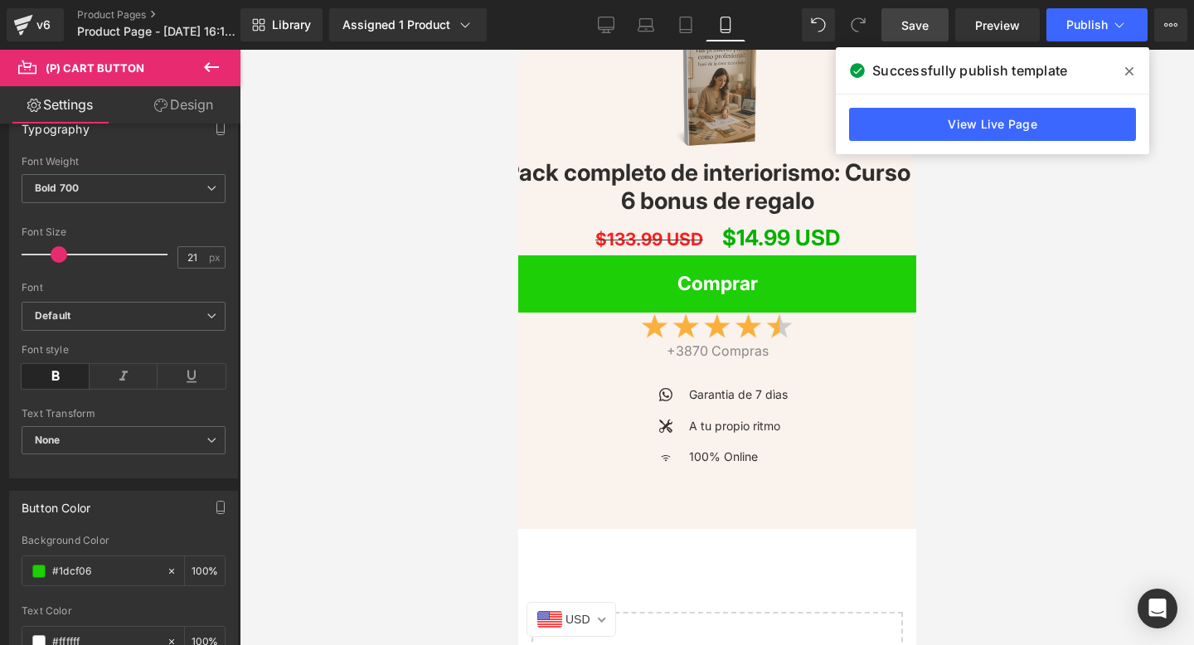
scroll to position [5113, 0]
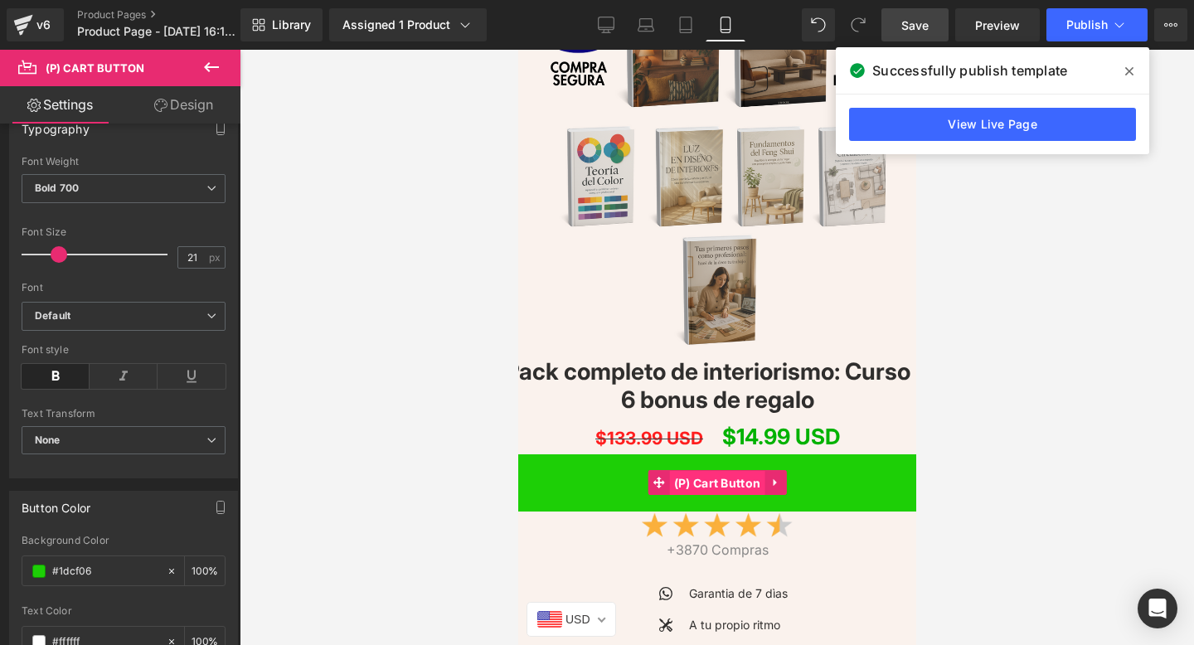
click at [702, 482] on span "(P) Cart Button" at bounding box center [716, 483] width 95 height 25
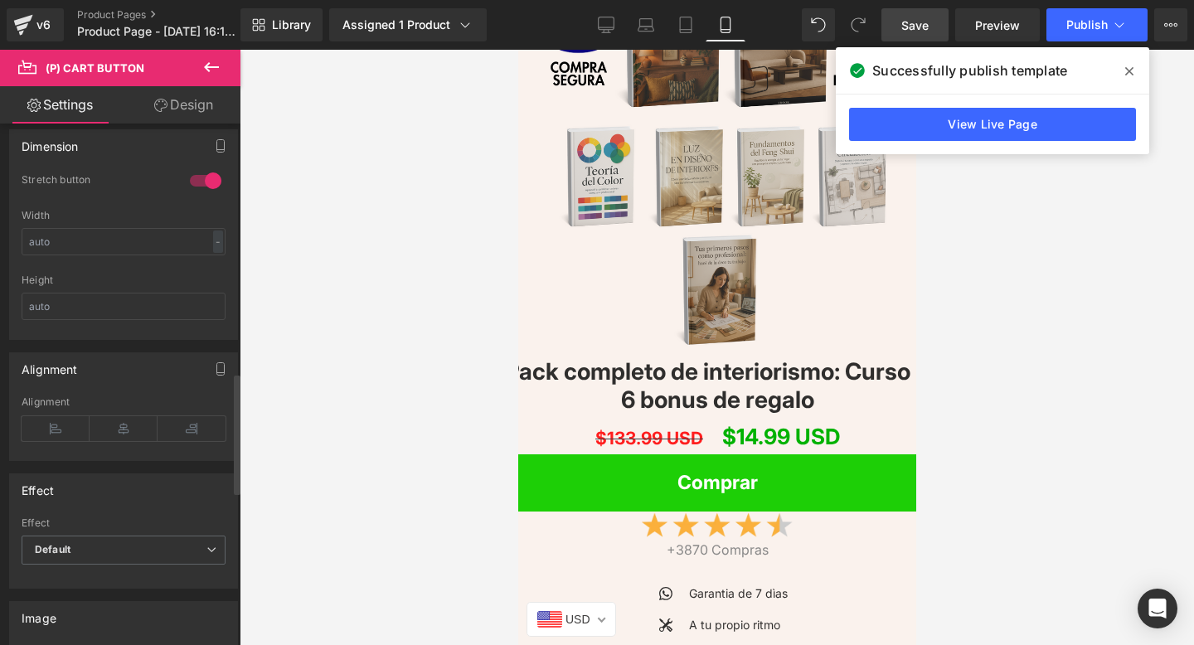
scroll to position [1075, 0]
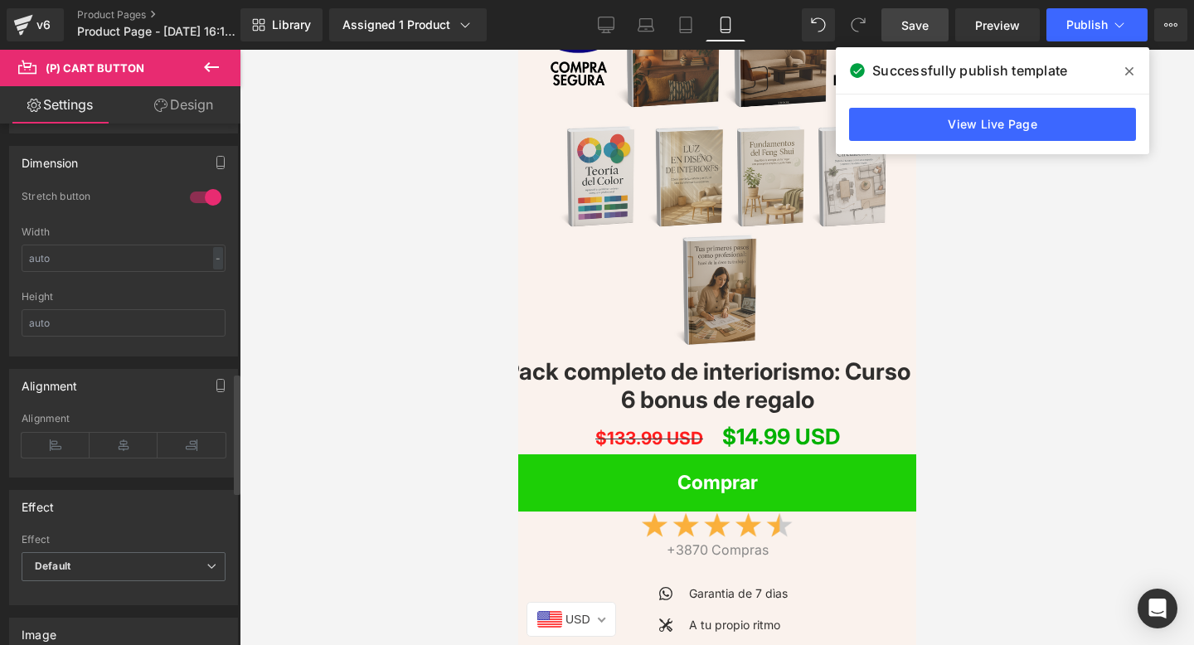
click at [190, 194] on div at bounding box center [206, 197] width 40 height 27
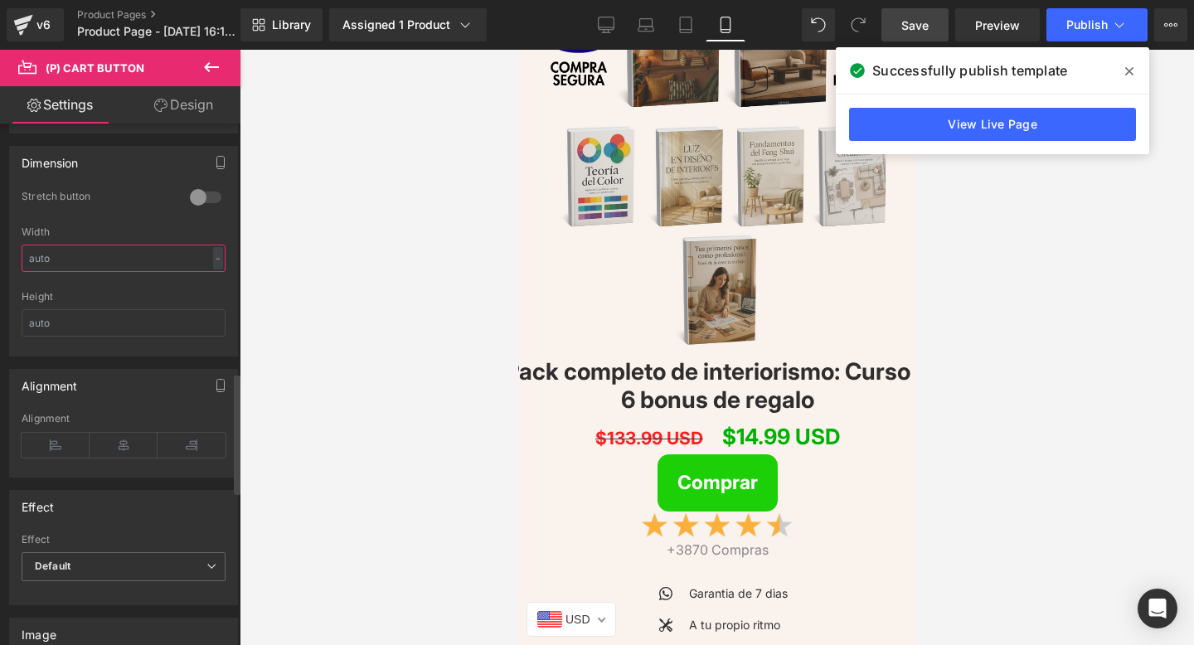
click at [100, 265] on input "text" at bounding box center [124, 258] width 204 height 27
type input "3"
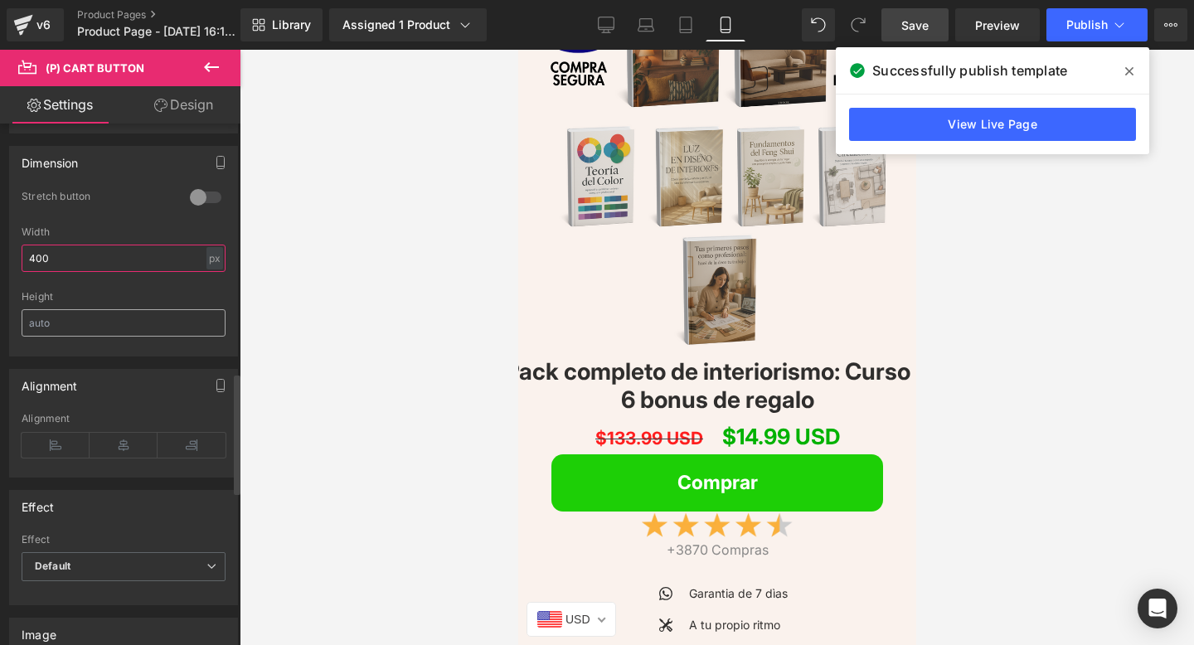
type input "400"
click at [56, 319] on input "text" at bounding box center [124, 322] width 204 height 27
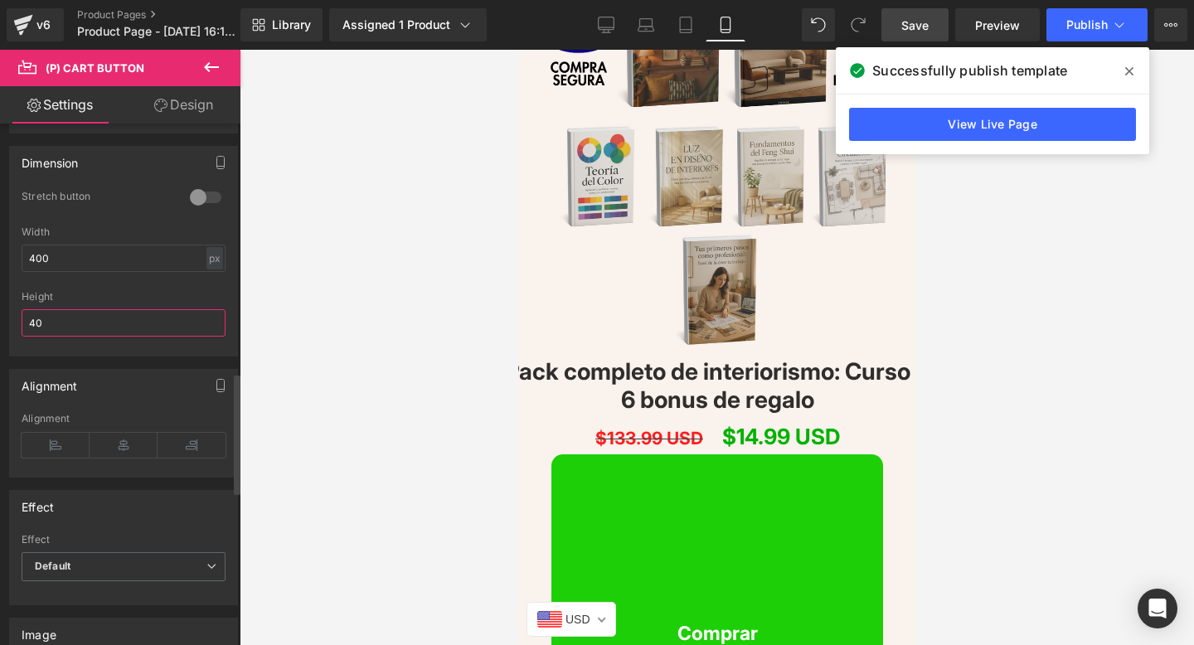
type input "4"
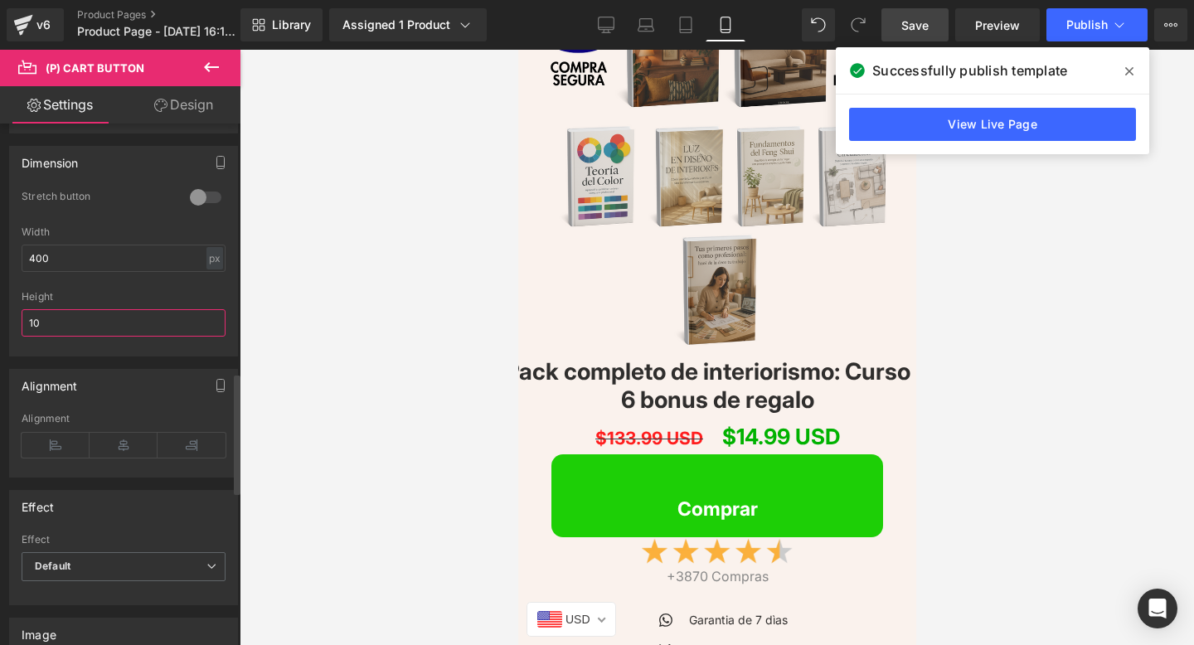
type input "1"
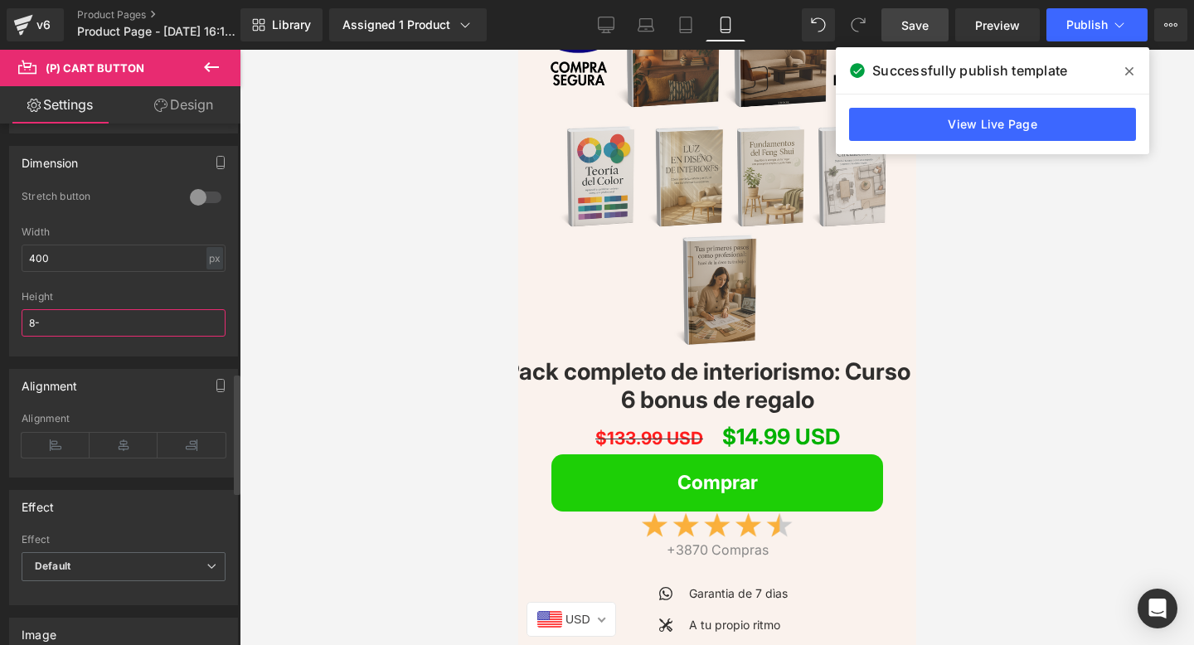
type input "8"
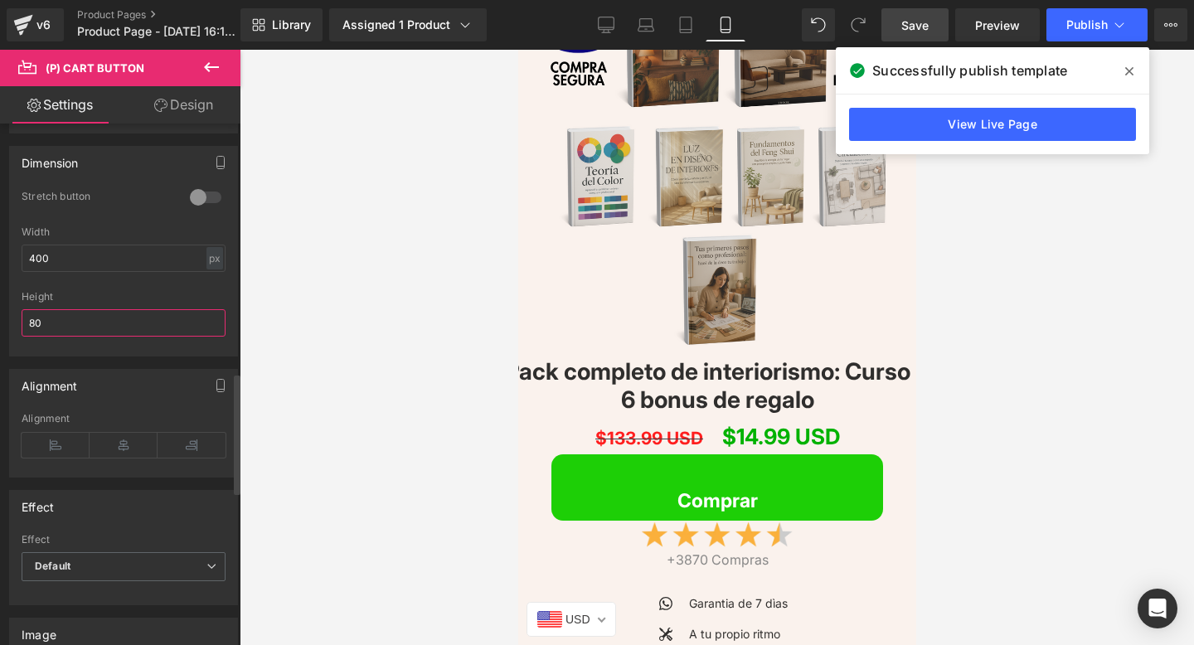
type input "8"
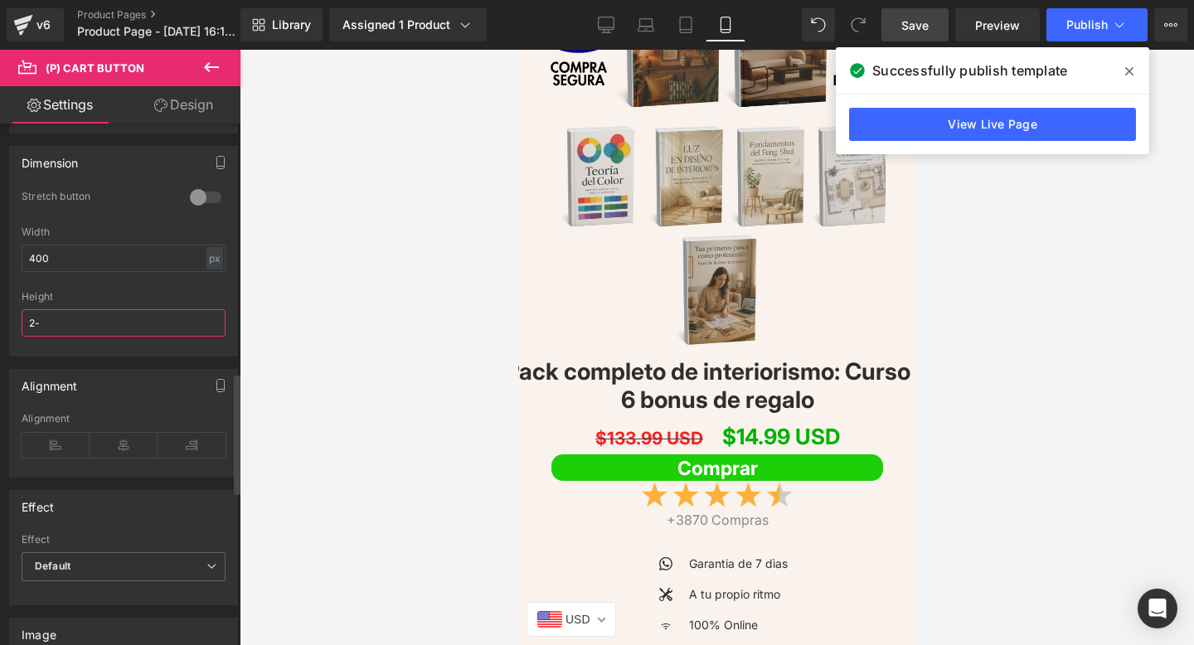
type input "2"
type input "0"
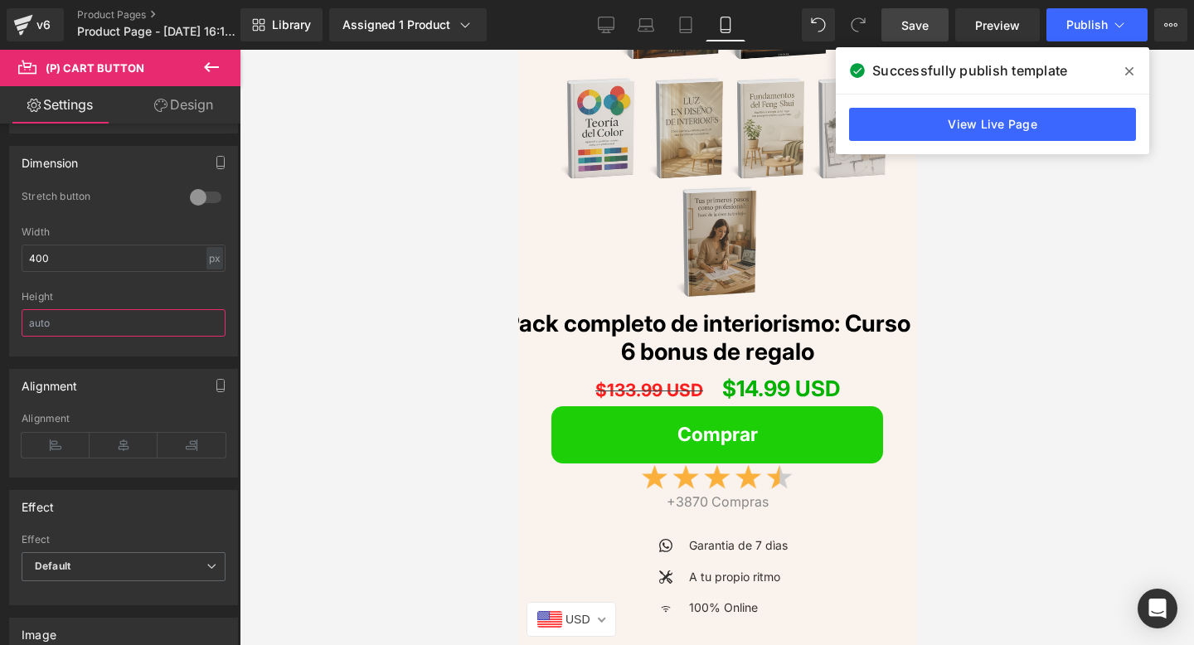
scroll to position [5280, 0]
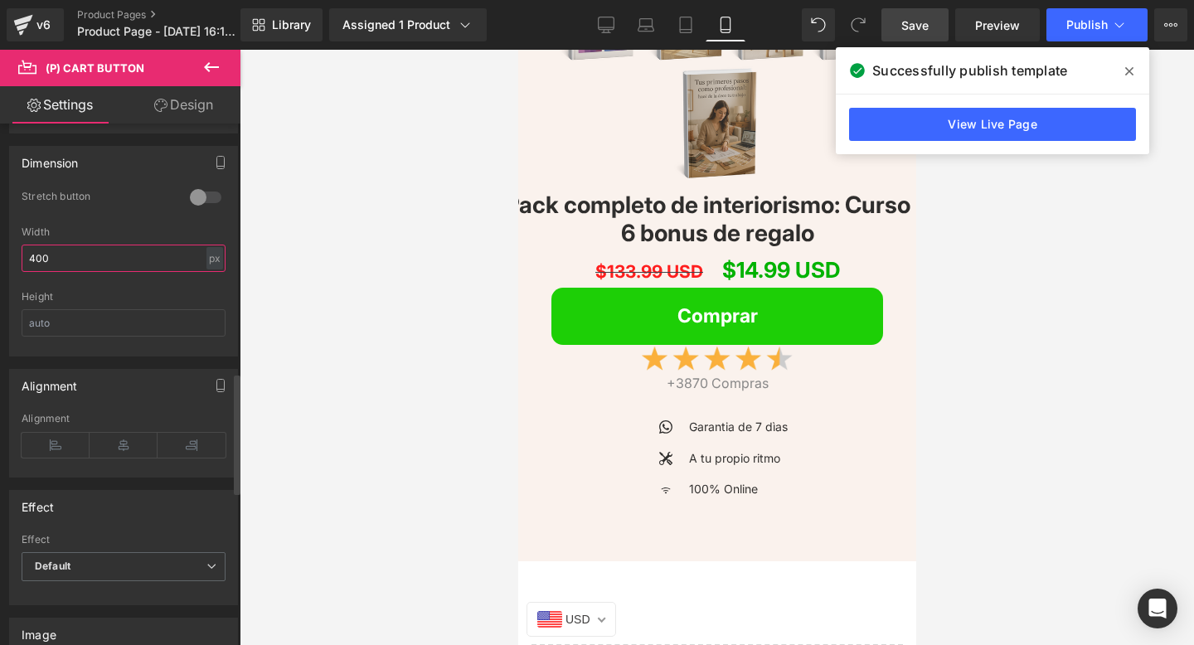
click at [33, 259] on input "400" at bounding box center [124, 258] width 204 height 27
type input "200"
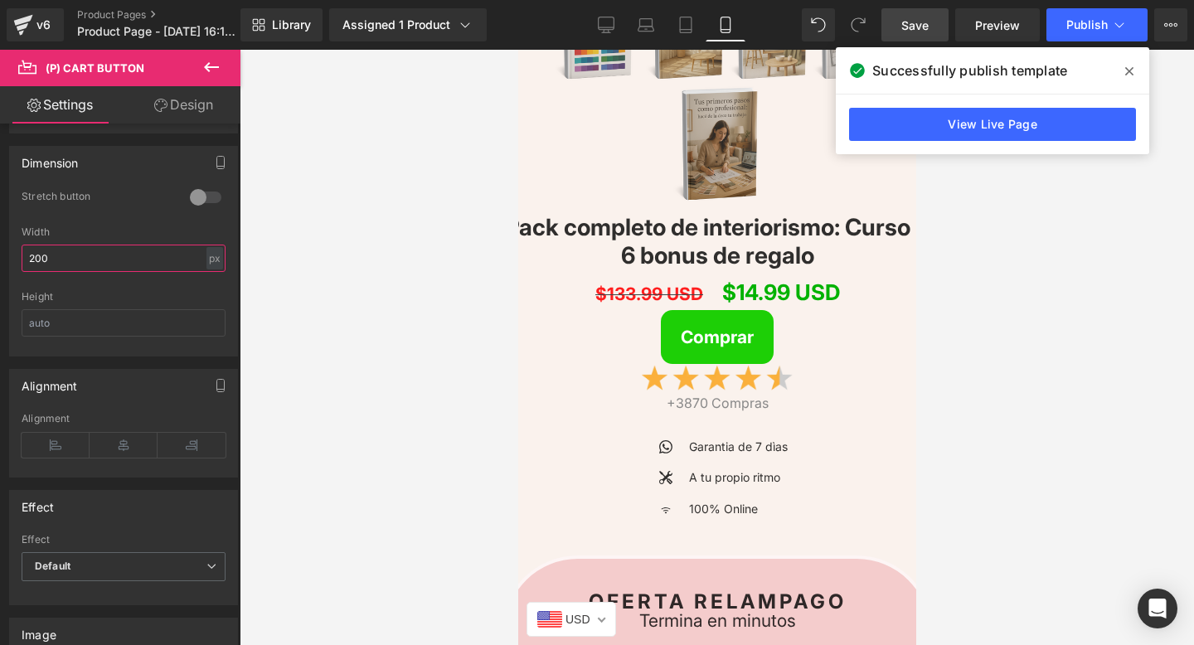
scroll to position [3649, 0]
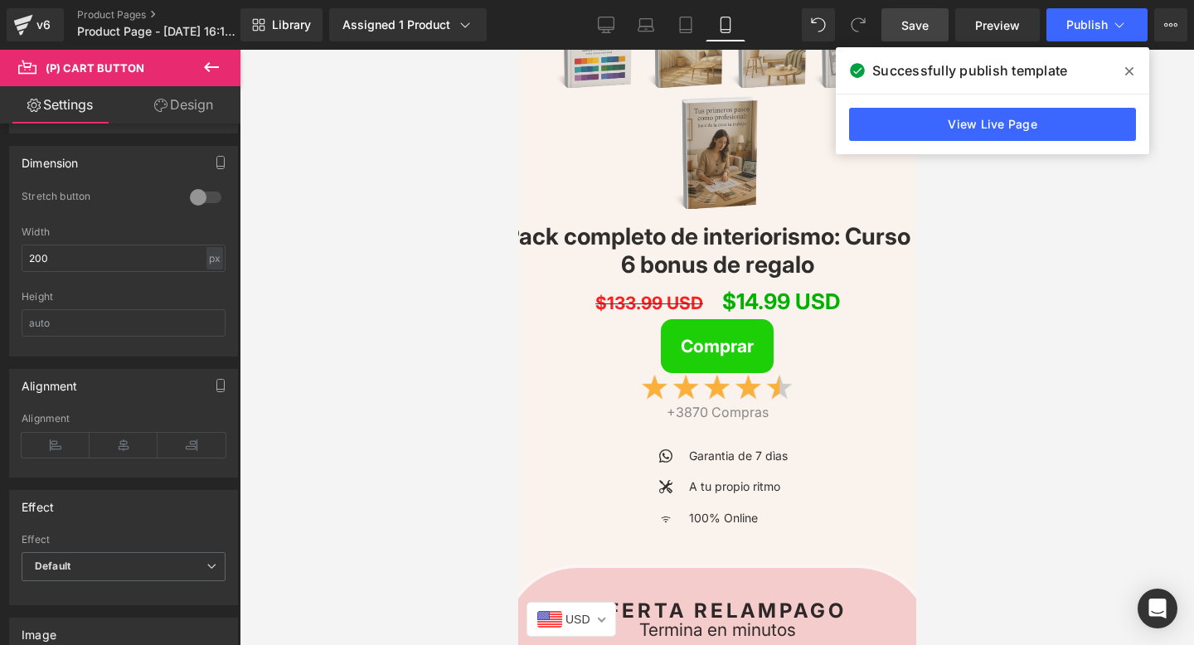
click at [726, 313] on span "$14.99 USD" at bounding box center [780, 301] width 118 height 35
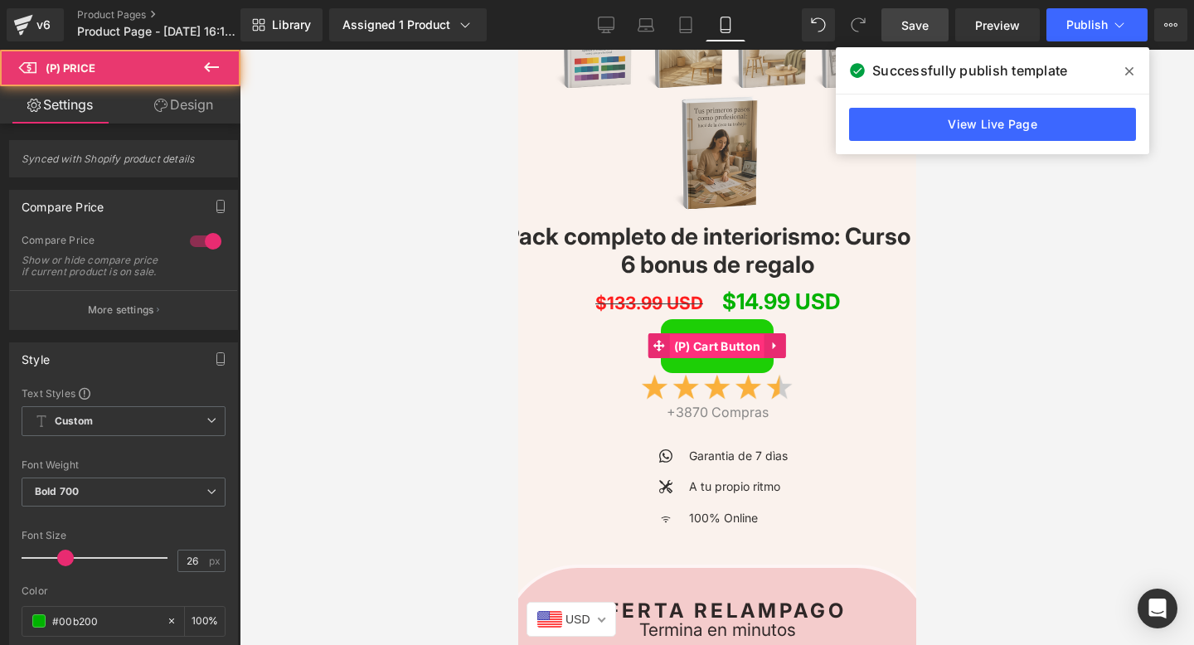
click at [710, 346] on span "(P) Cart Button" at bounding box center [716, 346] width 95 height 25
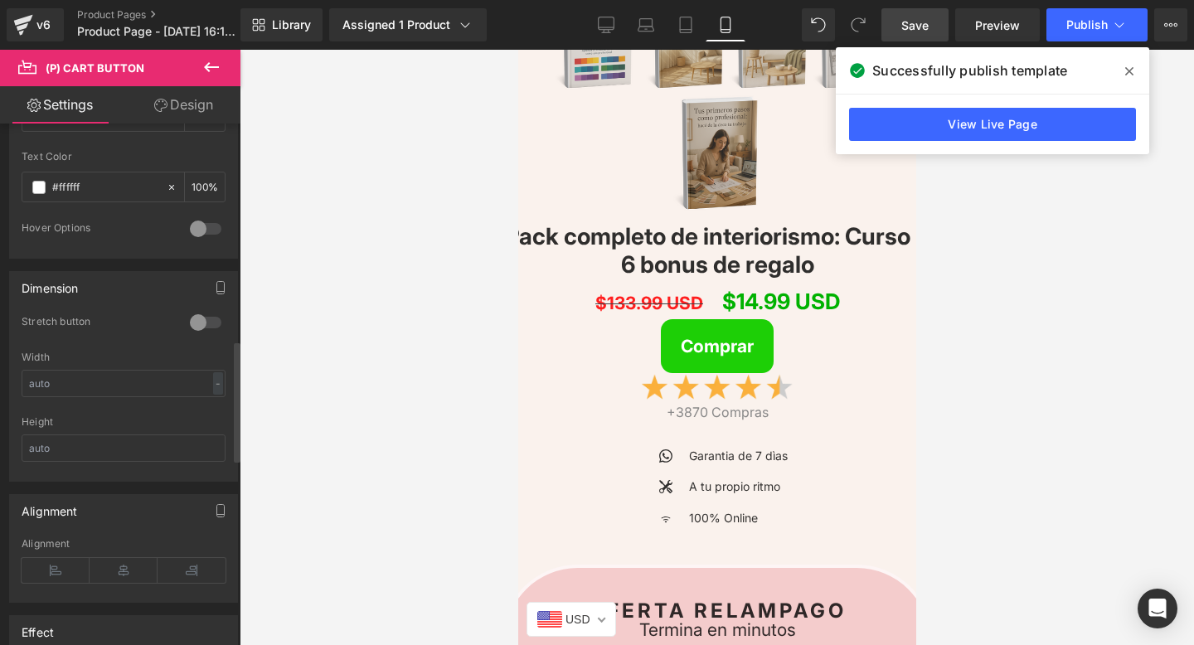
scroll to position [969, 0]
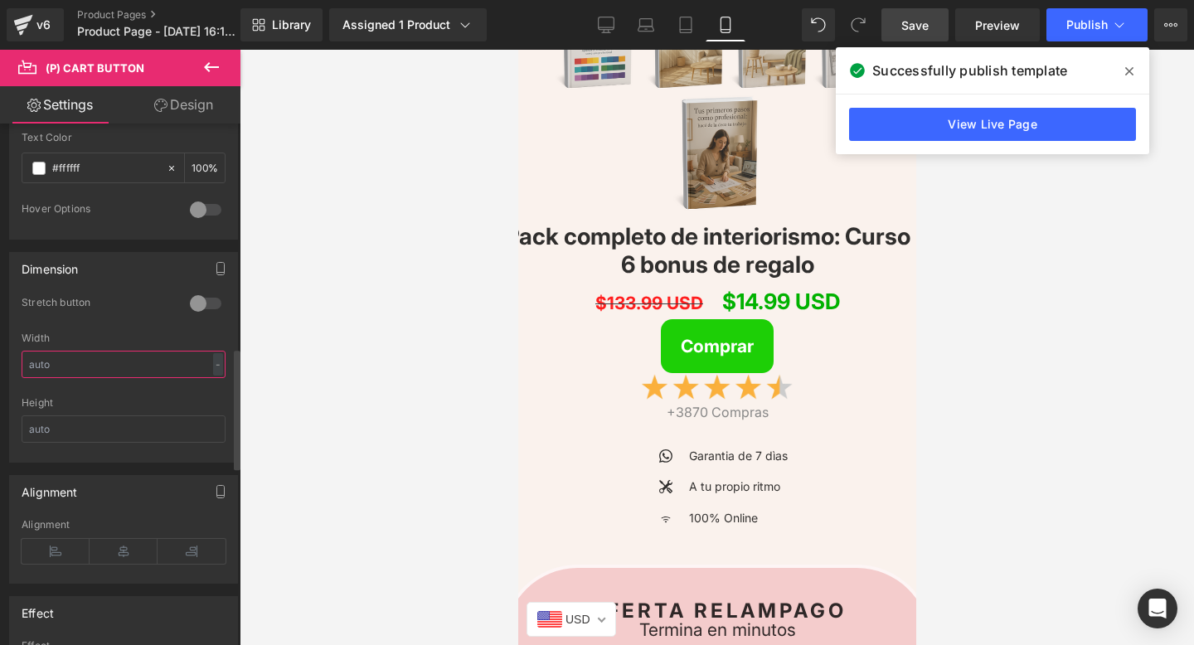
click at [56, 371] on input "text" at bounding box center [124, 364] width 204 height 27
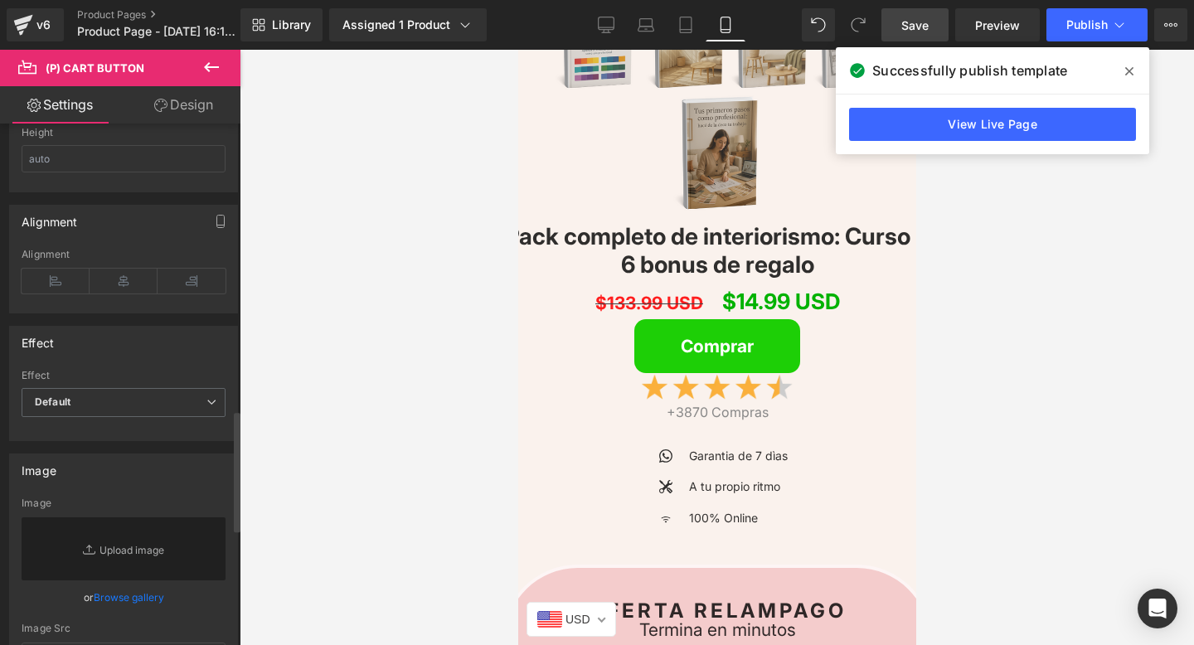
scroll to position [1236, 0]
type input "200"
click at [76, 415] on span "Default" at bounding box center [124, 405] width 204 height 29
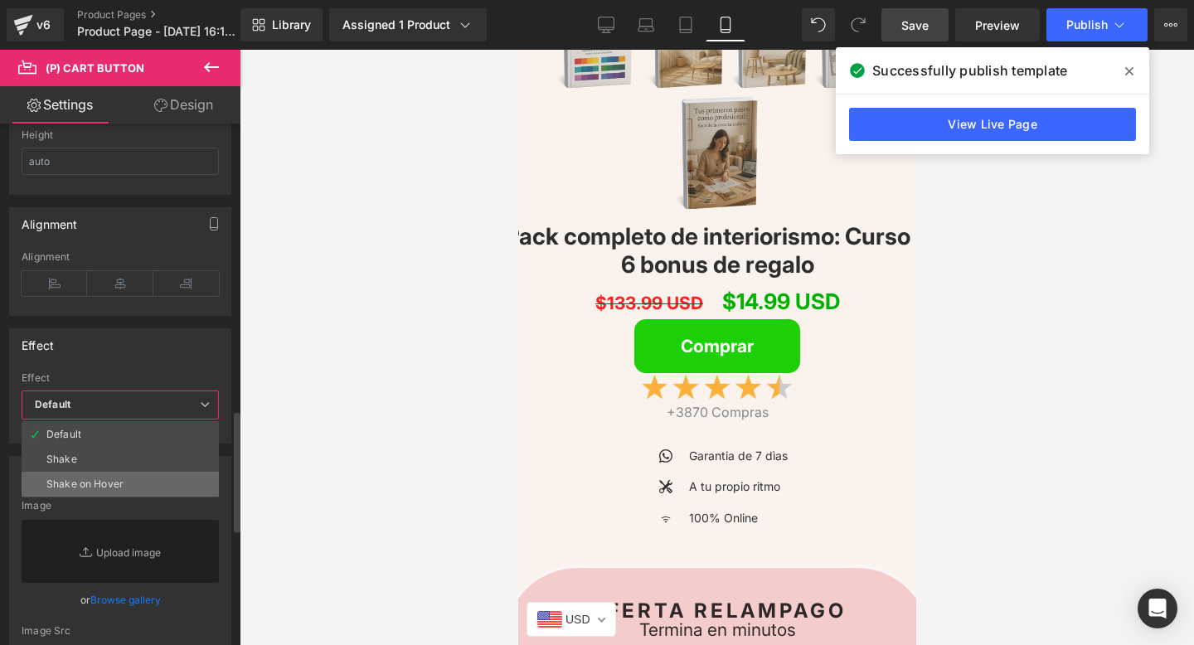
click at [65, 478] on div "Shake on Hover" at bounding box center [84, 484] width 77 height 12
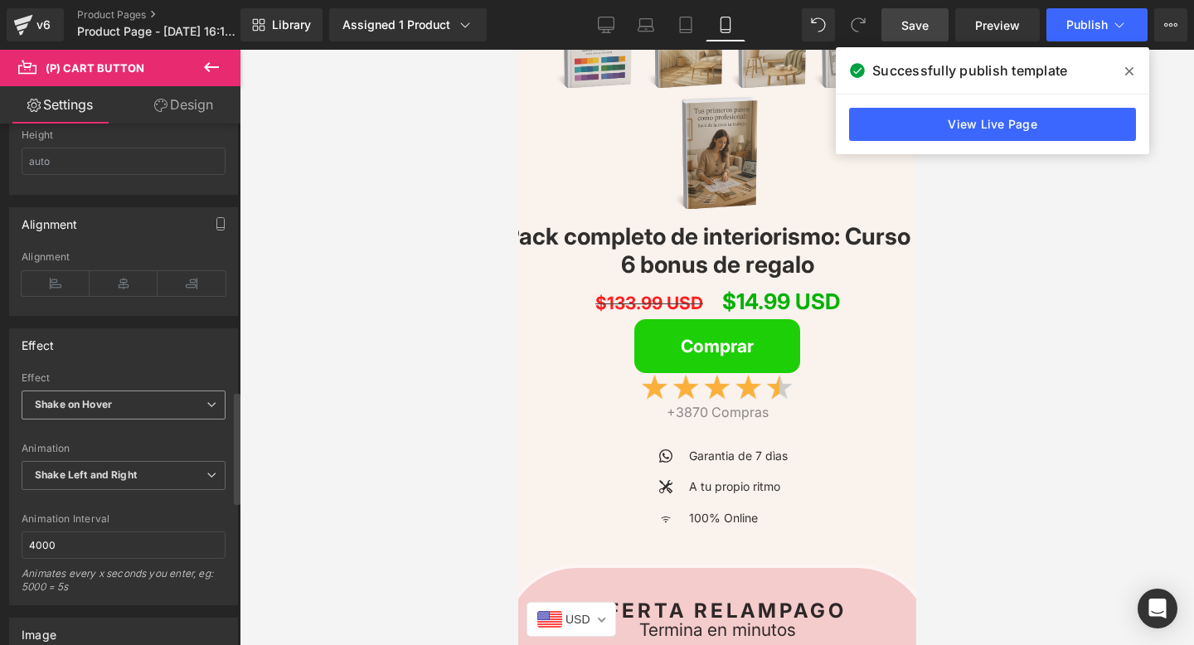
click at [127, 405] on span "Shake on Hover" at bounding box center [124, 405] width 204 height 29
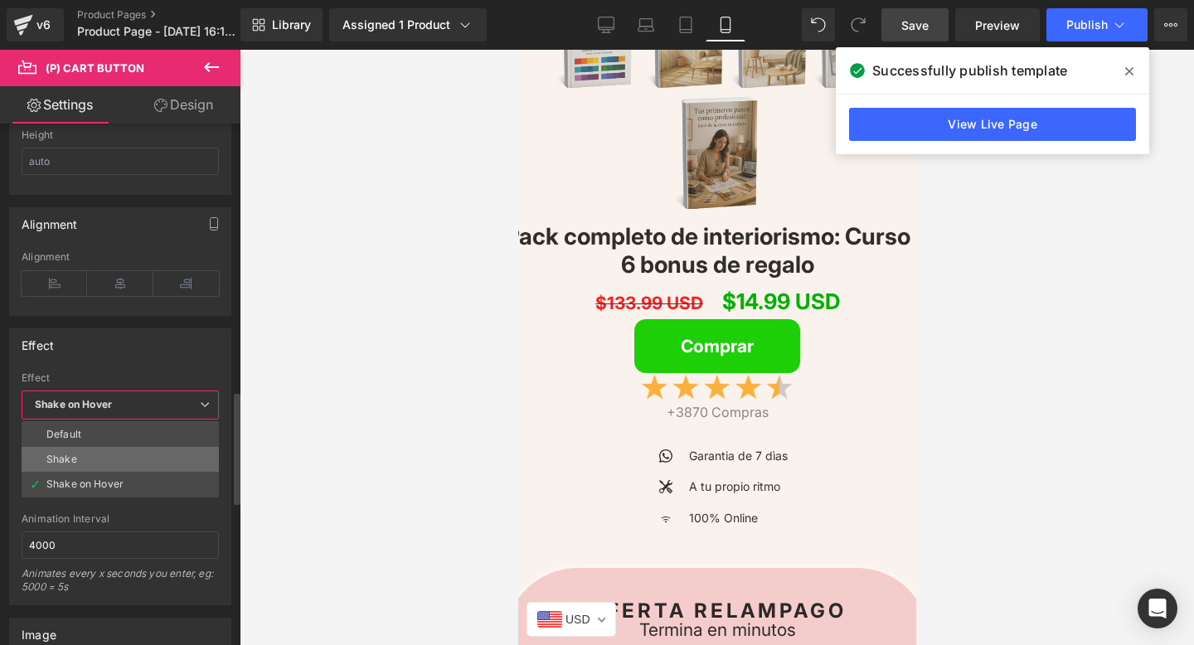
click at [104, 449] on li "Shake" at bounding box center [120, 459] width 197 height 25
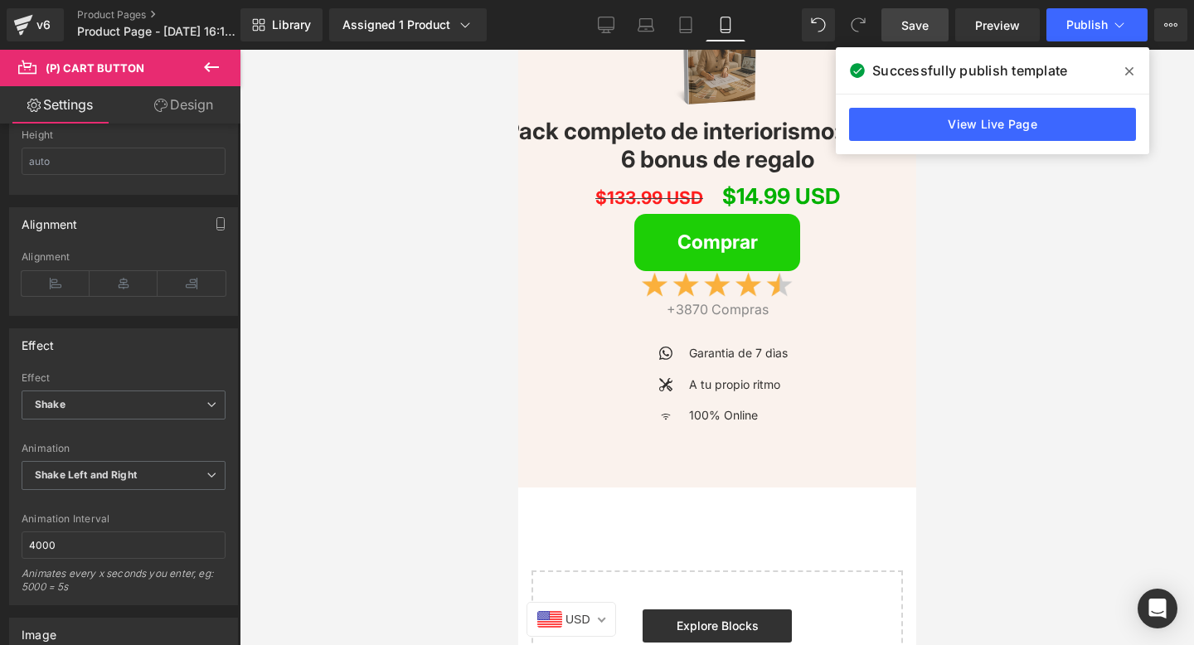
scroll to position [5353, 0]
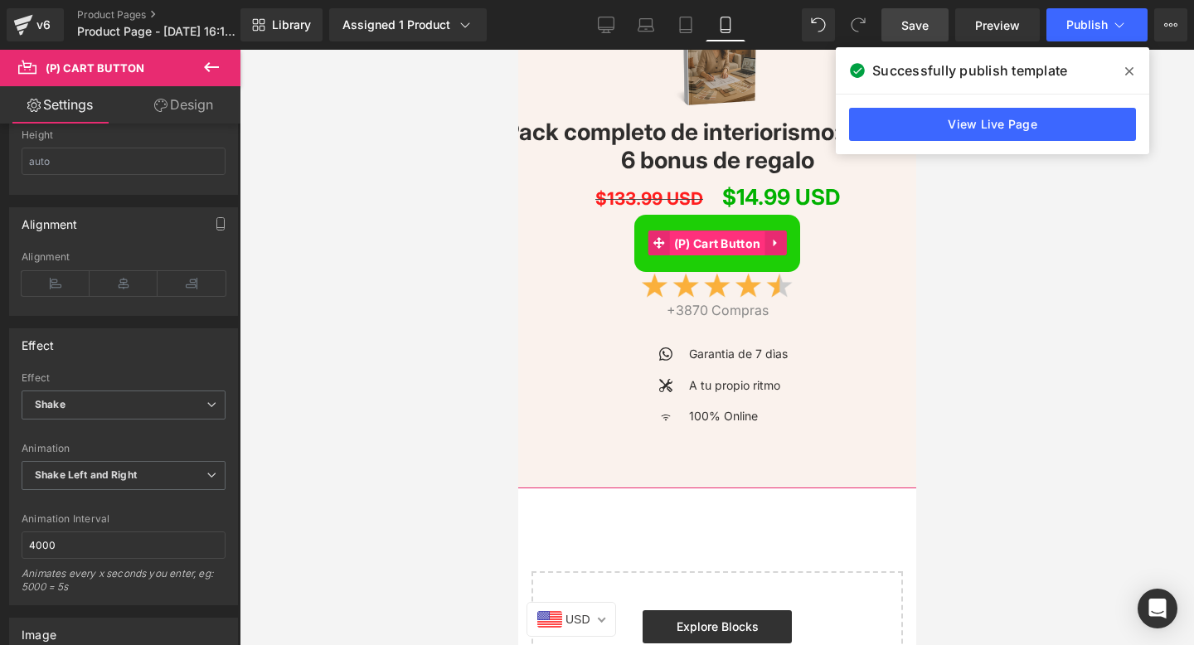
click at [697, 235] on span "(P) Cart Button" at bounding box center [716, 243] width 95 height 25
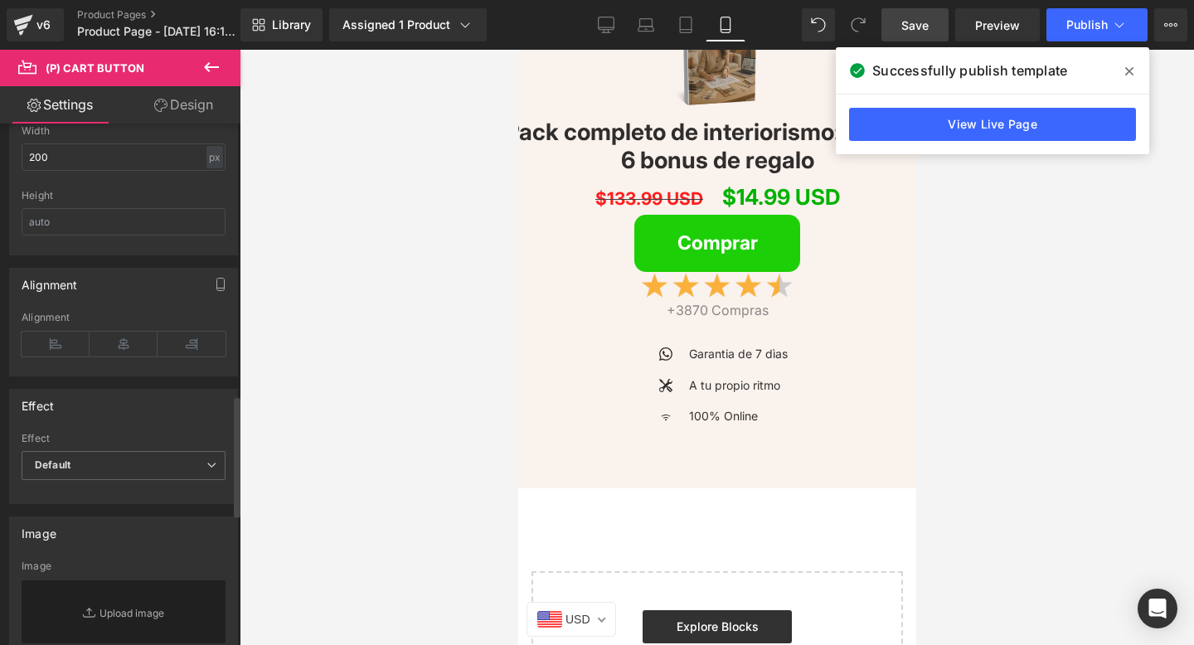
scroll to position [1173, 0]
click at [108, 448] on div "Effect Default Default Shake Shake on Hover" at bounding box center [124, 469] width 204 height 66
click at [100, 459] on span "Default" at bounding box center [124, 468] width 204 height 29
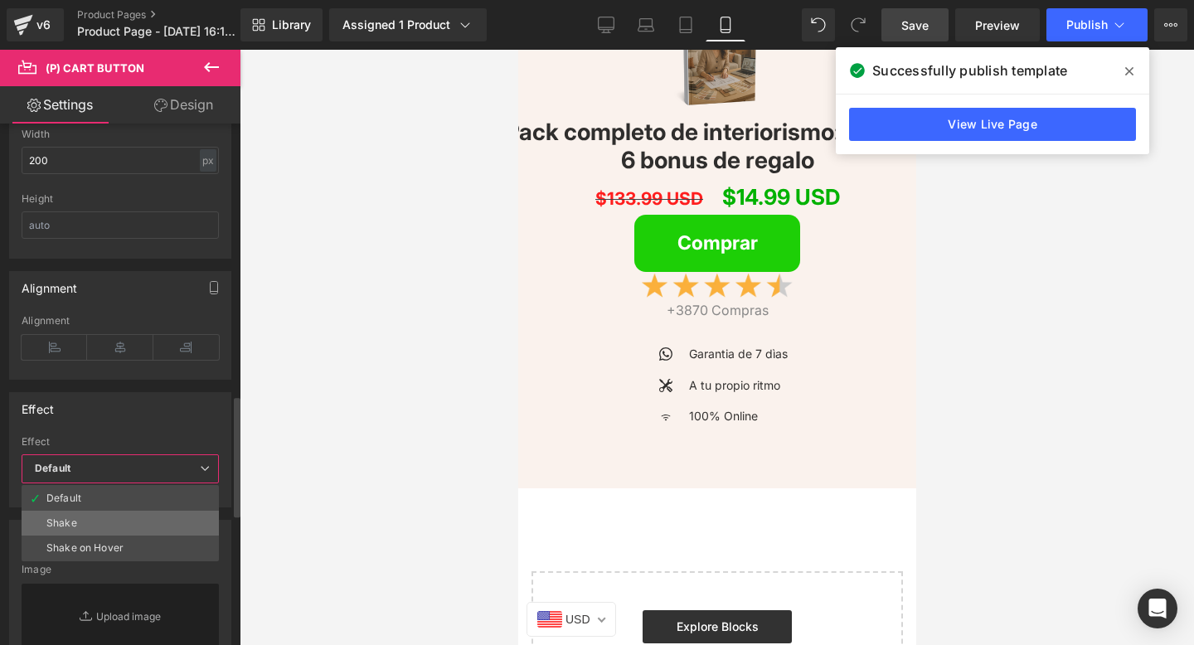
click at [75, 526] on div "Shake" at bounding box center [61, 523] width 31 height 12
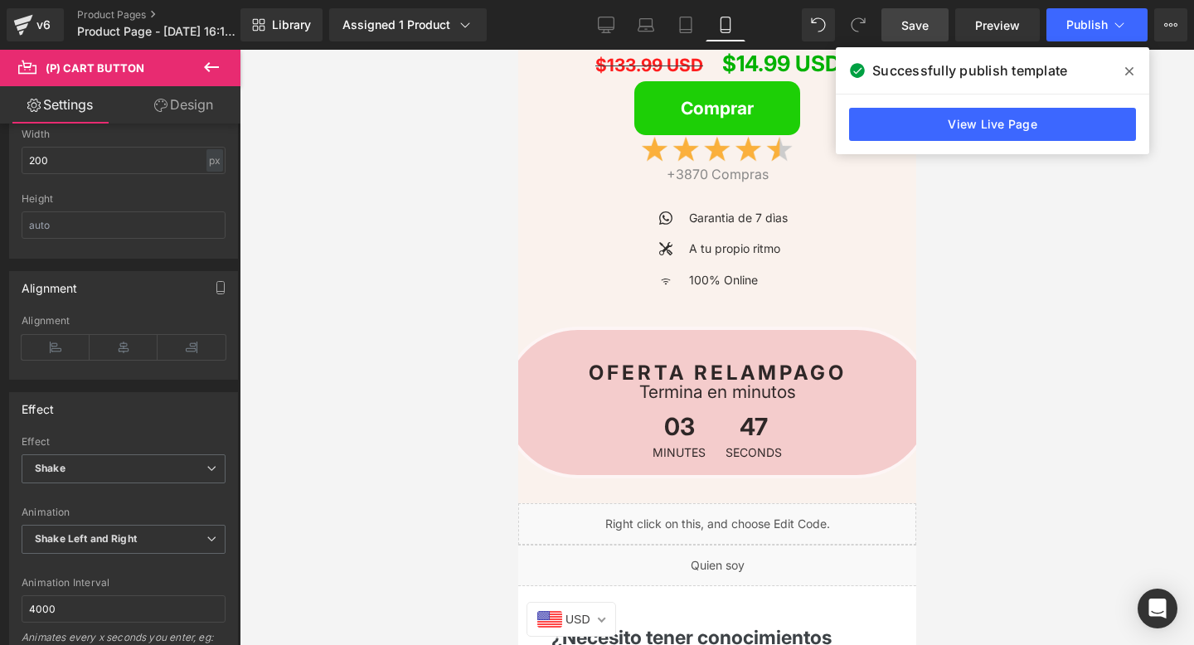
scroll to position [3925, 0]
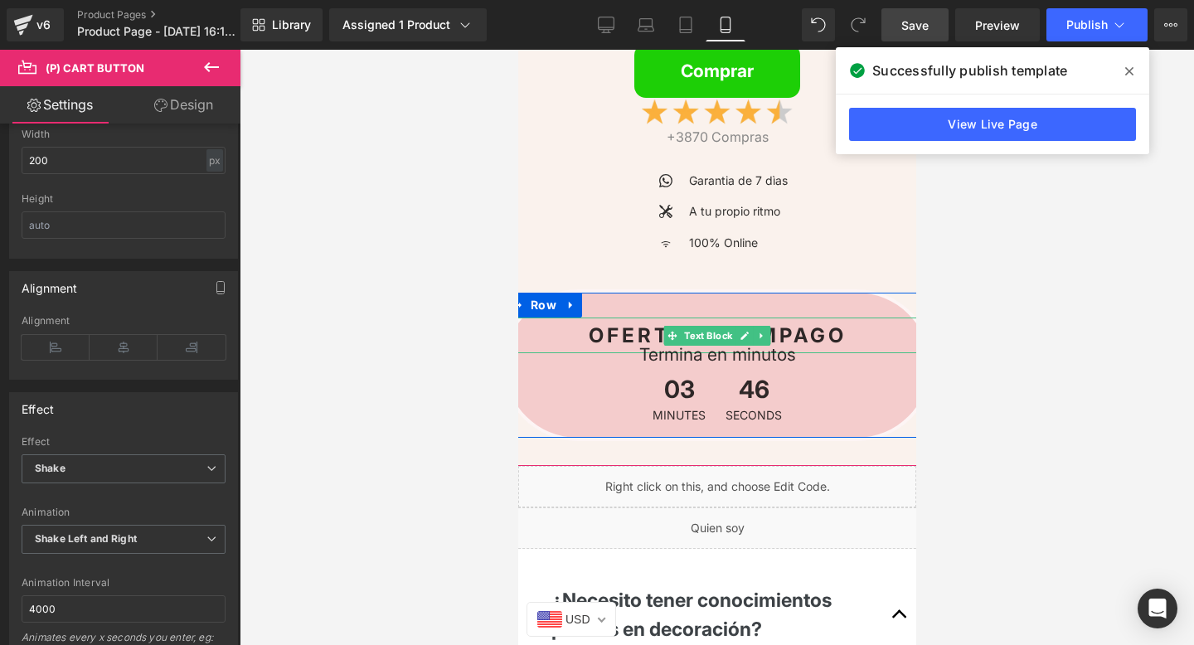
click at [862, 330] on p "OFERTA RELAMPAGO" at bounding box center [717, 336] width 400 height 36
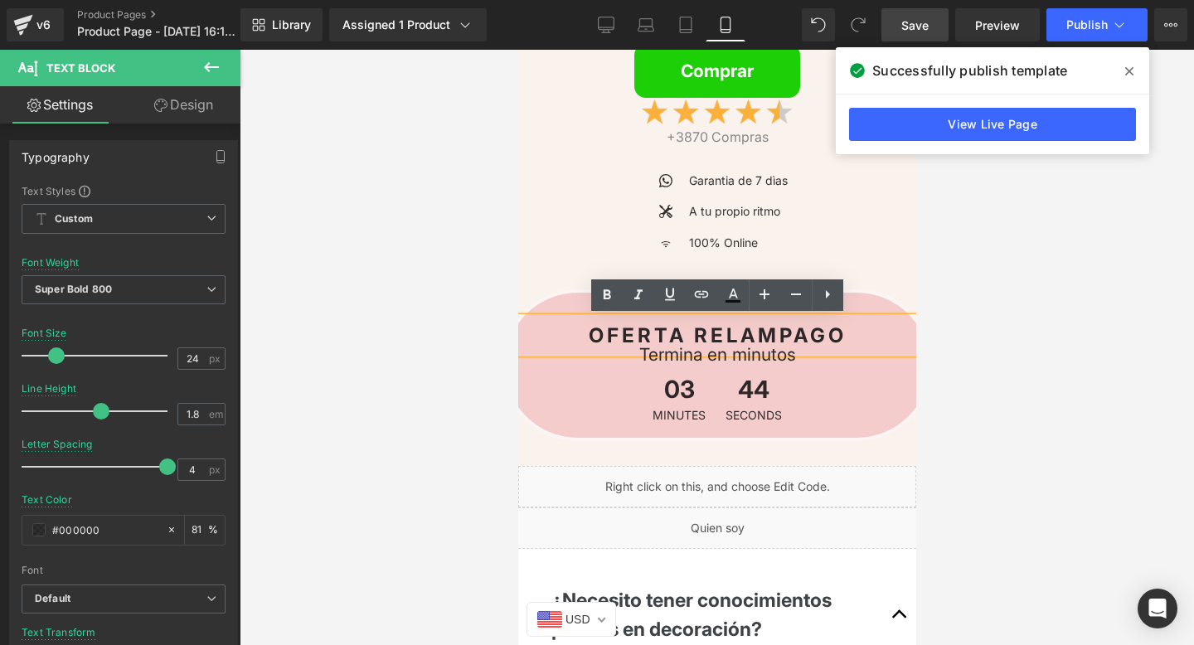
click at [879, 301] on div "OFERTA RELAMPAGO Text Block Termina en minutos Text Block 03 Minutes 44 Seconds…" at bounding box center [716, 365] width 431 height 152
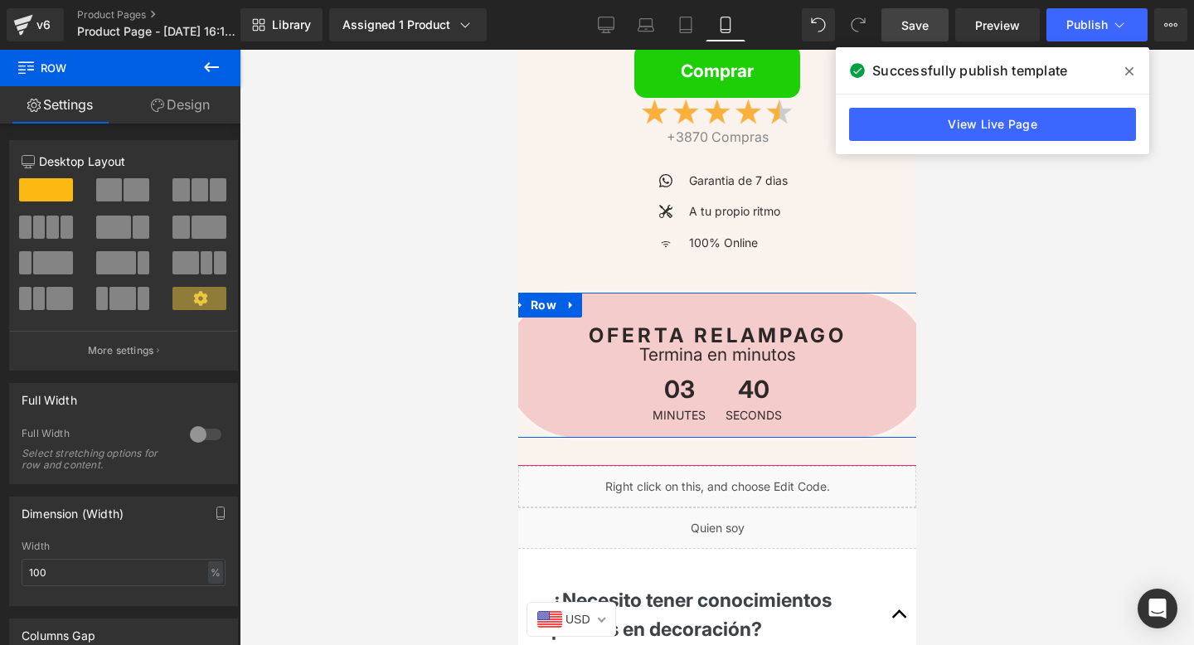
click at [873, 330] on p "OFERTA RELAMPAGO" at bounding box center [717, 336] width 400 height 36
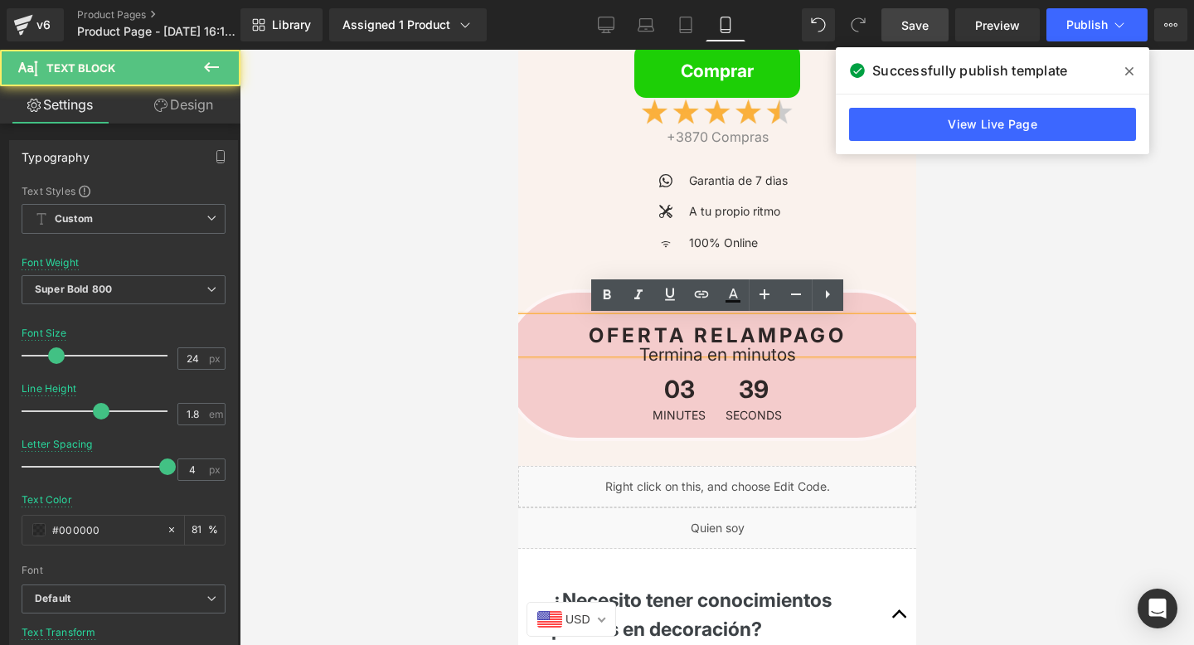
click at [858, 304] on div "OFERTA RELAMPAGO Text Block Termina en minutos Text Block 03 Minutes 39 Seconds…" at bounding box center [716, 365] width 431 height 152
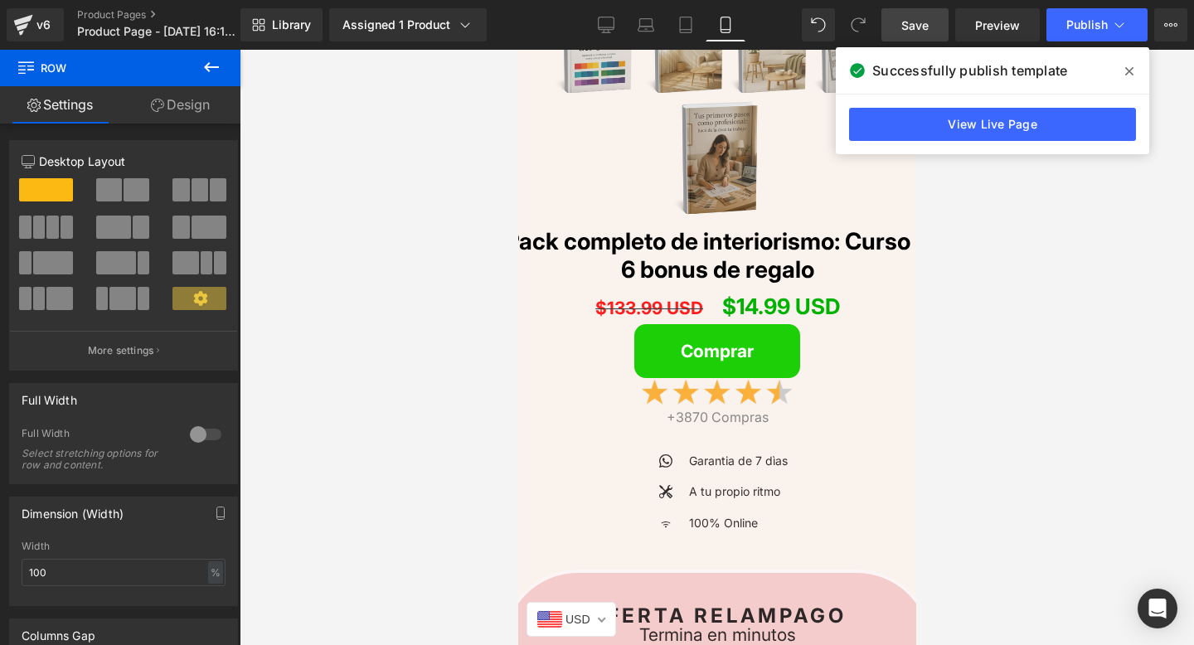
scroll to position [3631, 0]
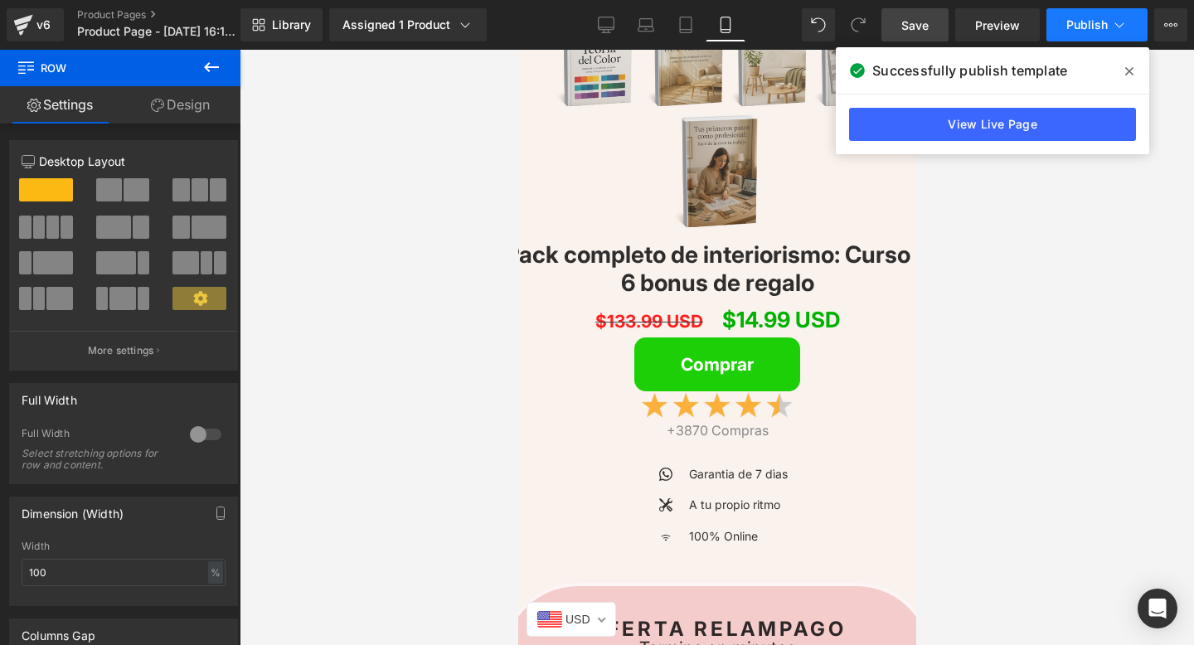
click at [1082, 23] on span "Publish" at bounding box center [1086, 24] width 41 height 13
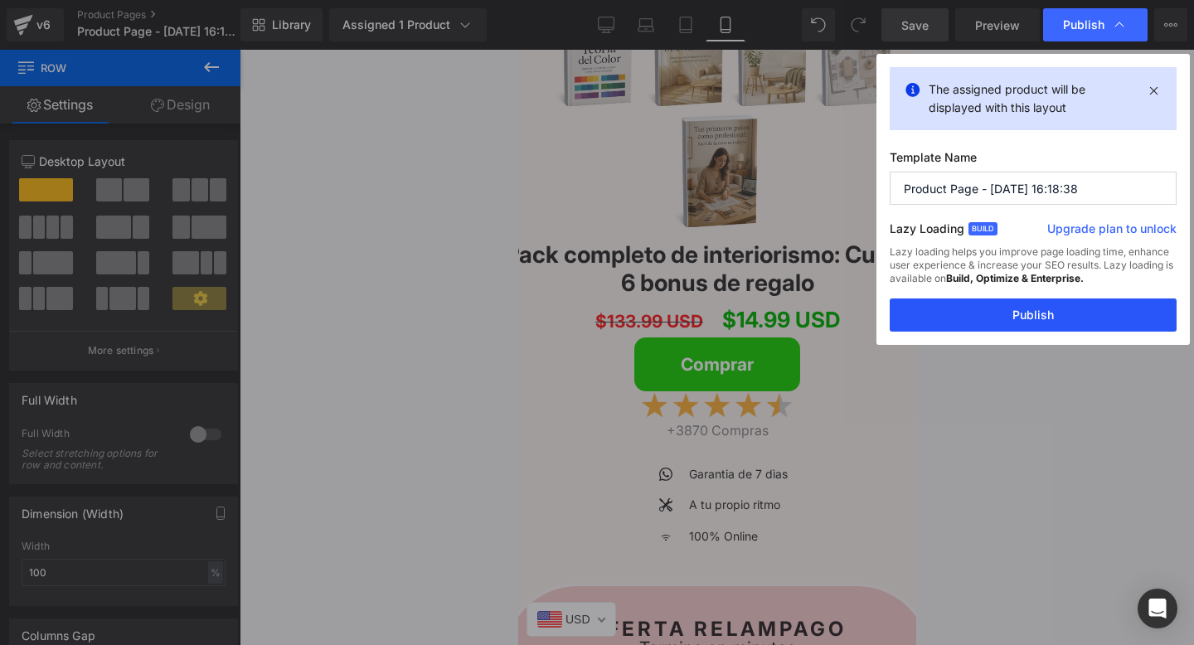
click at [993, 319] on button "Publish" at bounding box center [1033, 315] width 287 height 33
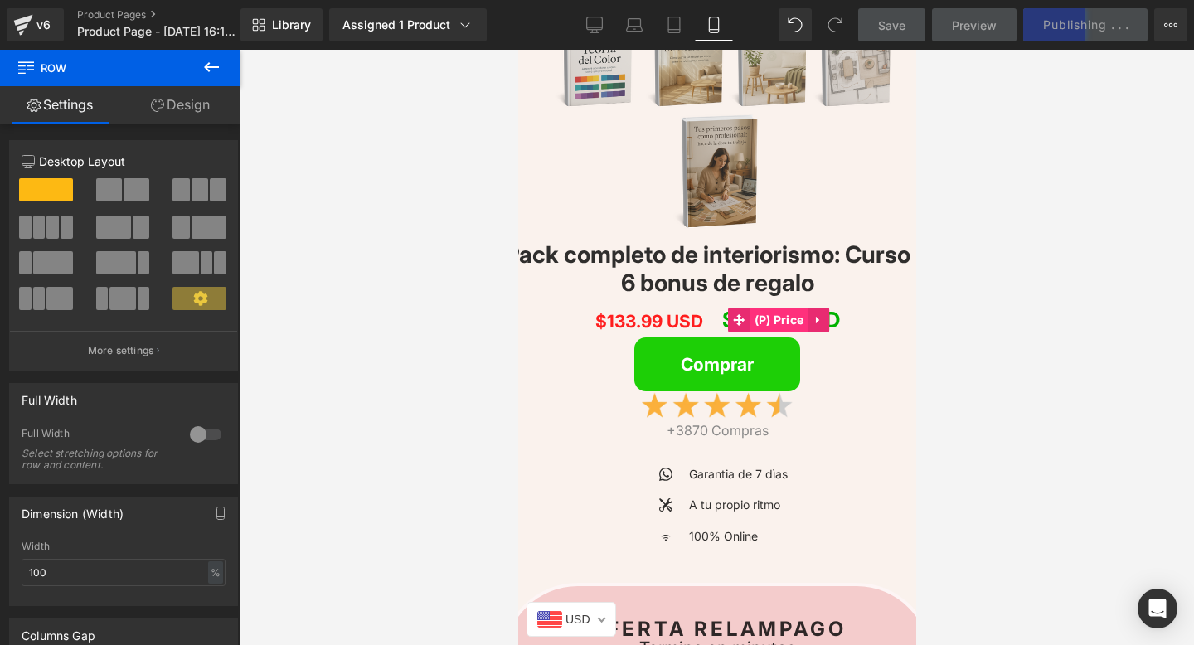
click at [791, 322] on span "(P) Price" at bounding box center [779, 320] width 58 height 25
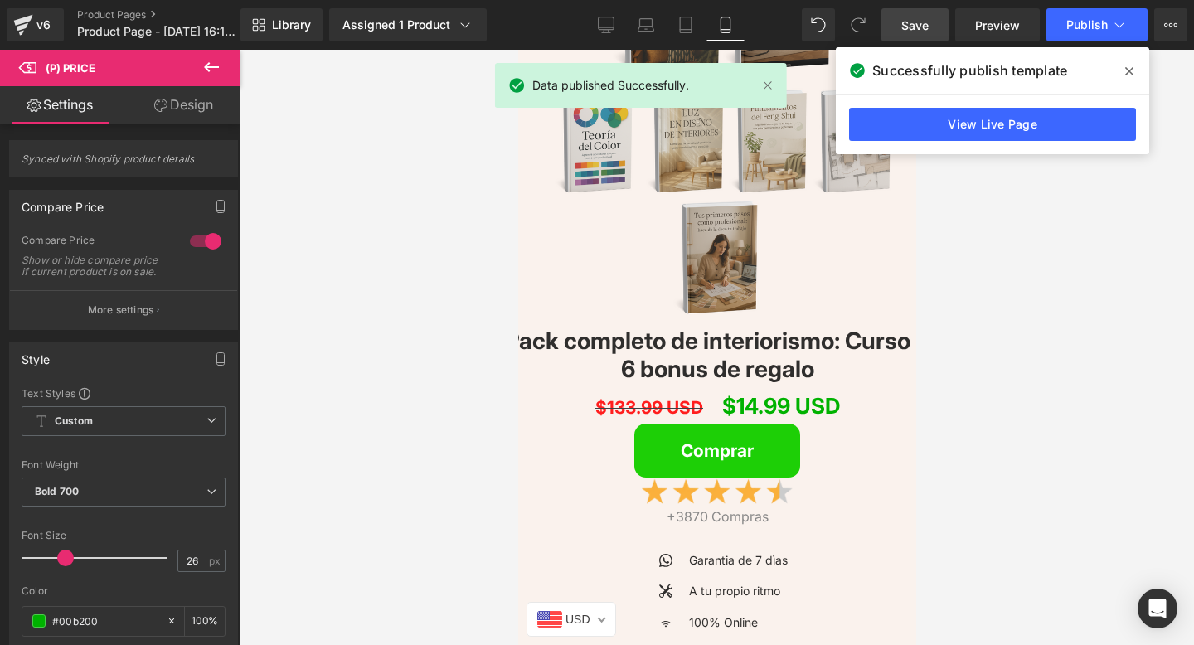
scroll to position [3544, 0]
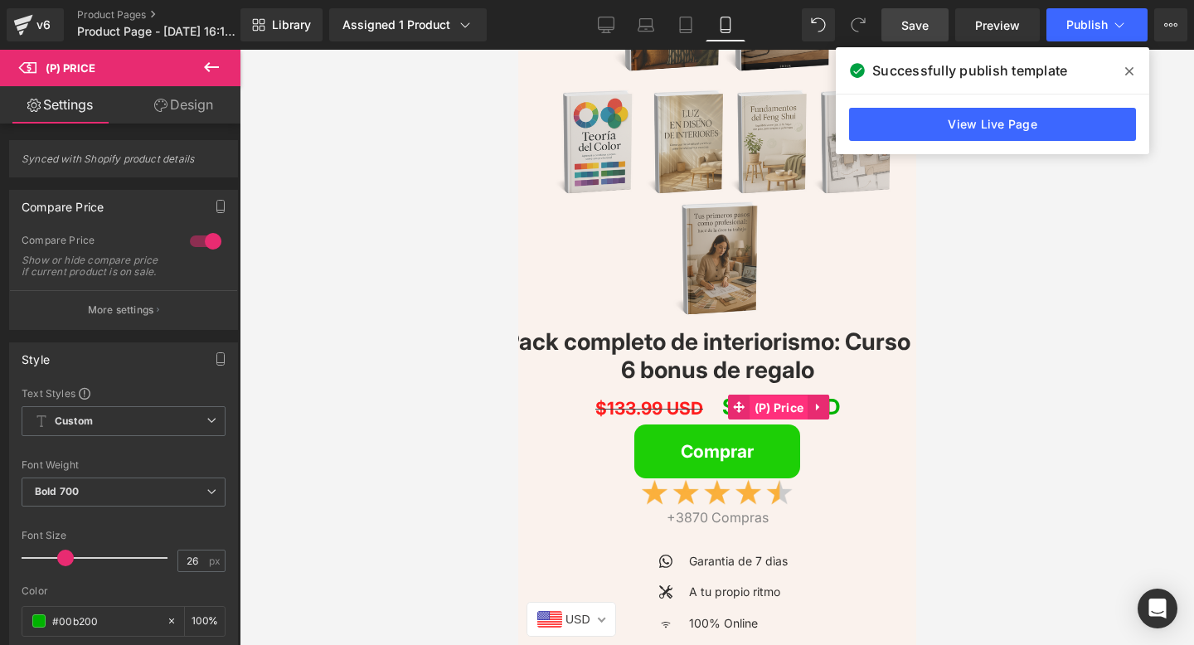
click at [758, 405] on span "(P) Price" at bounding box center [779, 408] width 58 height 25
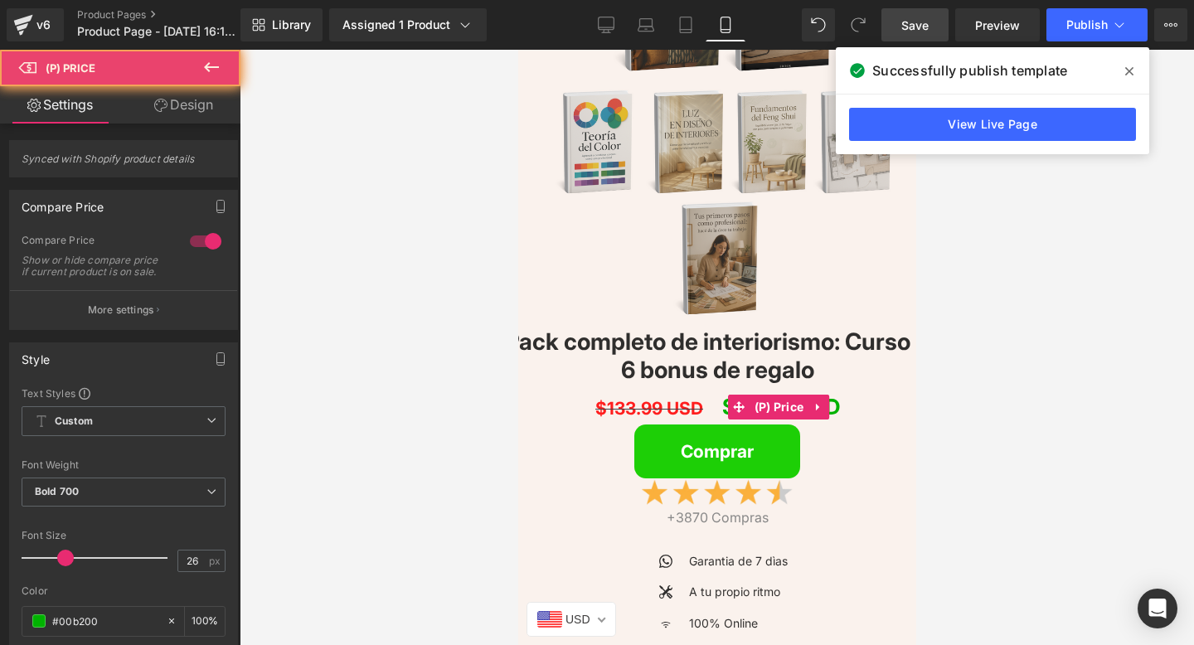
click at [723, 413] on span "$14.99 USD" at bounding box center [780, 407] width 118 height 35
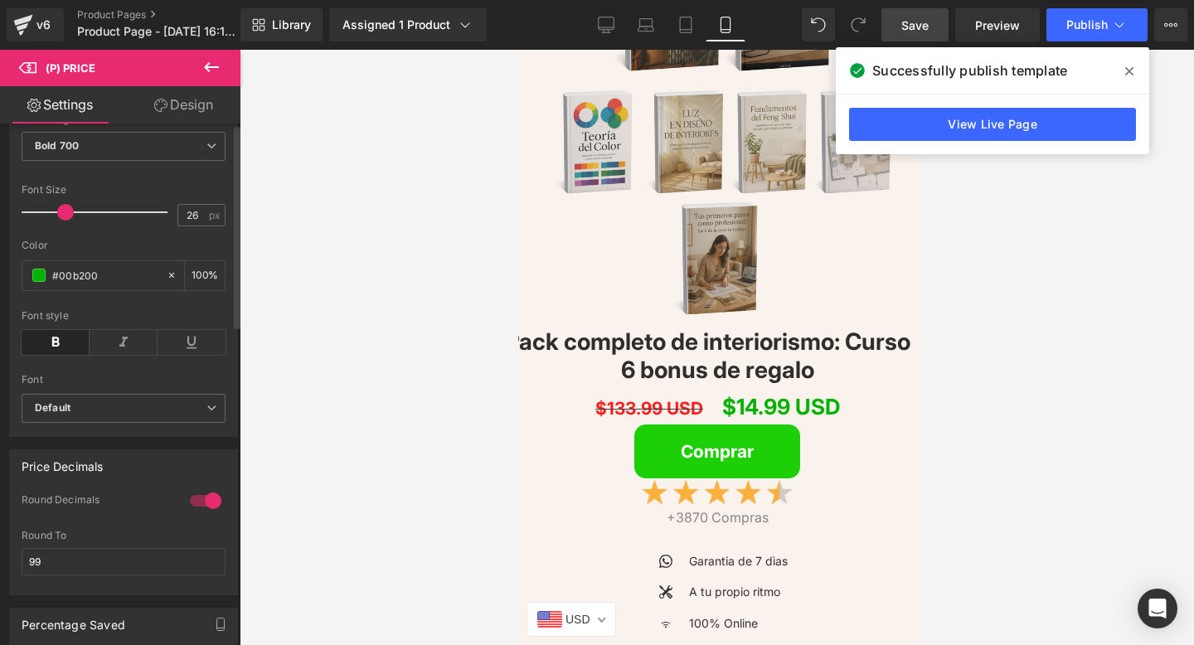
scroll to position [0, 0]
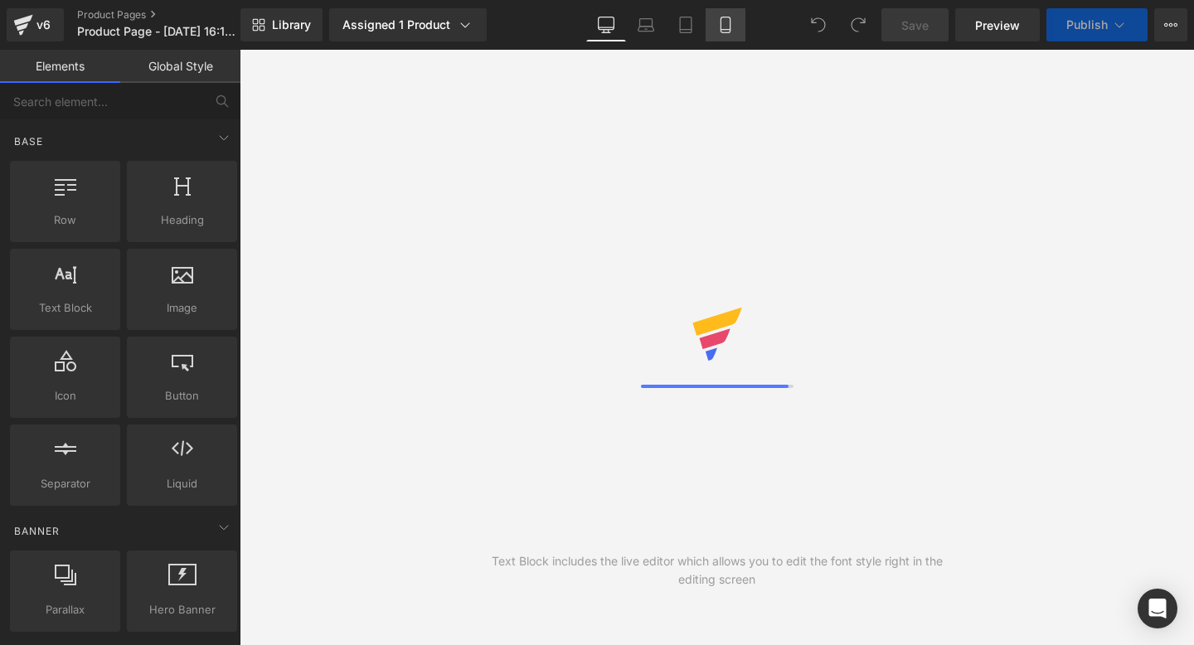
click at [726, 25] on icon at bounding box center [725, 25] width 17 height 17
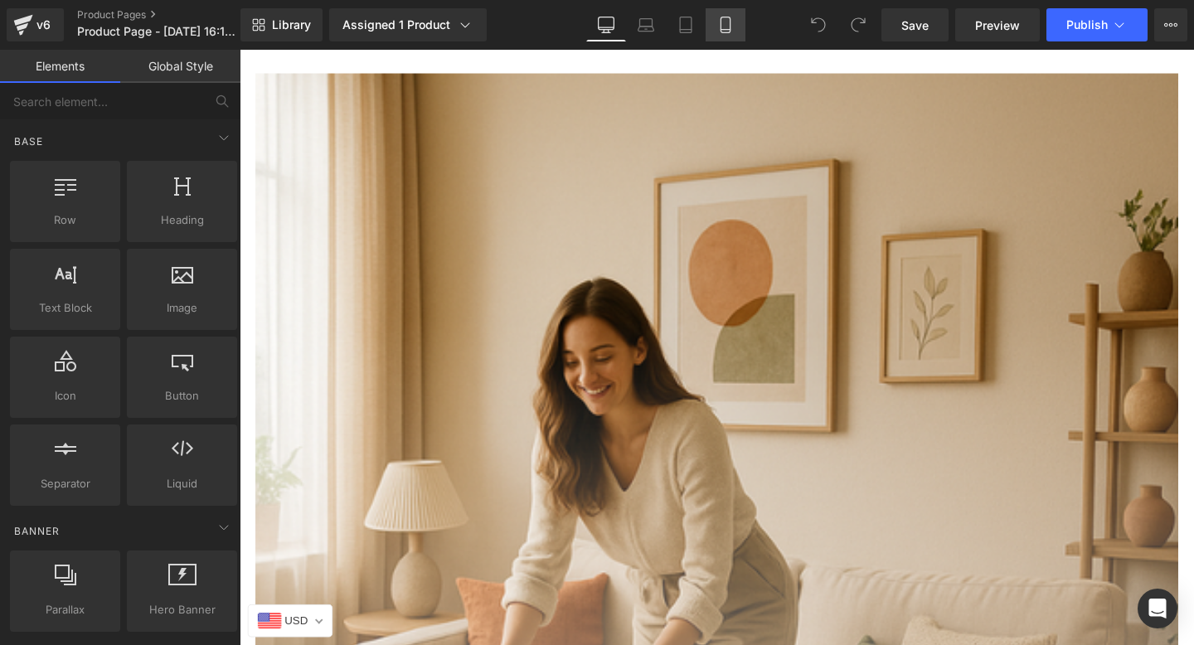
click at [728, 32] on icon at bounding box center [725, 25] width 9 height 16
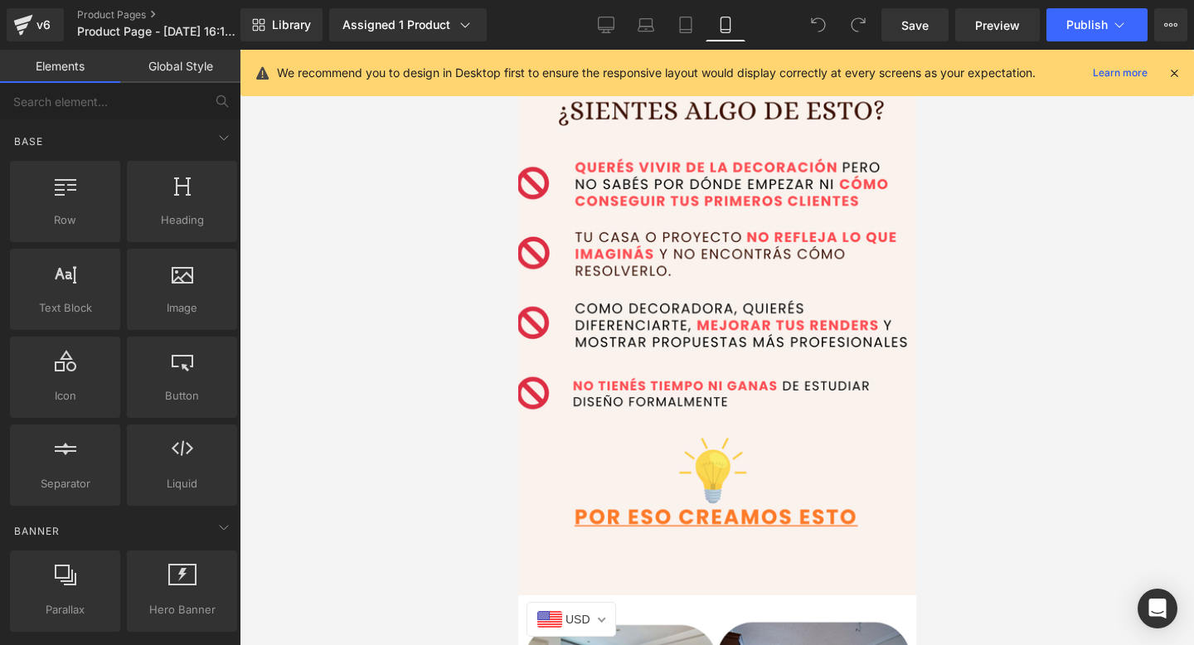
scroll to position [1431, 0]
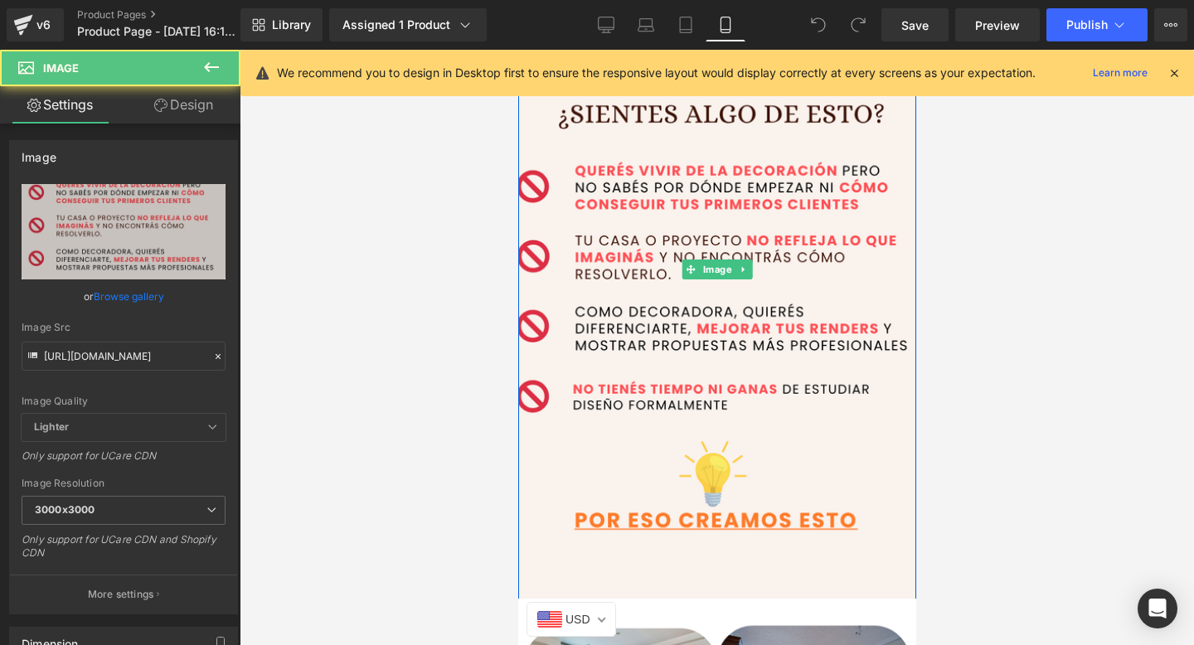
click at [686, 420] on img at bounding box center [716, 270] width 431 height 674
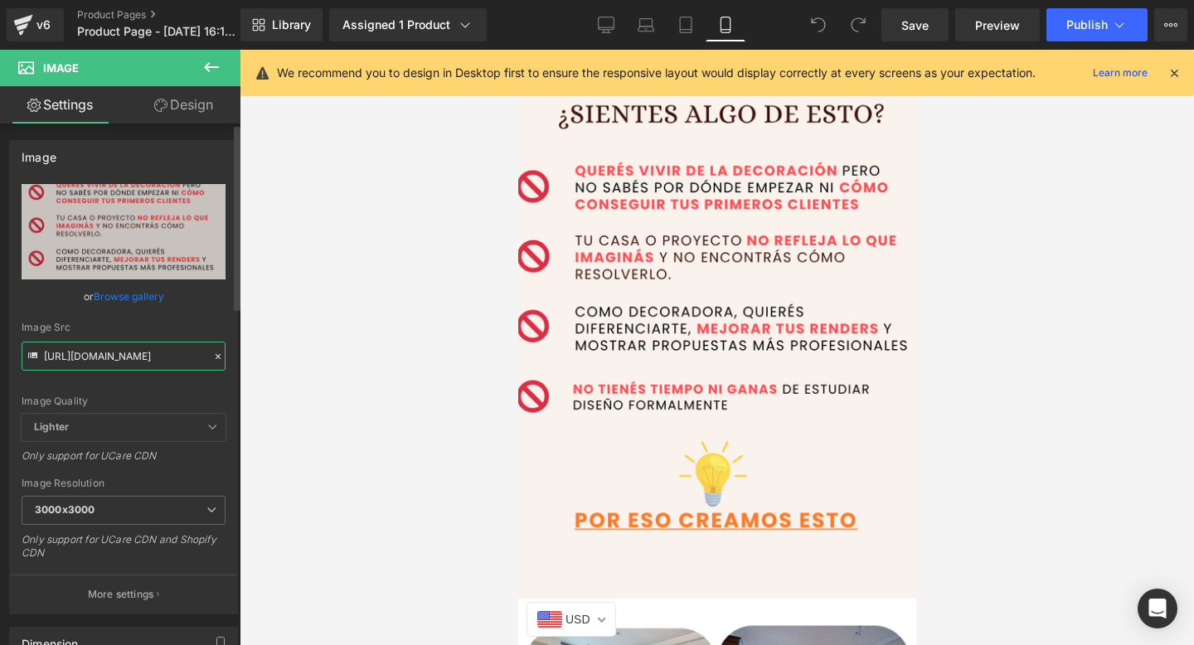
click at [115, 355] on input "https://i.postimg.cc/Y0gGSH8D/5.png" at bounding box center [124, 356] width 204 height 29
paste input "W4nxQqvx/Deco-WEB-8"
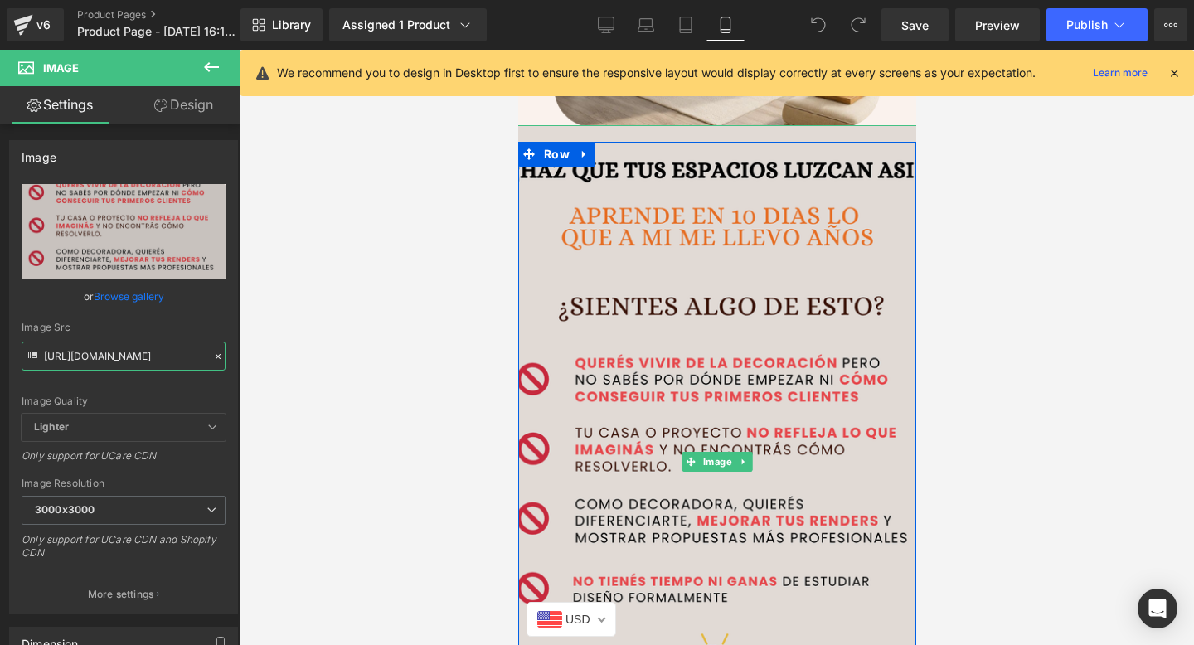
scroll to position [1228, 0]
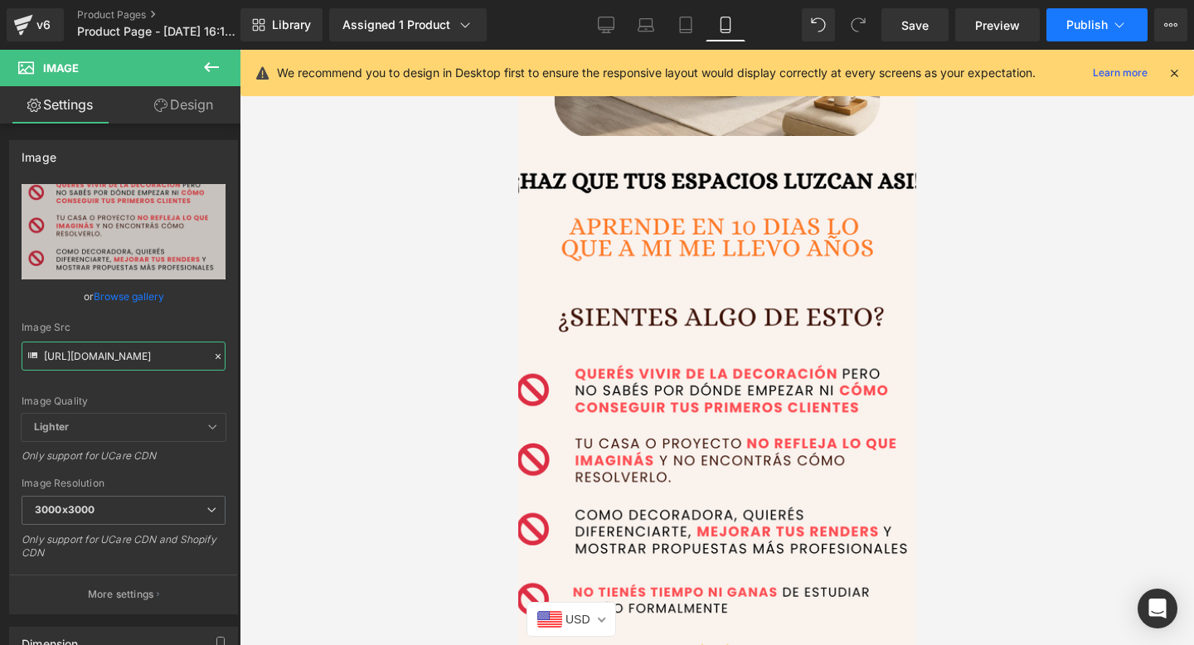
type input "https://i.postimg.cc/W4nxQqvx/Deco-WEB-8.png"
click at [1075, 31] on span "Publish" at bounding box center [1086, 24] width 41 height 13
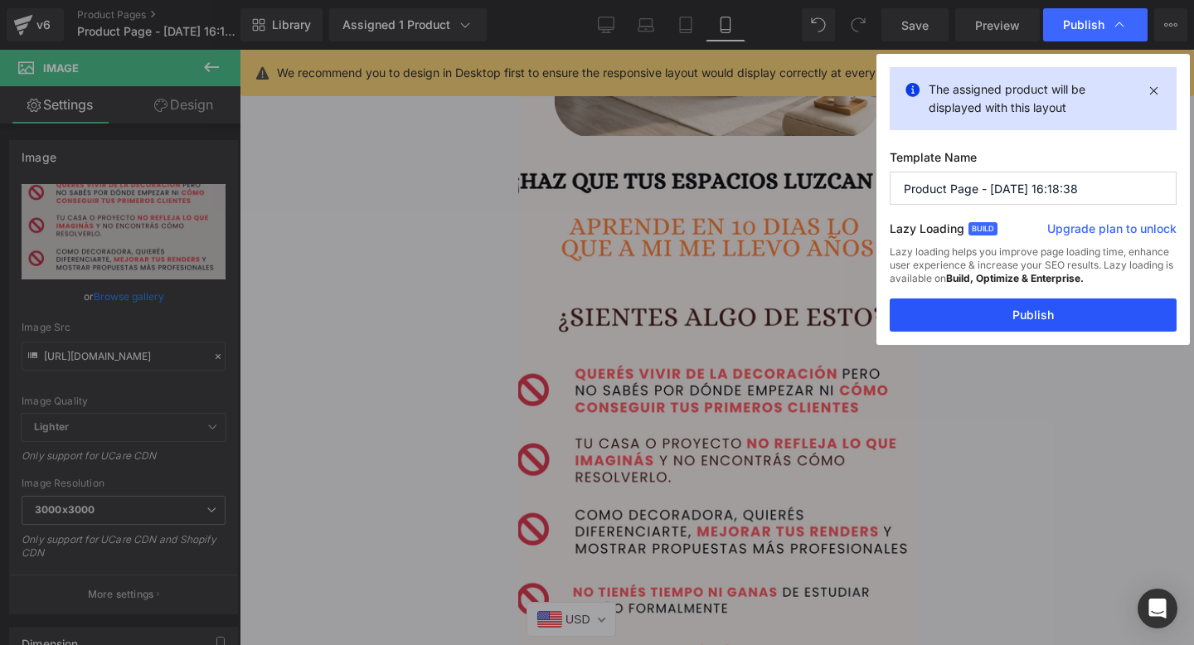
click at [971, 320] on button "Publish" at bounding box center [1033, 315] width 287 height 33
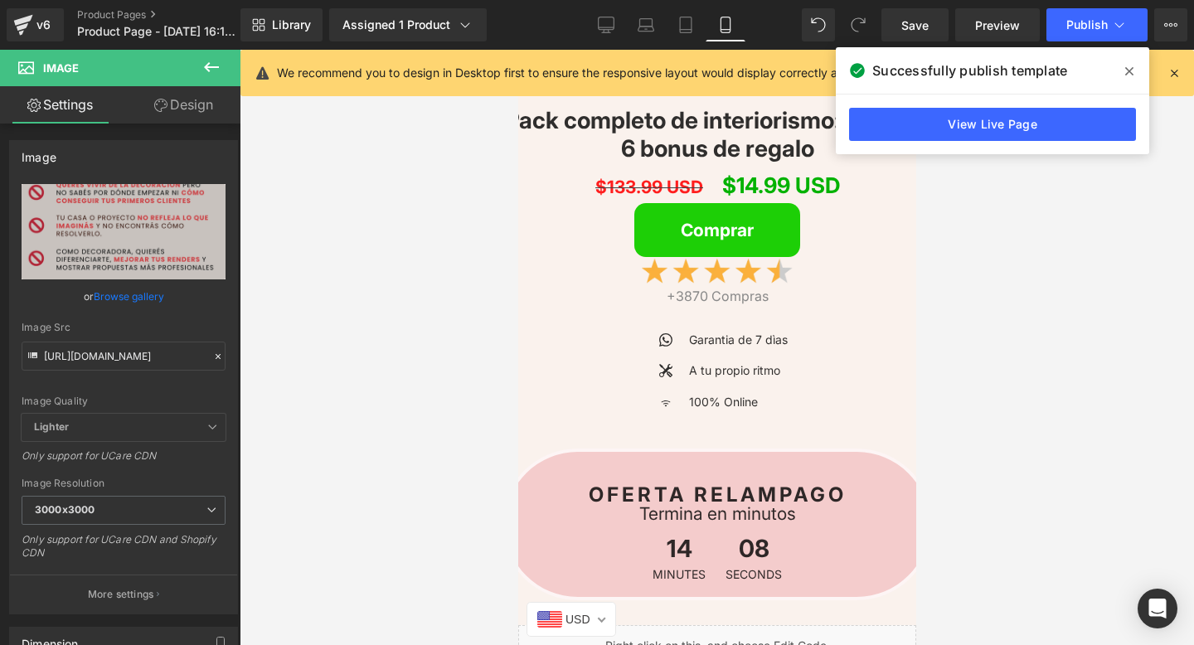
scroll to position [3764, 0]
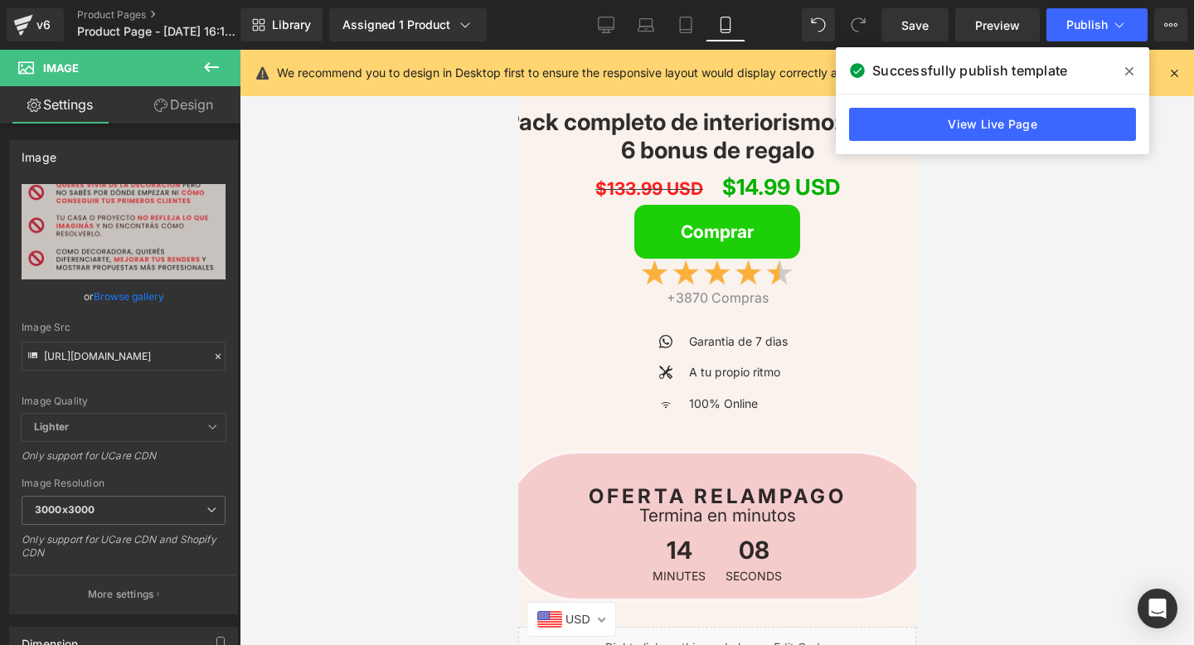
click at [681, 565] on span "14" at bounding box center [678, 554] width 53 height 32
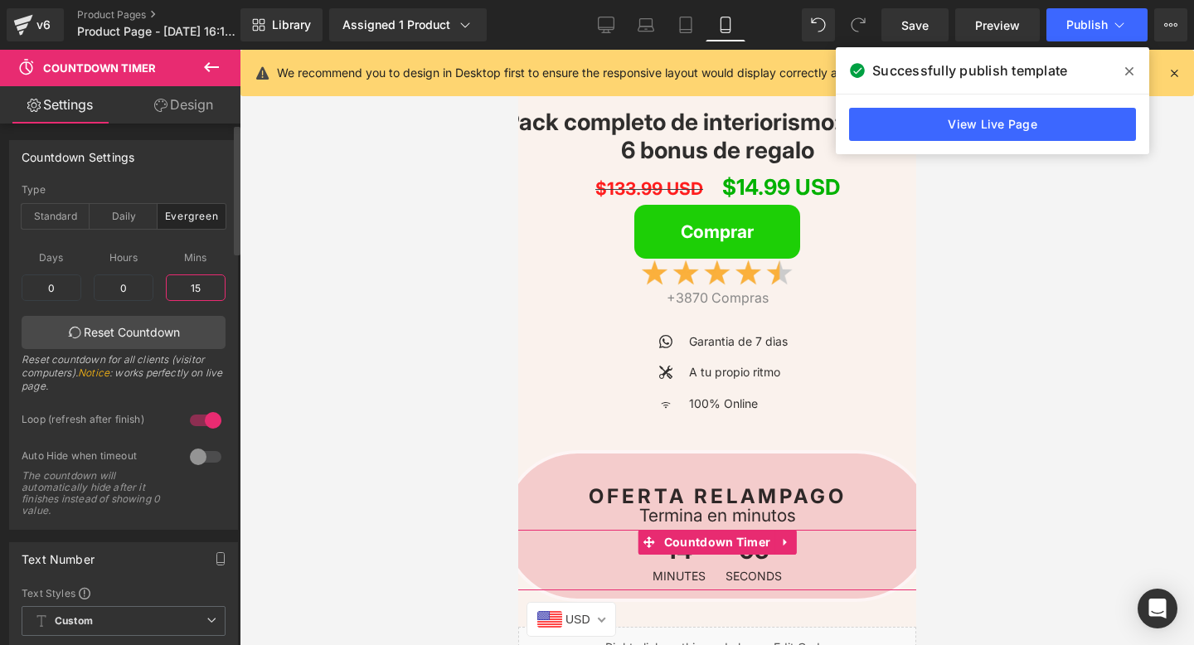
click at [194, 287] on input "15" at bounding box center [196, 287] width 60 height 27
type input "10"
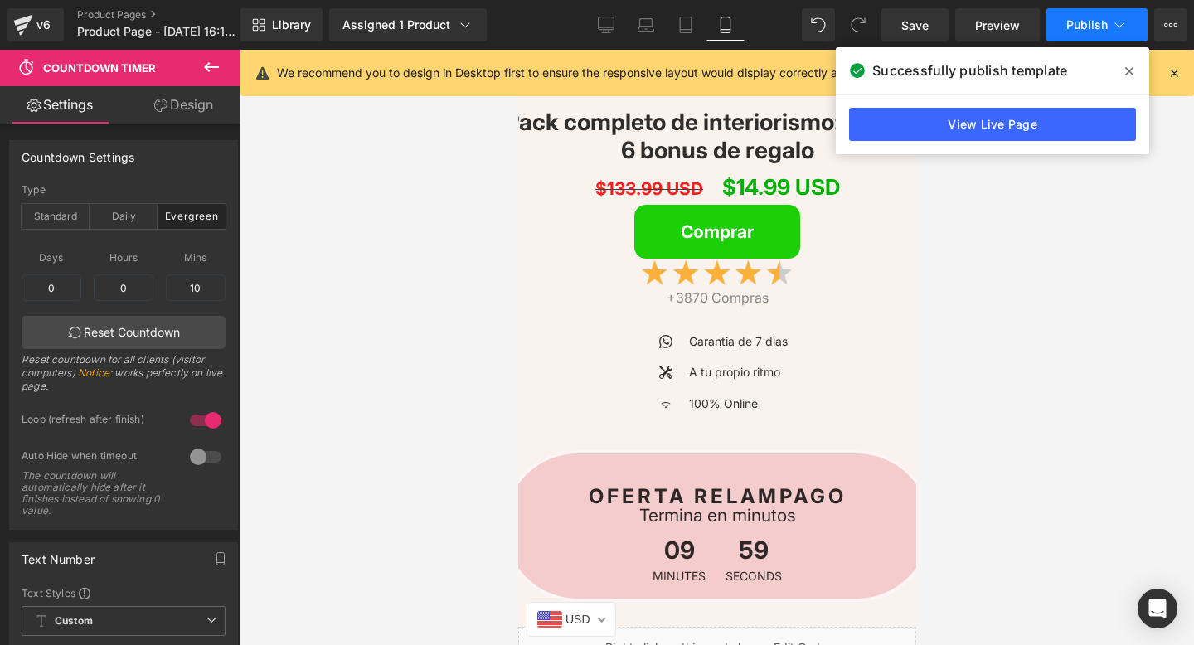
click at [1087, 35] on button "Publish" at bounding box center [1096, 24] width 101 height 33
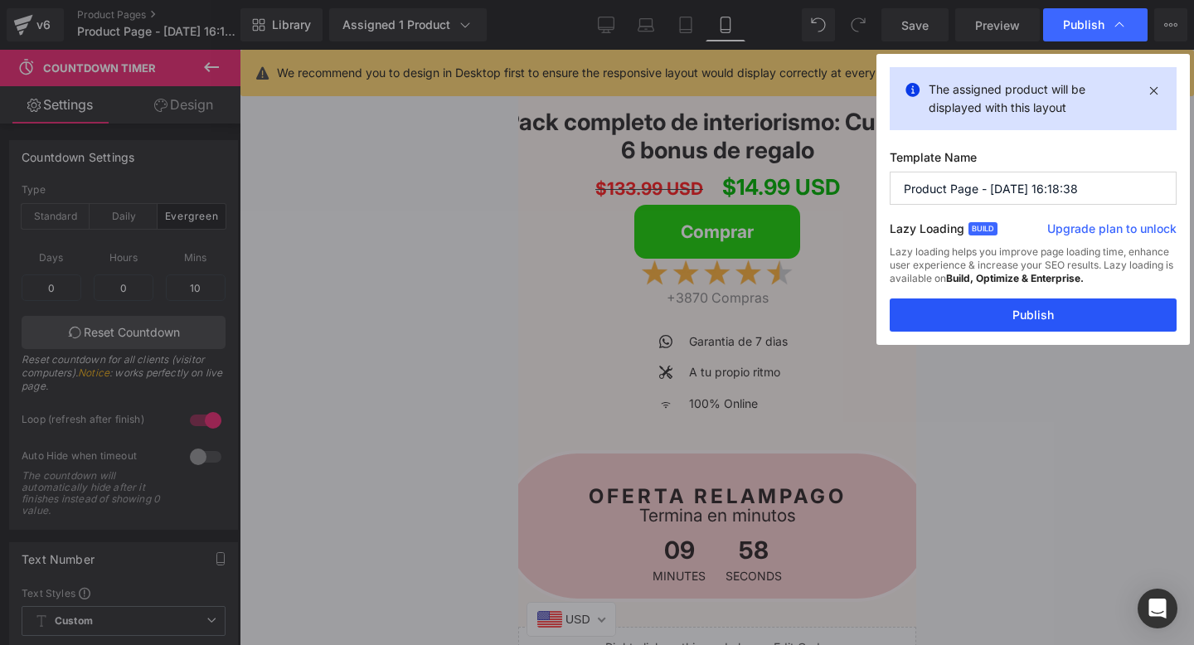
click at [964, 307] on button "Publish" at bounding box center [1033, 315] width 287 height 33
